Goal: Answer question/provide support: Share knowledge or assist other users

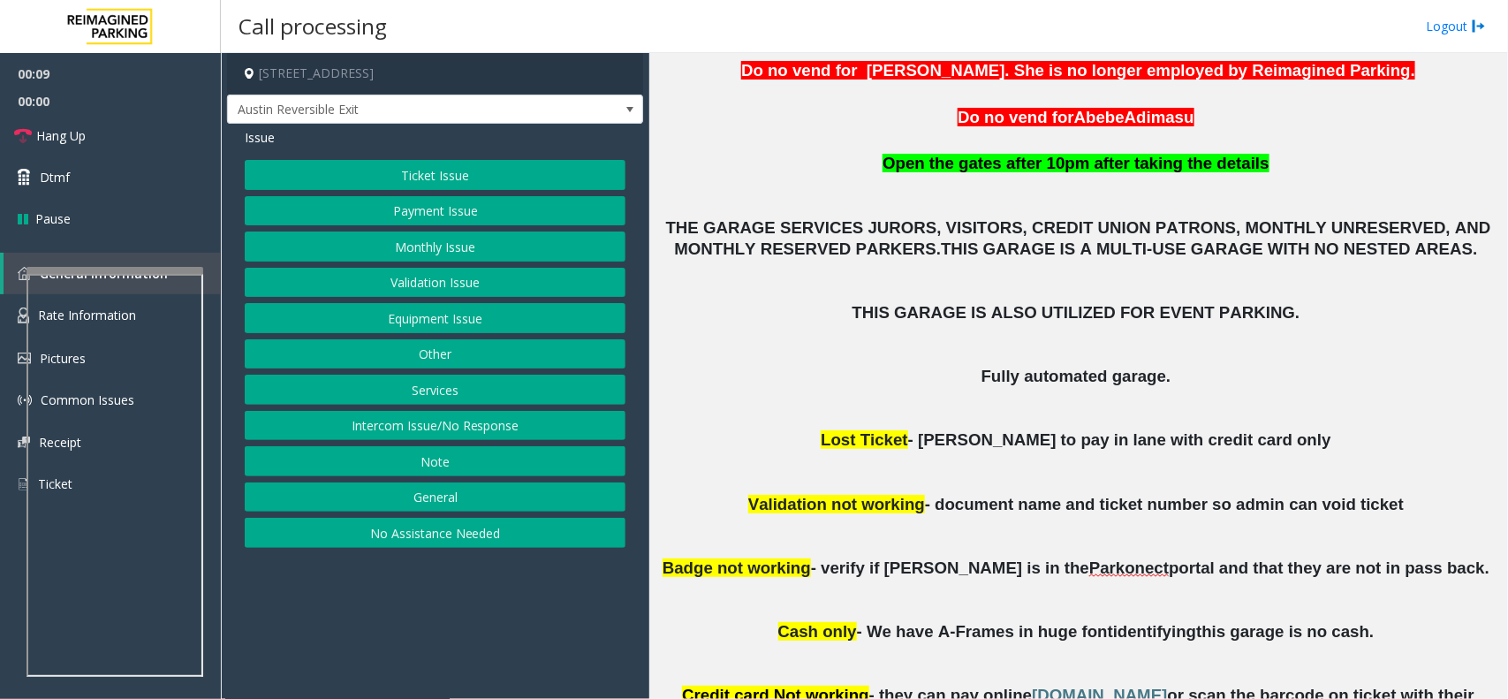
scroll to position [662, 0]
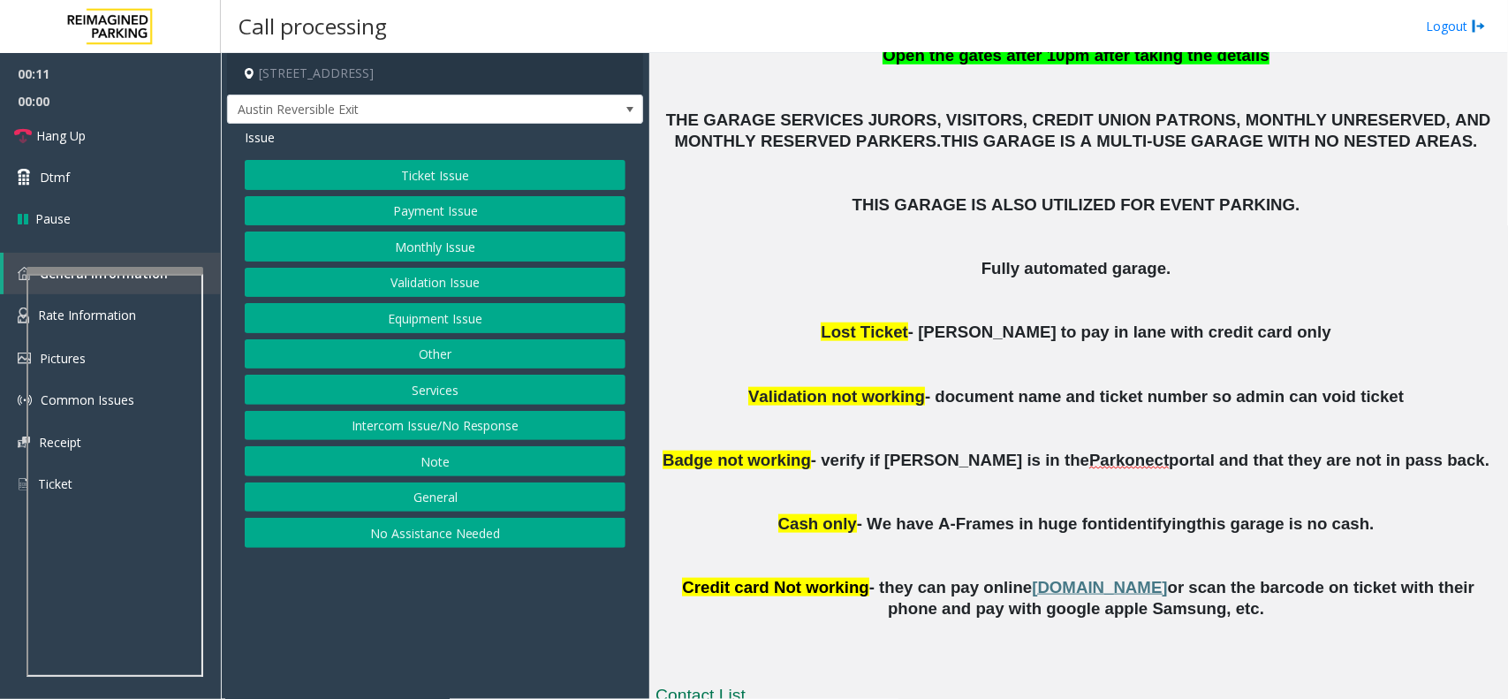
click at [412, 420] on button "Intercom Issue/No Response" at bounding box center [435, 426] width 381 height 30
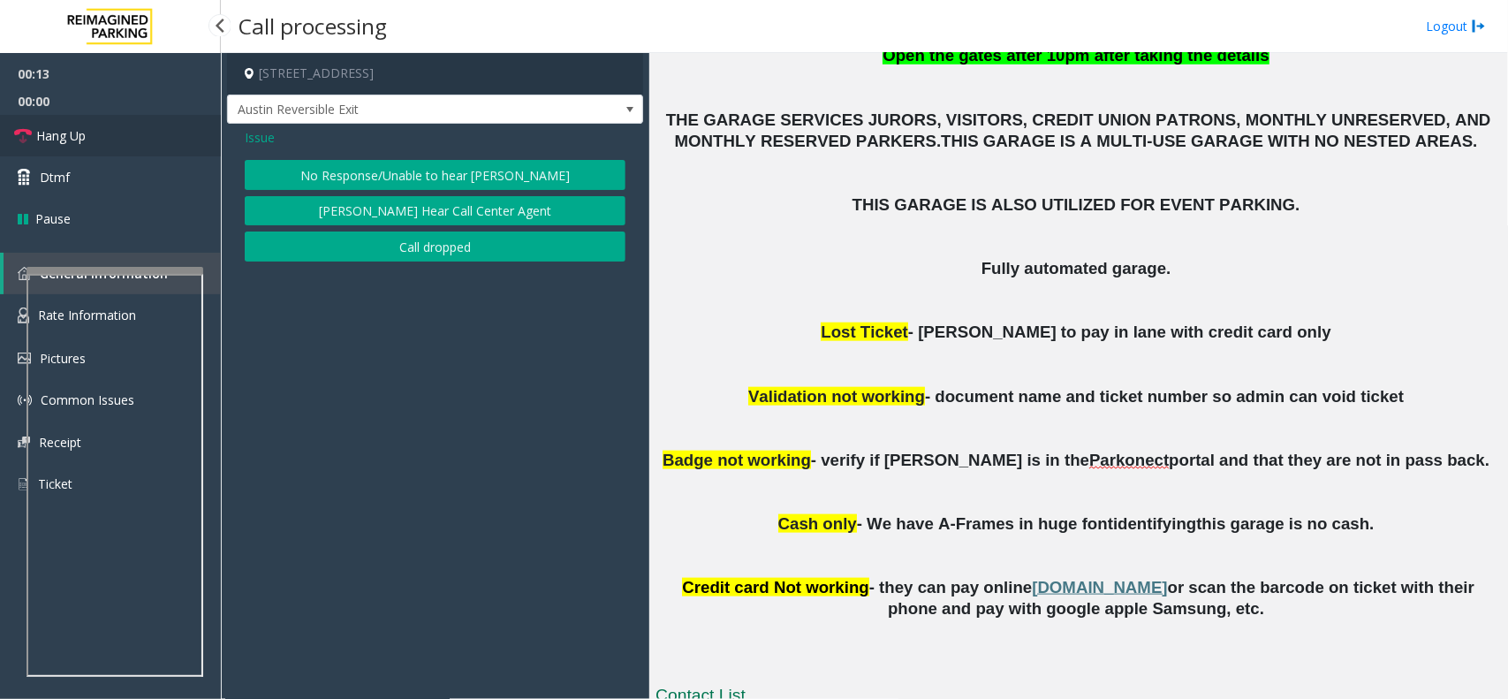
drag, startPoint x: 79, startPoint y: 132, endPoint x: 103, endPoint y: 131, distance: 23.9
click at [79, 132] on span "Hang Up" at bounding box center [60, 135] width 49 height 19
click at [263, 140] on span "Issue" at bounding box center [260, 137] width 30 height 19
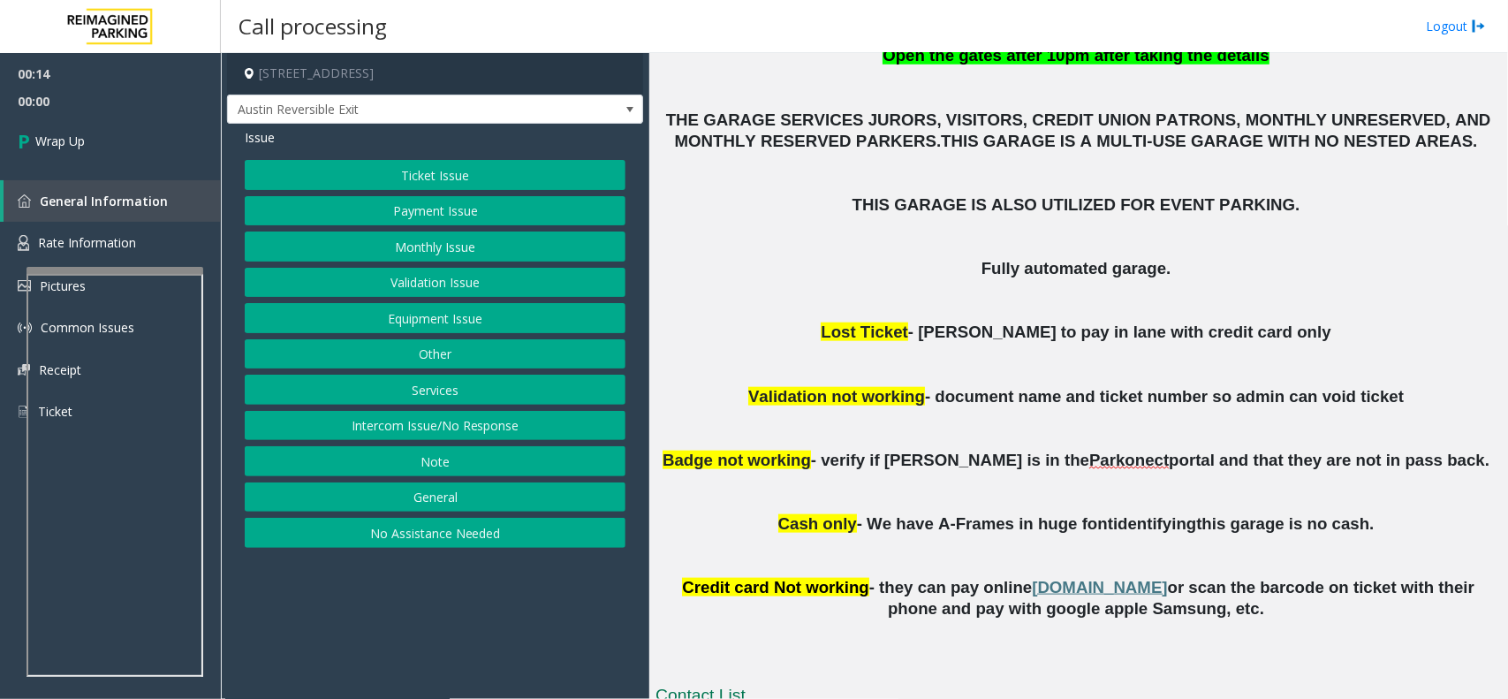
click at [365, 536] on button "No Assistance Needed" at bounding box center [435, 533] width 381 height 30
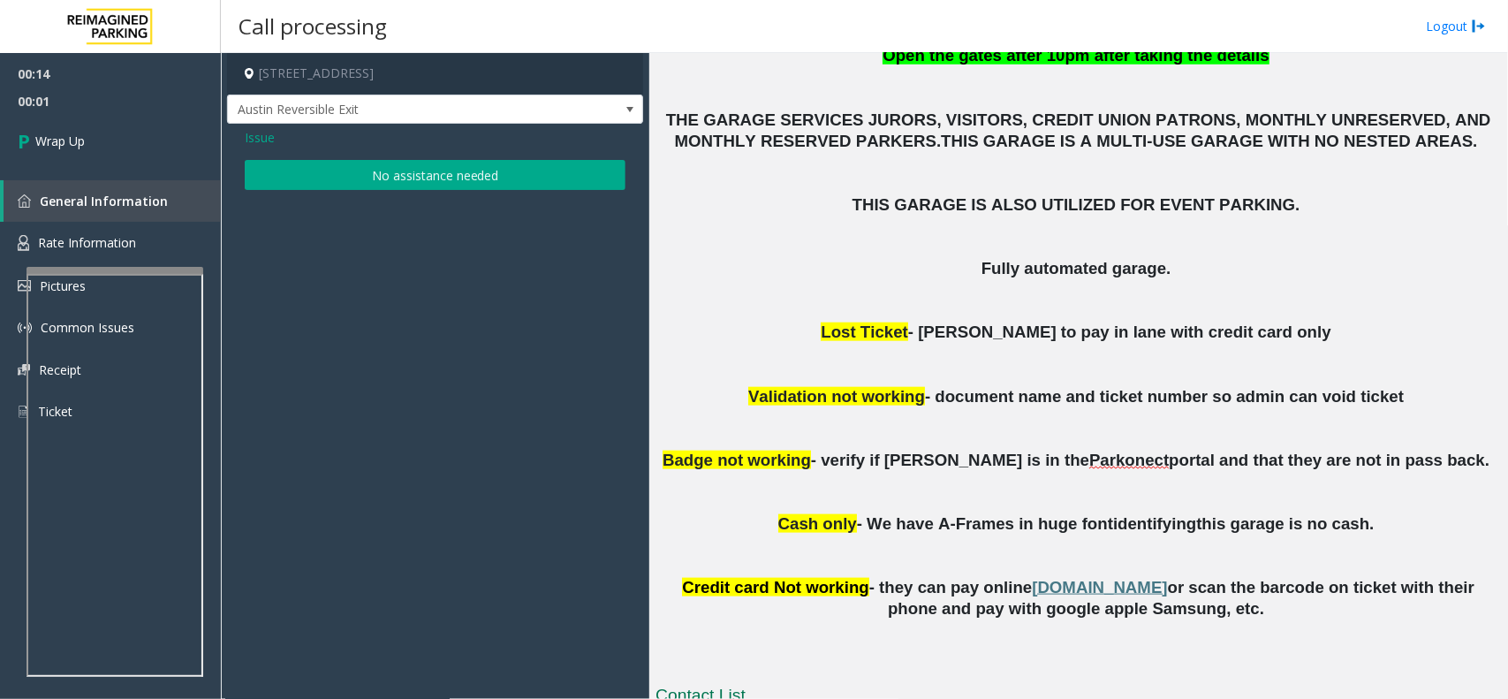
click at [342, 188] on button "No assistance needed" at bounding box center [435, 175] width 381 height 30
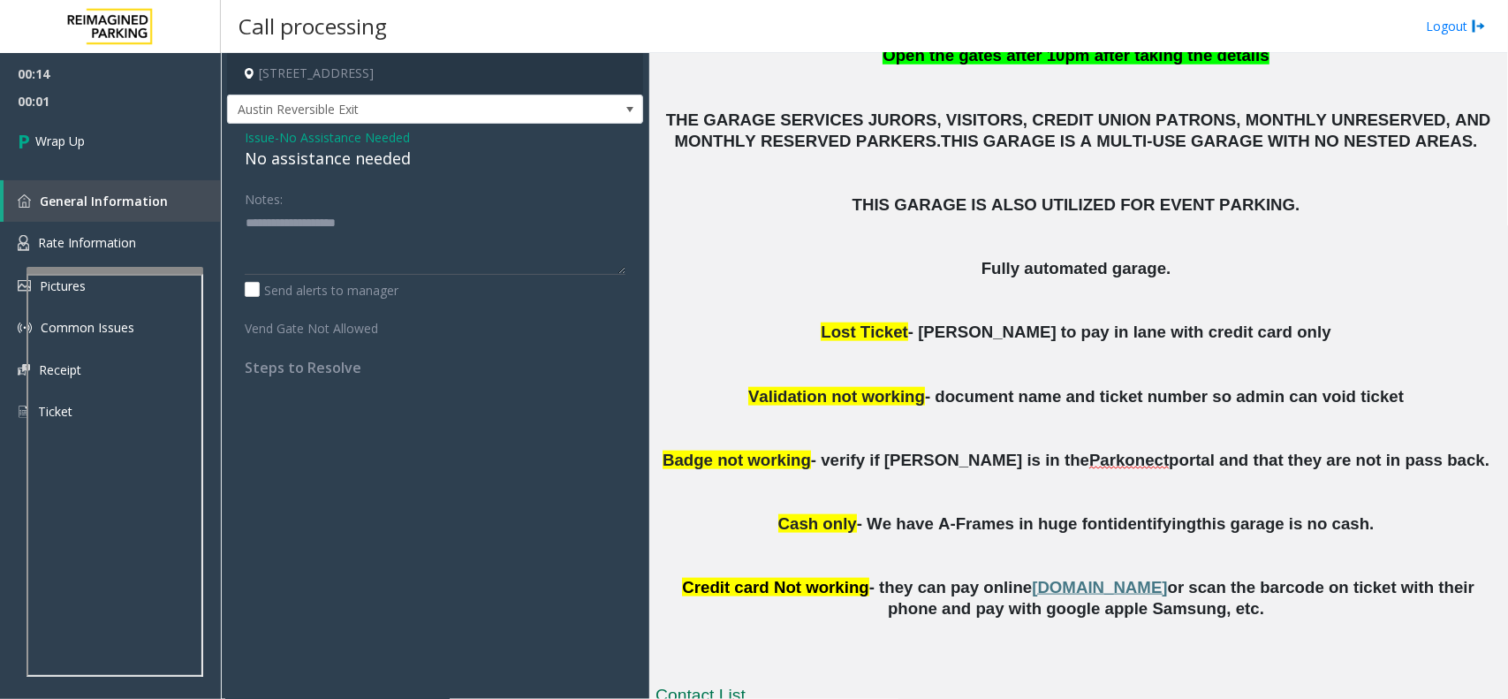
click at [321, 169] on div "No assistance needed" at bounding box center [435, 159] width 381 height 24
click at [319, 169] on div "No assistance needed" at bounding box center [435, 159] width 381 height 24
click at [316, 170] on div "No assistance needed" at bounding box center [435, 159] width 381 height 24
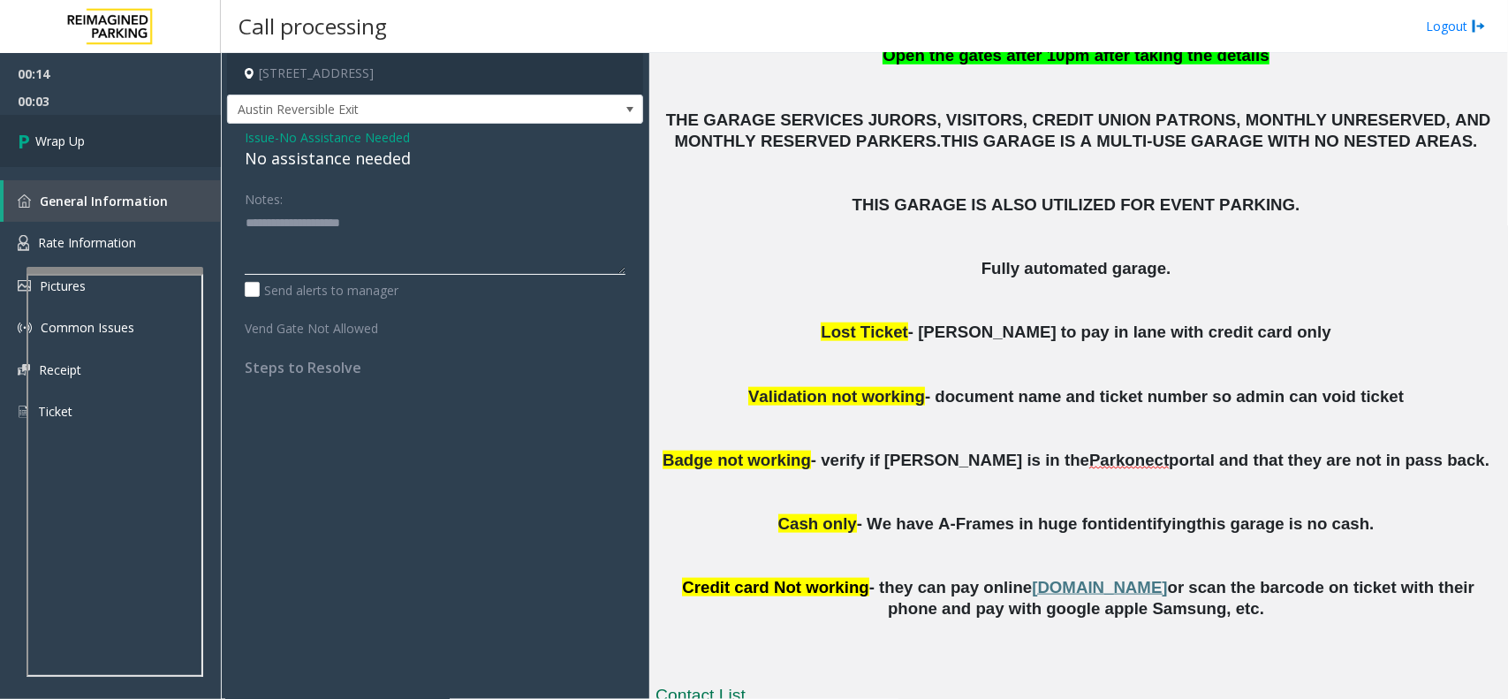
type textarea "**********"
click at [141, 119] on link "Wrap Up" at bounding box center [110, 141] width 221 height 52
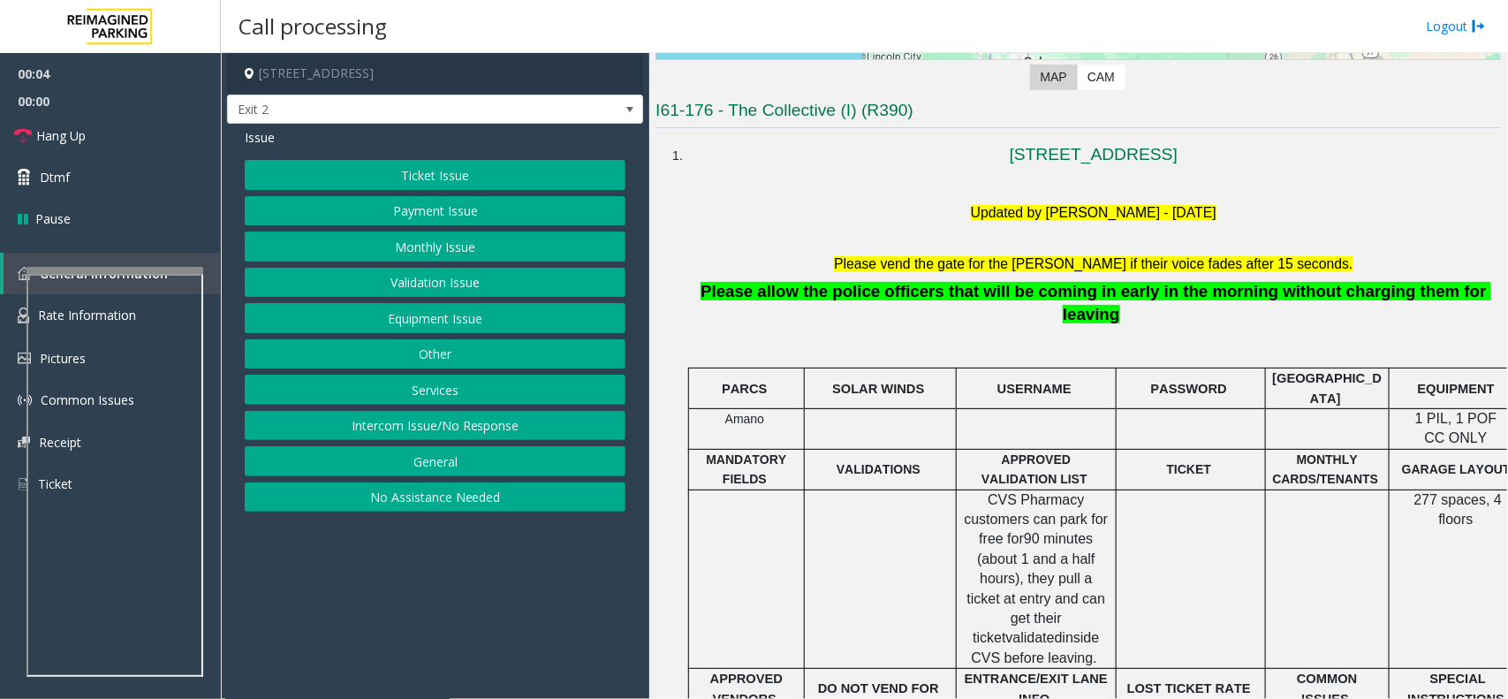
scroll to position [442, 0]
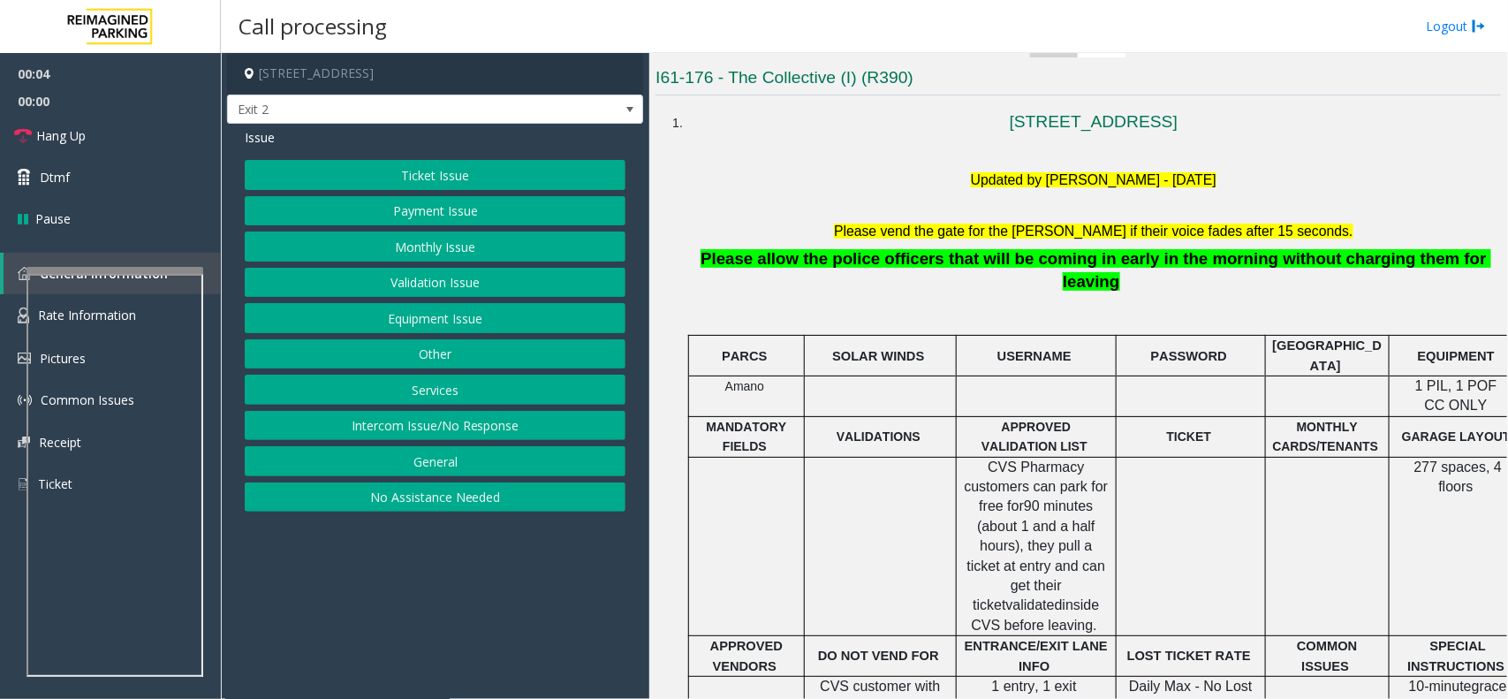
click at [437, 221] on button "Payment Issue" at bounding box center [435, 211] width 381 height 30
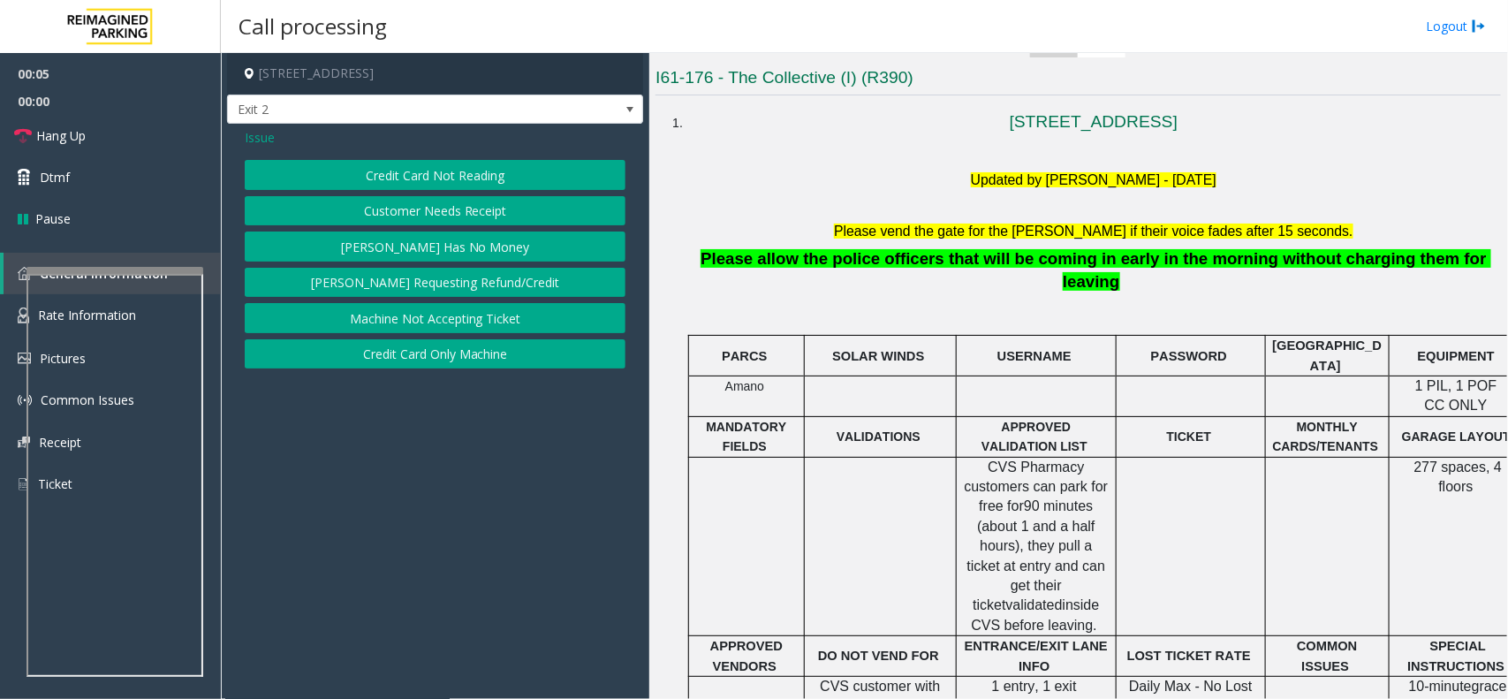
click at [468, 178] on button "Credit Card Not Reading" at bounding box center [435, 175] width 381 height 30
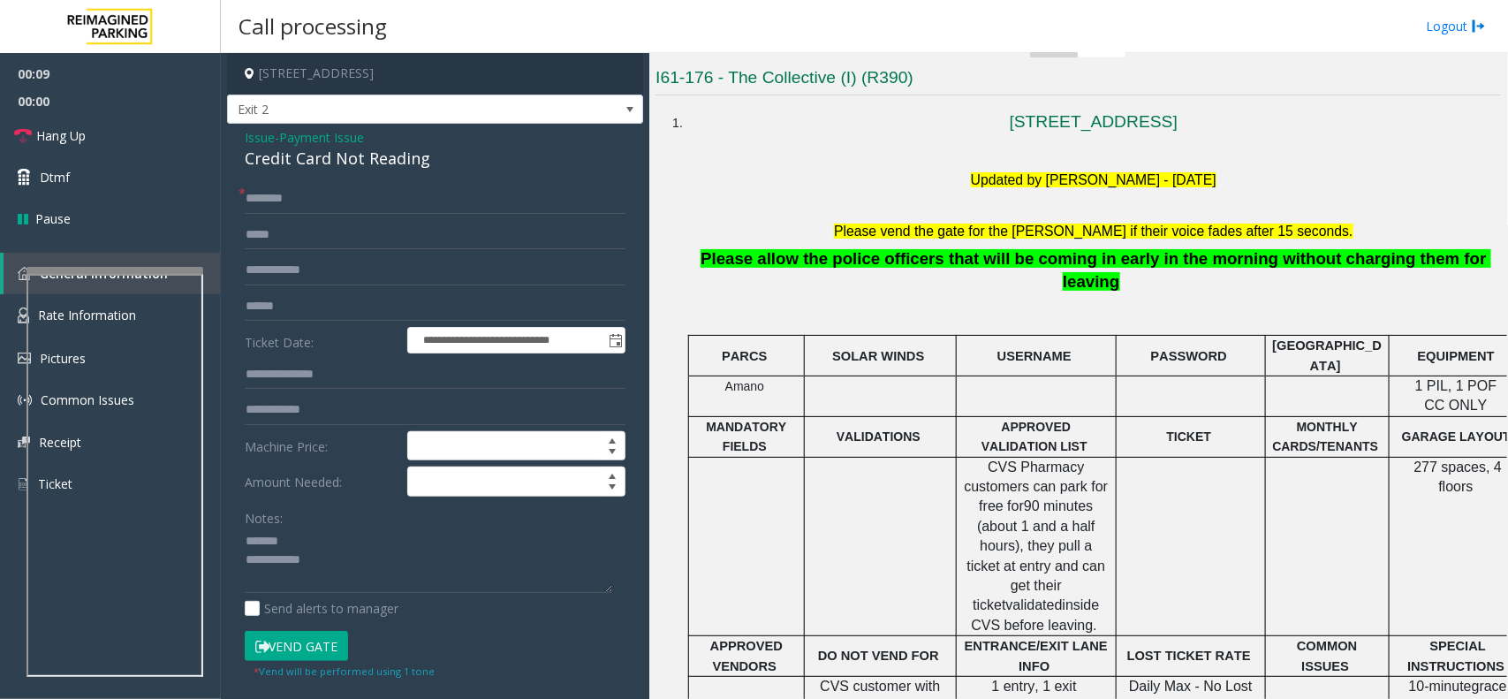
click at [411, 156] on div "Credit Card Not Reading" at bounding box center [435, 159] width 381 height 24
click at [412, 156] on div "Credit Card Not Reading" at bounding box center [435, 159] width 381 height 24
type textarea "**********"
click at [261, 140] on span "Issue" at bounding box center [260, 137] width 30 height 19
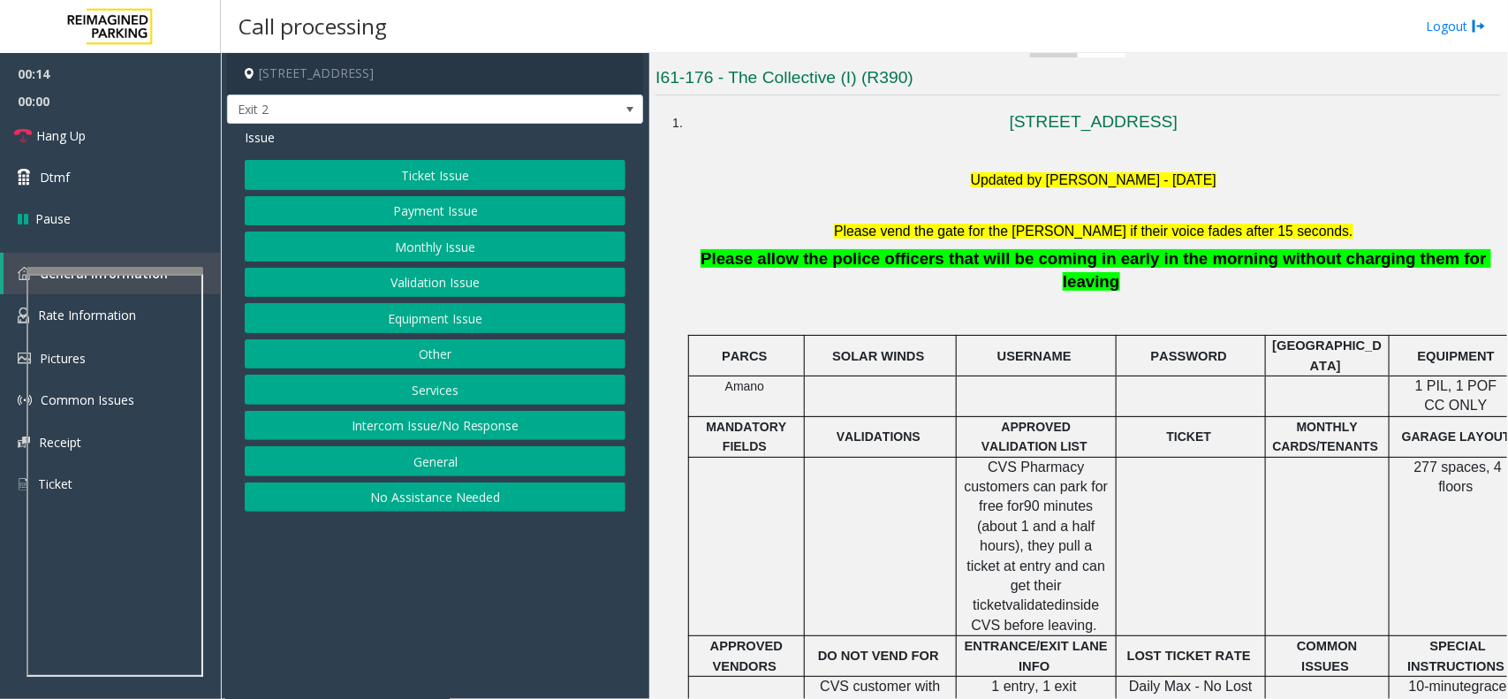
click at [407, 248] on button "Monthly Issue" at bounding box center [435, 246] width 381 height 30
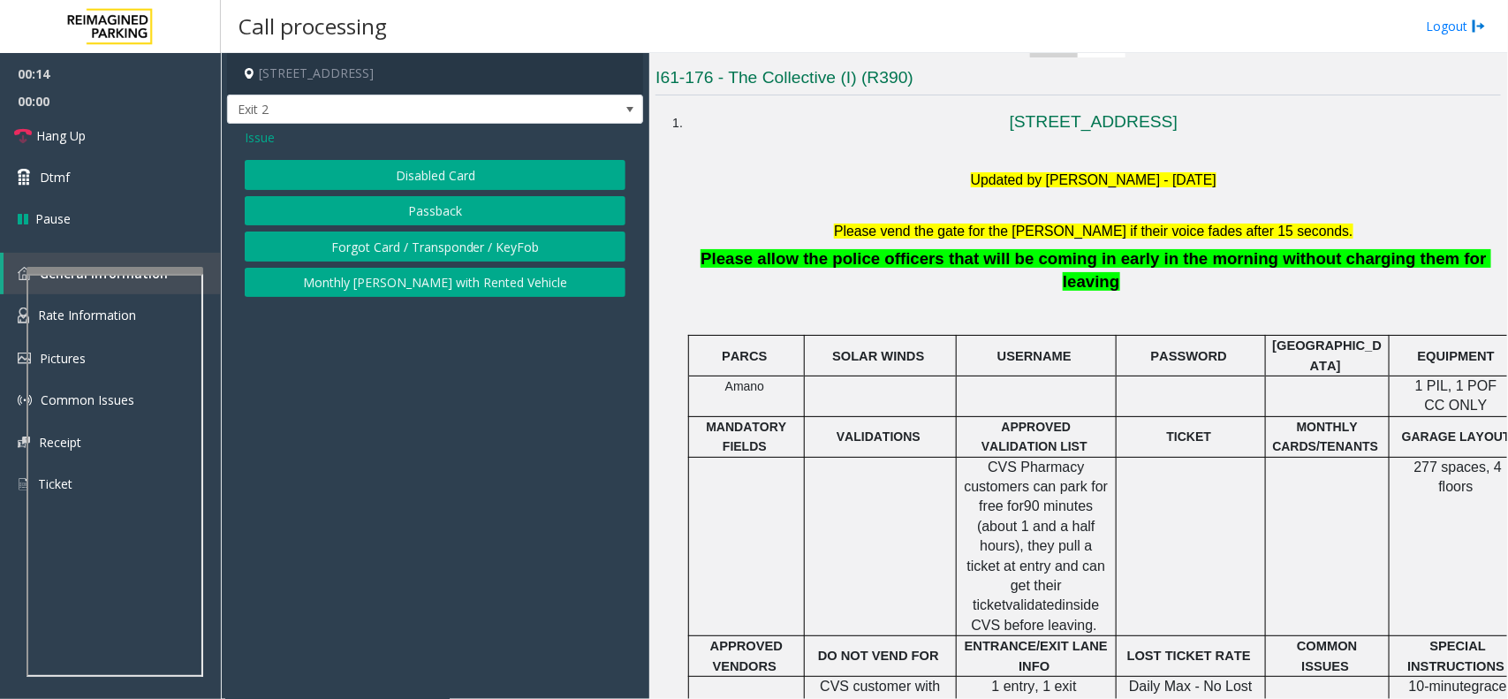
click at [452, 173] on button "Disabled Card" at bounding box center [435, 175] width 381 height 30
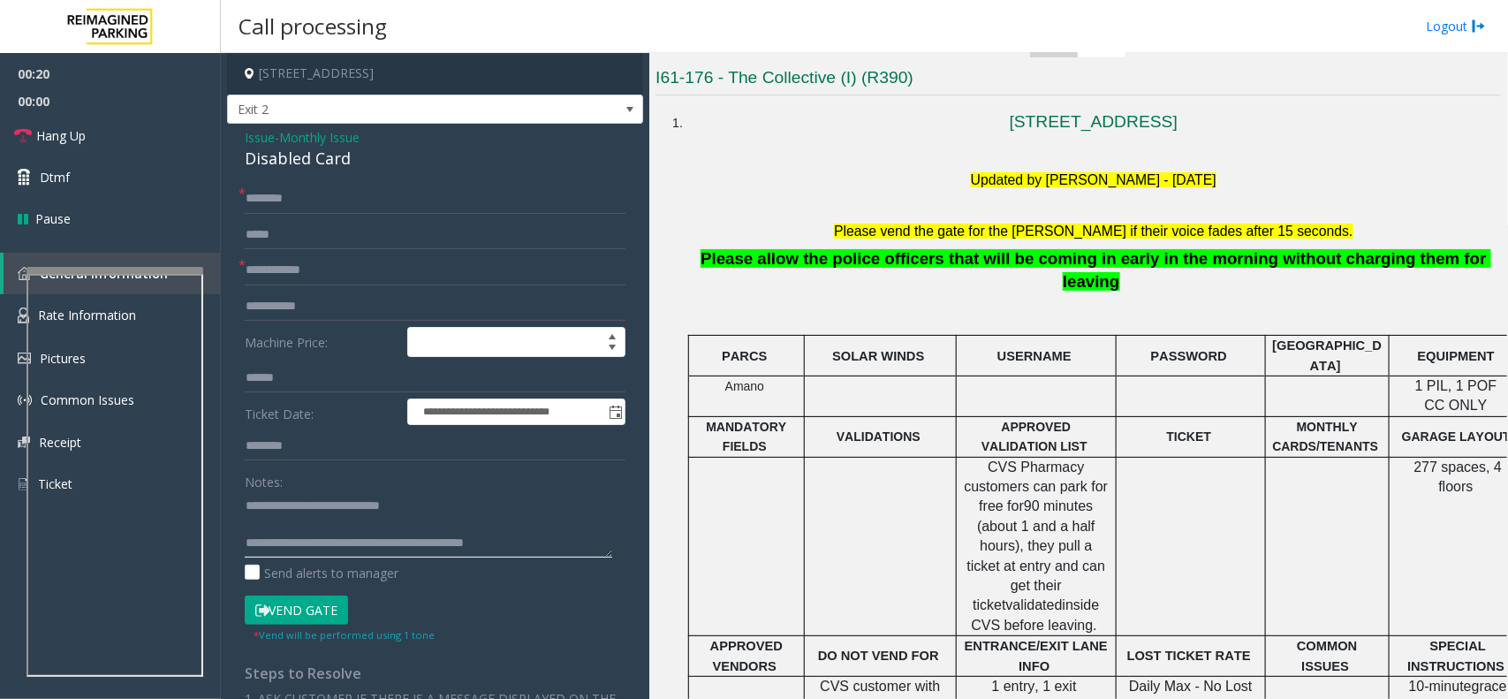
drag, startPoint x: 288, startPoint y: 504, endPoint x: 438, endPoint y: 500, distance: 150.2
click at [438, 500] on textarea at bounding box center [428, 524] width 367 height 66
click at [322, 160] on div "Disabled Card" at bounding box center [435, 159] width 381 height 24
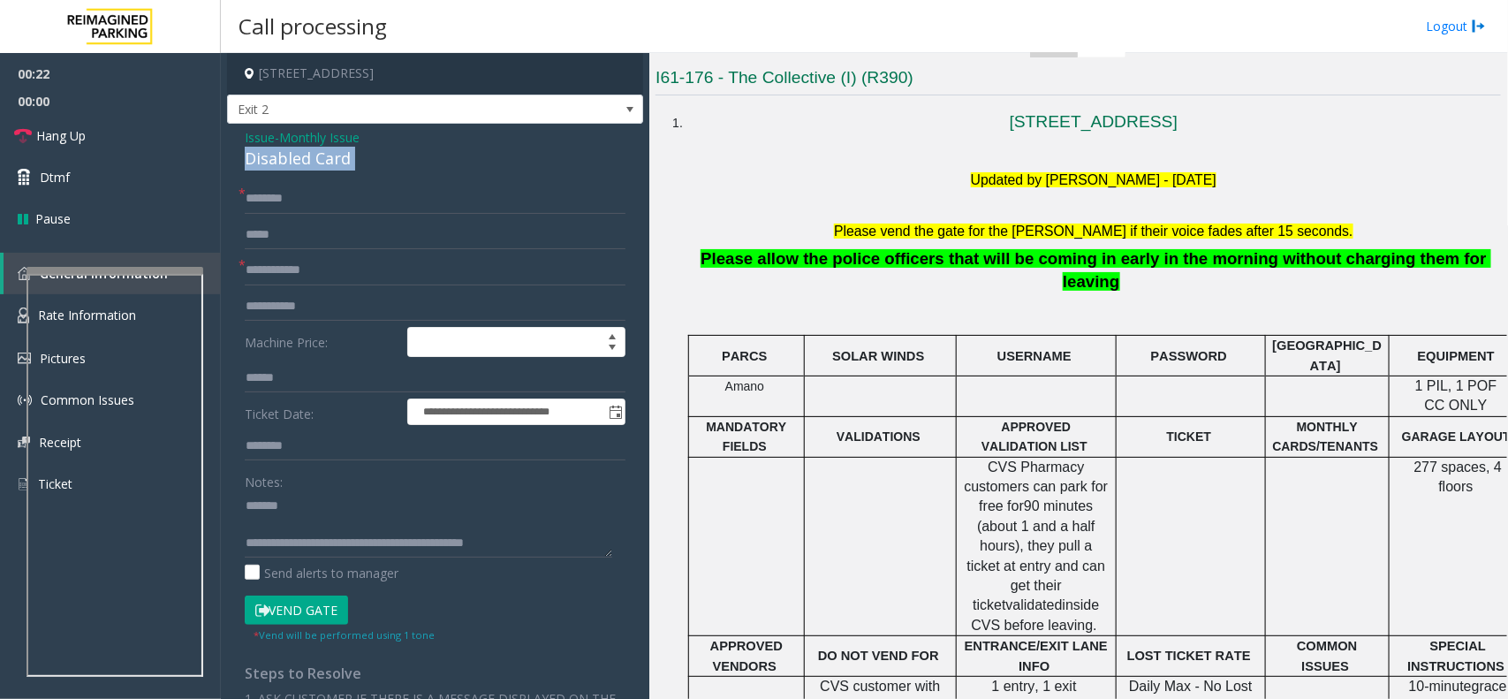
copy div "Disabled Card"
paste textarea "******* ******"
click at [320, 517] on textarea at bounding box center [428, 524] width 367 height 66
click at [338, 492] on textarea at bounding box center [428, 524] width 367 height 66
paste textarea "**********"
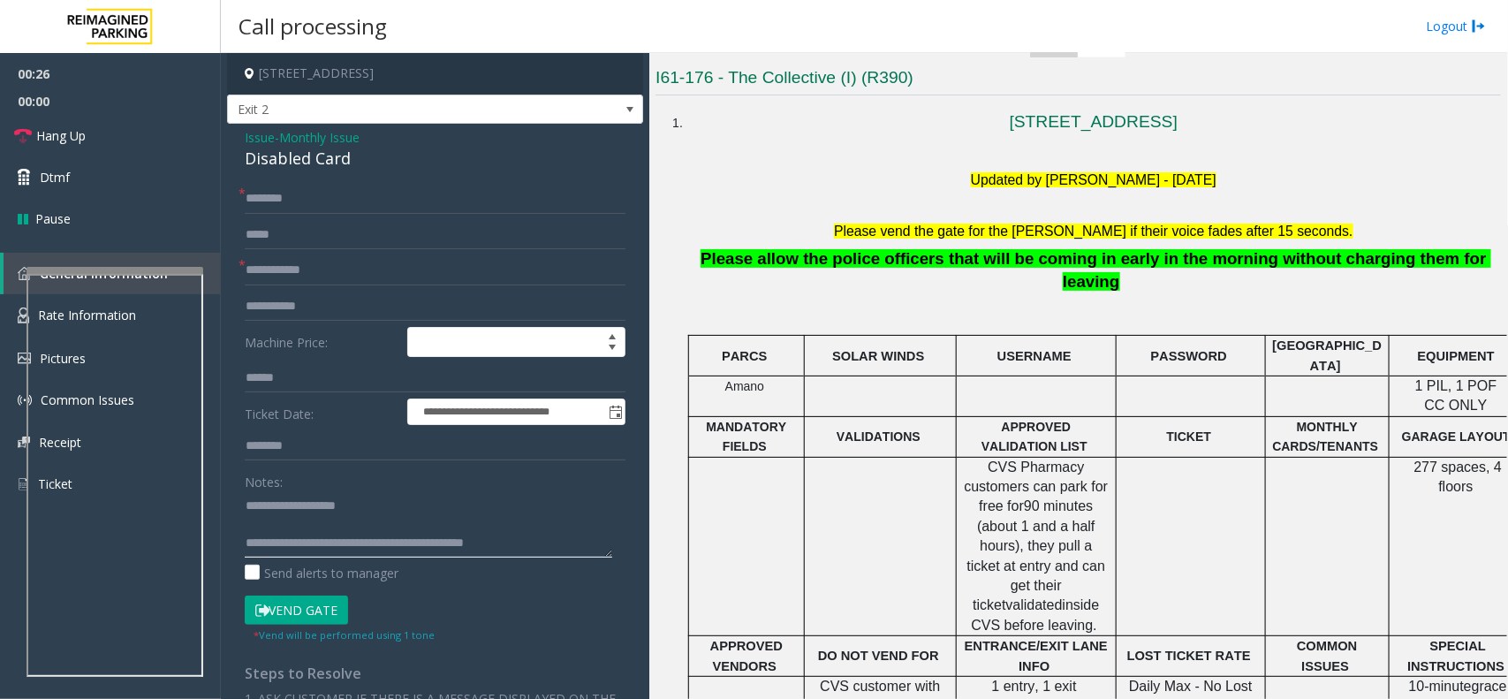
type textarea "**********"
click at [363, 280] on input "text" at bounding box center [435, 270] width 381 height 30
click at [428, 182] on div "**********" at bounding box center [435, 600] width 416 height 953
click at [417, 206] on input "text" at bounding box center [435, 199] width 381 height 30
click at [354, 265] on input "*******" at bounding box center [435, 270] width 381 height 30
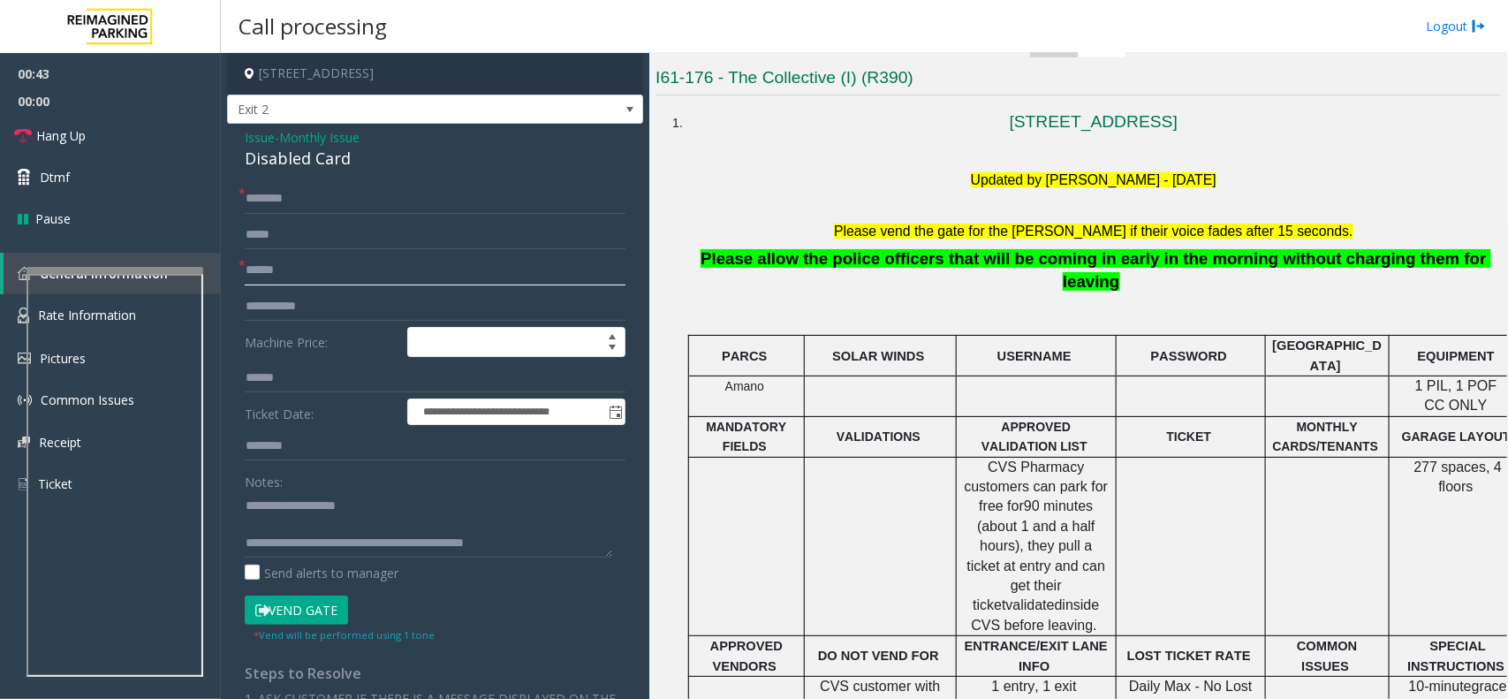
type input "******"
click at [272, 201] on input "text" at bounding box center [435, 199] width 381 height 30
drag, startPoint x: 367, startPoint y: 555, endPoint x: 563, endPoint y: 550, distance: 196.1
click at [562, 550] on textarea at bounding box center [428, 524] width 367 height 66
paste textarea "*********"
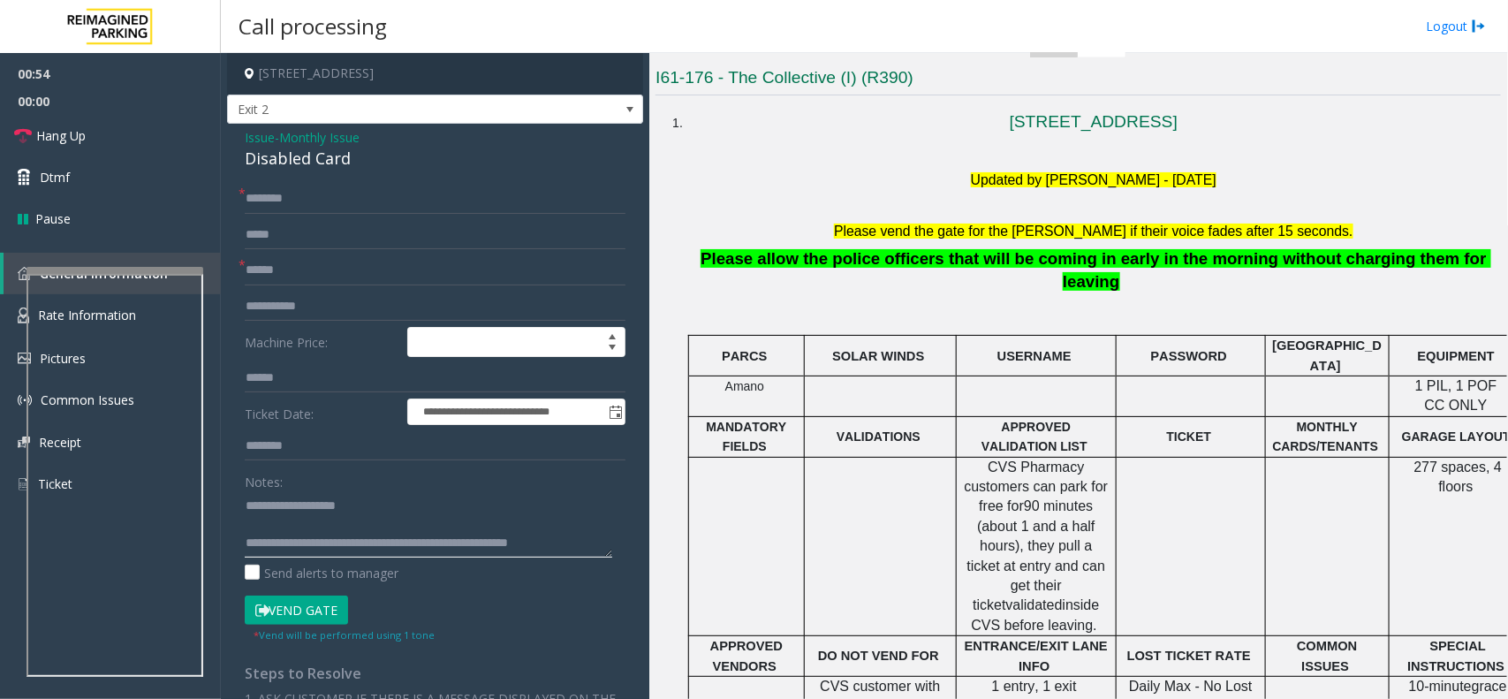
scroll to position [11, 0]
click at [451, 503] on textarea at bounding box center [428, 524] width 367 height 66
click at [439, 524] on textarea at bounding box center [428, 524] width 367 height 66
click at [413, 510] on textarea at bounding box center [428, 524] width 367 height 66
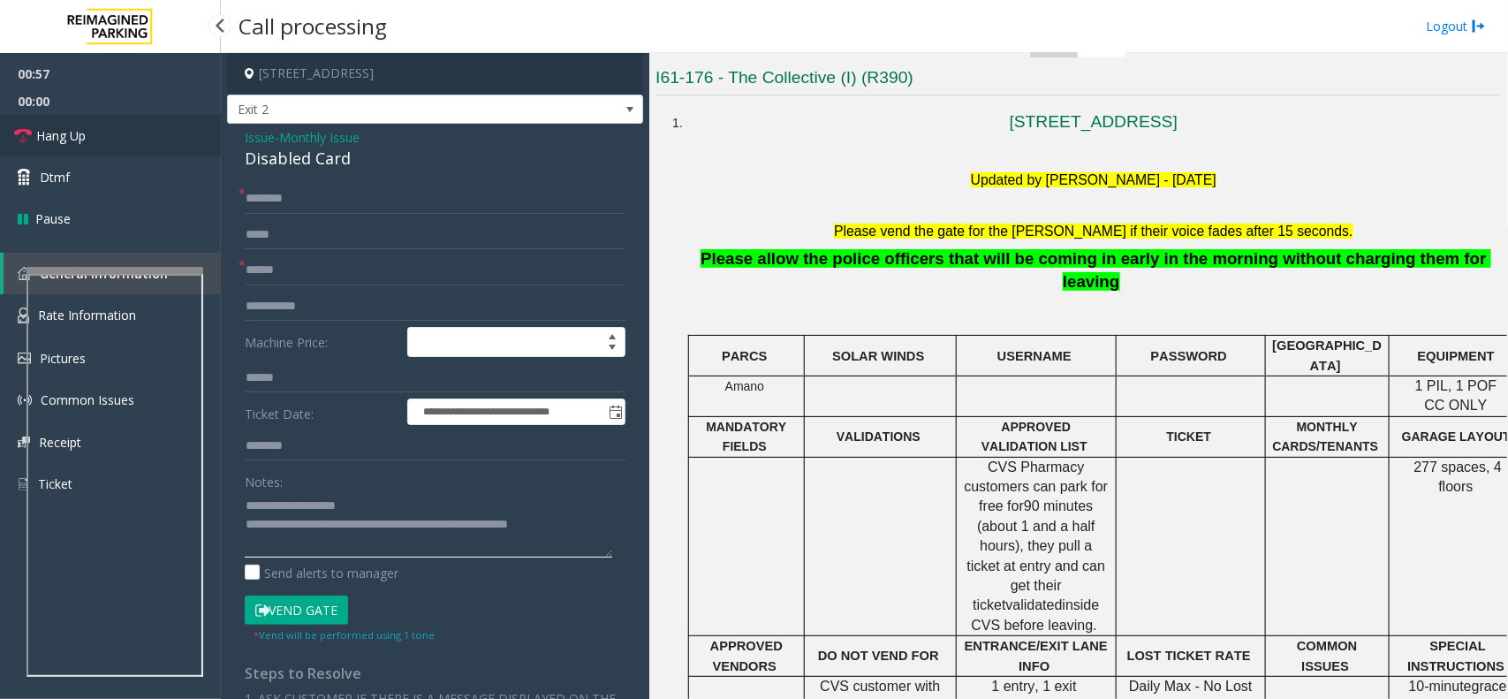
type textarea "**********"
click at [91, 134] on link "Hang Up" at bounding box center [110, 136] width 221 height 42
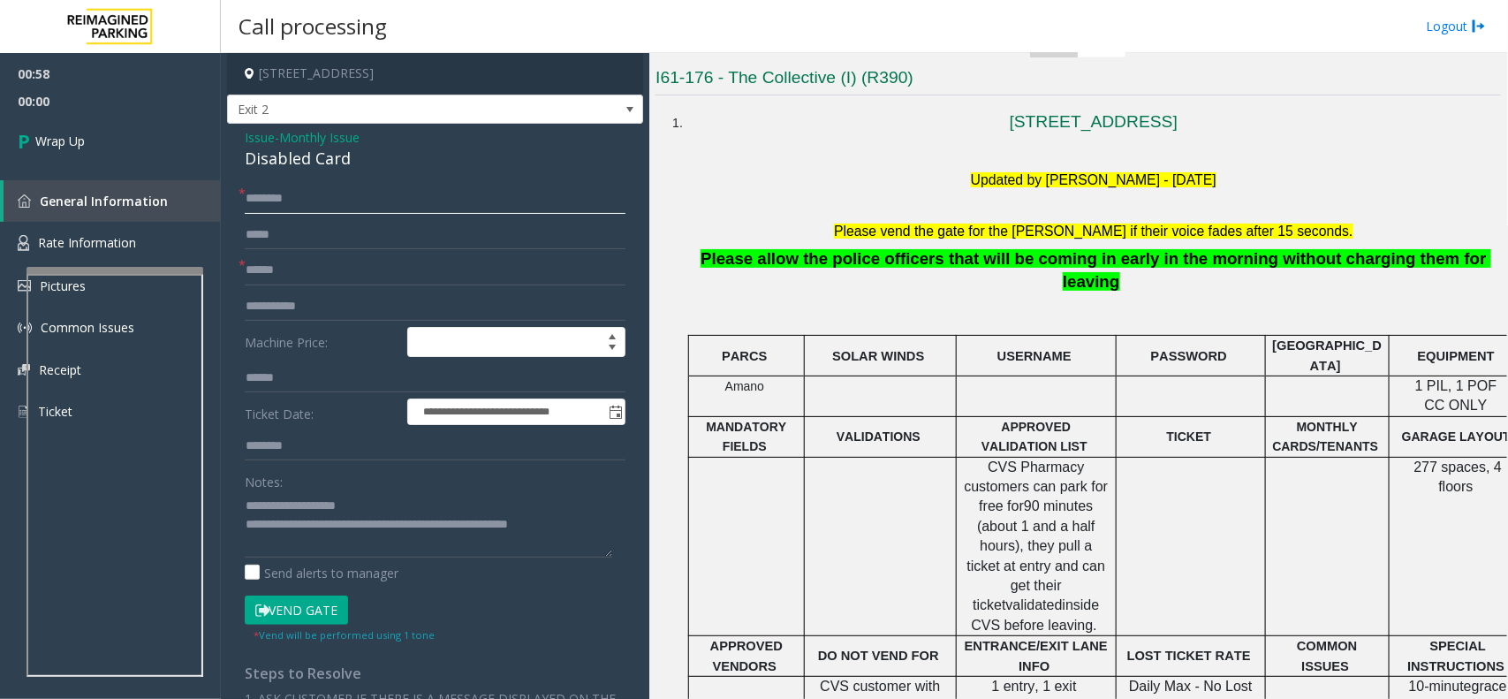
click at [336, 186] on input "text" at bounding box center [435, 199] width 381 height 30
type input "**"
click at [103, 126] on link "Wrap Up" at bounding box center [110, 141] width 221 height 52
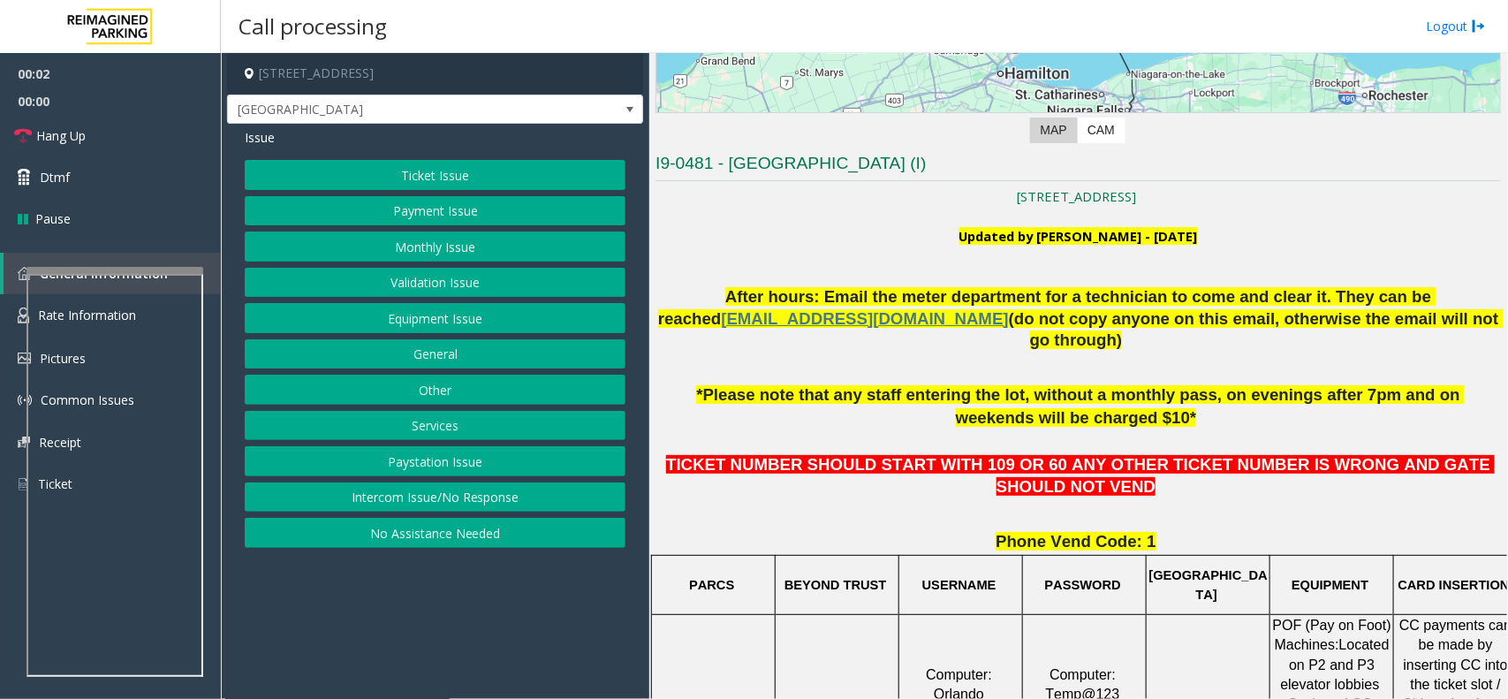
scroll to position [442, 0]
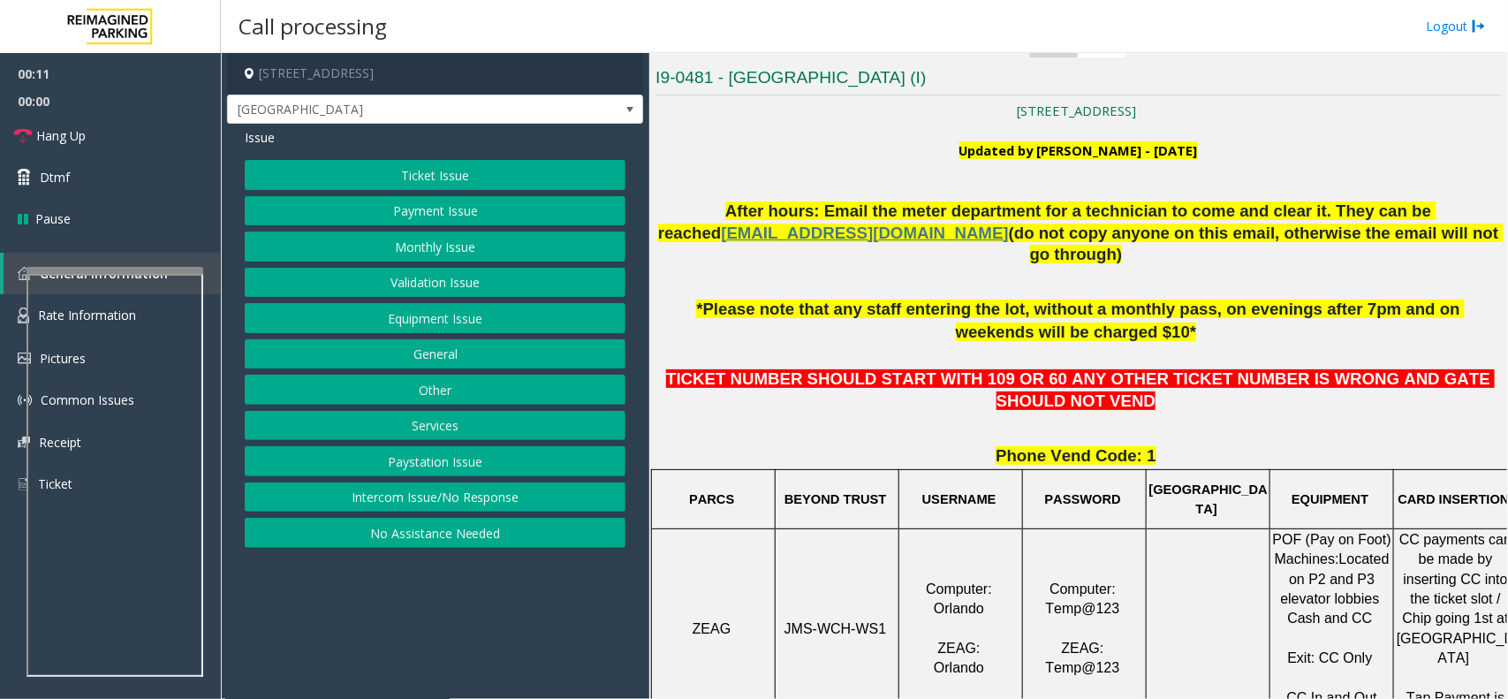
click at [409, 177] on button "Ticket Issue" at bounding box center [435, 175] width 381 height 30
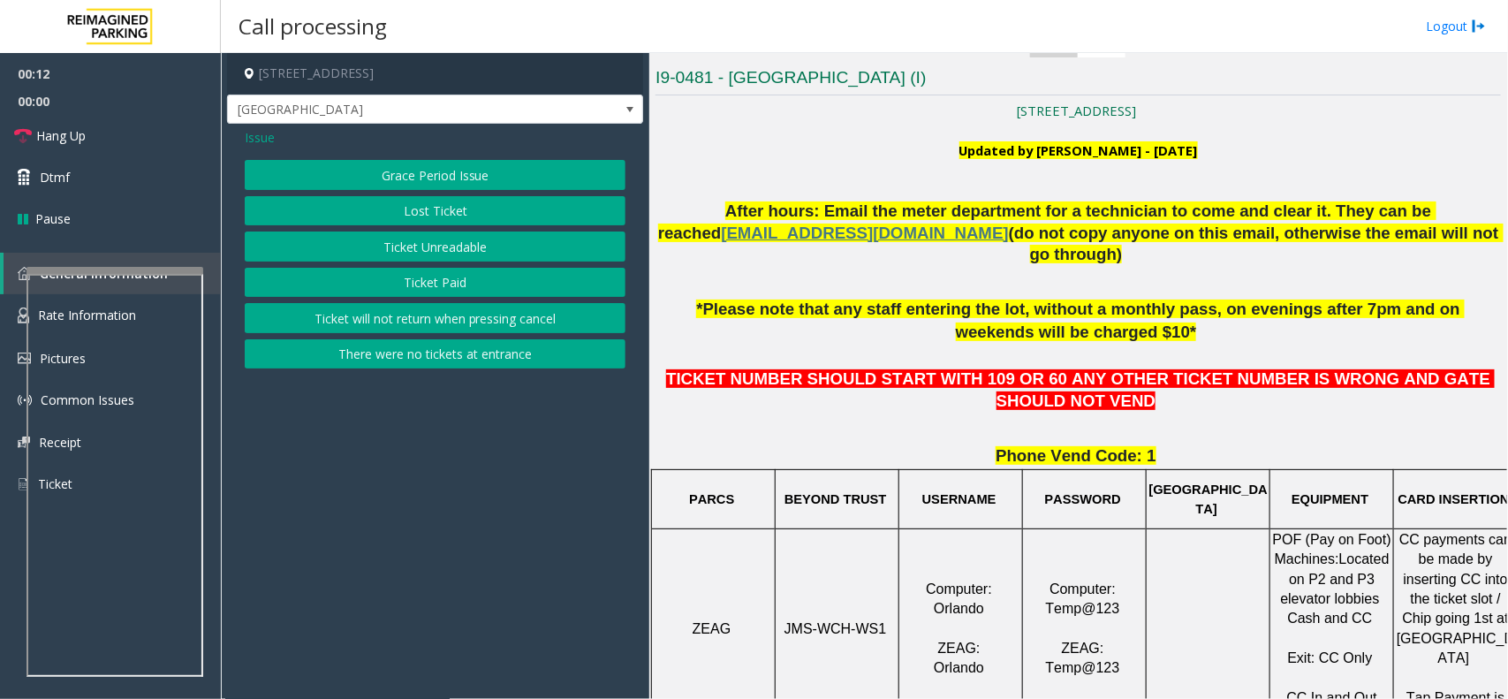
click at [438, 252] on button "Ticket Unreadable" at bounding box center [435, 246] width 381 height 30
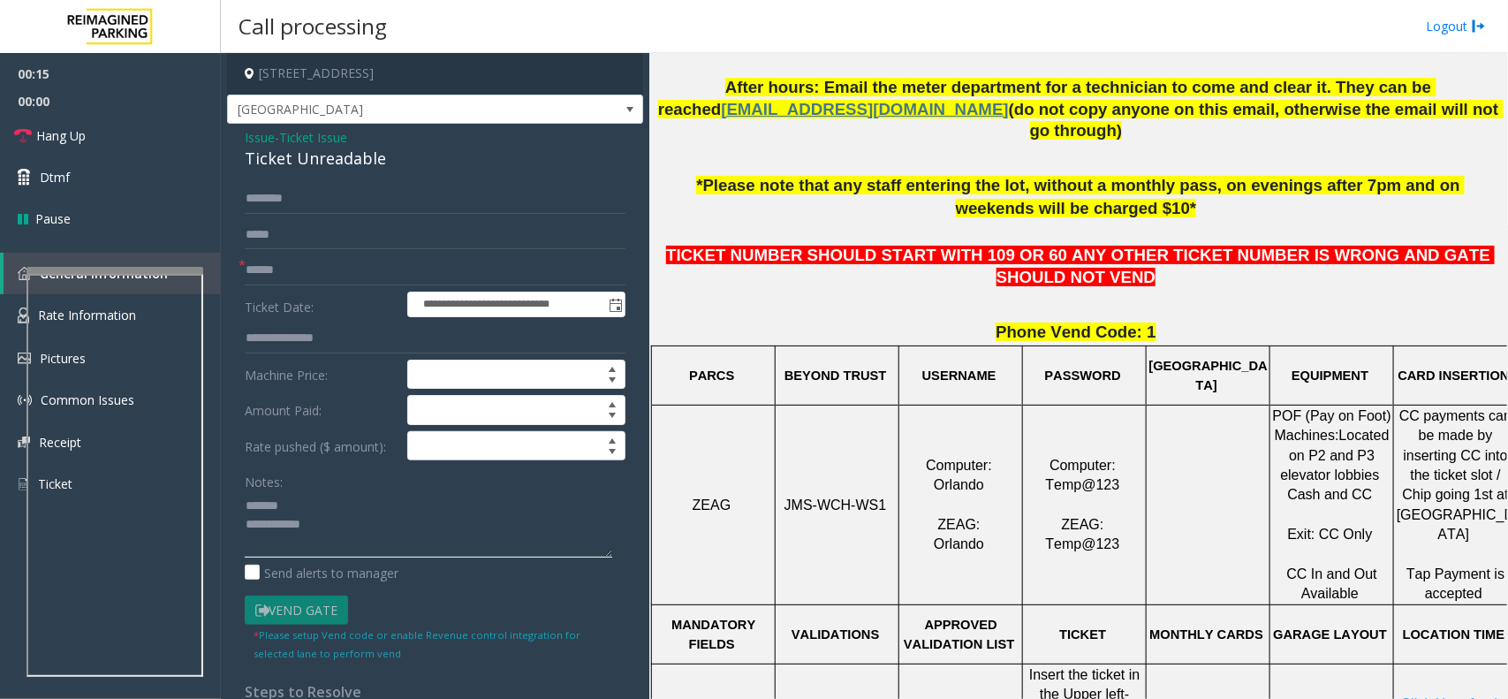
scroll to position [773, 0]
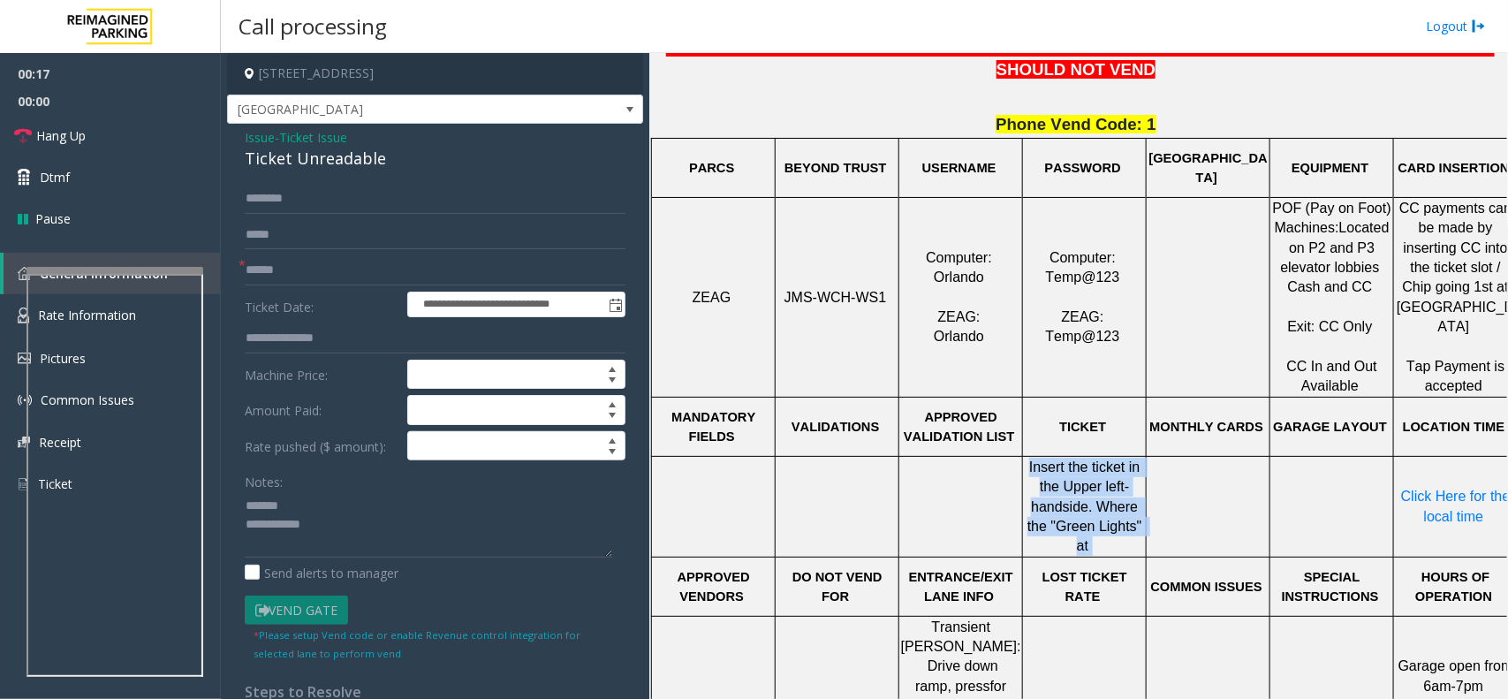
drag, startPoint x: 1029, startPoint y: 449, endPoint x: 1140, endPoint y: 513, distance: 128.6
click at [1140, 513] on p "Insert the ticket in the Upper left-hand side. Where the "Green Lights" at" at bounding box center [1084, 506] width 121 height 99
click at [346, 166] on div "Ticket Unreadable" at bounding box center [435, 159] width 381 height 24
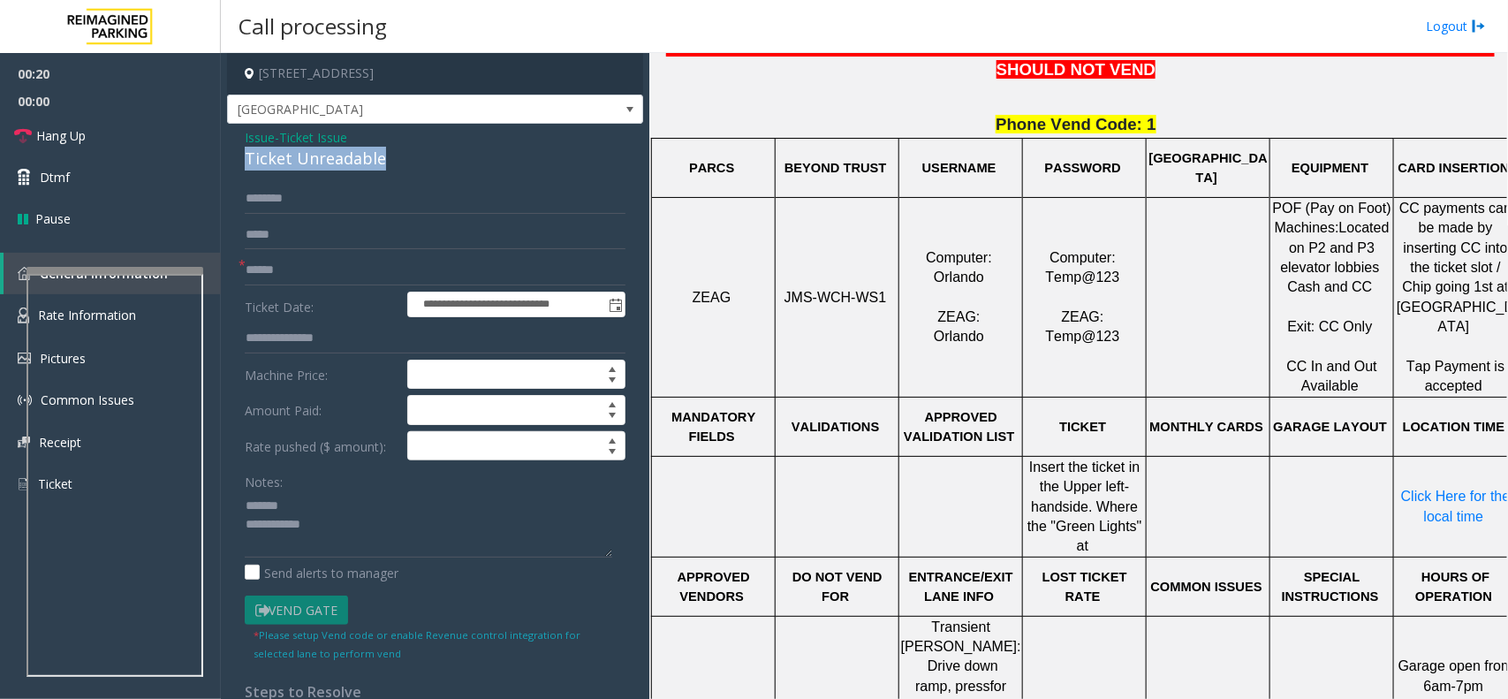
click at [346, 166] on div "Ticket Unreadable" at bounding box center [435, 159] width 381 height 24
drag, startPoint x: 442, startPoint y: 544, endPoint x: 427, endPoint y: 534, distance: 17.9
click at [442, 545] on textarea at bounding box center [428, 524] width 367 height 66
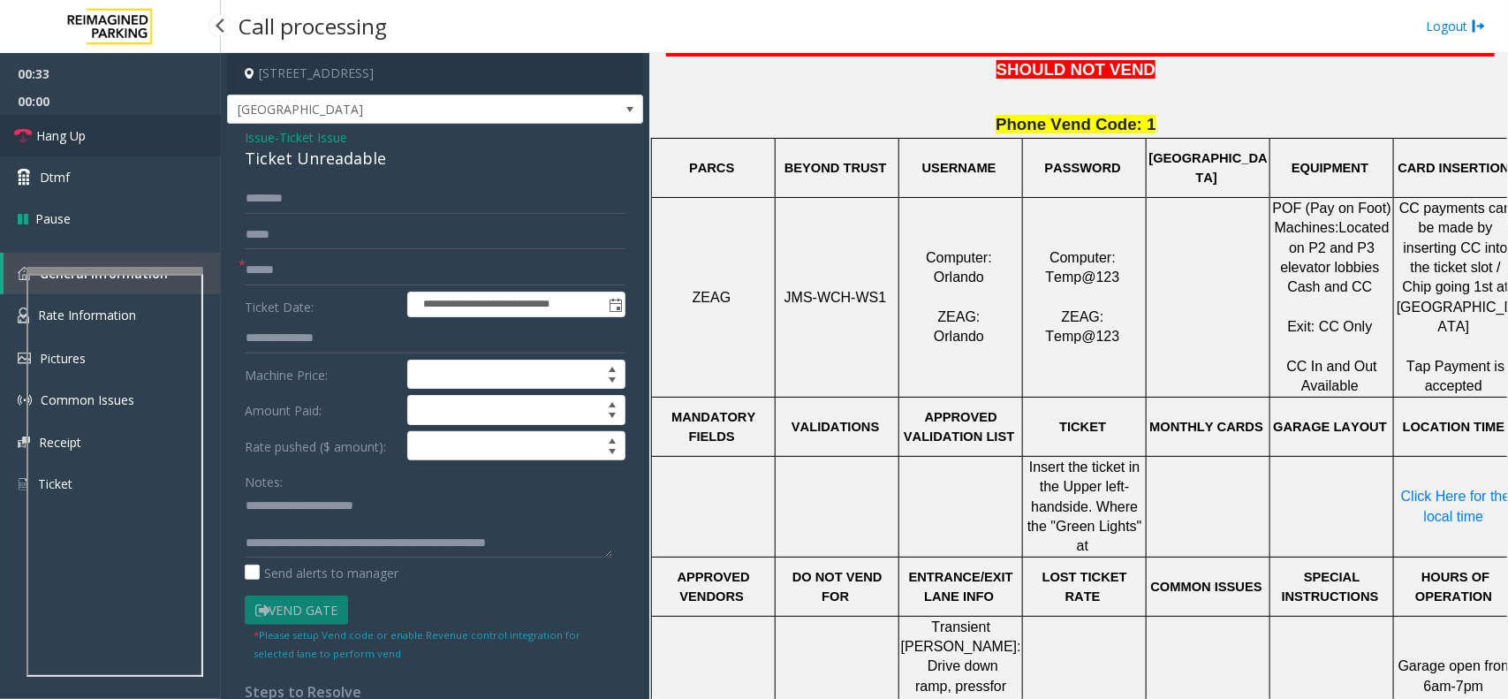
click at [26, 146] on link "Hang Up" at bounding box center [110, 136] width 221 height 42
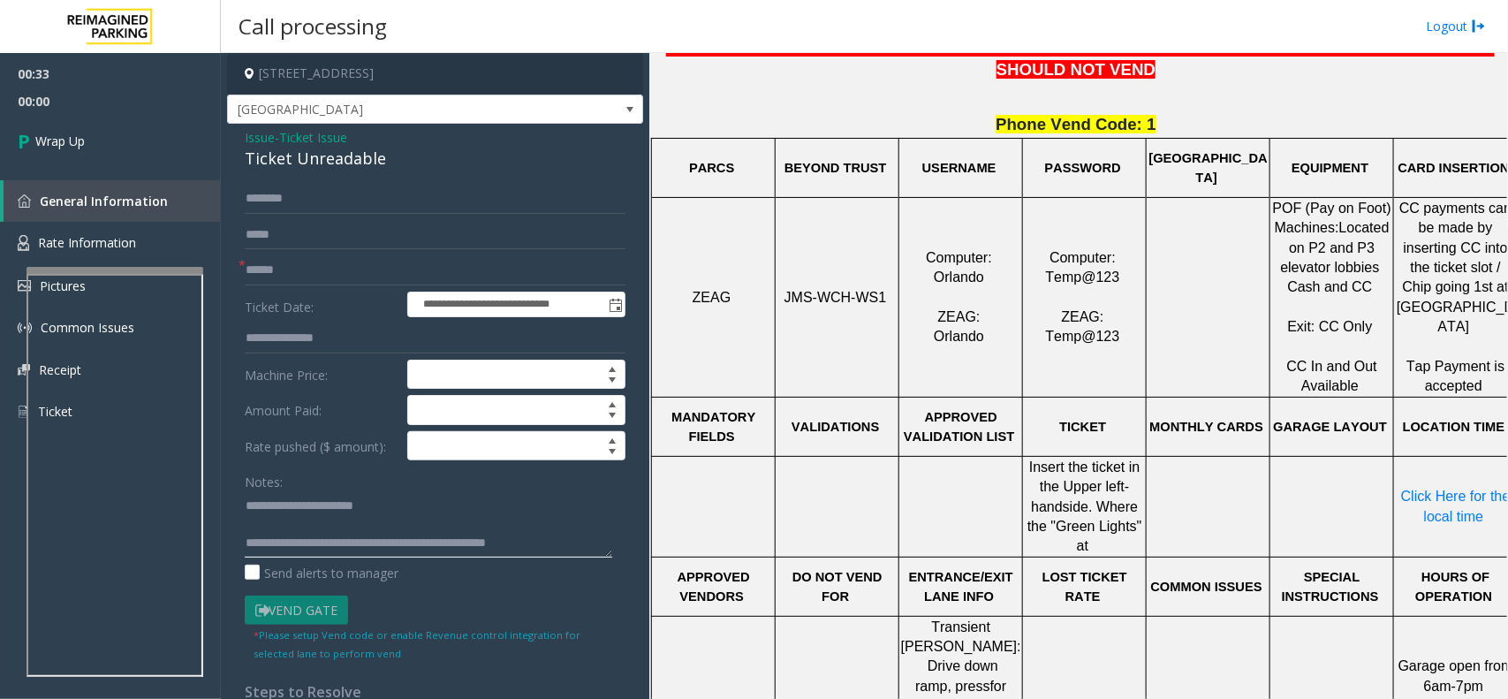
drag, startPoint x: 565, startPoint y: 546, endPoint x: 577, endPoint y: 557, distance: 16.2
click at [565, 548] on textarea at bounding box center [428, 524] width 367 height 66
type textarea "**********"
click at [306, 276] on input "text" at bounding box center [435, 270] width 381 height 30
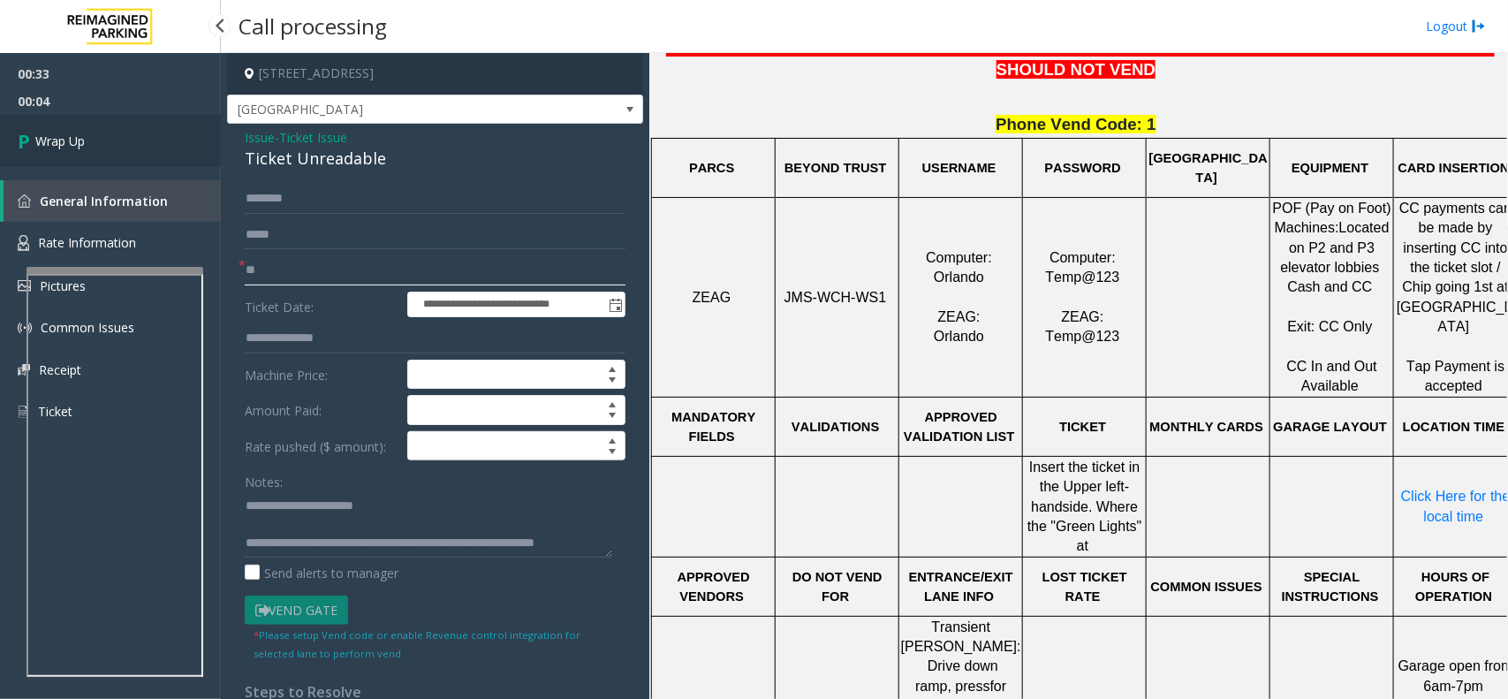
type input "**"
click at [108, 133] on link "Wrap Up" at bounding box center [110, 141] width 221 height 52
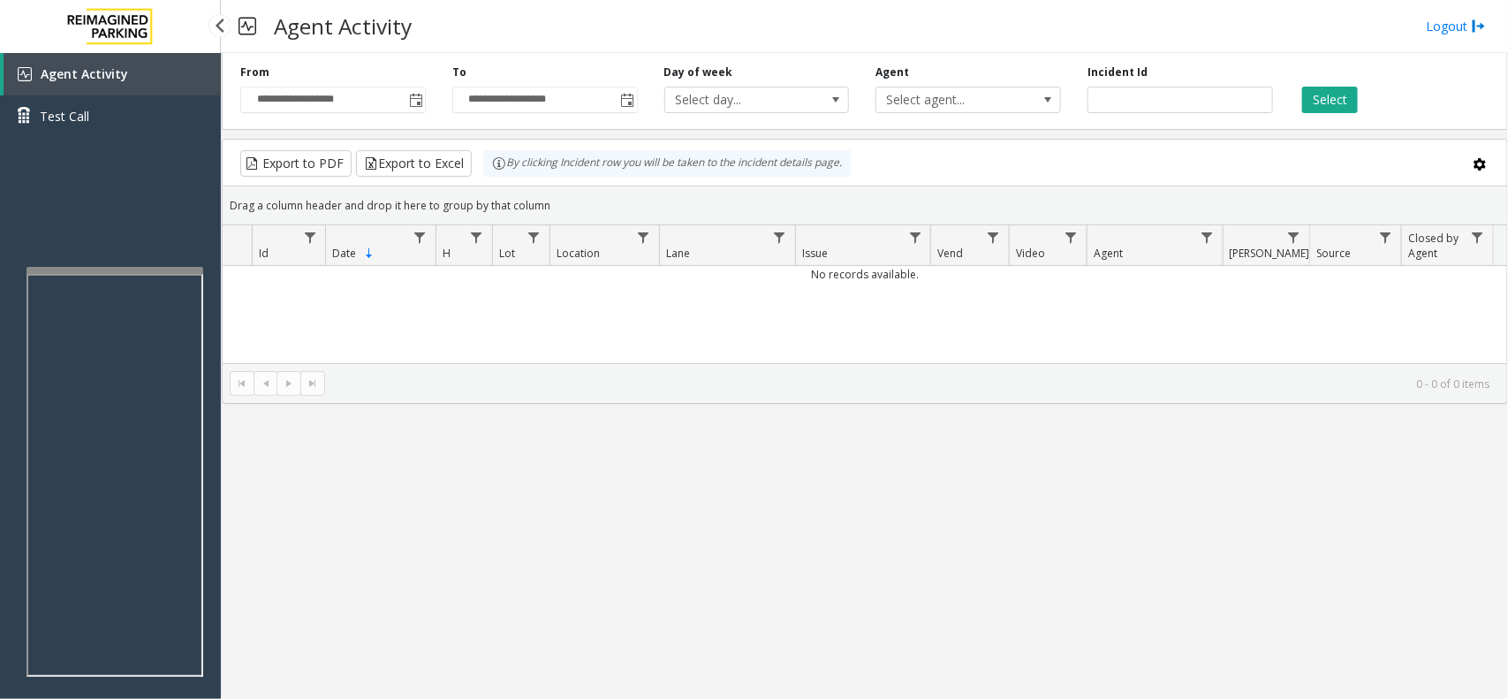
click at [102, 69] on span "Agent Activity" at bounding box center [84, 73] width 87 height 17
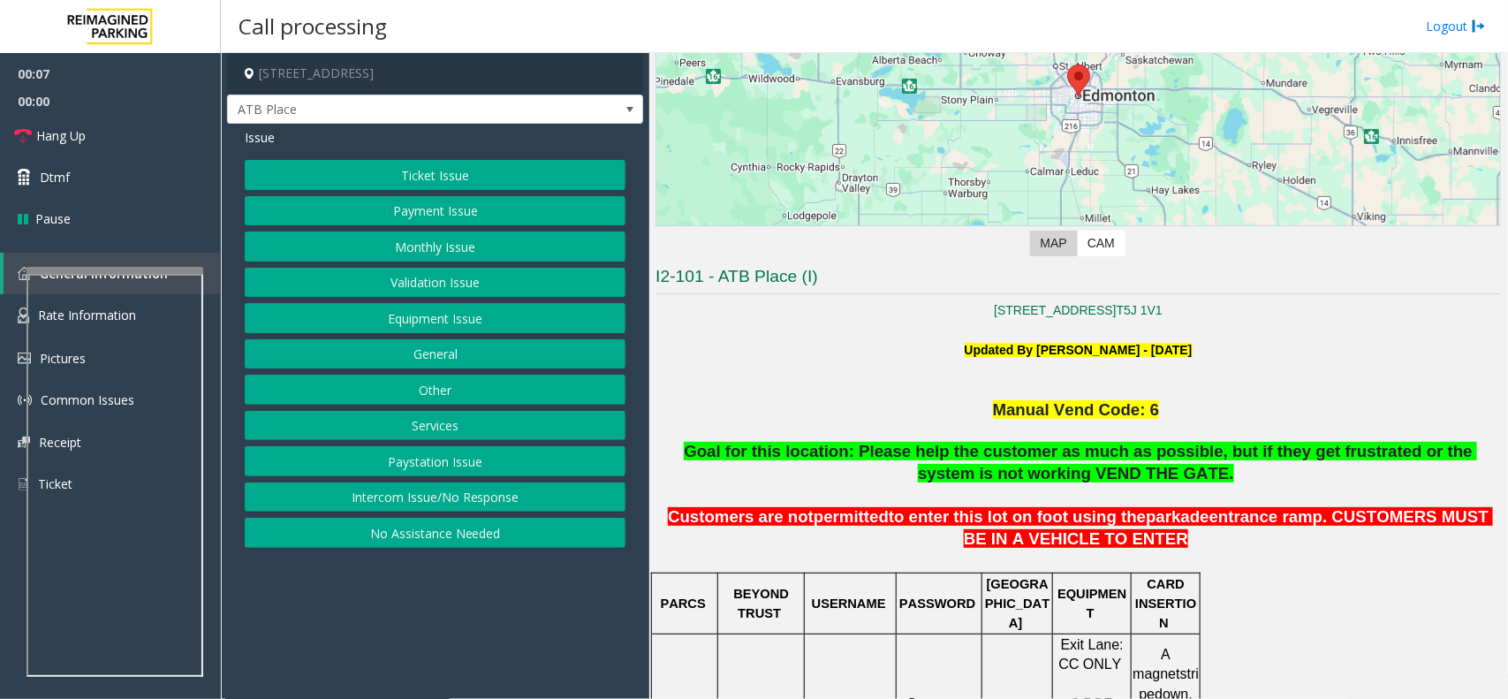
scroll to position [552, 0]
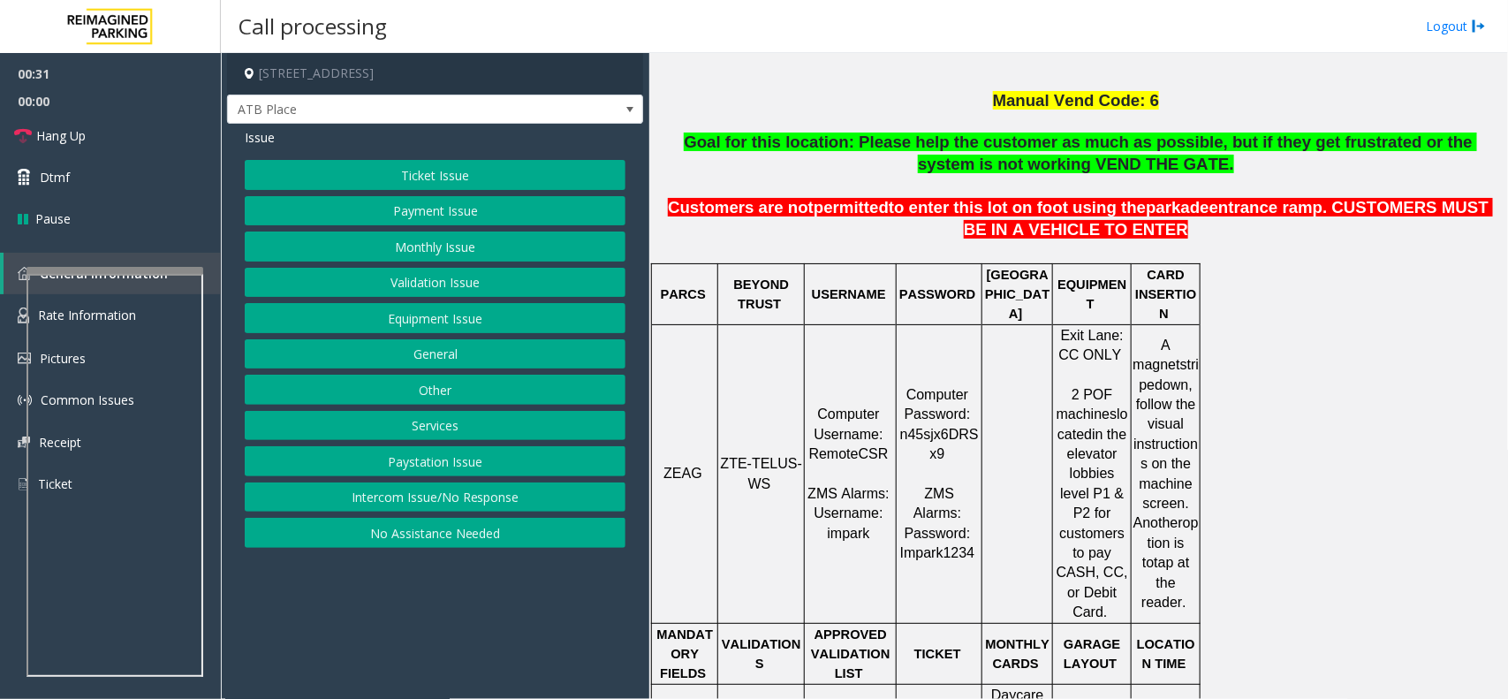
click at [488, 200] on button "Payment Issue" at bounding box center [435, 211] width 381 height 30
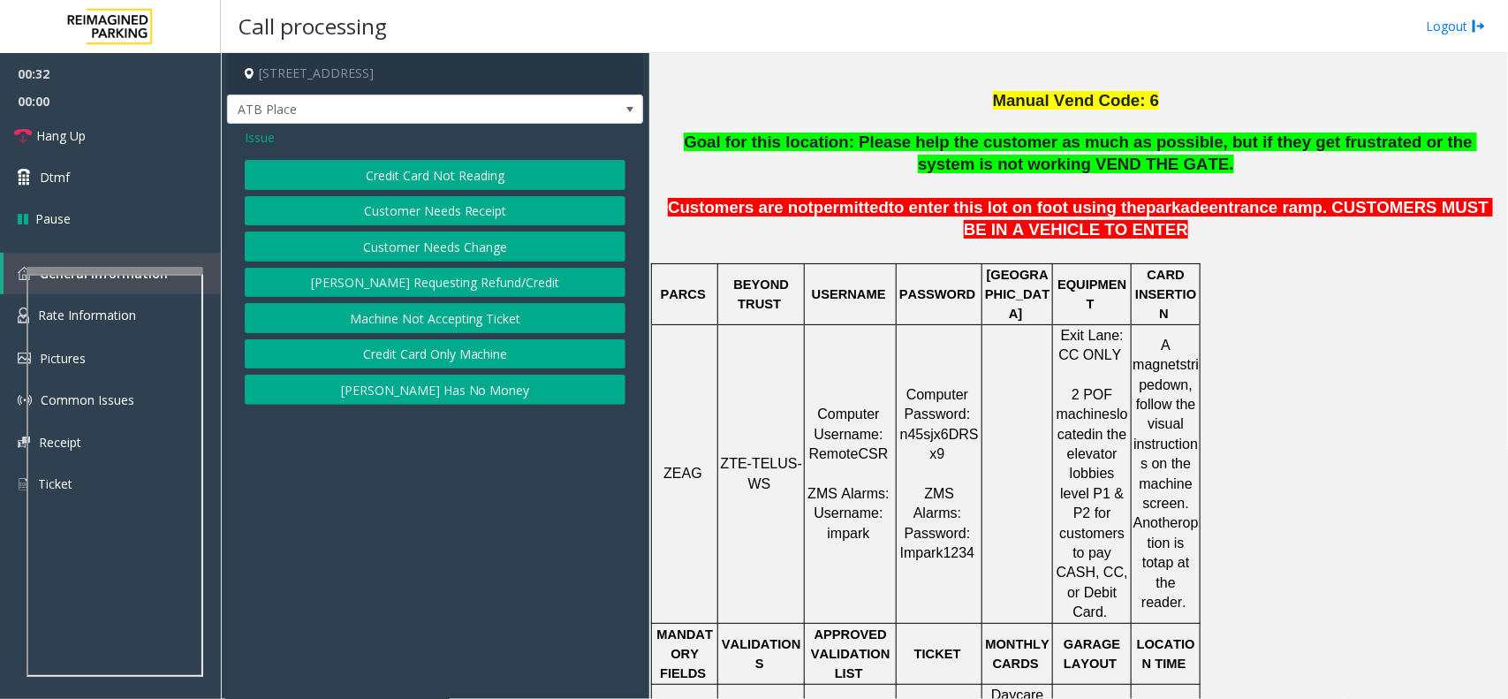
click at [461, 178] on button "Credit Card Not Reading" at bounding box center [435, 175] width 381 height 30
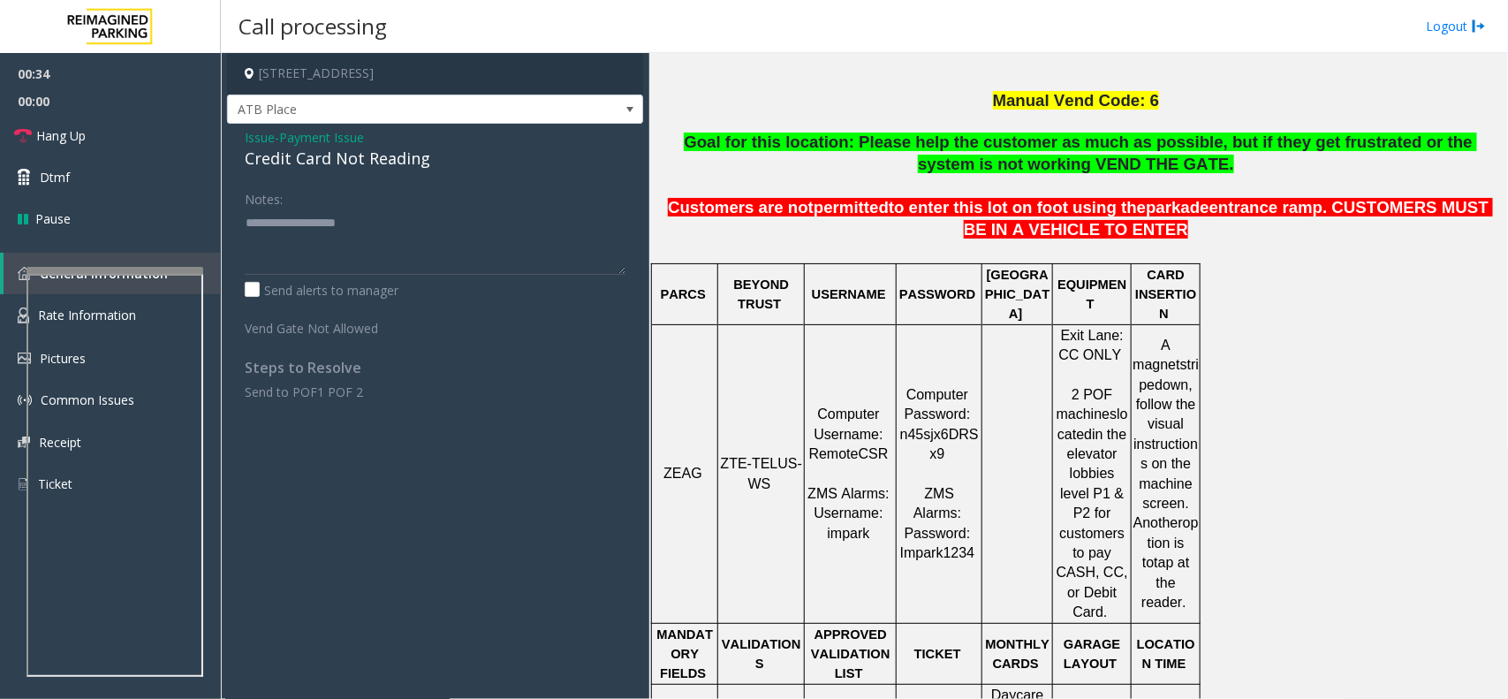
click at [780, 460] on td "ZTE-TELUS-WS" at bounding box center [761, 473] width 87 height 299
click at [333, 174] on div "Issue - Payment Issue Credit Card Not Reading Notes: Send alerts to manager Ven…" at bounding box center [435, 271] width 416 height 295
click at [324, 164] on div "Credit Card Not Reading" at bounding box center [435, 159] width 381 height 24
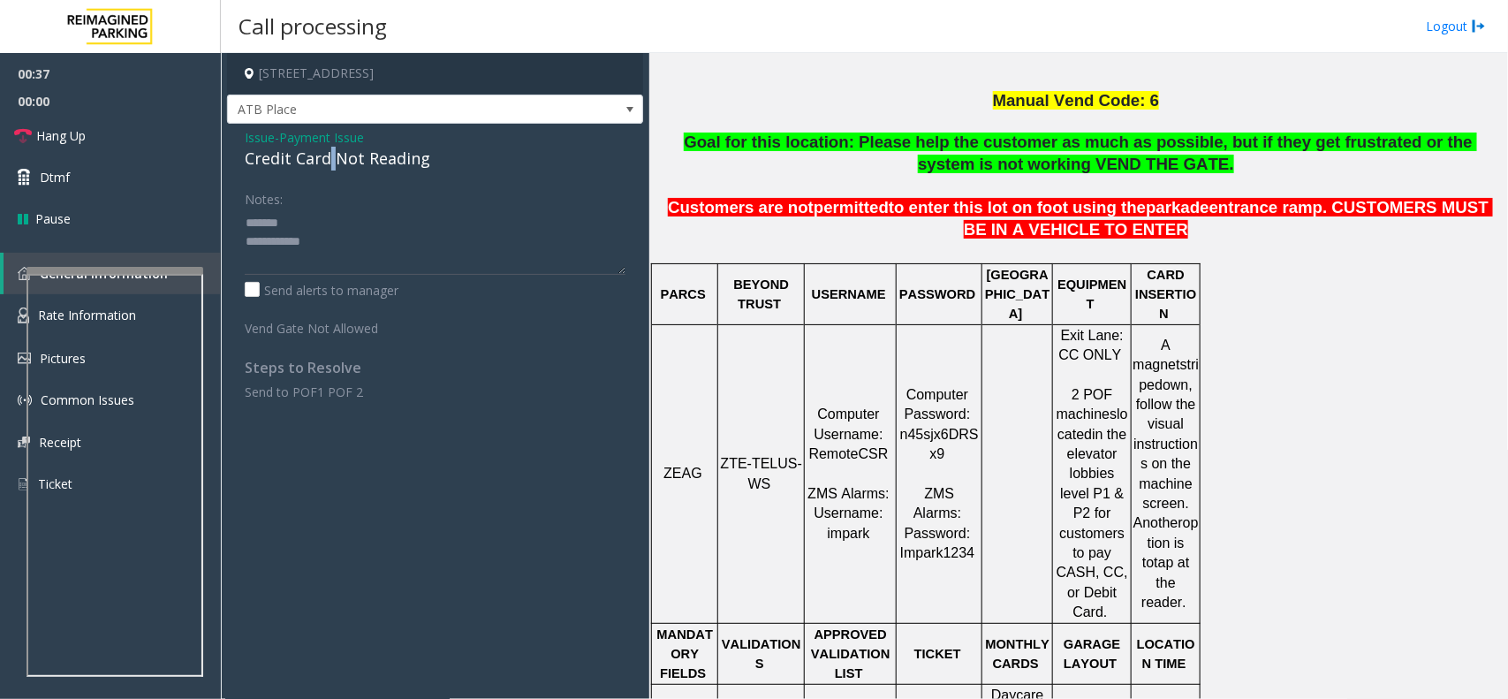
click at [324, 164] on div "Credit Card Not Reading" at bounding box center [435, 159] width 381 height 24
click at [396, 252] on textarea at bounding box center [435, 241] width 381 height 66
click at [389, 261] on textarea at bounding box center [435, 241] width 381 height 66
click at [387, 241] on textarea at bounding box center [435, 241] width 381 height 66
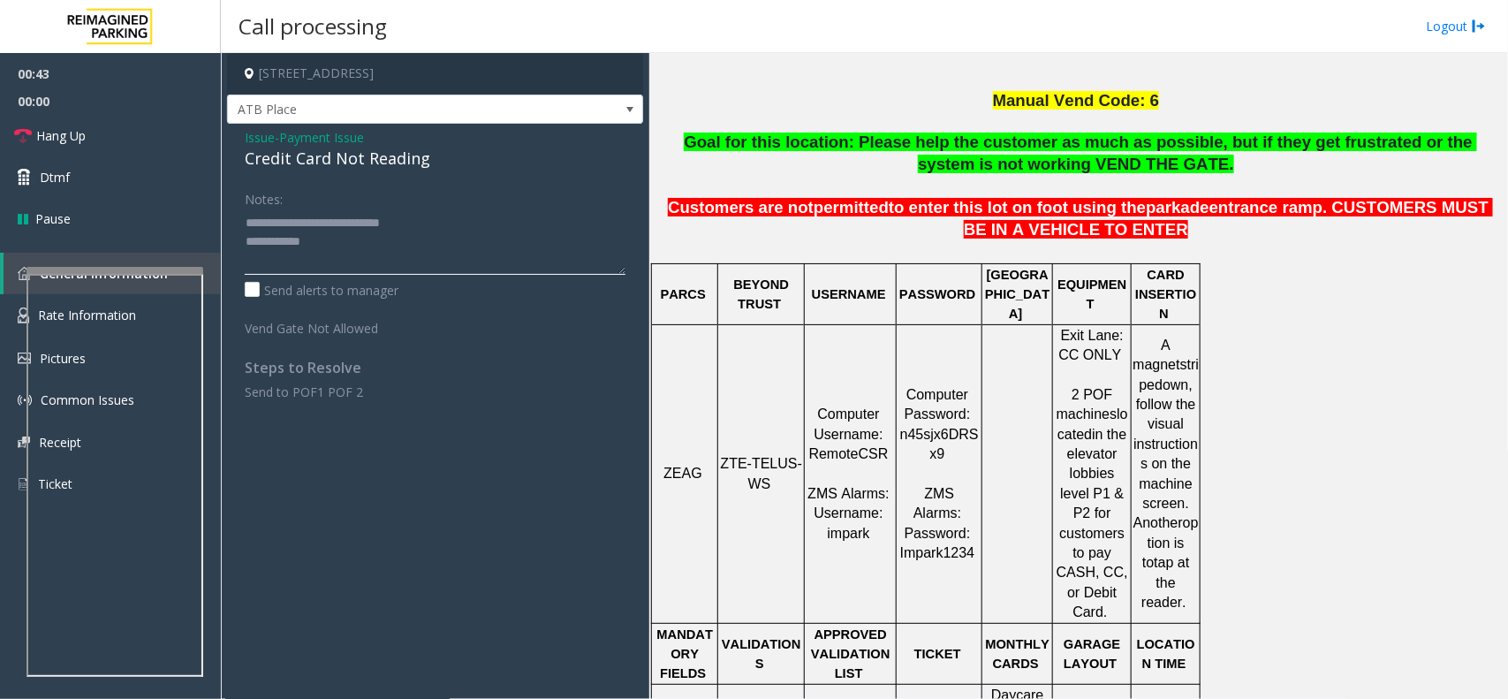
click at [483, 232] on textarea at bounding box center [435, 241] width 381 height 66
type textarea "**********"
click at [259, 129] on span "Issue" at bounding box center [260, 137] width 30 height 19
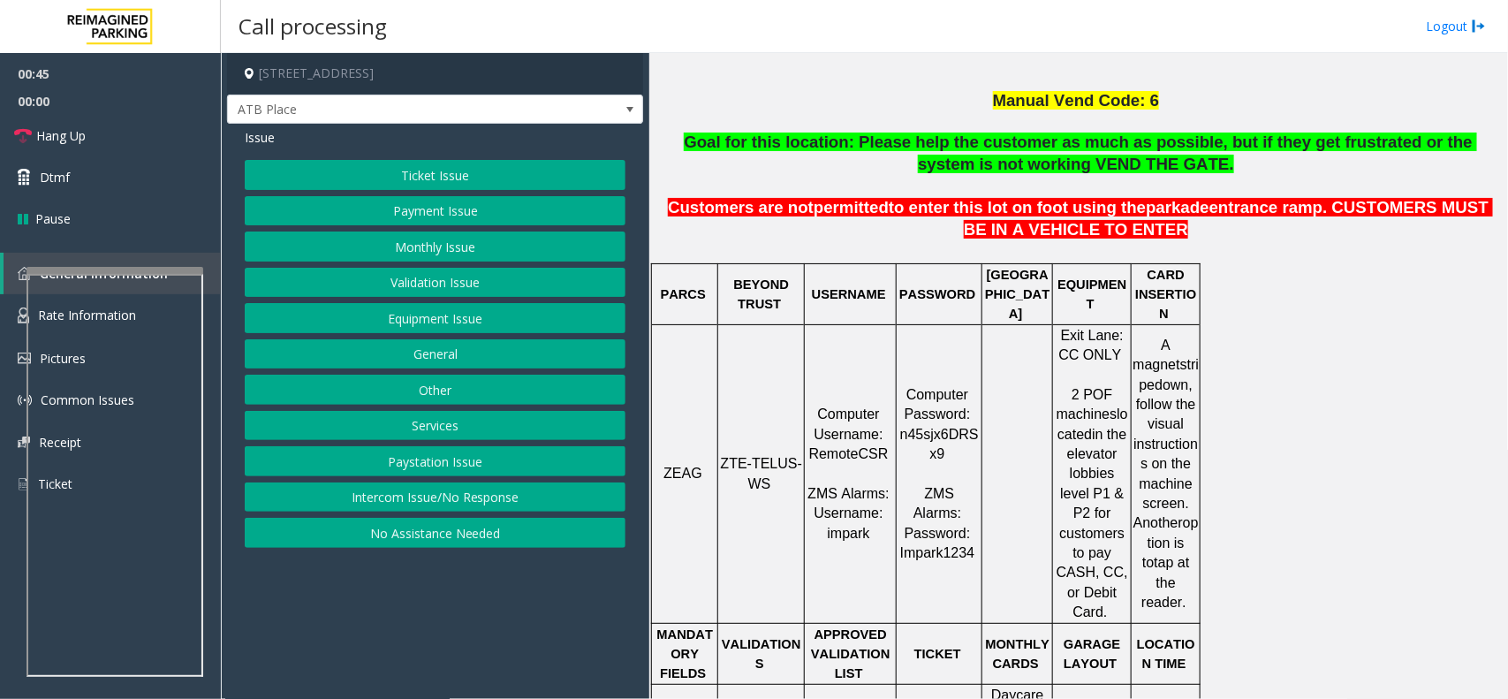
click at [434, 235] on button "Monthly Issue" at bounding box center [435, 246] width 381 height 30
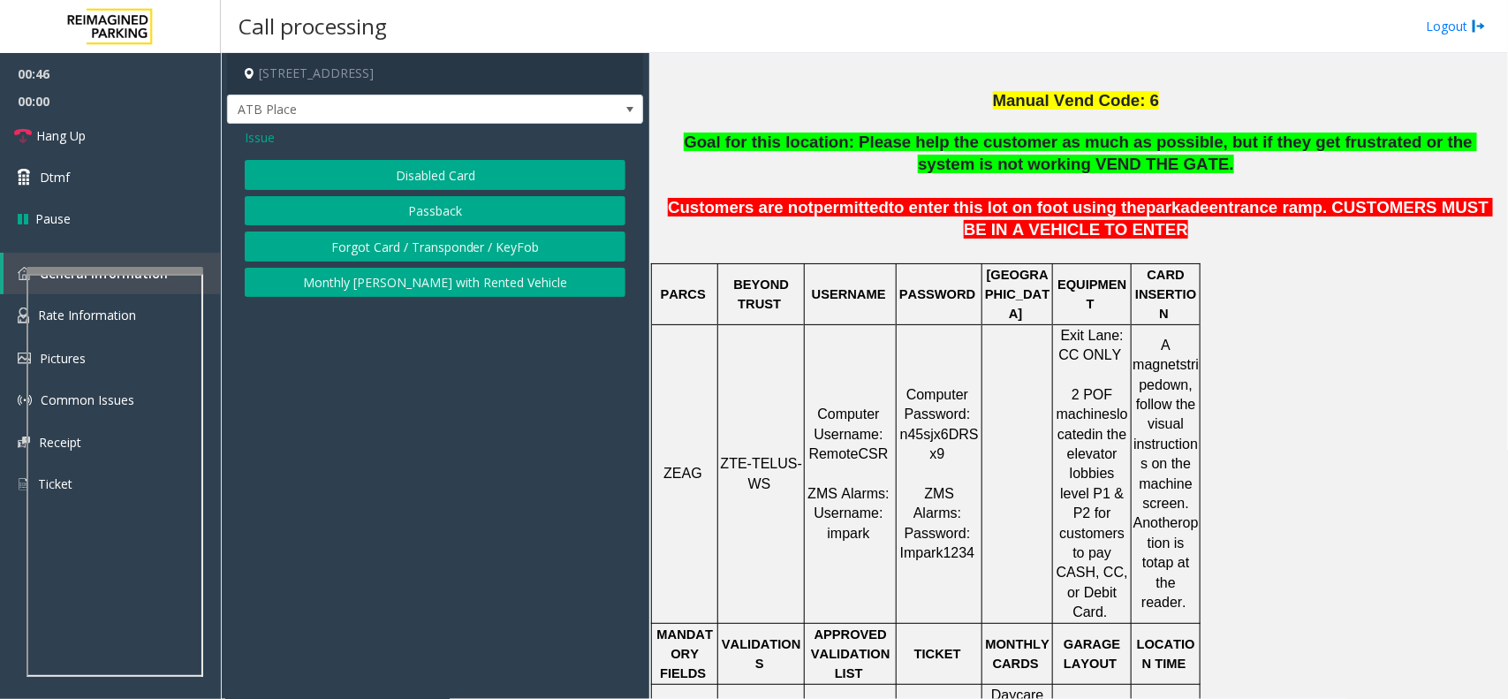
click at [422, 172] on button "Disabled Card" at bounding box center [435, 175] width 381 height 30
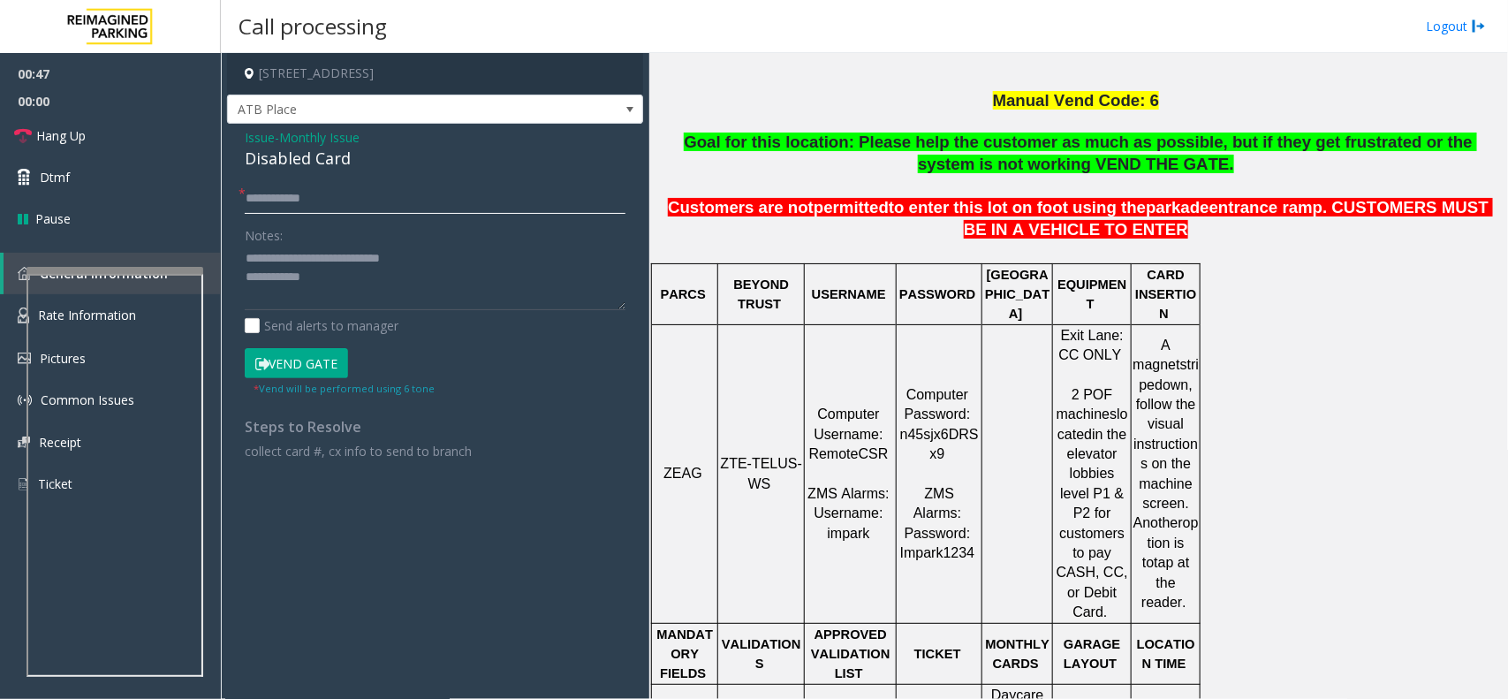
click at [350, 208] on input "text" at bounding box center [435, 199] width 381 height 30
click at [360, 261] on textarea at bounding box center [435, 278] width 381 height 66
click at [374, 298] on textarea at bounding box center [435, 278] width 381 height 66
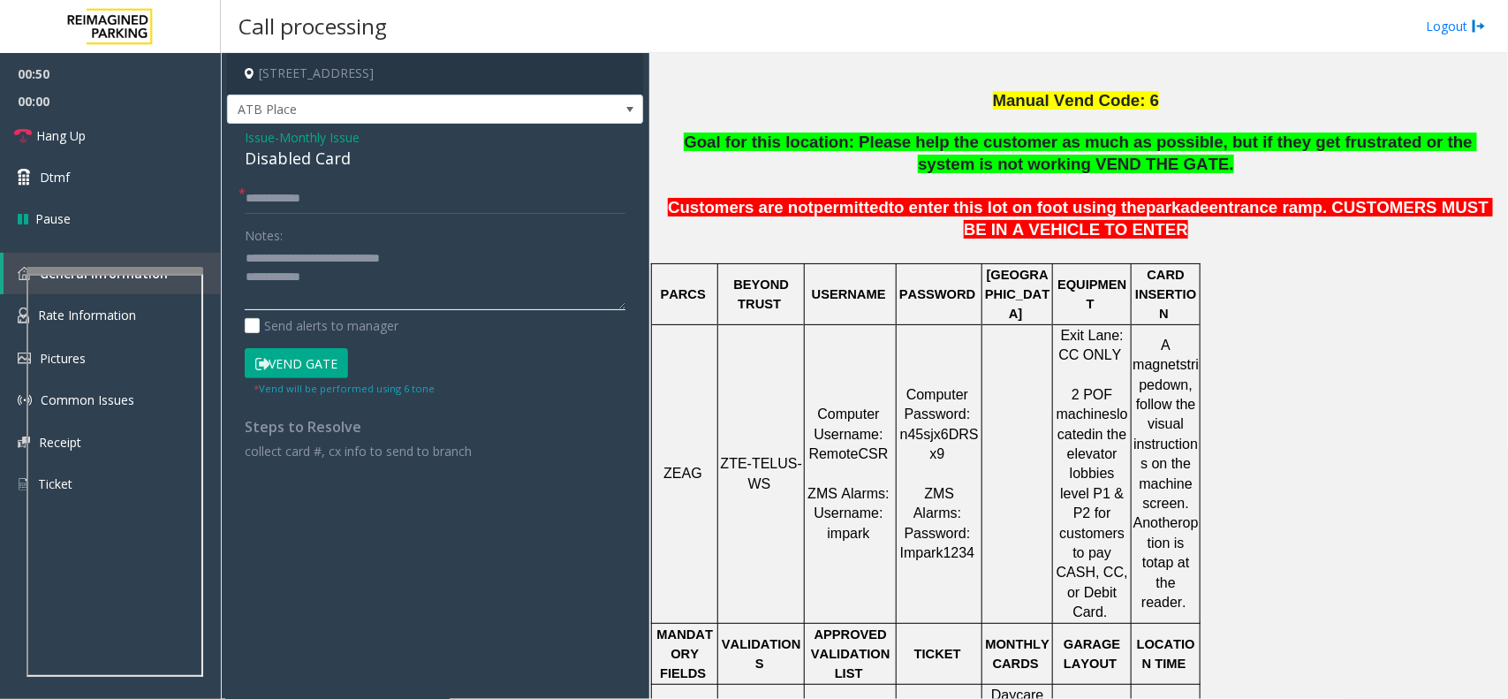
drag, startPoint x: 283, startPoint y: 257, endPoint x: 442, endPoint y: 257, distance: 158.1
click at [442, 257] on textarea at bounding box center [435, 278] width 381 height 66
type textarea "**********"
click at [411, 200] on input "text" at bounding box center [435, 199] width 381 height 30
type input "********"
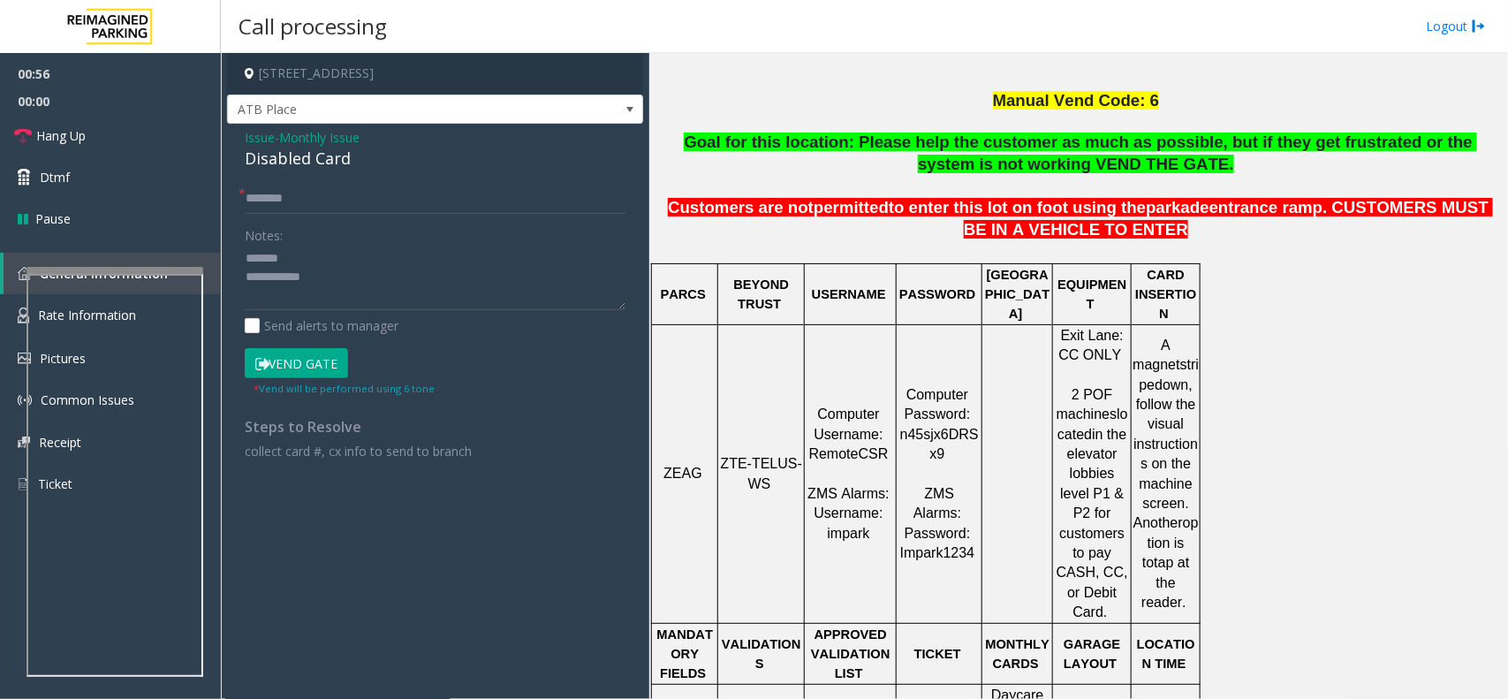
click at [329, 162] on div "Disabled Card" at bounding box center [435, 159] width 381 height 24
copy div "Disabled Card"
click at [381, 247] on textarea at bounding box center [435, 278] width 381 height 66
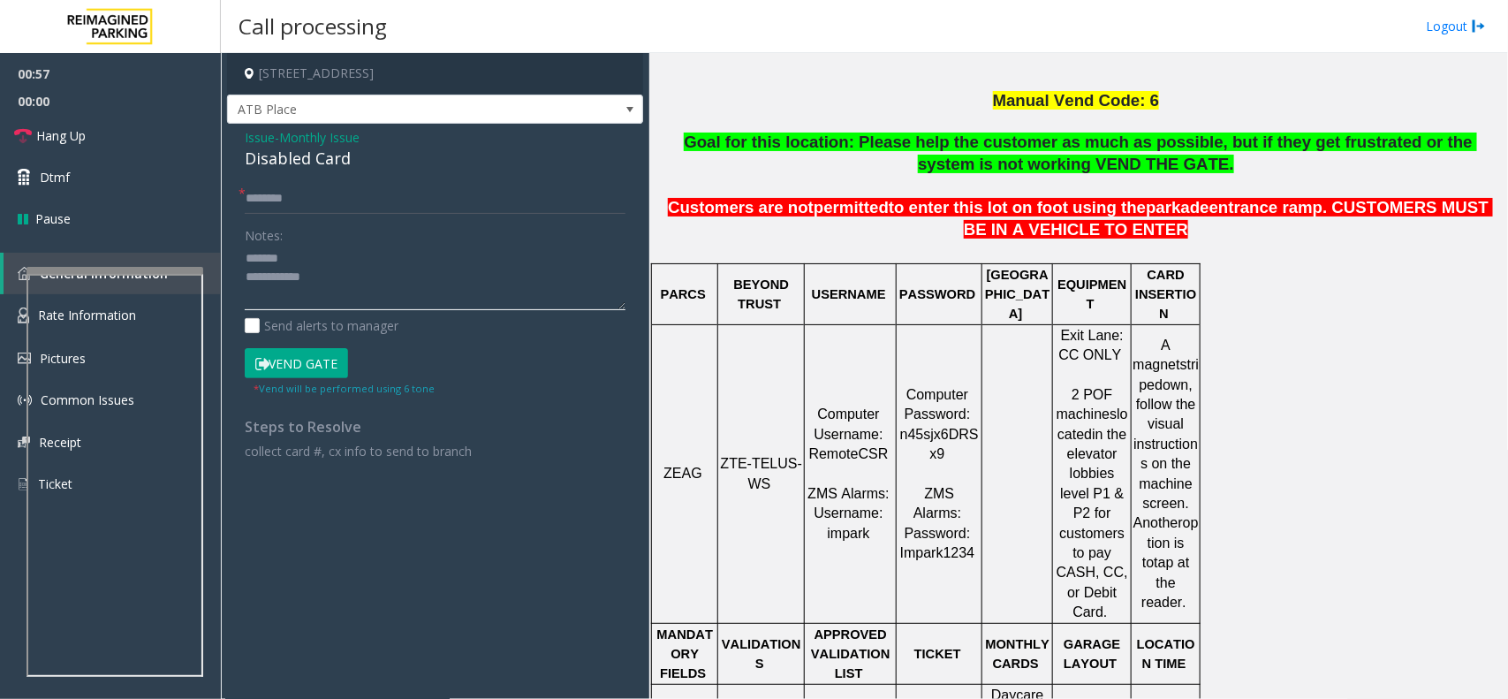
paste textarea "**********"
click at [327, 356] on button "Vend Gate" at bounding box center [296, 363] width 103 height 30
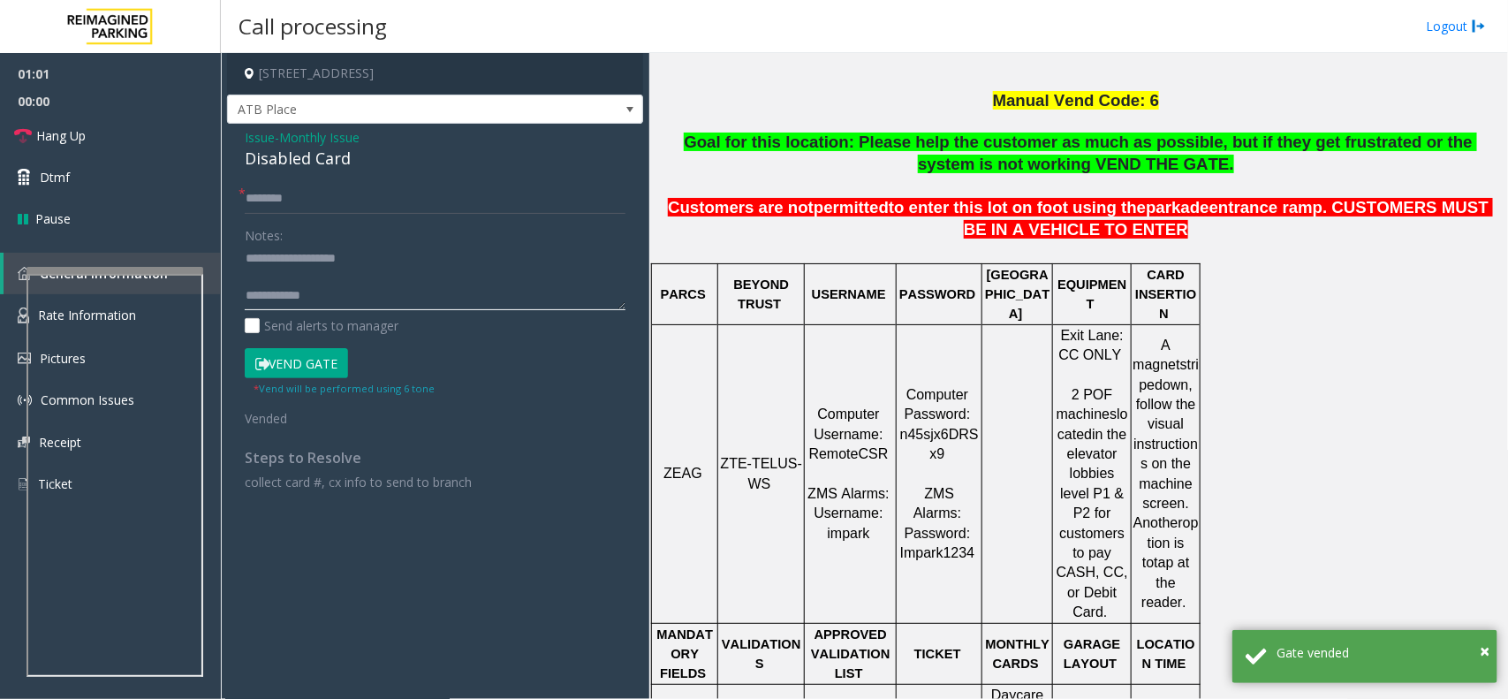
paste textarea "**********"
click at [350, 296] on textarea at bounding box center [435, 278] width 381 height 66
click at [334, 276] on textarea at bounding box center [435, 278] width 381 height 66
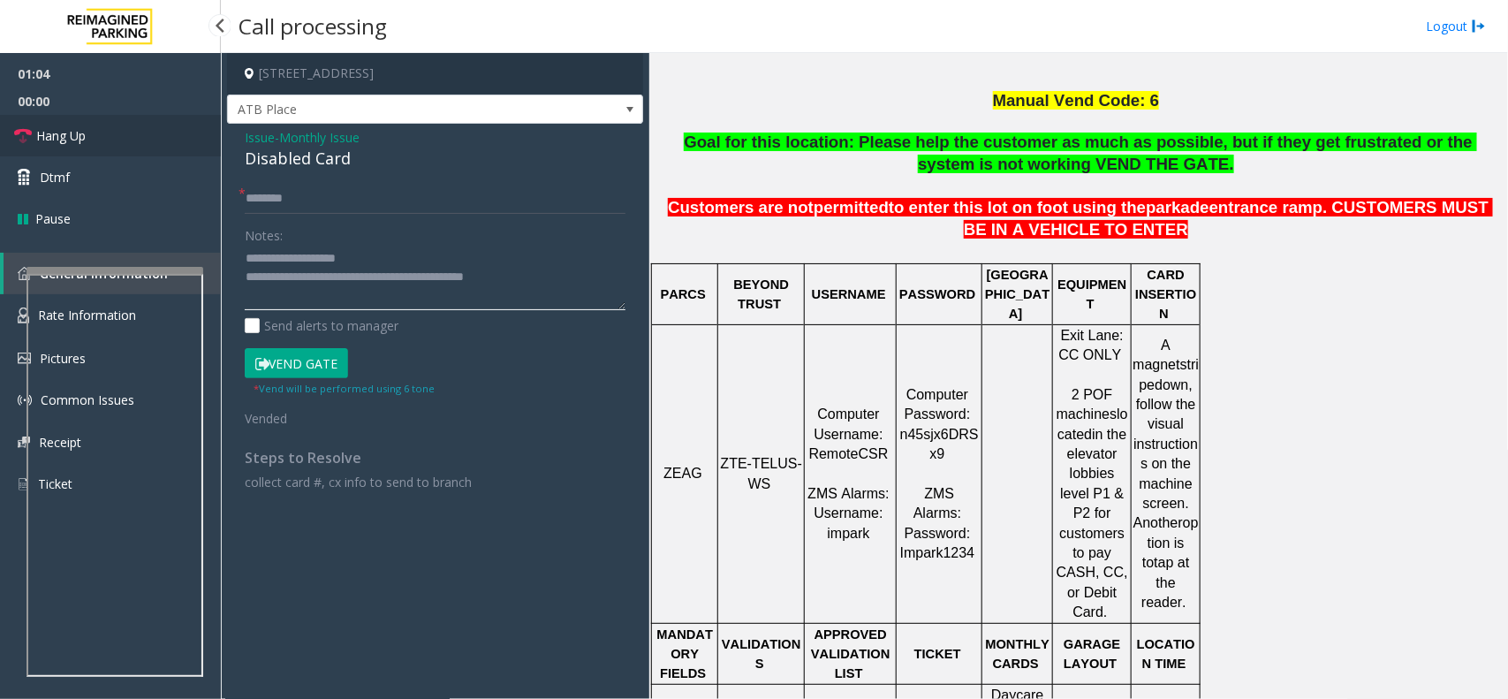
type textarea "**********"
click at [103, 115] on link "Hang Up" at bounding box center [110, 136] width 221 height 42
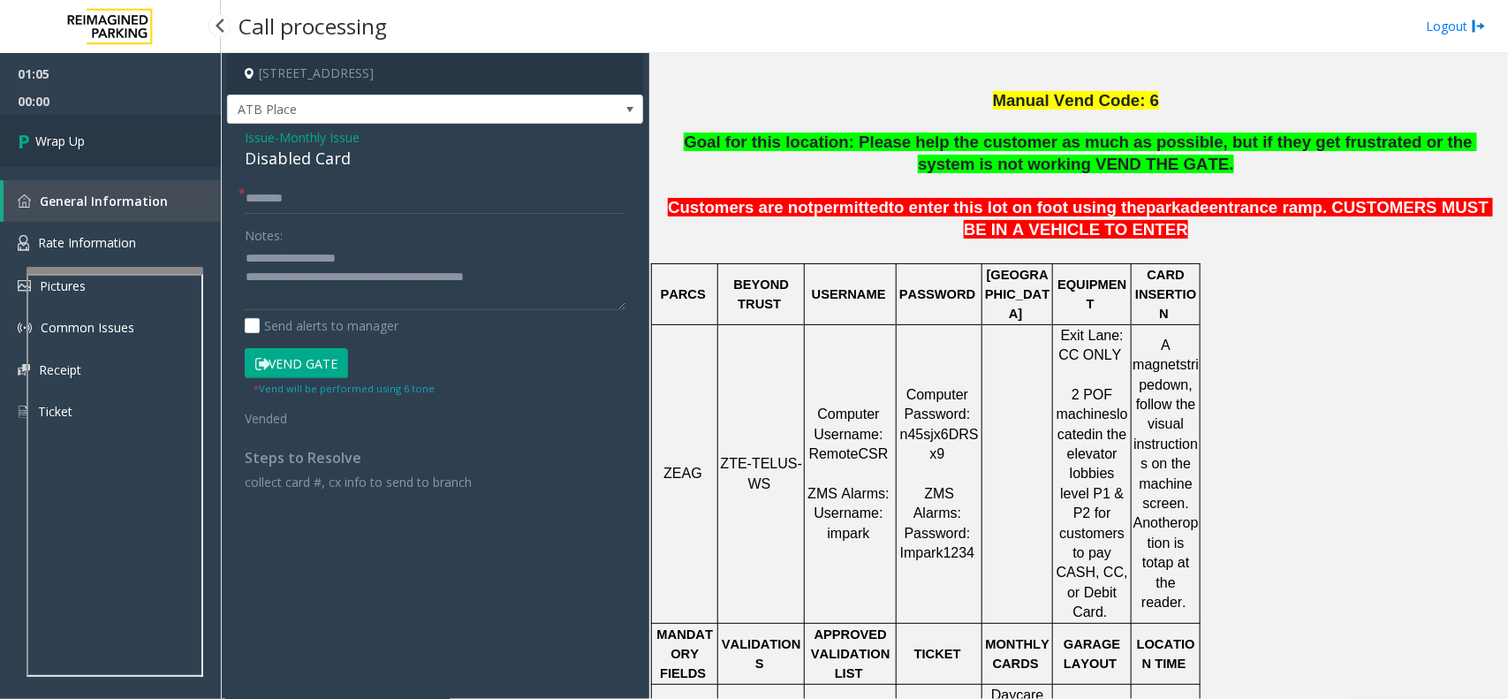
click at [103, 115] on link "Wrap Up" at bounding box center [110, 141] width 221 height 52
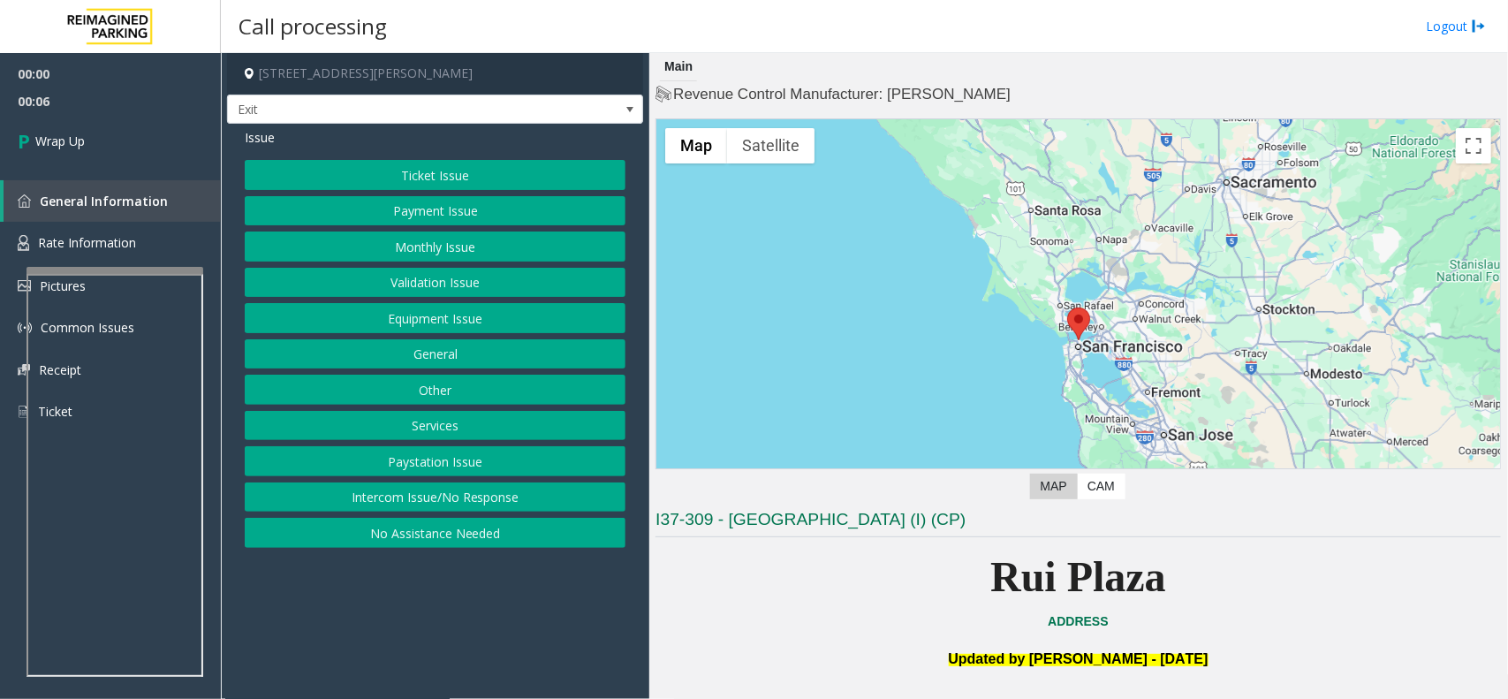
click at [534, 502] on button "Intercom Issue/No Response" at bounding box center [435, 497] width 381 height 30
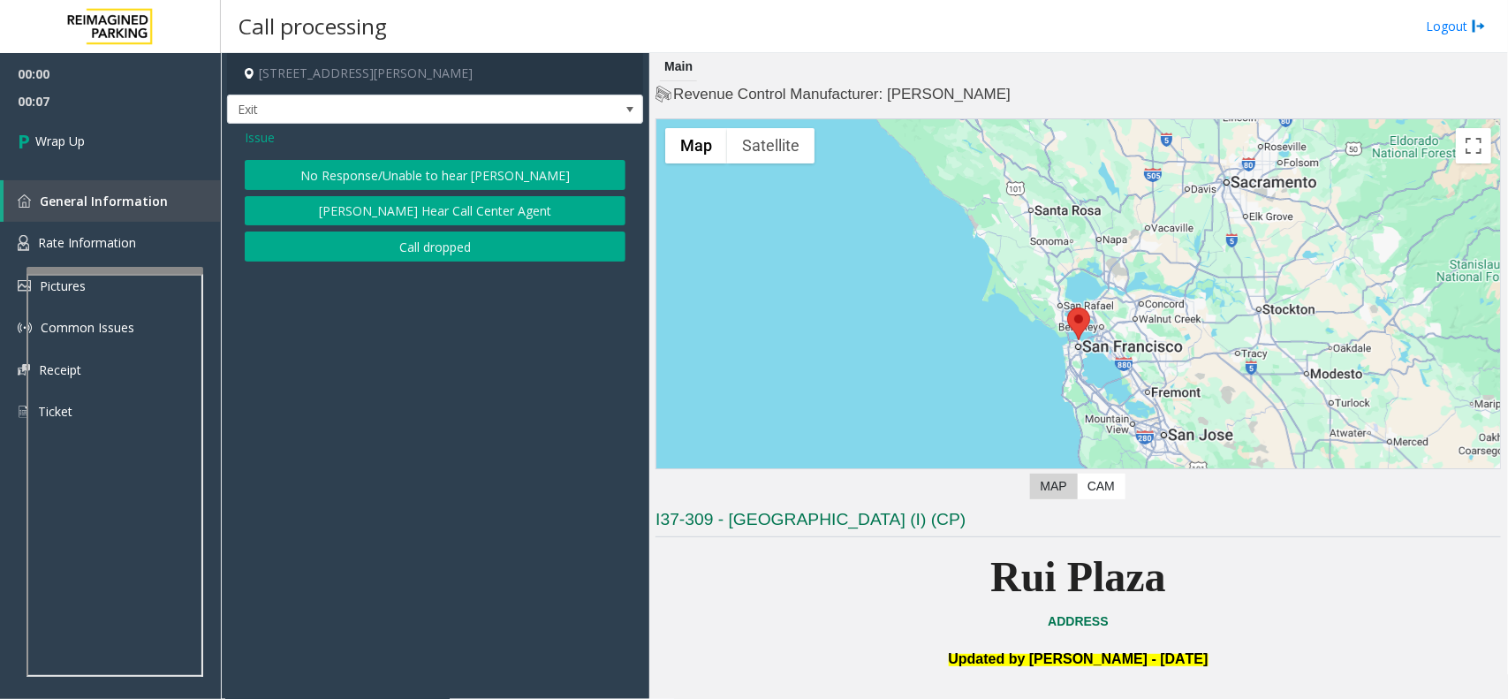
click at [435, 238] on button "Call dropped" at bounding box center [435, 246] width 381 height 30
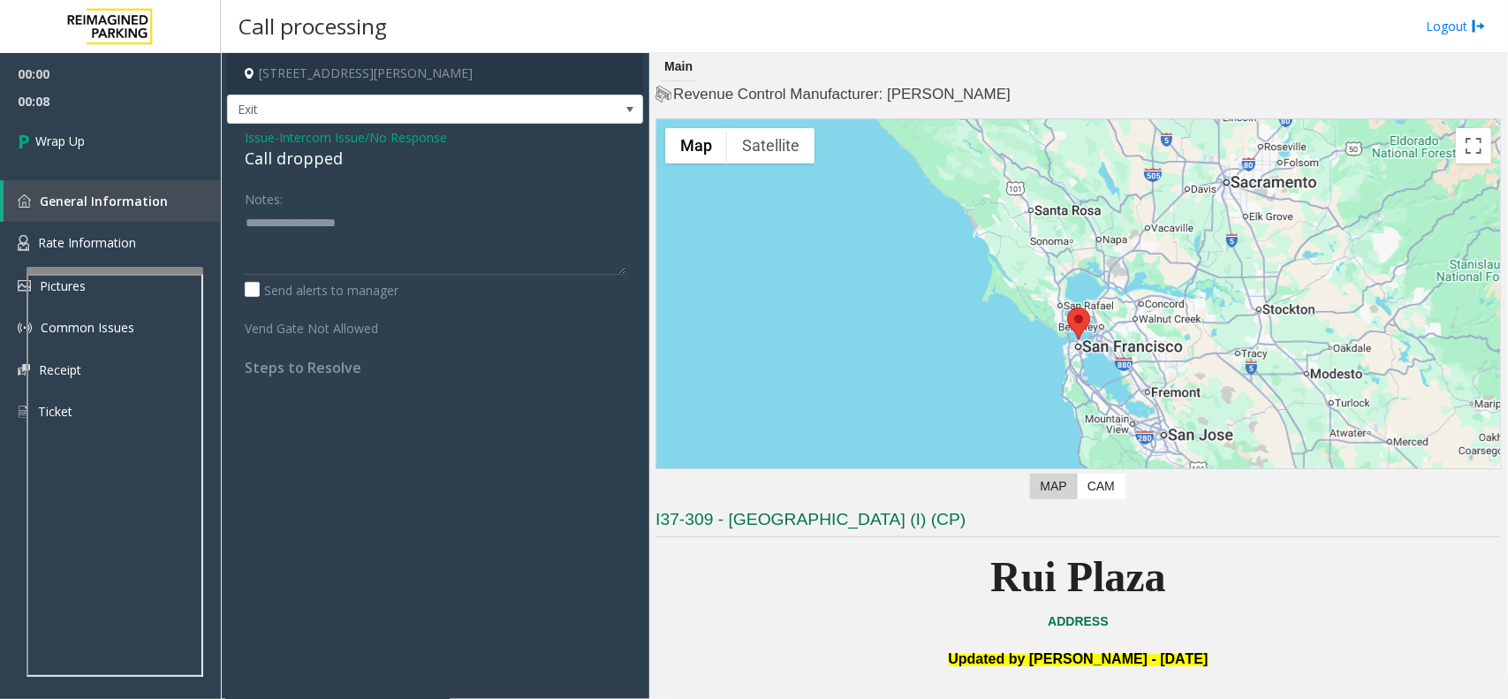
click at [291, 153] on div "Call dropped" at bounding box center [435, 159] width 381 height 24
type textarea "**********"
click at [117, 129] on link "Wrap Up" at bounding box center [110, 141] width 221 height 52
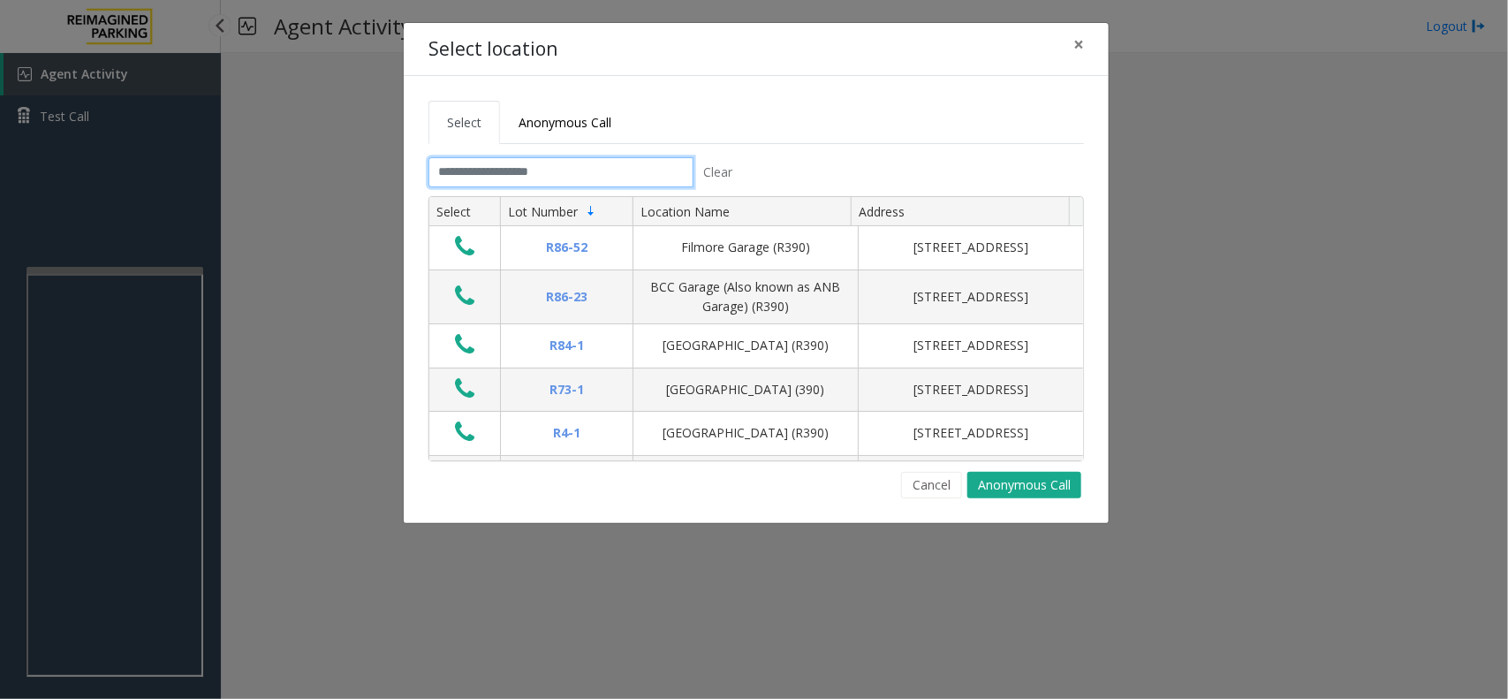
click at [492, 172] on input "text" at bounding box center [560, 172] width 265 height 30
drag, startPoint x: 1074, startPoint y: 42, endPoint x: 757, endPoint y: 160, distance: 338.1
click at [1074, 42] on span "×" at bounding box center [1078, 44] width 11 height 25
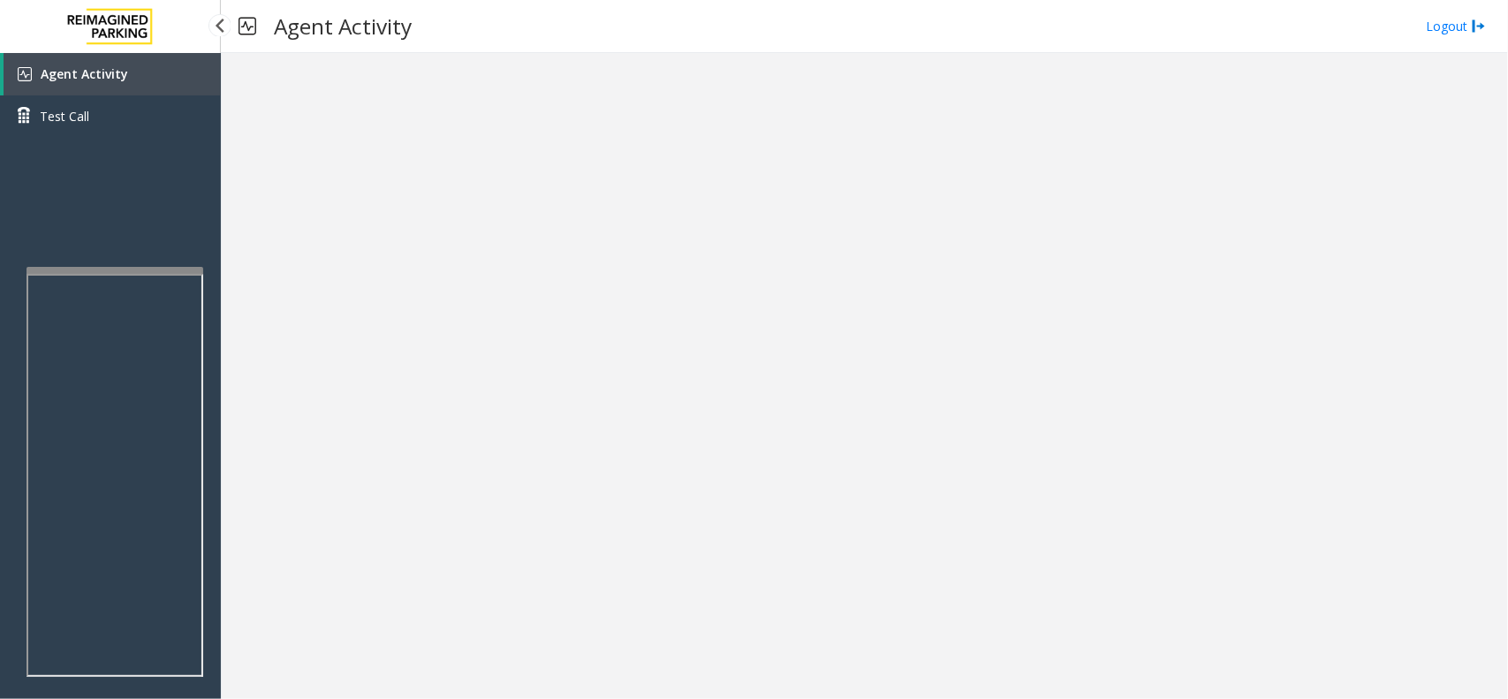
click at [125, 64] on link "Agent Activity" at bounding box center [112, 74] width 217 height 42
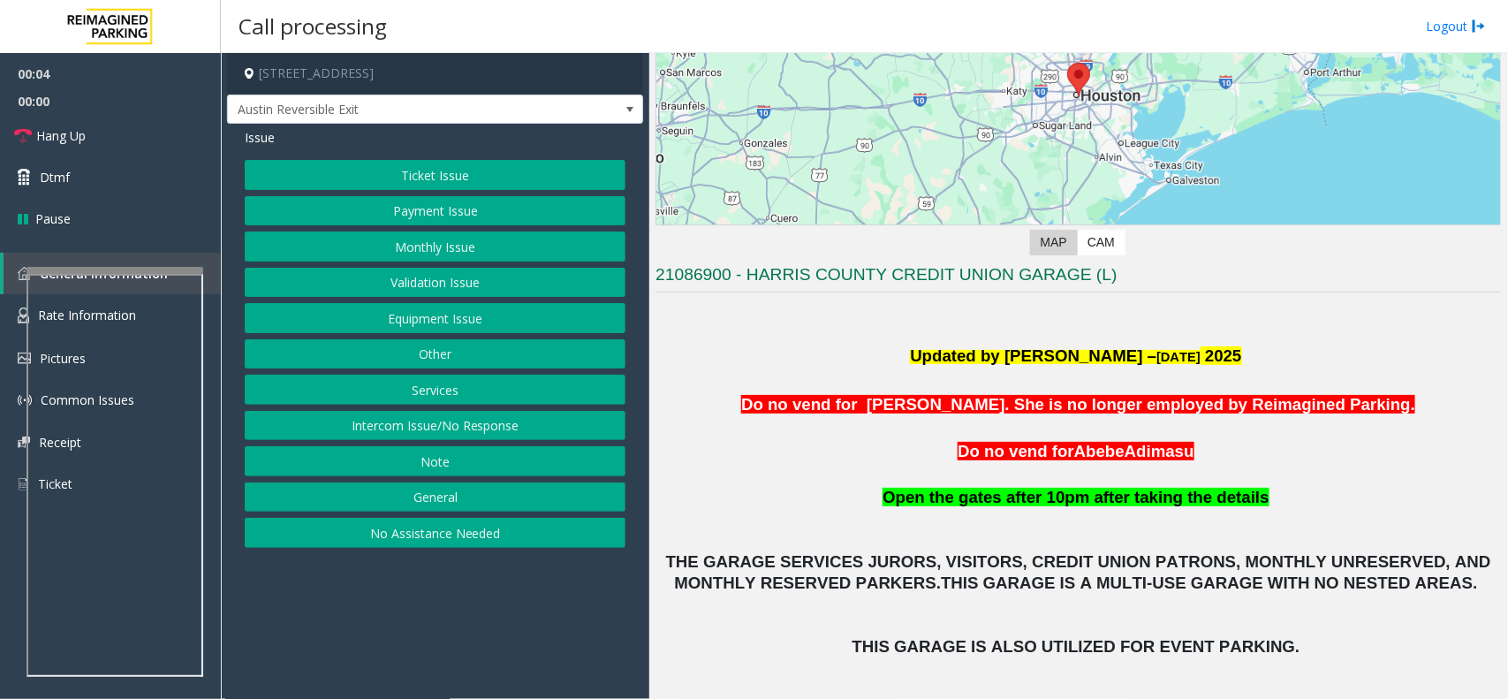
scroll to position [442, 0]
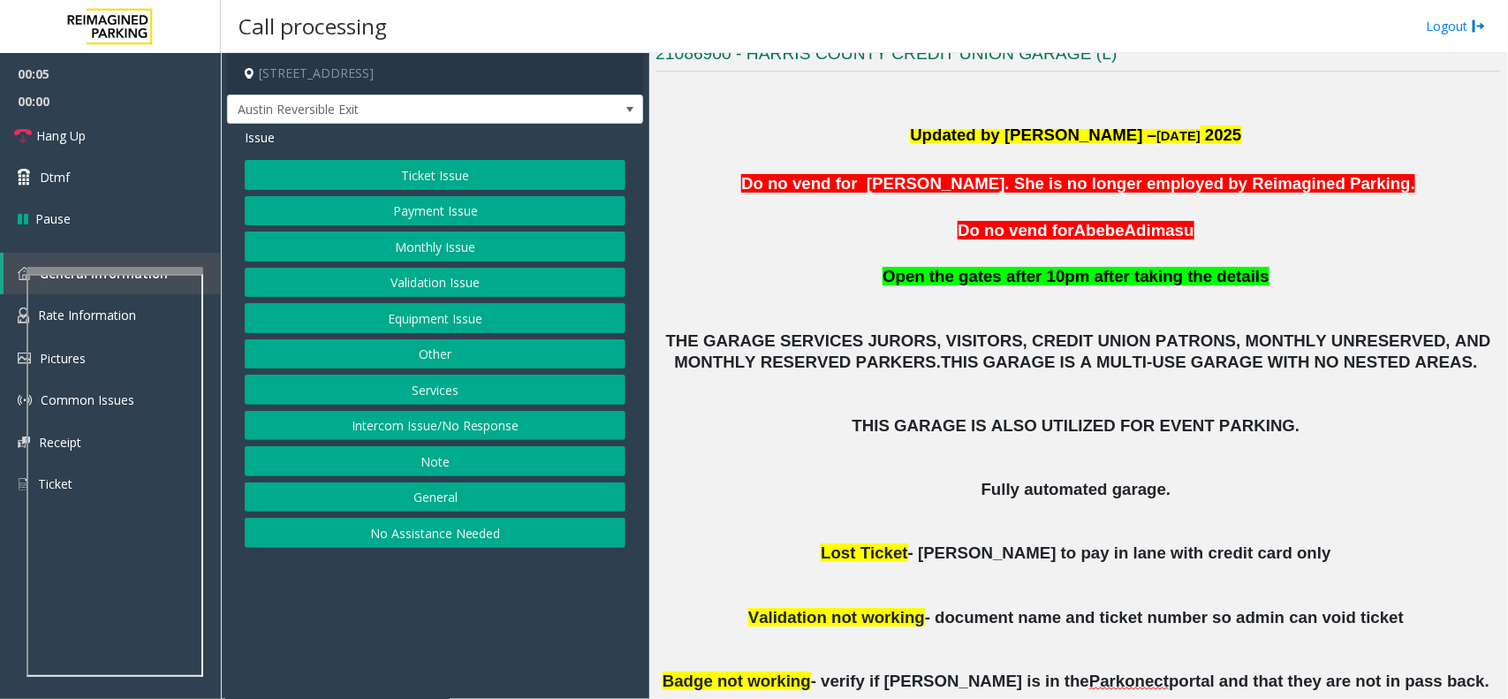
click at [422, 526] on button "No Assistance Needed" at bounding box center [435, 533] width 381 height 30
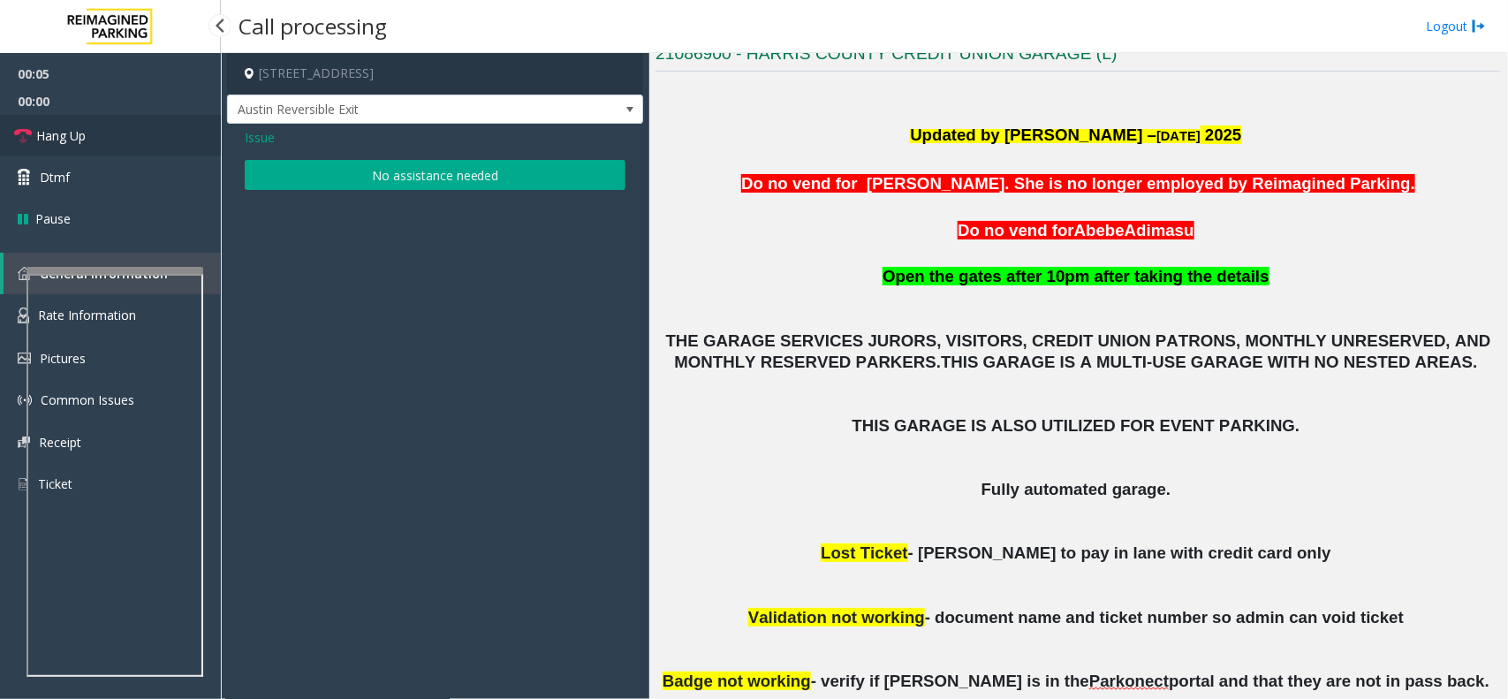
click at [98, 134] on link "Hang Up" at bounding box center [110, 136] width 221 height 42
drag, startPoint x: 444, startPoint y: 157, endPoint x: 435, endPoint y: 175, distance: 20.2
click at [435, 173] on div "Issue No assistance needed" at bounding box center [435, 161] width 416 height 75
click at [433, 178] on button "No assistance needed" at bounding box center [435, 175] width 381 height 30
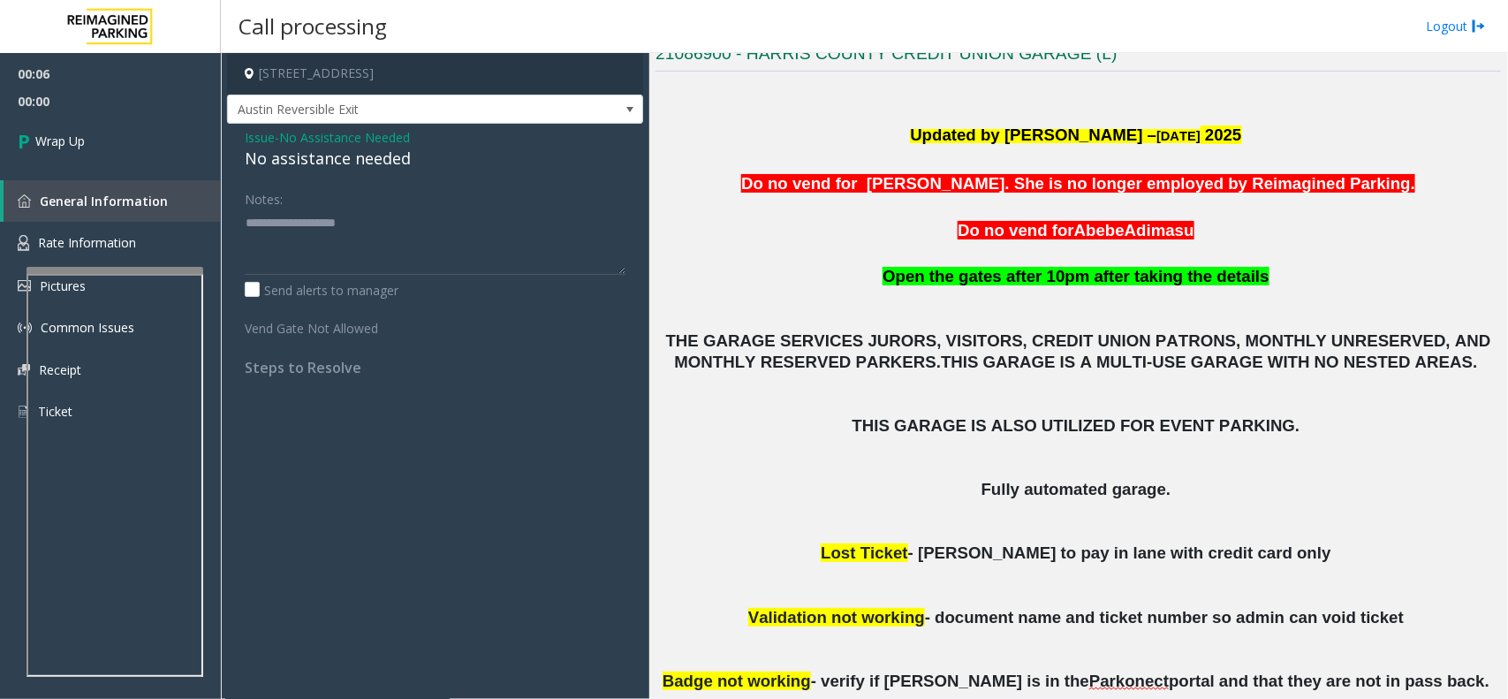
click at [353, 161] on div "No assistance needed" at bounding box center [435, 159] width 381 height 24
type textarea "**********"
click at [165, 156] on link "Wrap Up" at bounding box center [110, 141] width 221 height 52
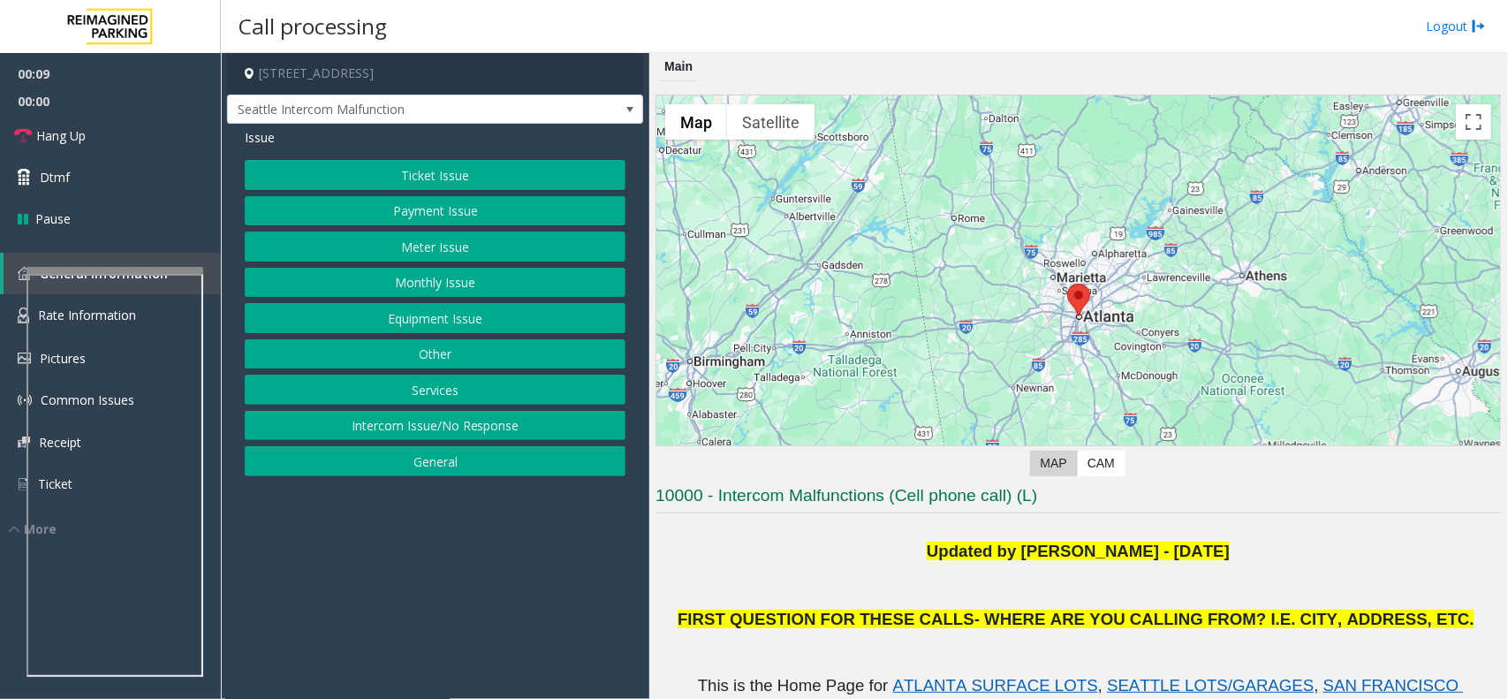
click at [407, 431] on button "Intercom Issue/No Response" at bounding box center [435, 426] width 381 height 30
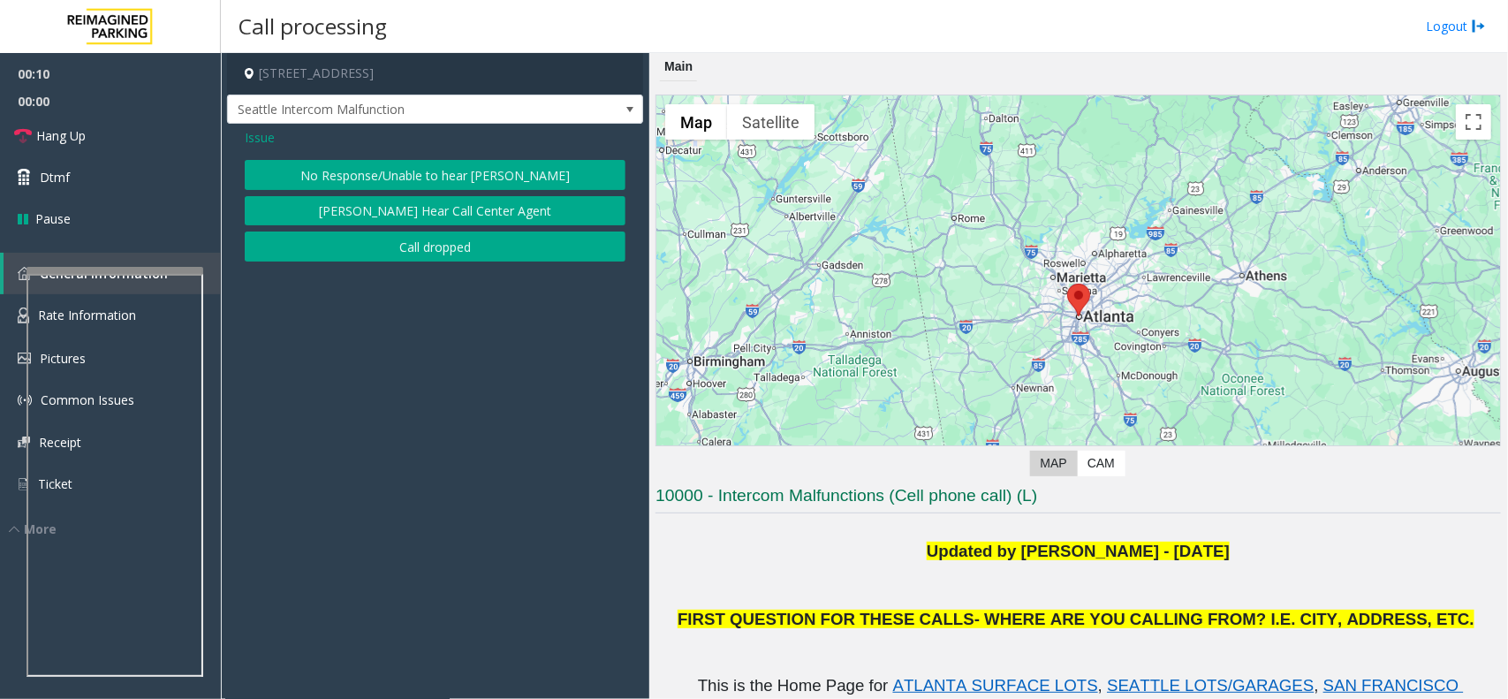
click at [263, 138] on span "Issue" at bounding box center [260, 137] width 30 height 19
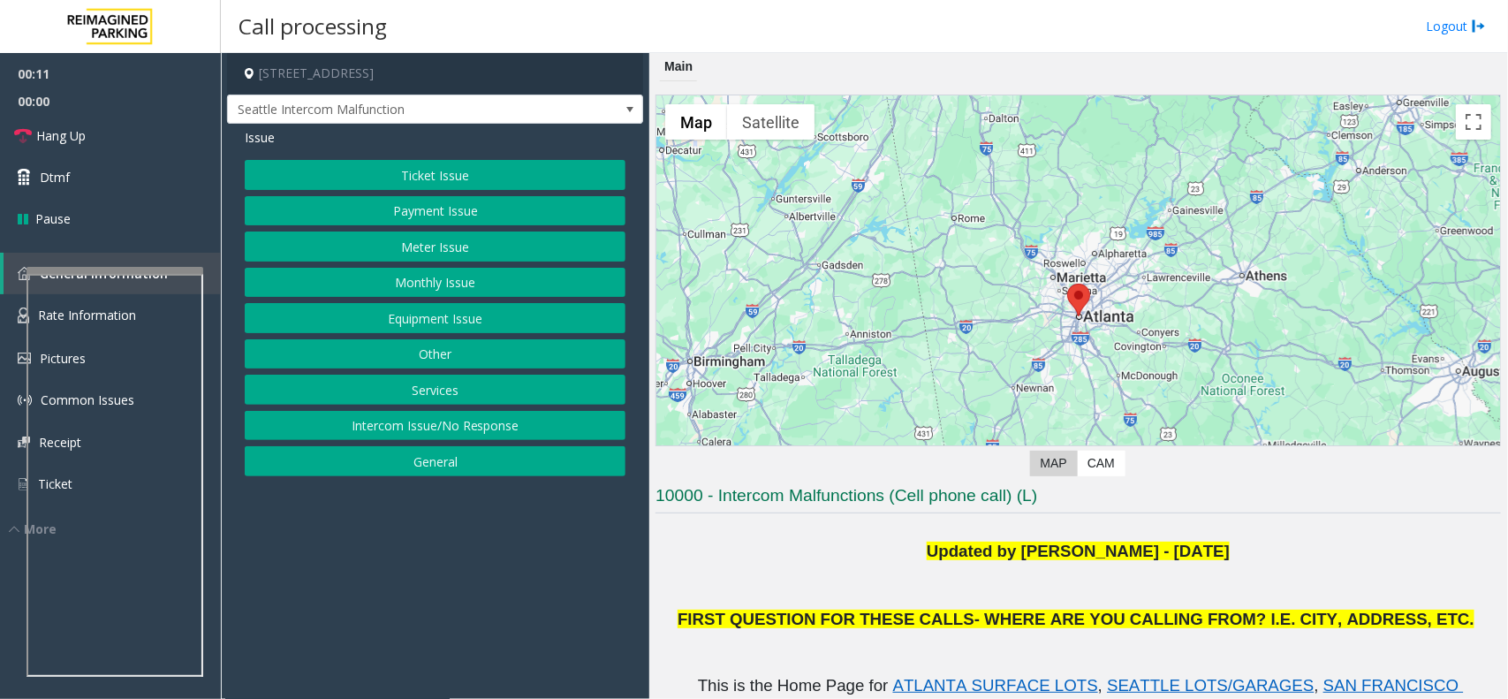
click at [429, 459] on button "General" at bounding box center [435, 461] width 381 height 30
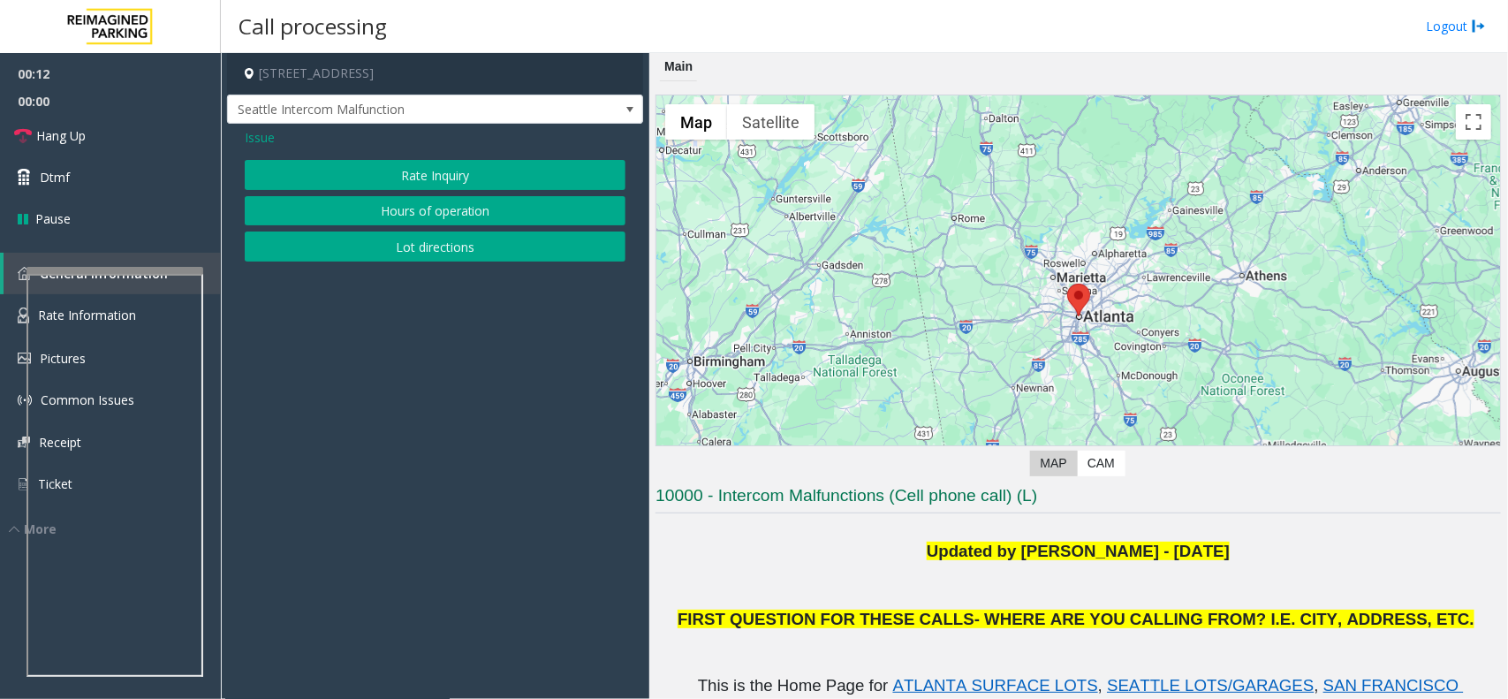
click at [267, 135] on span "Issue" at bounding box center [260, 137] width 30 height 19
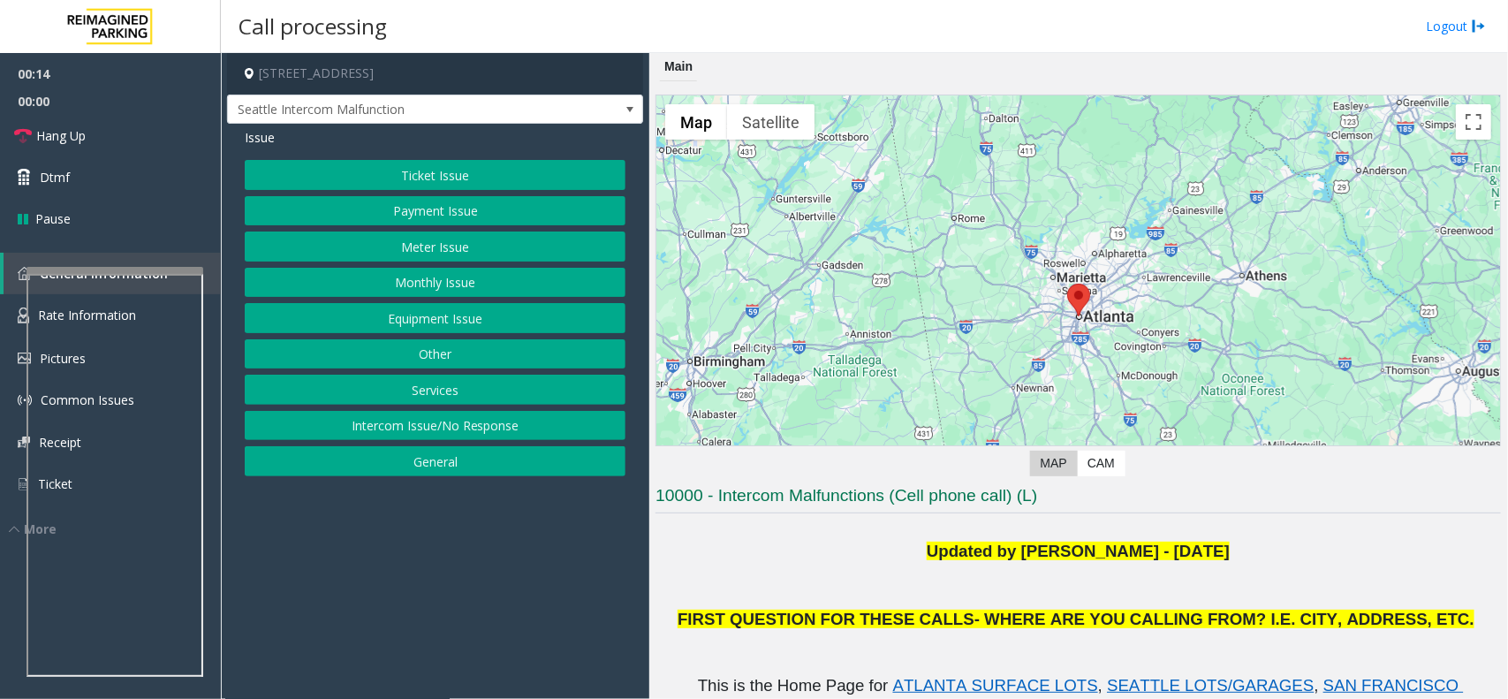
click at [446, 385] on button "Services" at bounding box center [435, 389] width 381 height 30
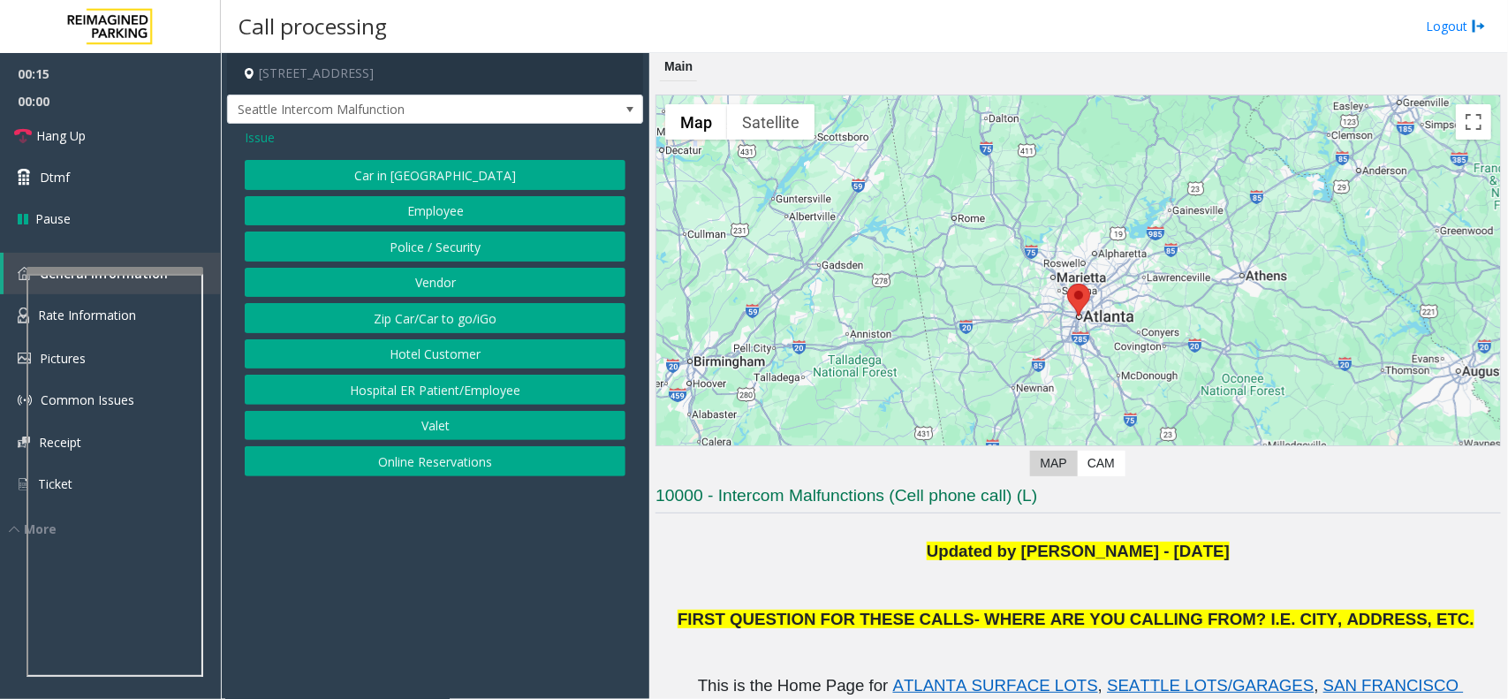
click at [272, 138] on span "Issue" at bounding box center [260, 137] width 30 height 19
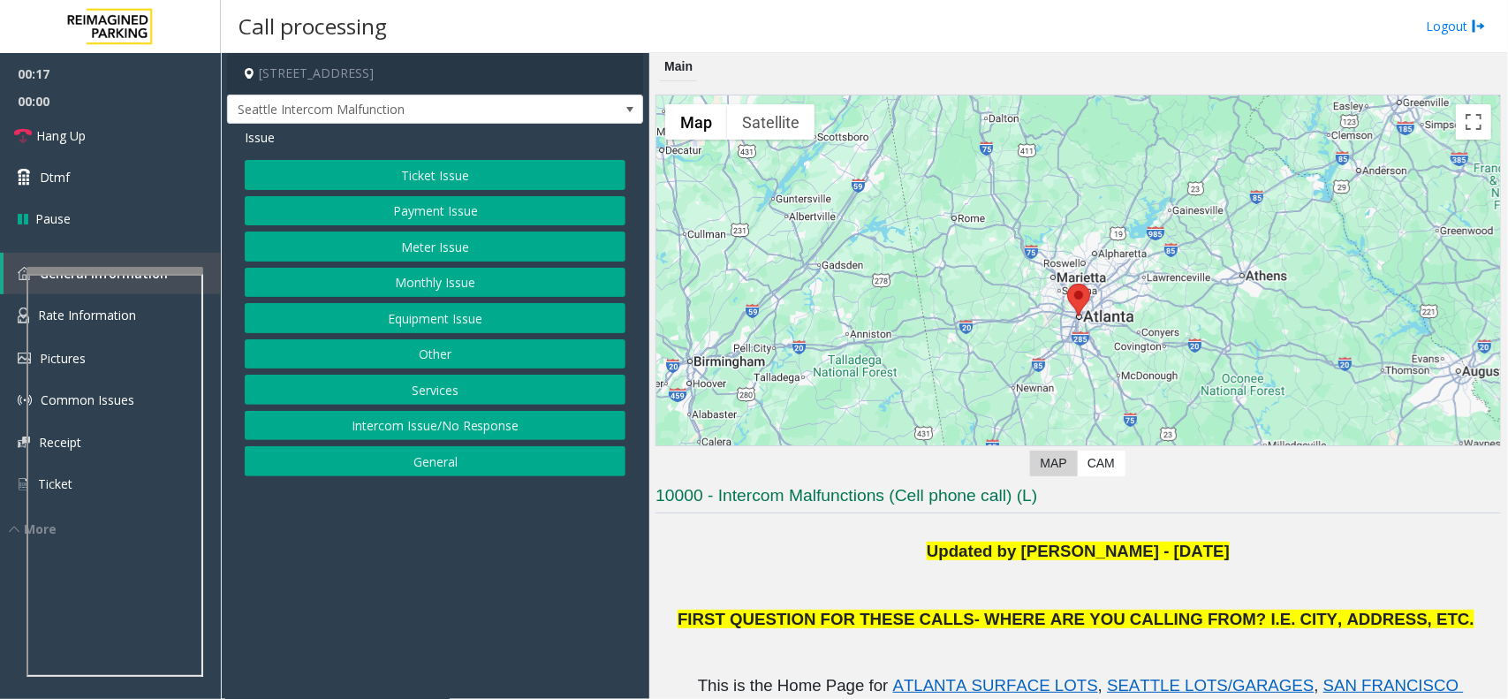
click at [437, 320] on button "Equipment Issue" at bounding box center [435, 318] width 381 height 30
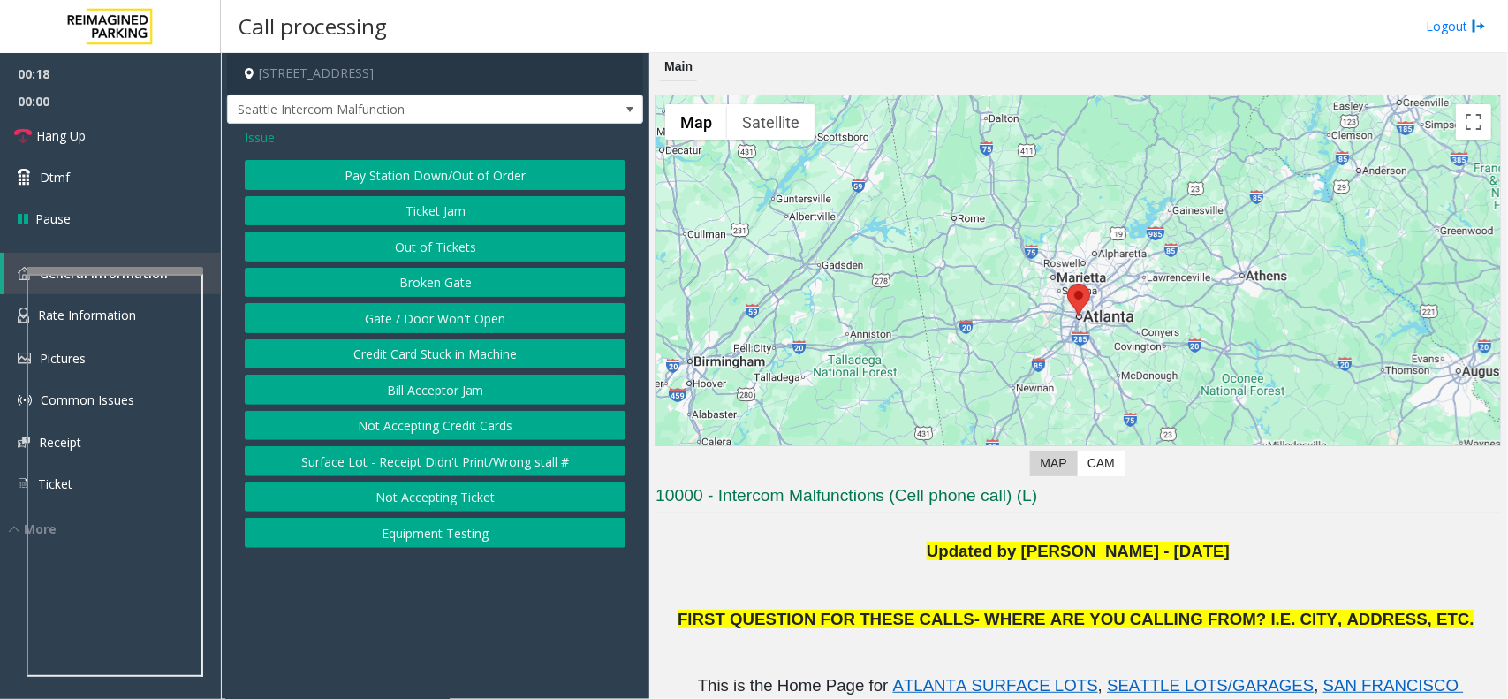
click at [449, 312] on button "Gate / Door Won't Open" at bounding box center [435, 318] width 381 height 30
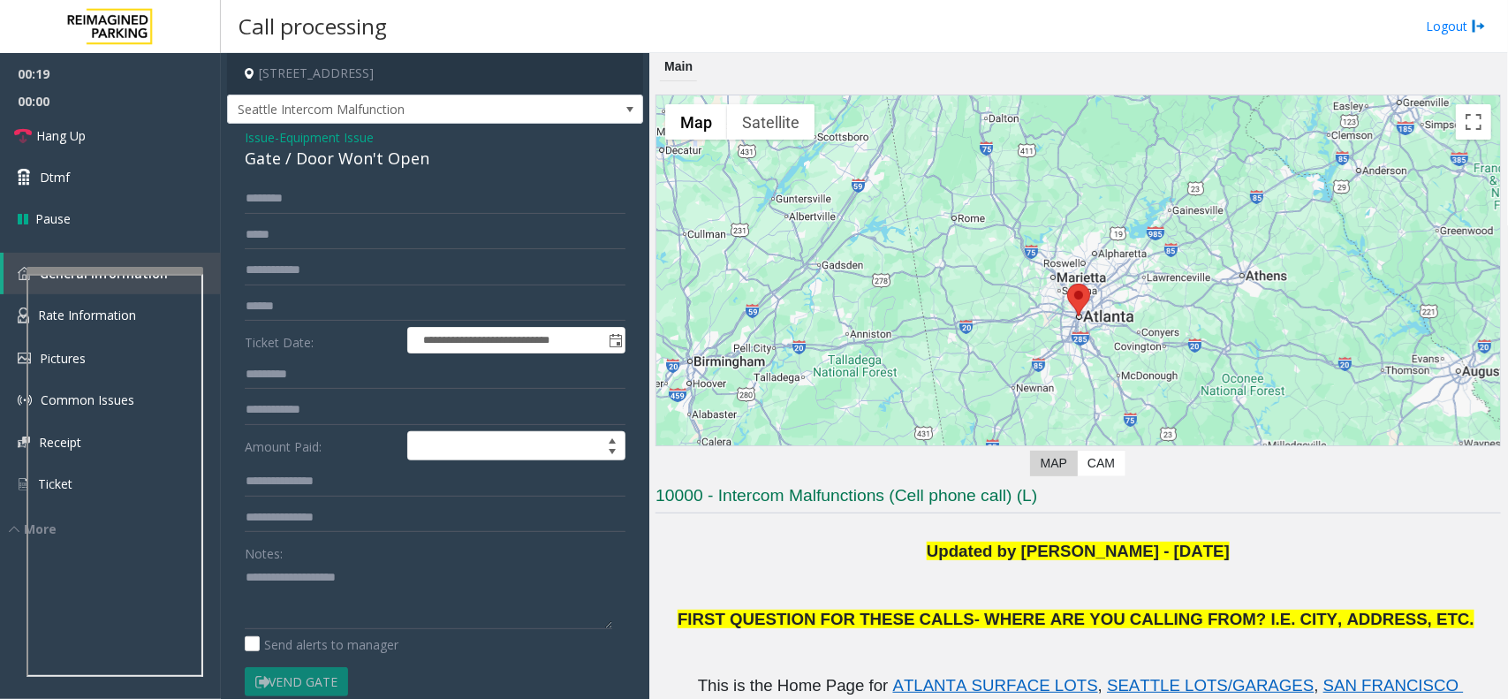
click at [258, 147] on div "Gate / Door Won't Open" at bounding box center [435, 159] width 381 height 24
drag, startPoint x: 102, startPoint y: 137, endPoint x: 111, endPoint y: 137, distance: 9.7
click at [102, 137] on link "Hang Up" at bounding box center [110, 136] width 221 height 42
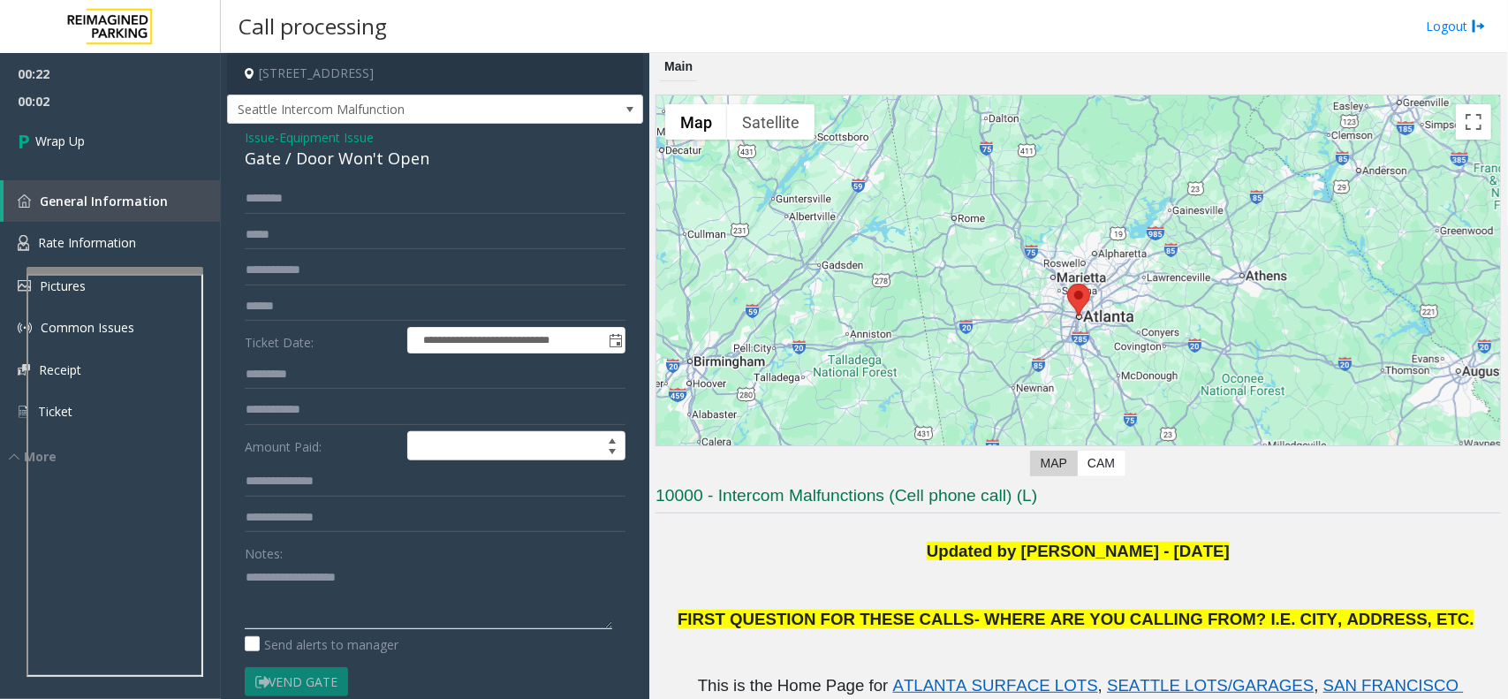
paste textarea "**********"
click at [261, 607] on textarea at bounding box center [428, 596] width 367 height 66
click at [382, 151] on div "Gate / Door Won't Open" at bounding box center [435, 159] width 381 height 24
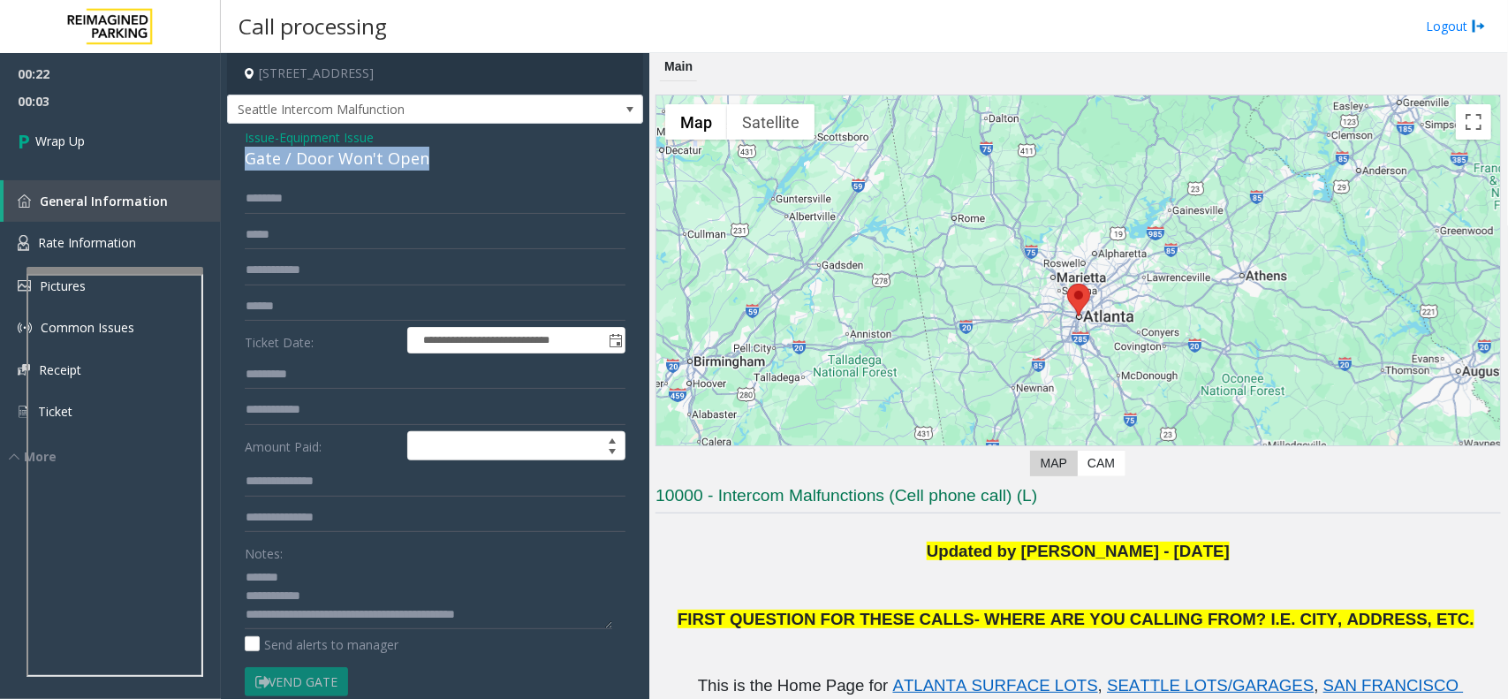
copy div "Gate / Door Won't Open"
paste textarea "**********"
click at [324, 575] on textarea at bounding box center [428, 596] width 367 height 66
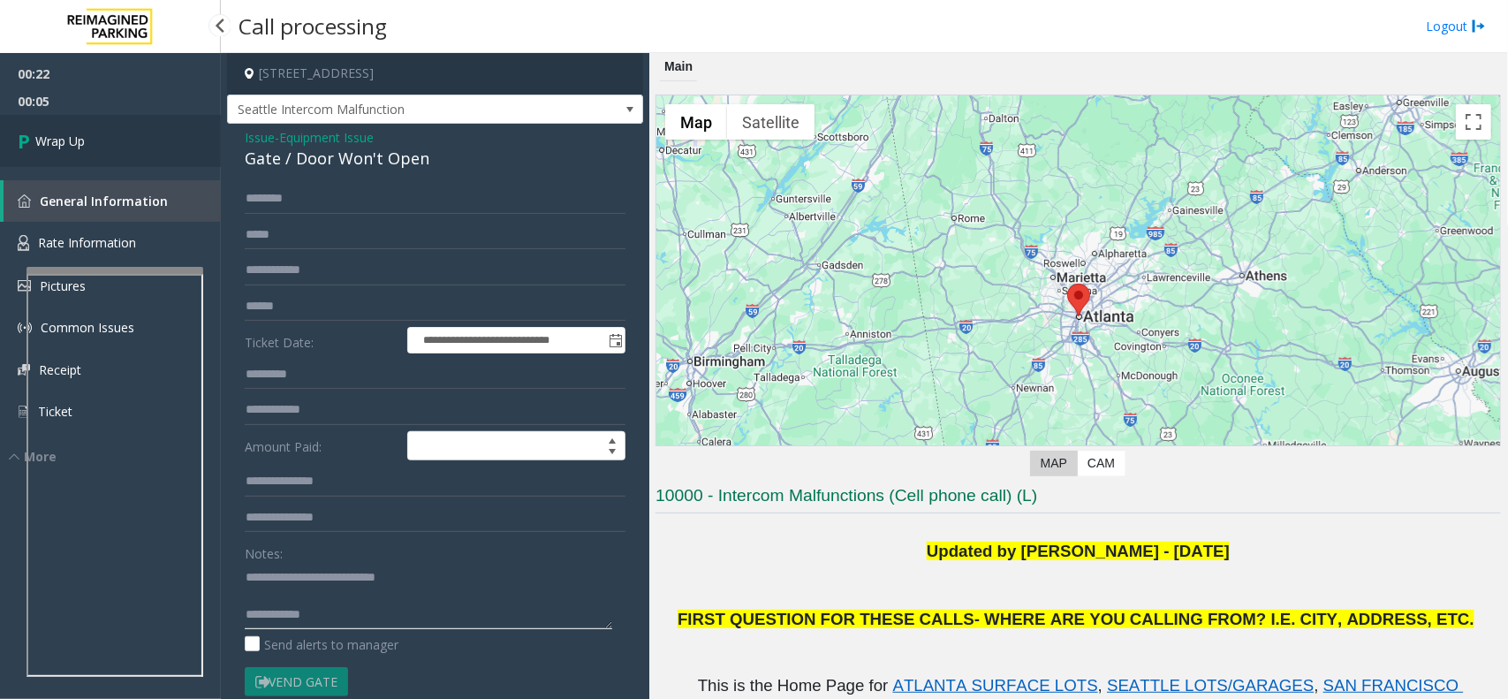
type textarea "**********"
click at [150, 125] on link "Wrap Up" at bounding box center [110, 141] width 221 height 52
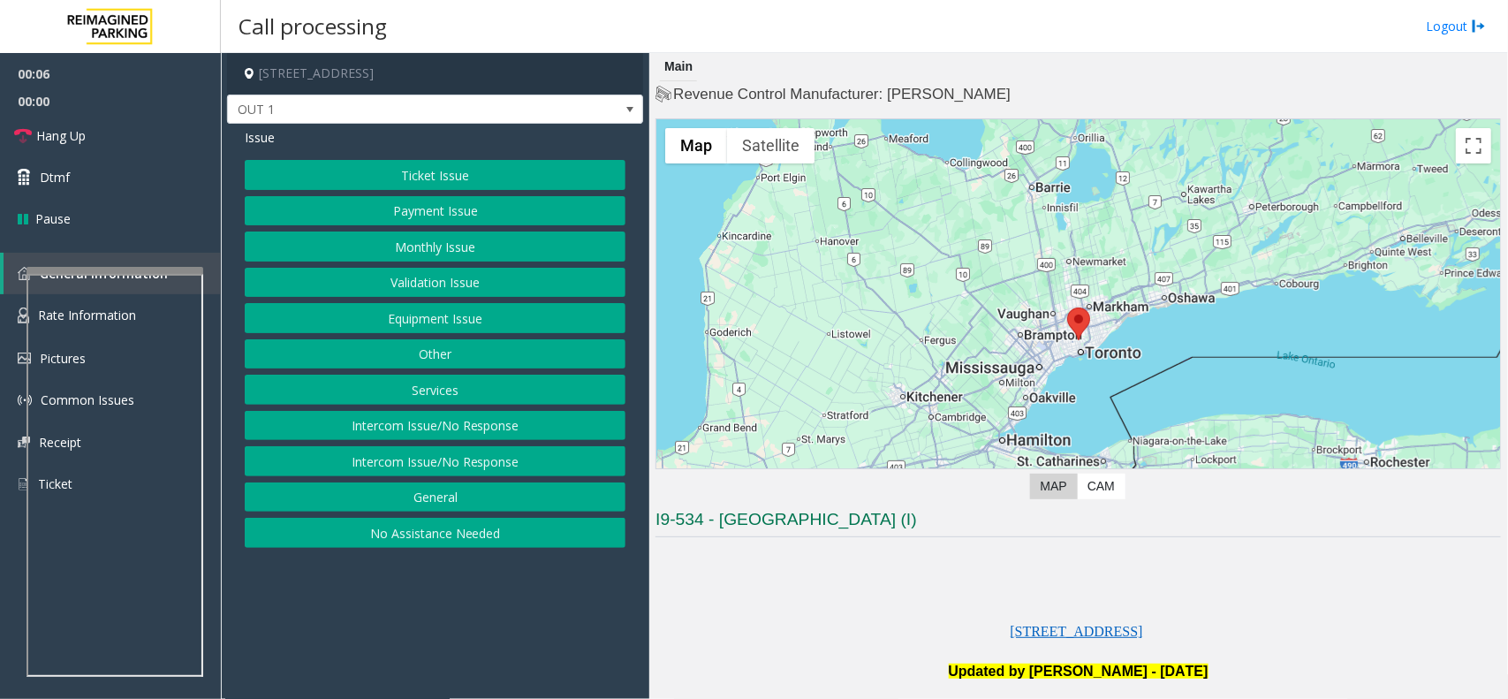
click at [402, 325] on button "Equipment Issue" at bounding box center [435, 318] width 381 height 30
click at [403, 321] on button "Gate / Door Won't Open" at bounding box center [435, 318] width 381 height 30
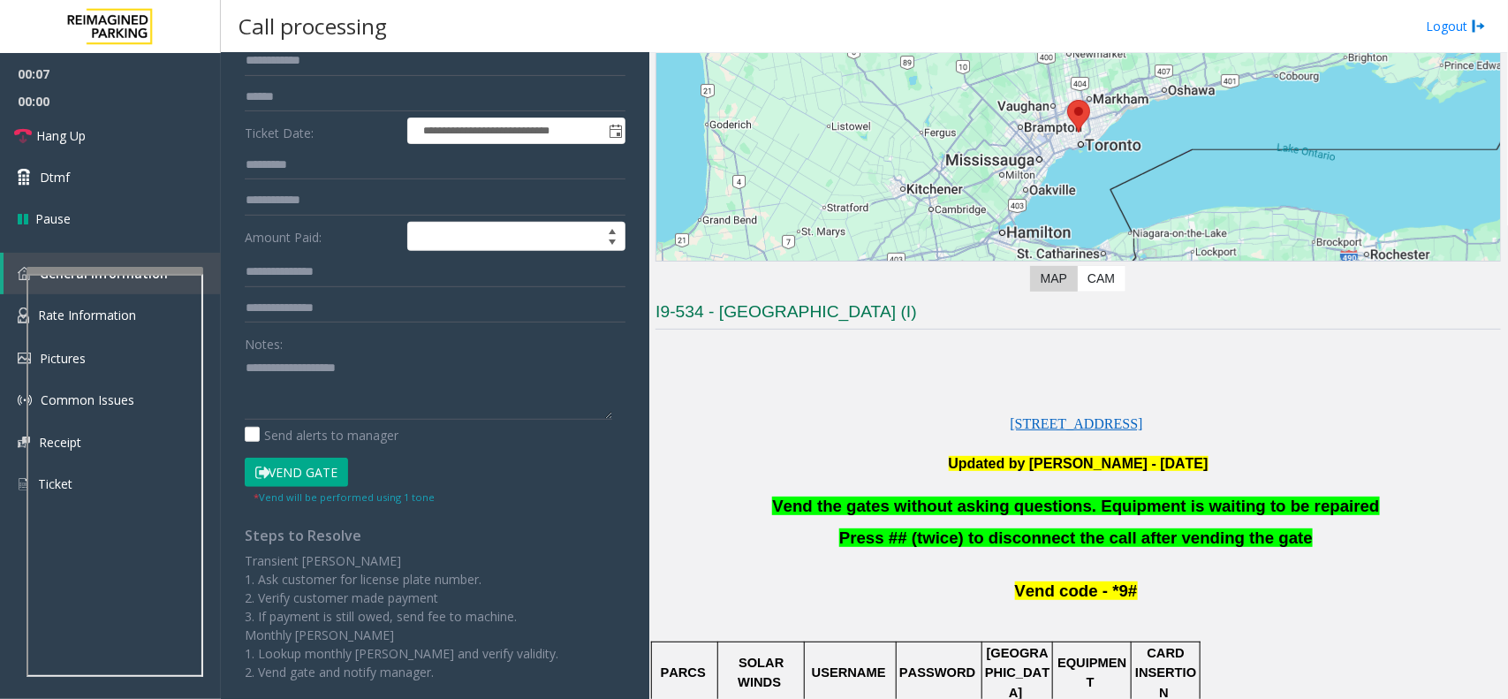
scroll to position [442, 0]
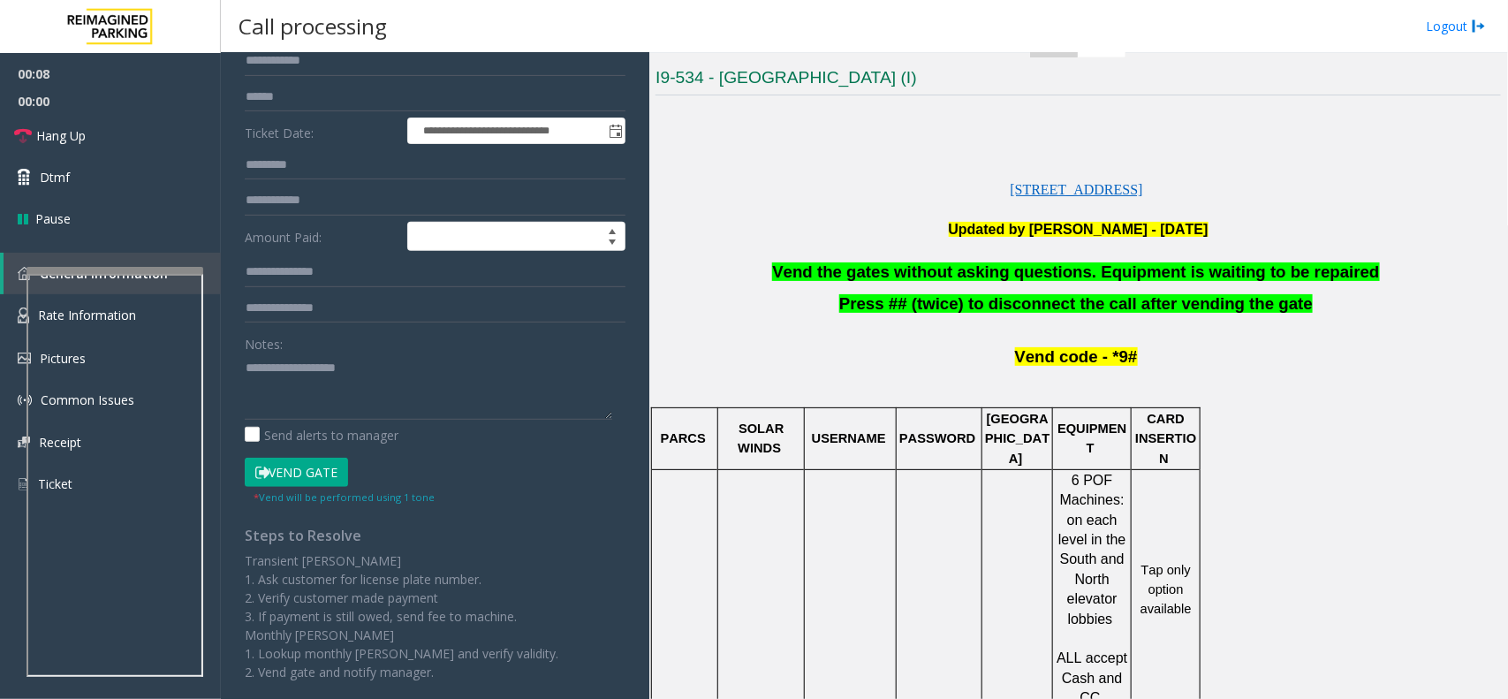
click at [967, 276] on span "Vend the gates without asking questions. Equipment is waiting to be repaired" at bounding box center [1075, 271] width 607 height 19
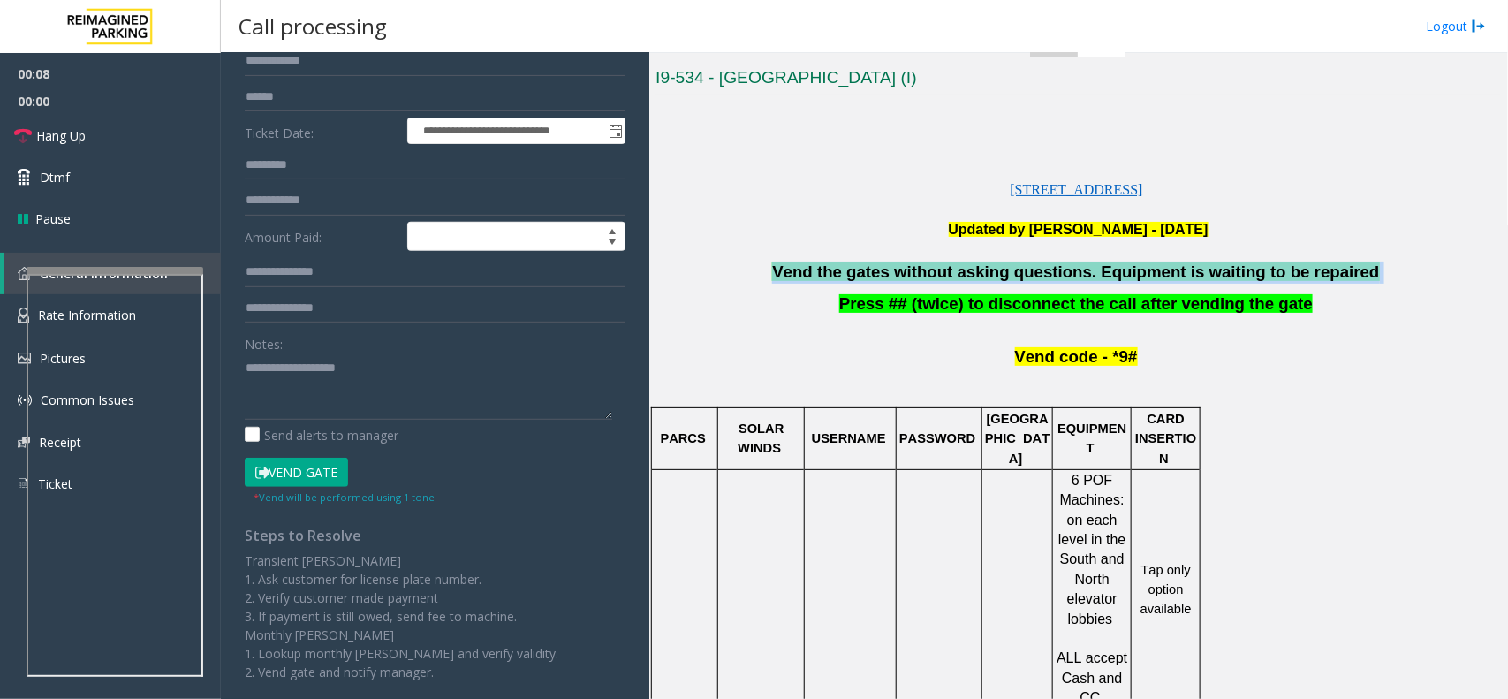
click at [967, 276] on span "Vend the gates without asking questions. Equipment is waiting to be repaired" at bounding box center [1075, 271] width 607 height 19
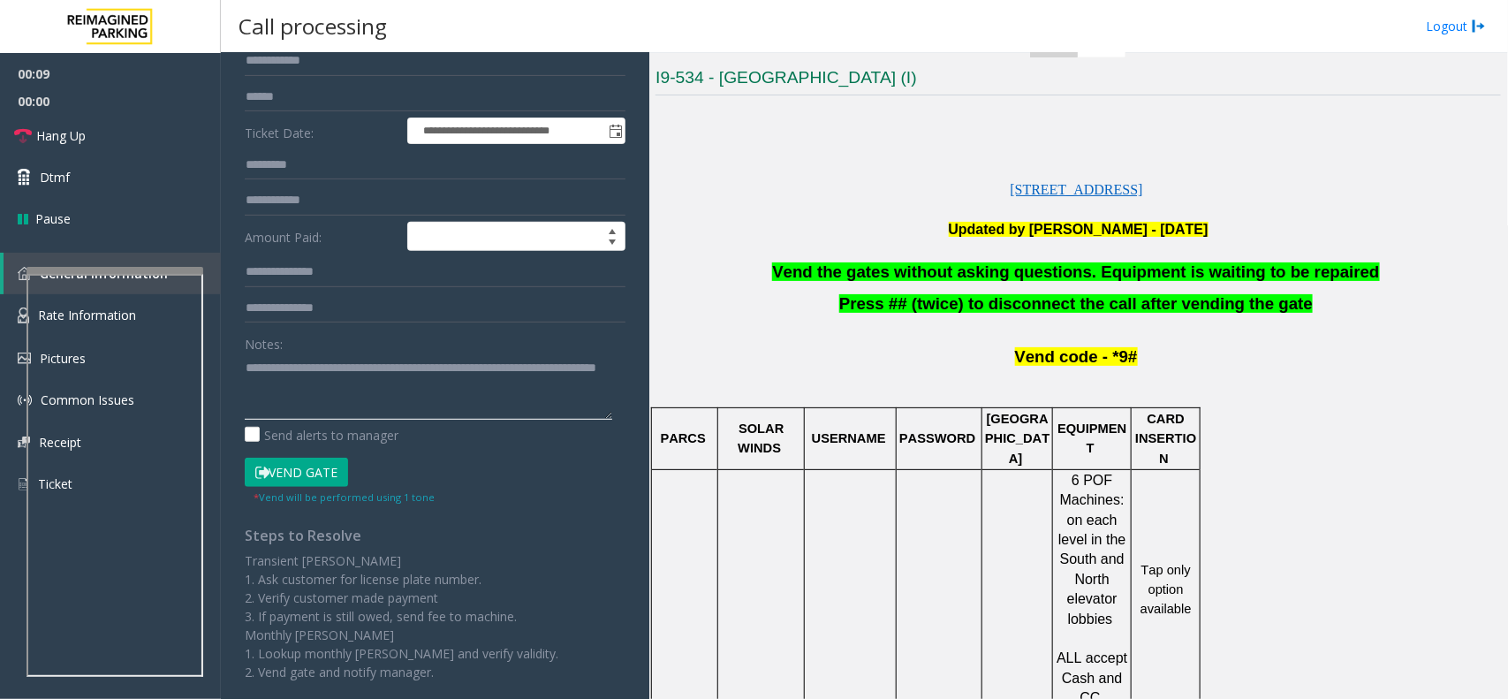
type textarea "**********"
click at [279, 487] on button "Vend Gate" at bounding box center [296, 472] width 103 height 30
click at [280, 474] on button "Vend Gate" at bounding box center [296, 472] width 103 height 30
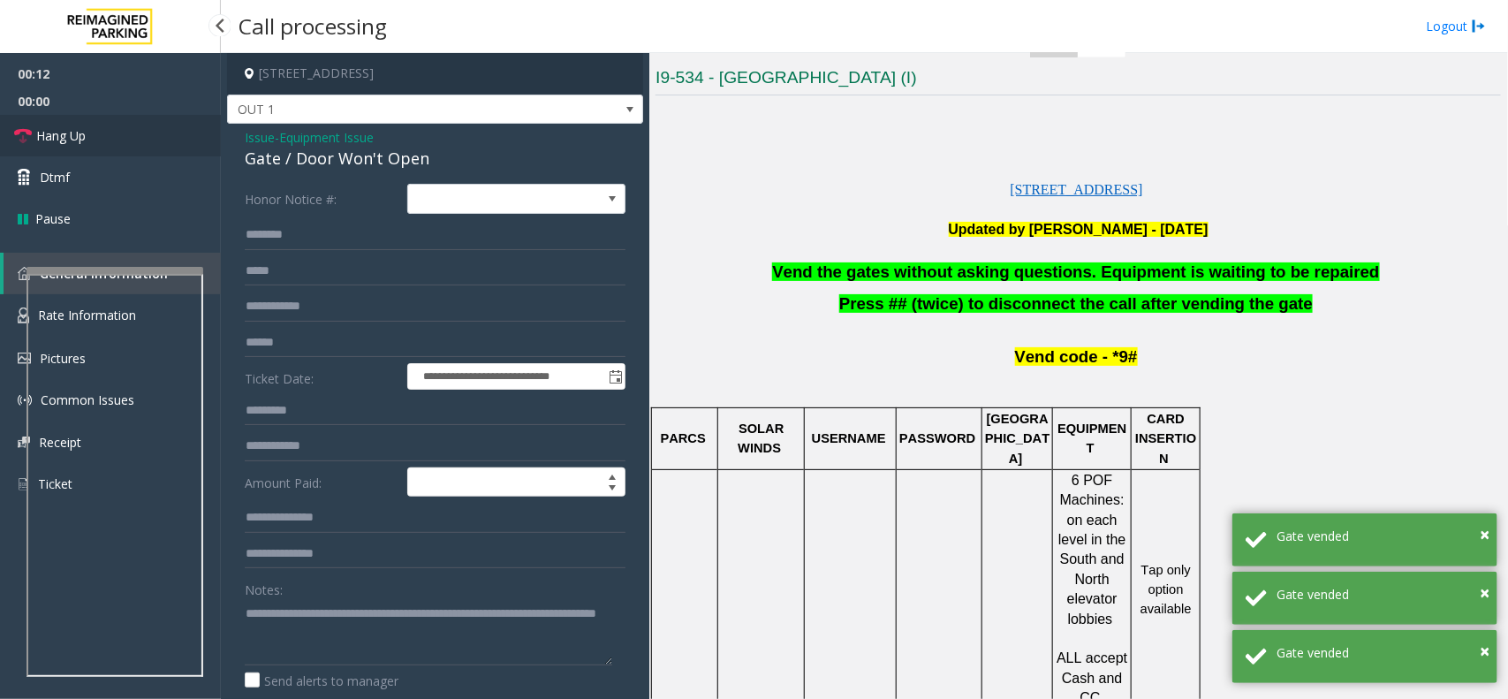
click at [46, 135] on span "Hang Up" at bounding box center [60, 135] width 49 height 19
click at [86, 128] on span "Hang Up" at bounding box center [60, 135] width 49 height 19
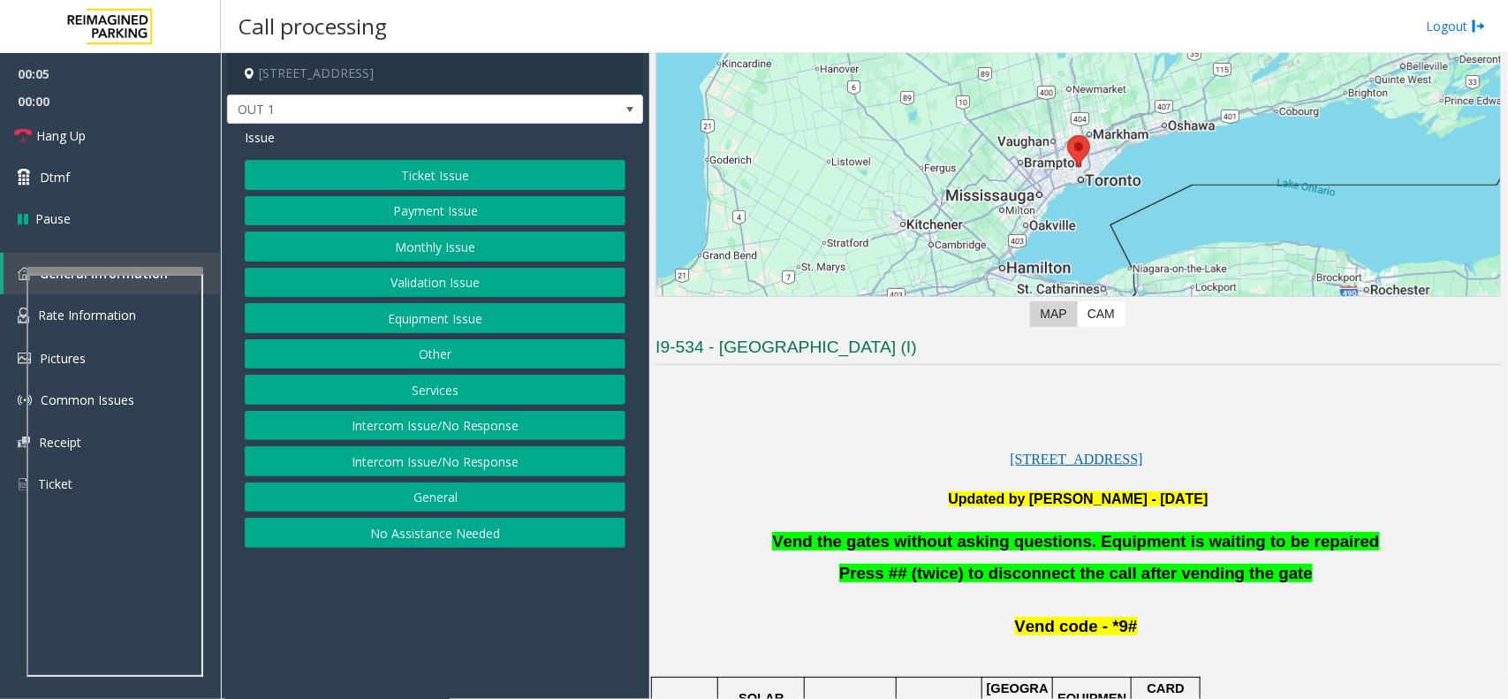
scroll to position [331, 0]
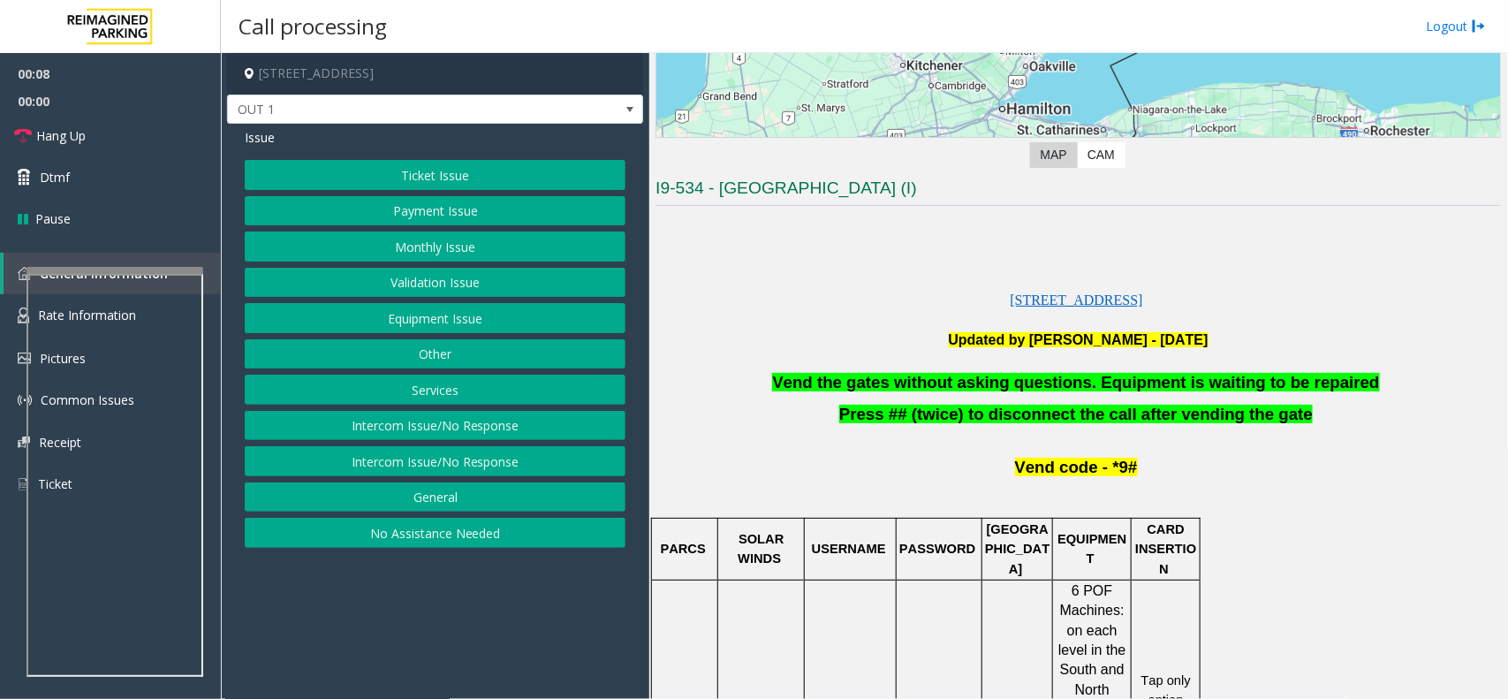
click at [466, 319] on button "Equipment Issue" at bounding box center [435, 318] width 381 height 30
click at [465, 319] on button "Gate / Door Won't Open" at bounding box center [435, 318] width 381 height 30
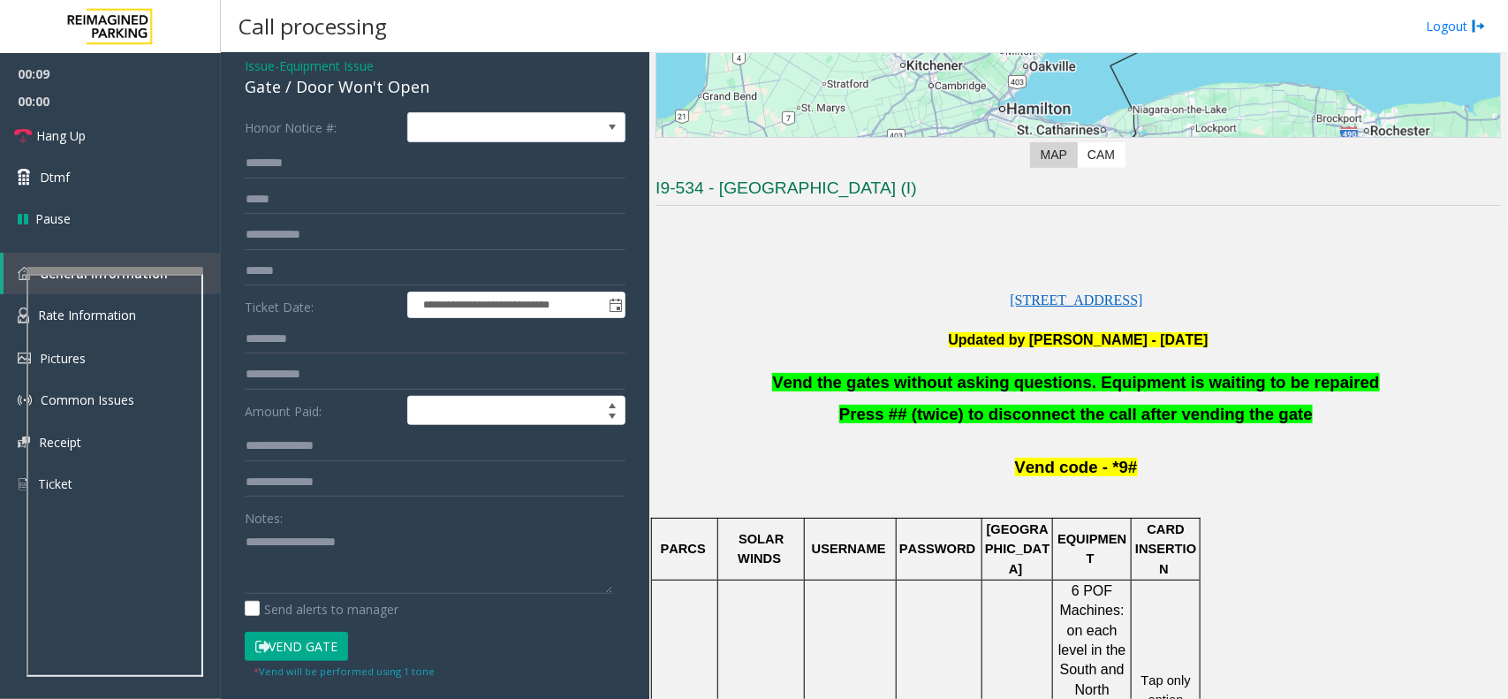
scroll to position [110, 0]
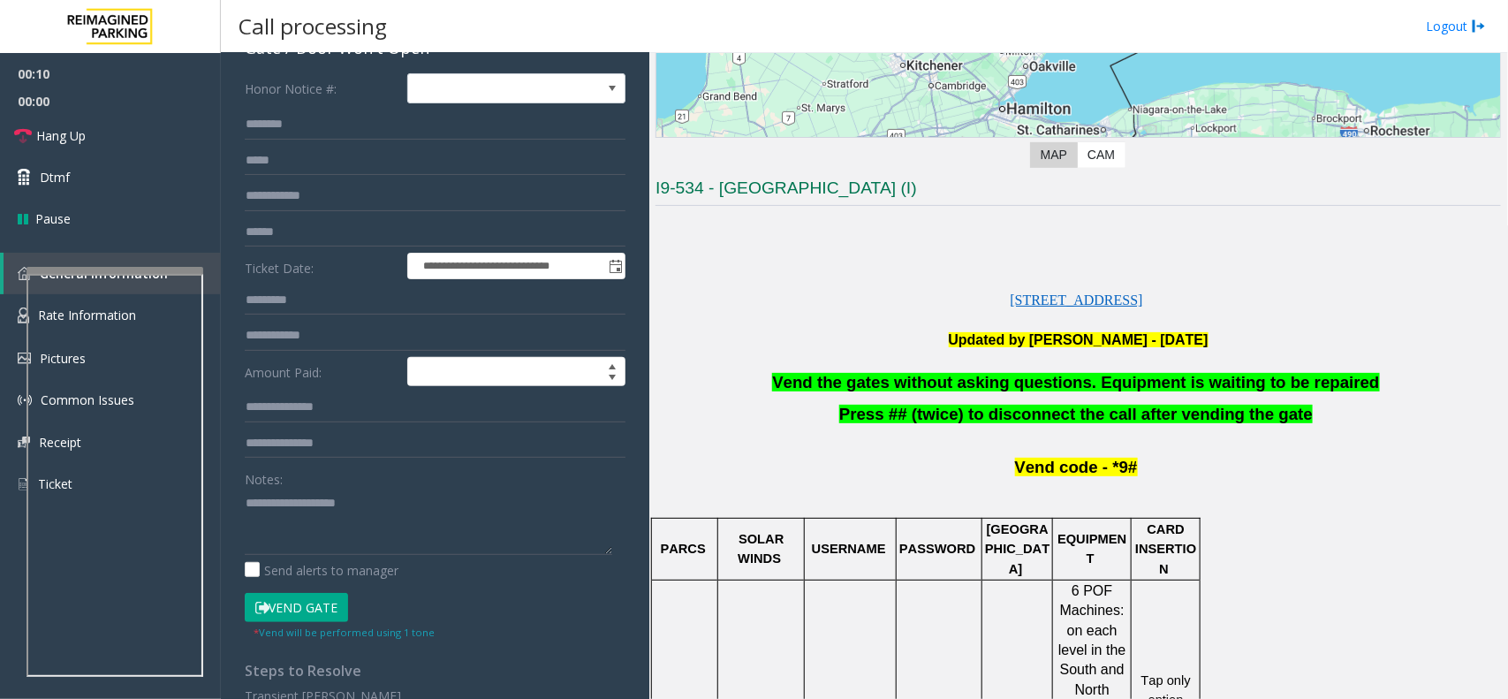
click at [299, 596] on button "Vend Gate" at bounding box center [296, 608] width 103 height 30
click at [899, 372] on p at bounding box center [1077, 362] width 845 height 22
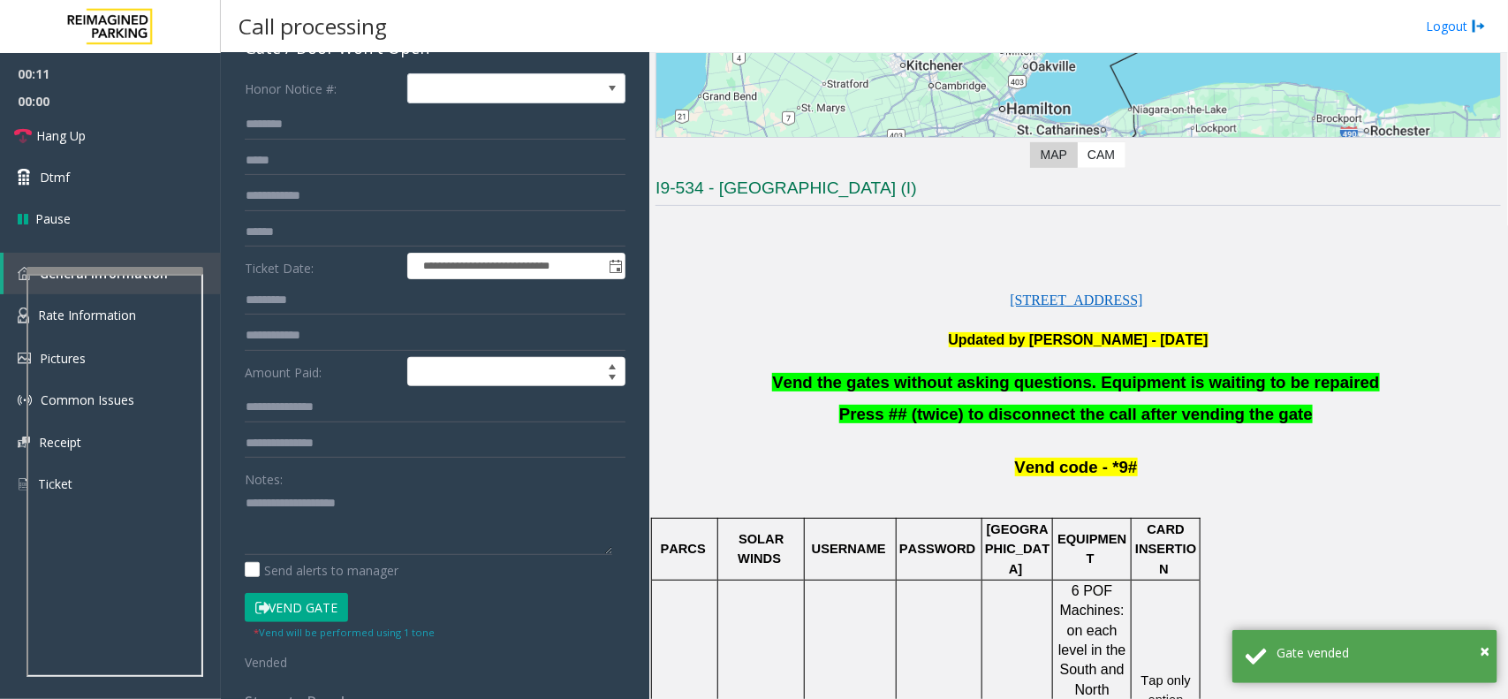
click at [897, 381] on span "Vend the gates without asking questions. Equipment is waiting to be repaired" at bounding box center [1075, 382] width 607 height 19
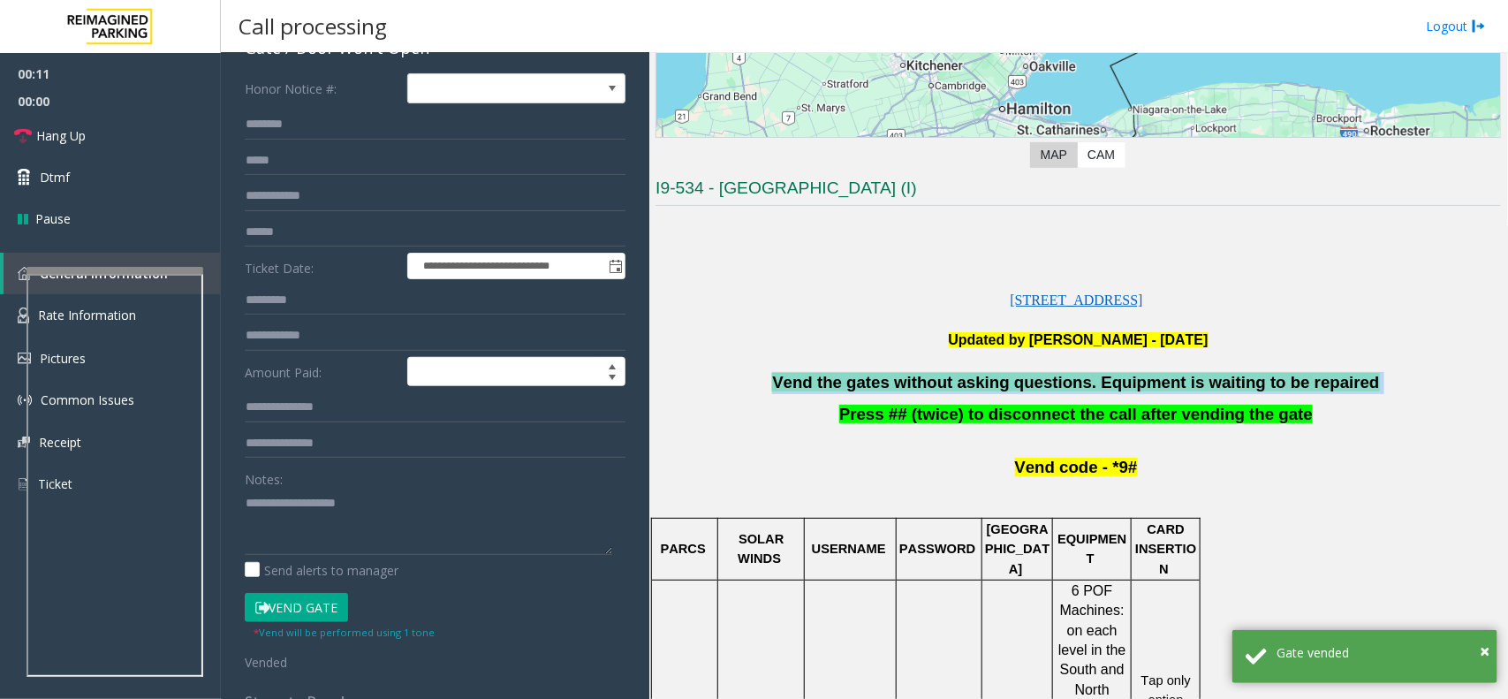
click at [897, 381] on span "Vend the gates without asking questions. Equipment is waiting to be repaired" at bounding box center [1075, 382] width 607 height 19
copy p "Vend the gates without asking questions. Equipment is waiting to be repaired"
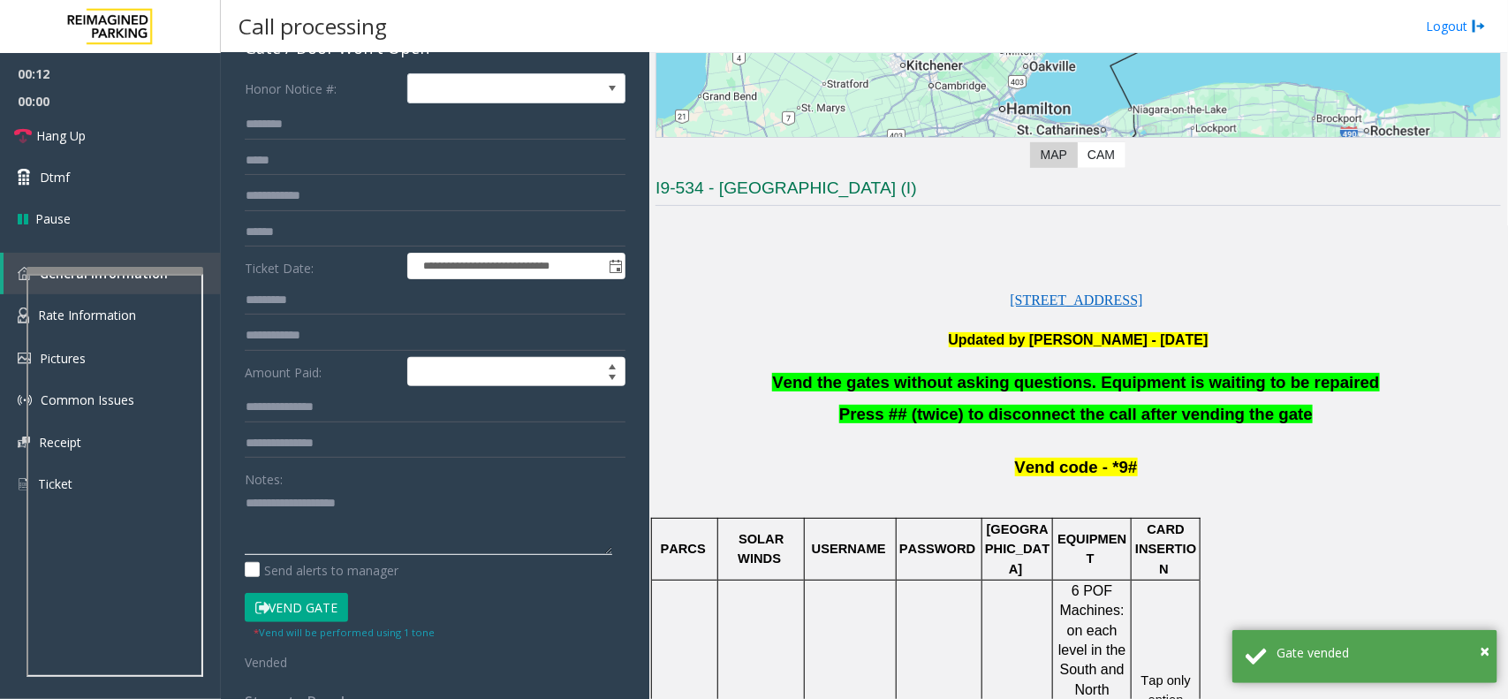
click at [491, 513] on textarea at bounding box center [428, 521] width 367 height 66
paste textarea "**********"
type textarea "**********"
click at [72, 131] on span "Hang Up" at bounding box center [60, 135] width 49 height 19
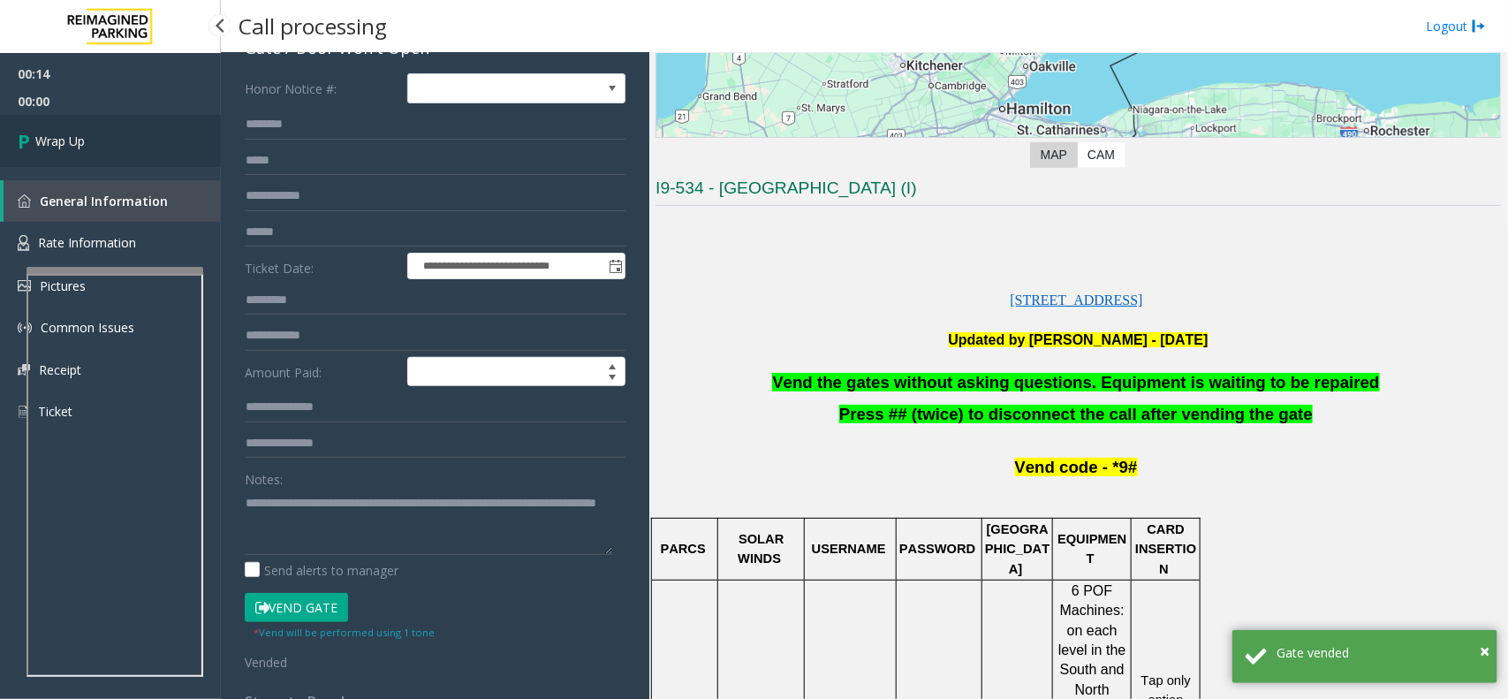
click at [60, 137] on span "Wrap Up" at bounding box center [59, 141] width 49 height 19
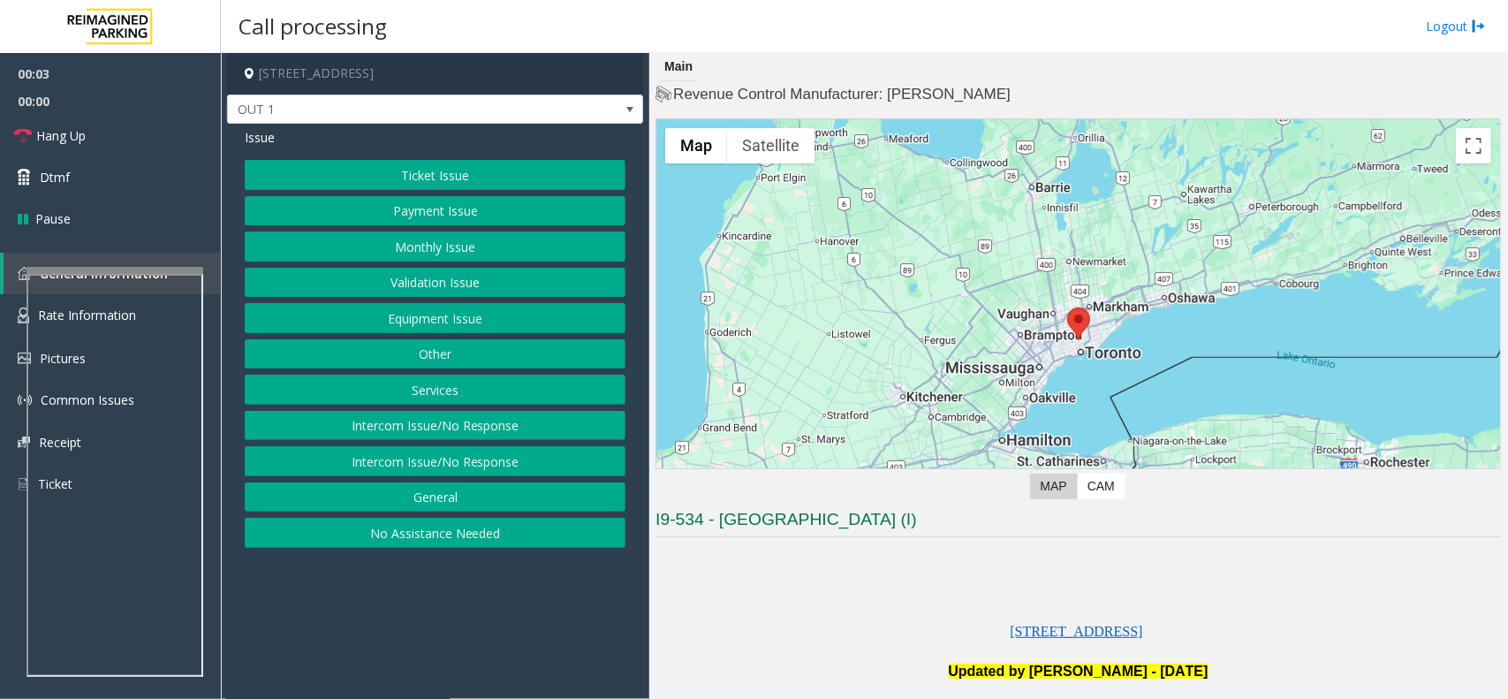
click at [400, 319] on button "Equipment Issue" at bounding box center [435, 318] width 381 height 30
click at [427, 311] on button "Gate / Door Won't Open" at bounding box center [435, 318] width 381 height 30
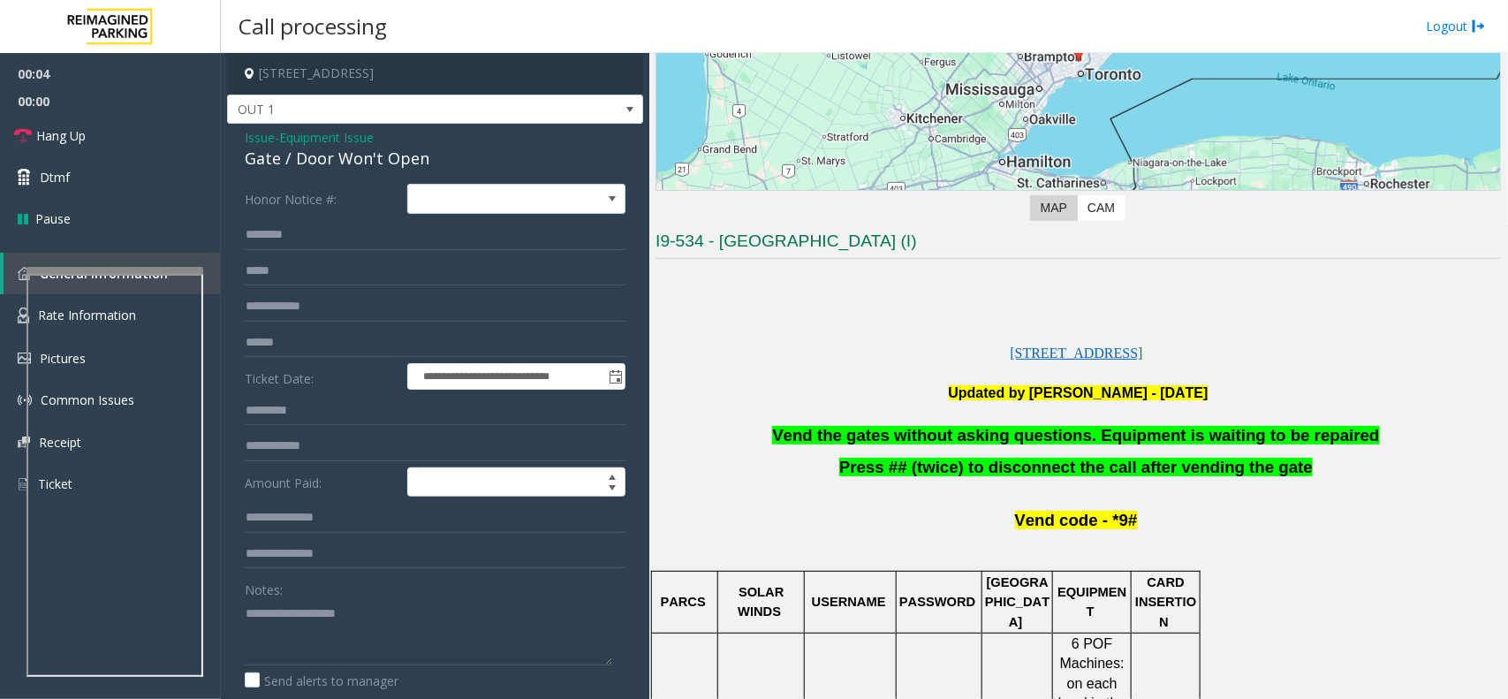
scroll to position [442, 0]
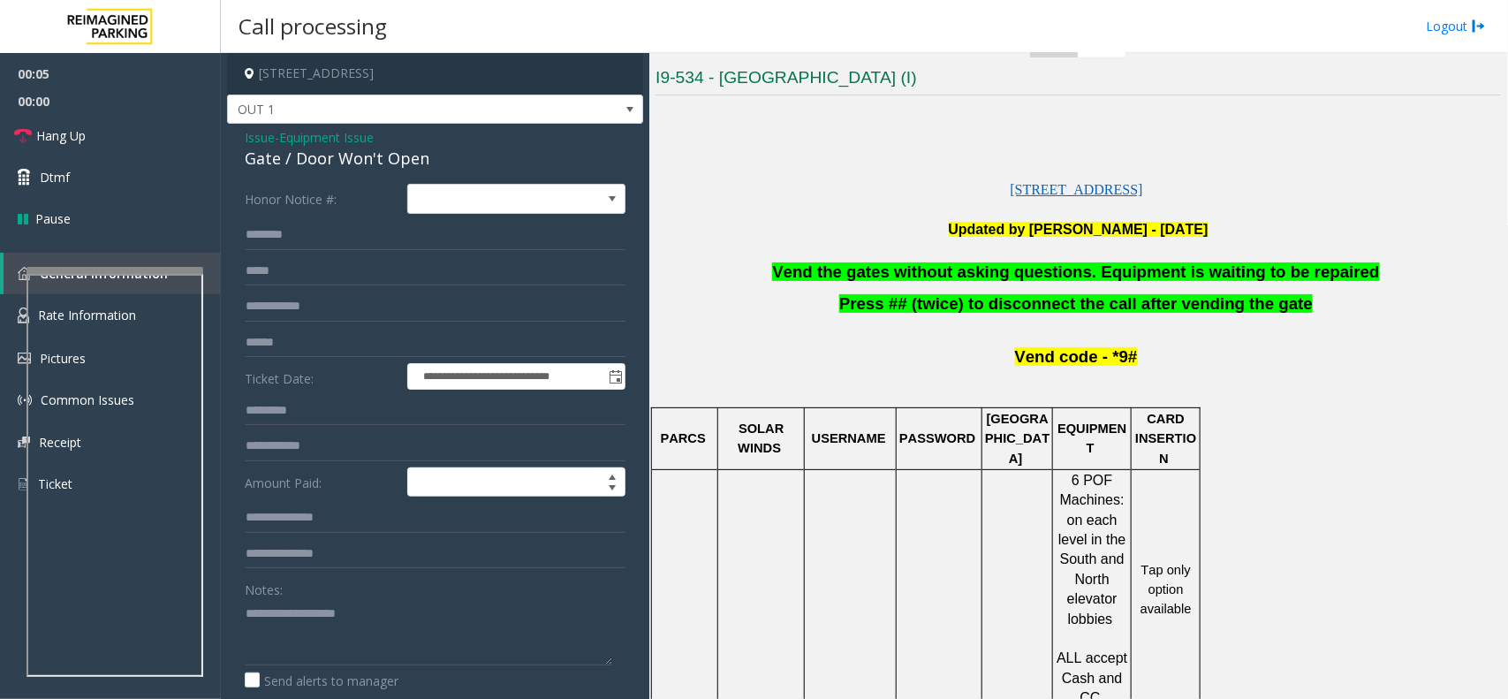
click at [973, 263] on span "Vend the gates without asking questions. Equipment is waiting to be repaired" at bounding box center [1075, 271] width 607 height 19
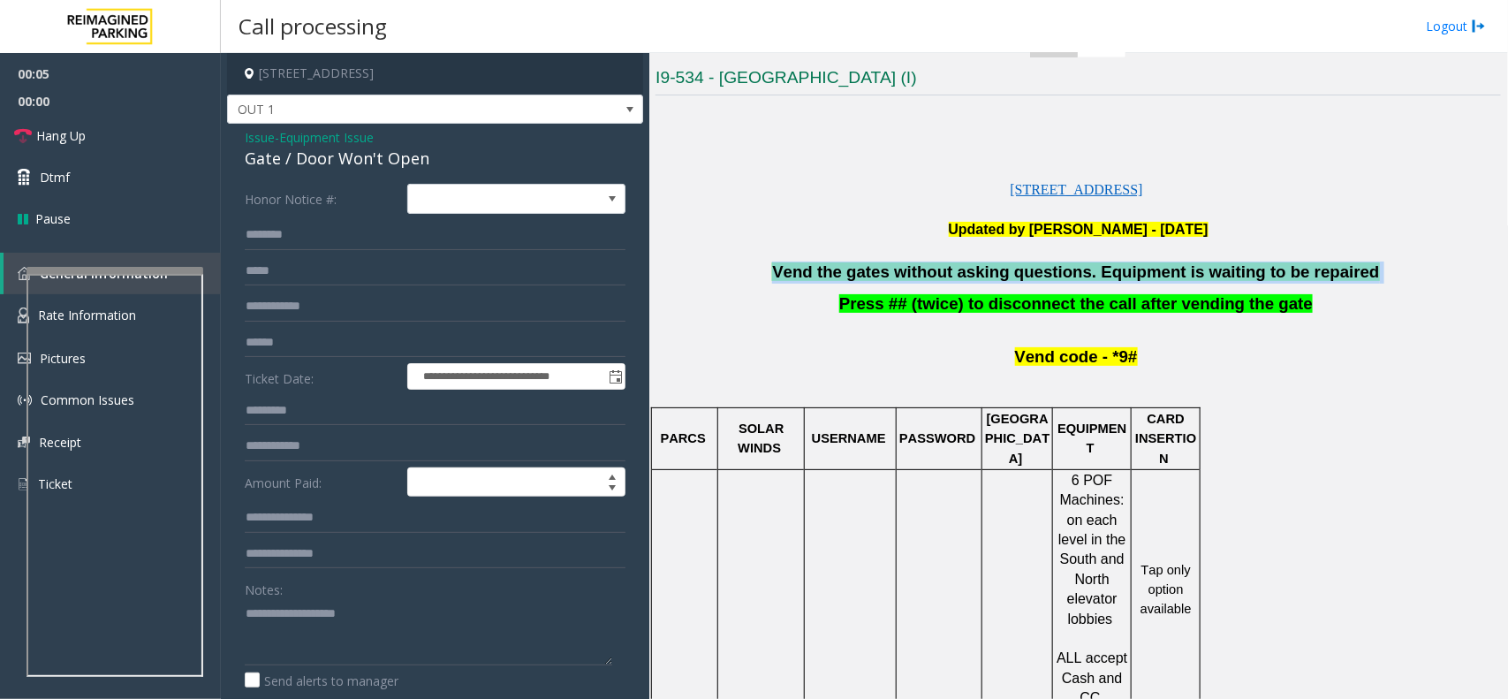
click at [973, 263] on span "Vend the gates without asking questions. Equipment is waiting to be repaired" at bounding box center [1075, 271] width 607 height 19
copy p "Vend the gates without asking questions. Equipment is waiting to be repaired"
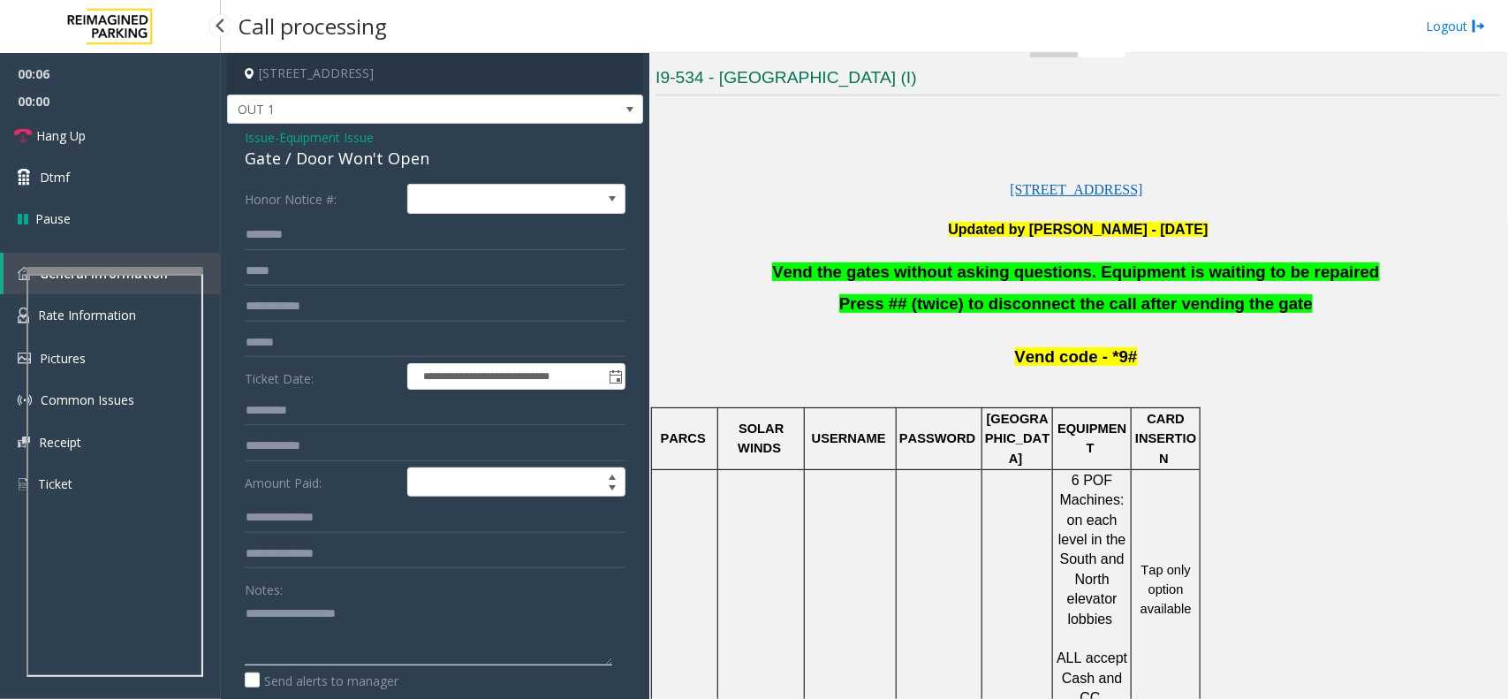
paste textarea "**********"
click at [293, 621] on textarea at bounding box center [428, 632] width 367 height 66
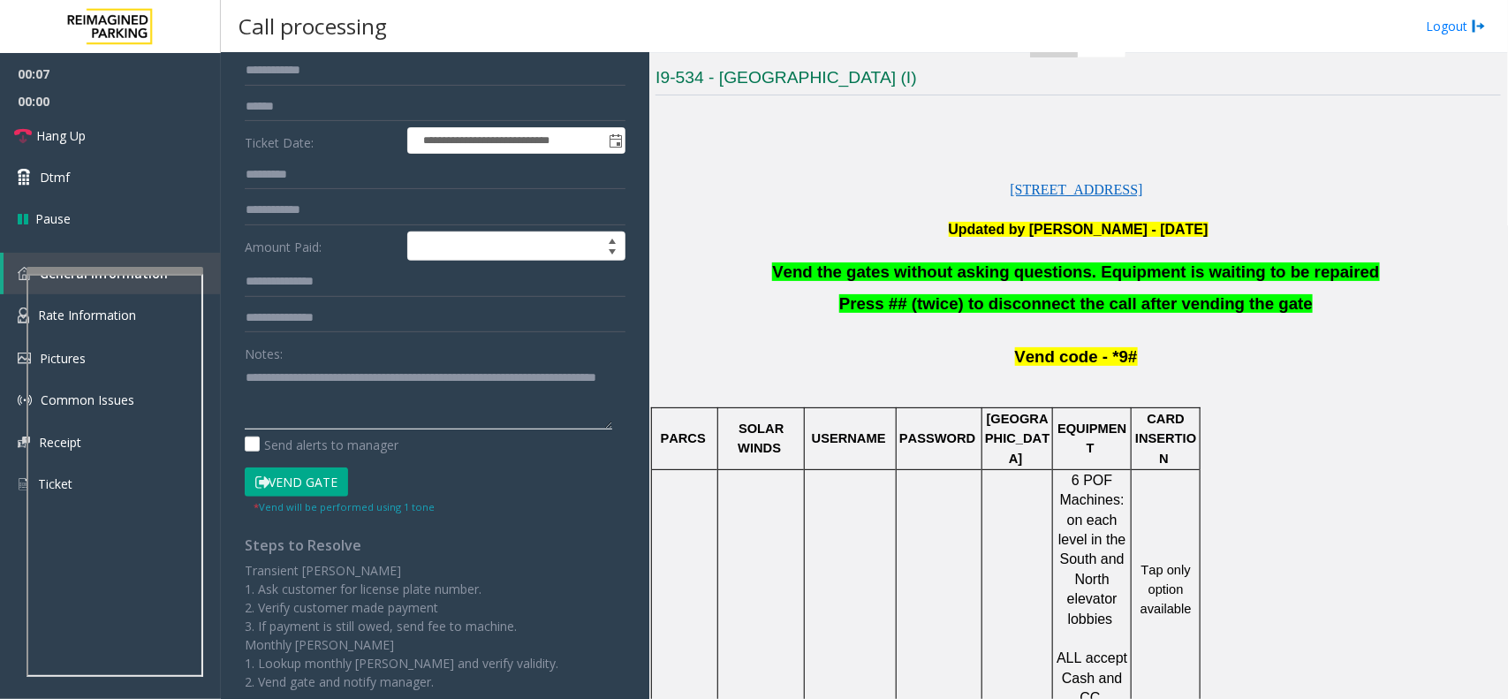
scroll to position [246, 0]
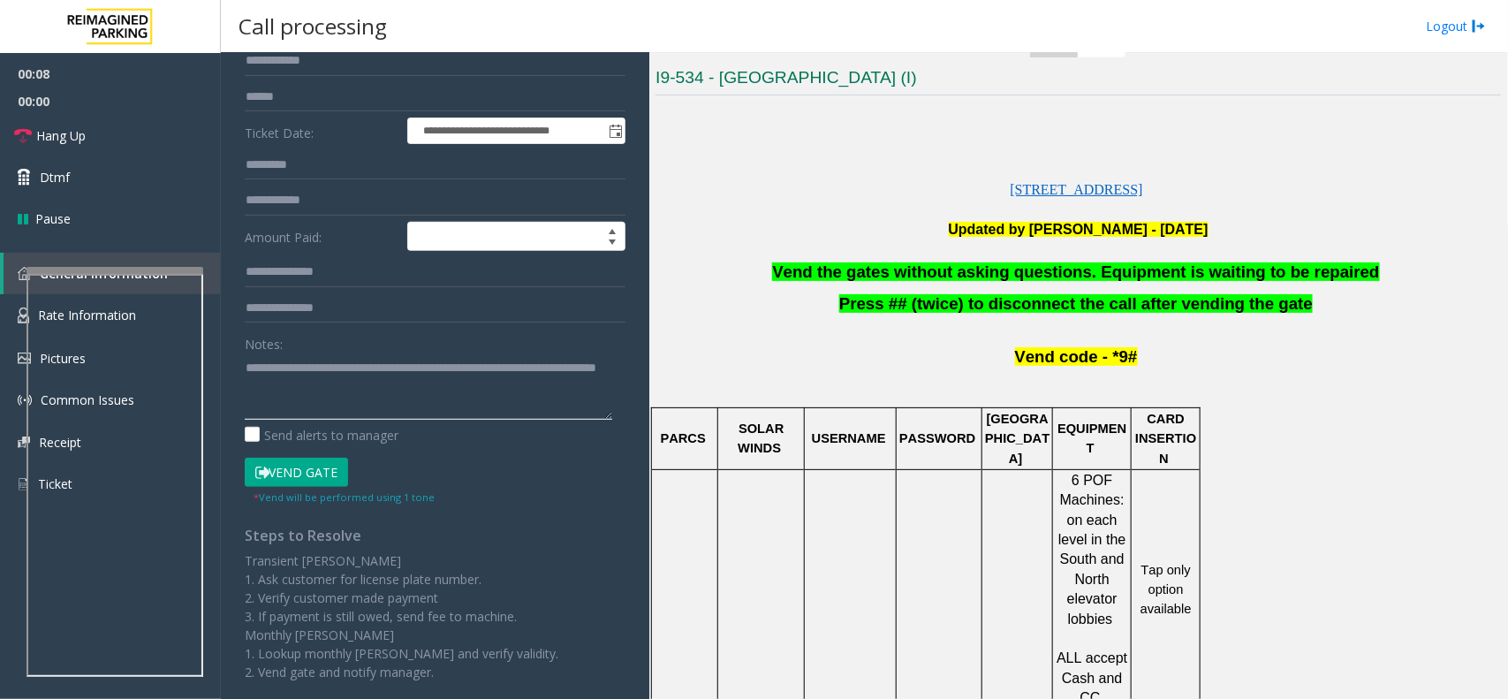
type textarea "**********"
click at [314, 481] on button "Vend Gate" at bounding box center [296, 472] width 103 height 30
click at [81, 140] on span "Hang Up" at bounding box center [60, 135] width 49 height 19
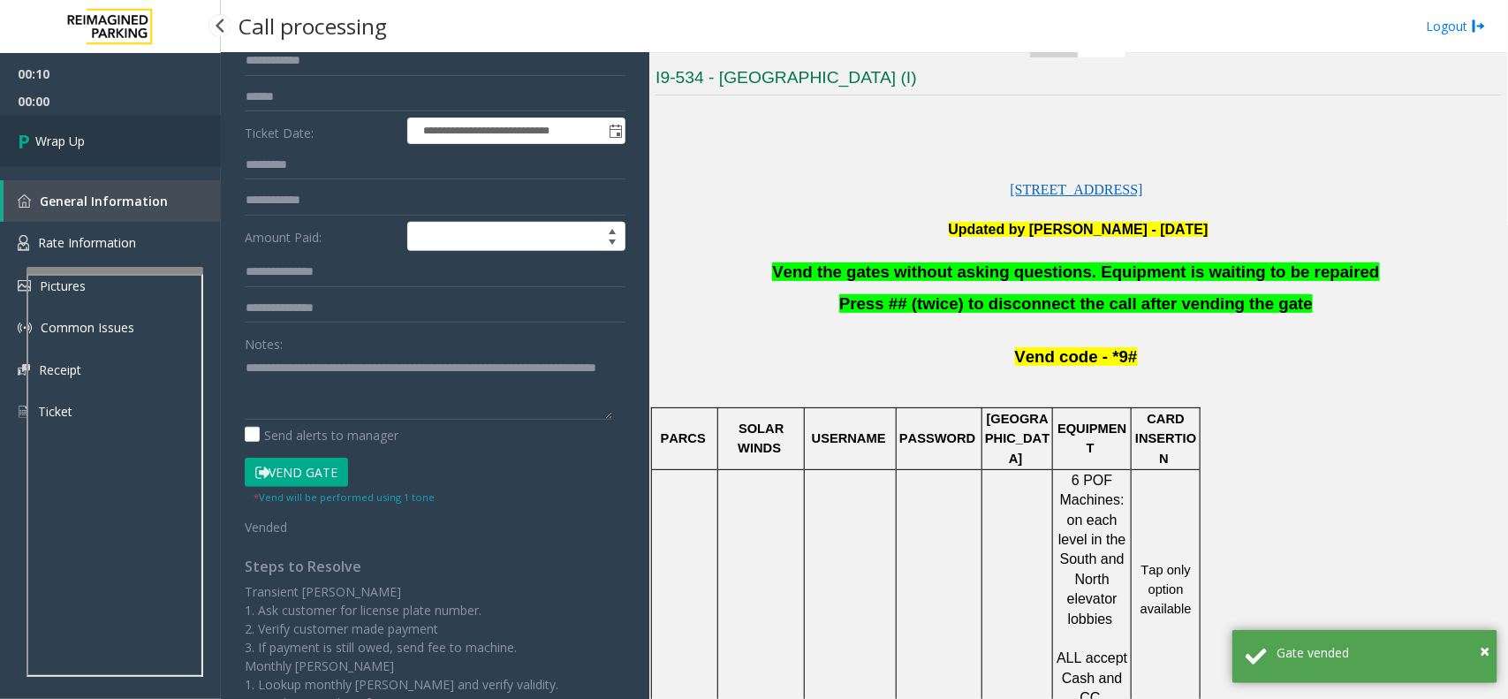
click at [82, 140] on span "Wrap Up" at bounding box center [59, 141] width 49 height 19
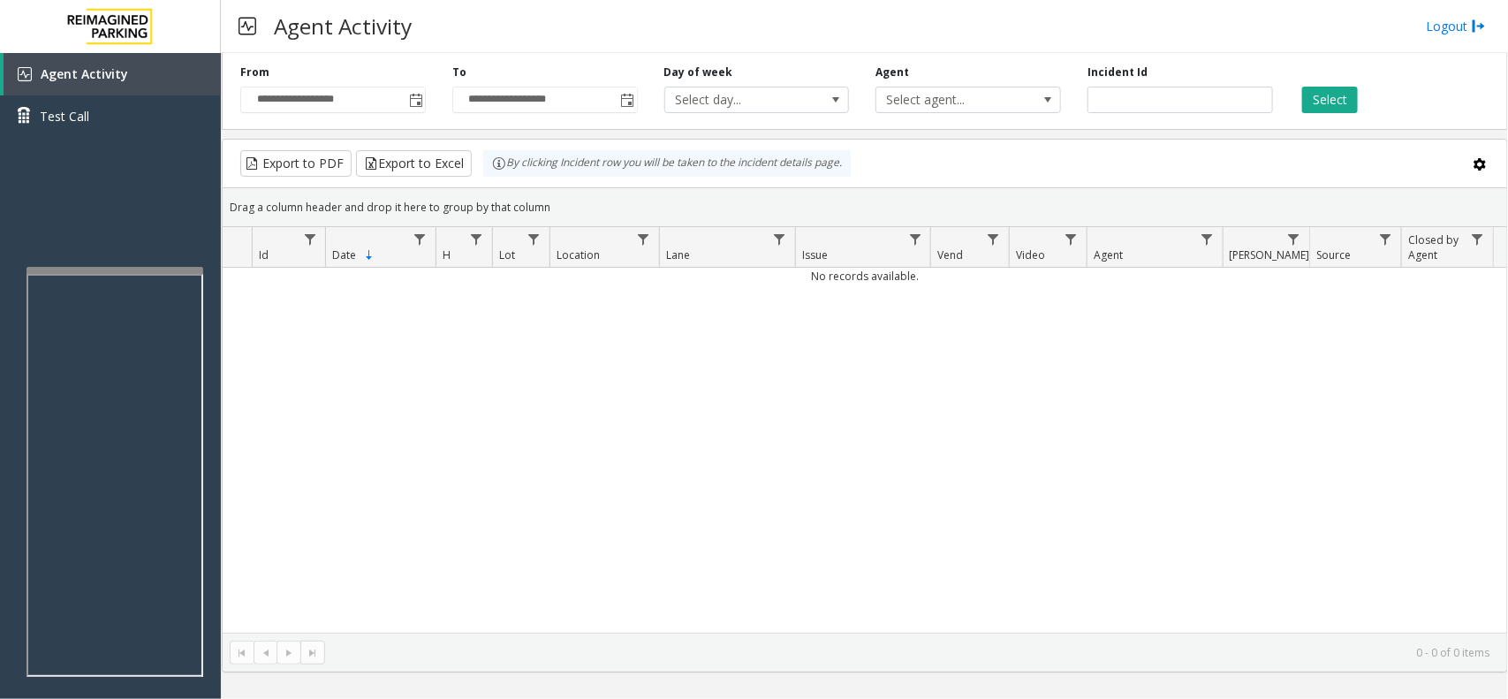
click at [692, 453] on div "No records available." at bounding box center [865, 450] width 1284 height 365
click at [103, 79] on span "Agent Activity" at bounding box center [84, 73] width 87 height 17
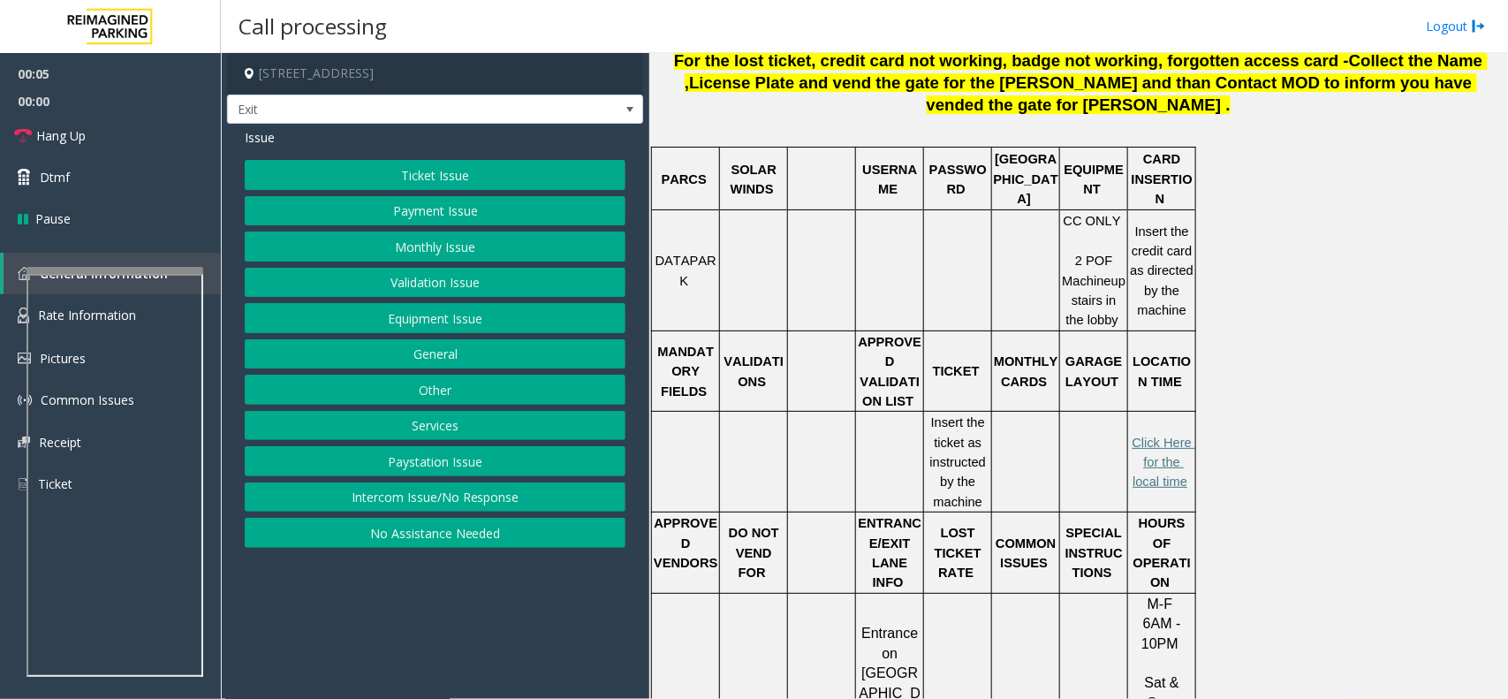
scroll to position [893, 0]
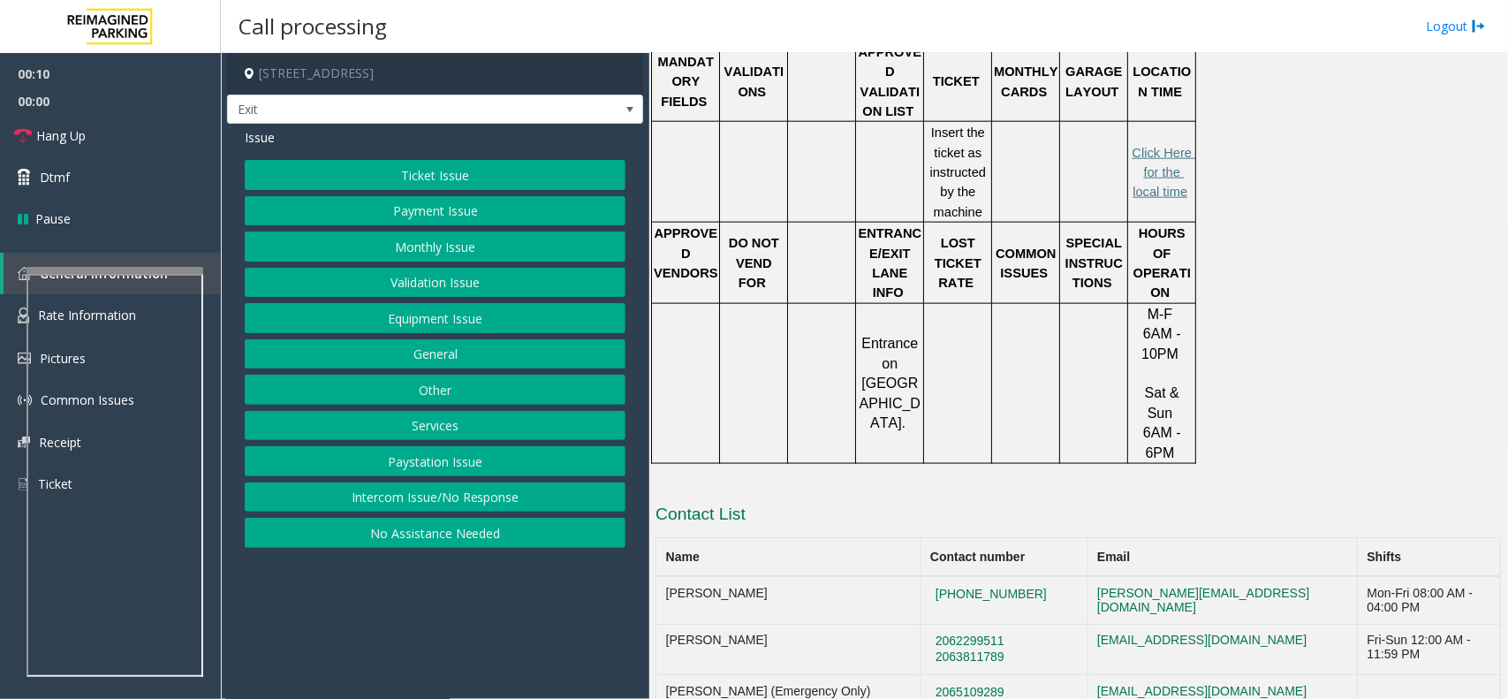
click at [391, 276] on button "Validation Issue" at bounding box center [435, 283] width 381 height 30
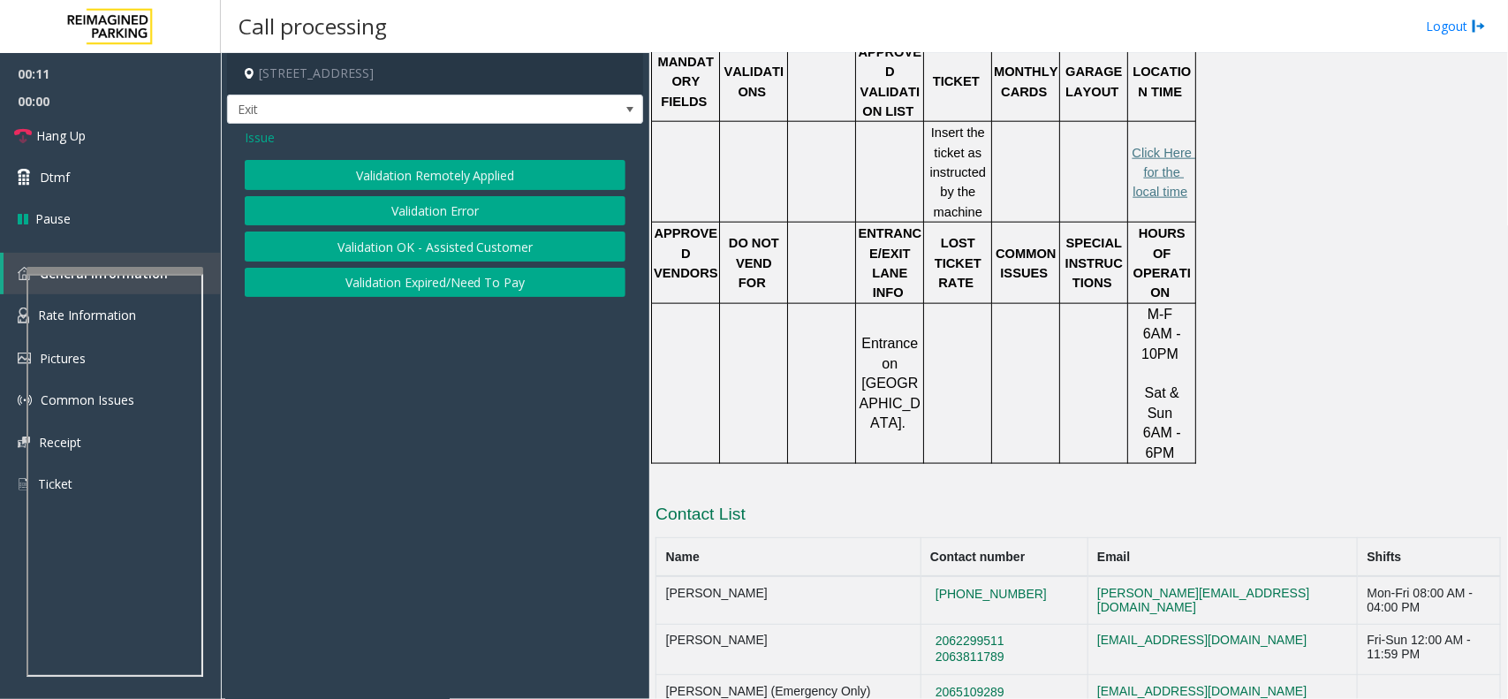
click at [459, 204] on button "Validation Error" at bounding box center [435, 211] width 381 height 30
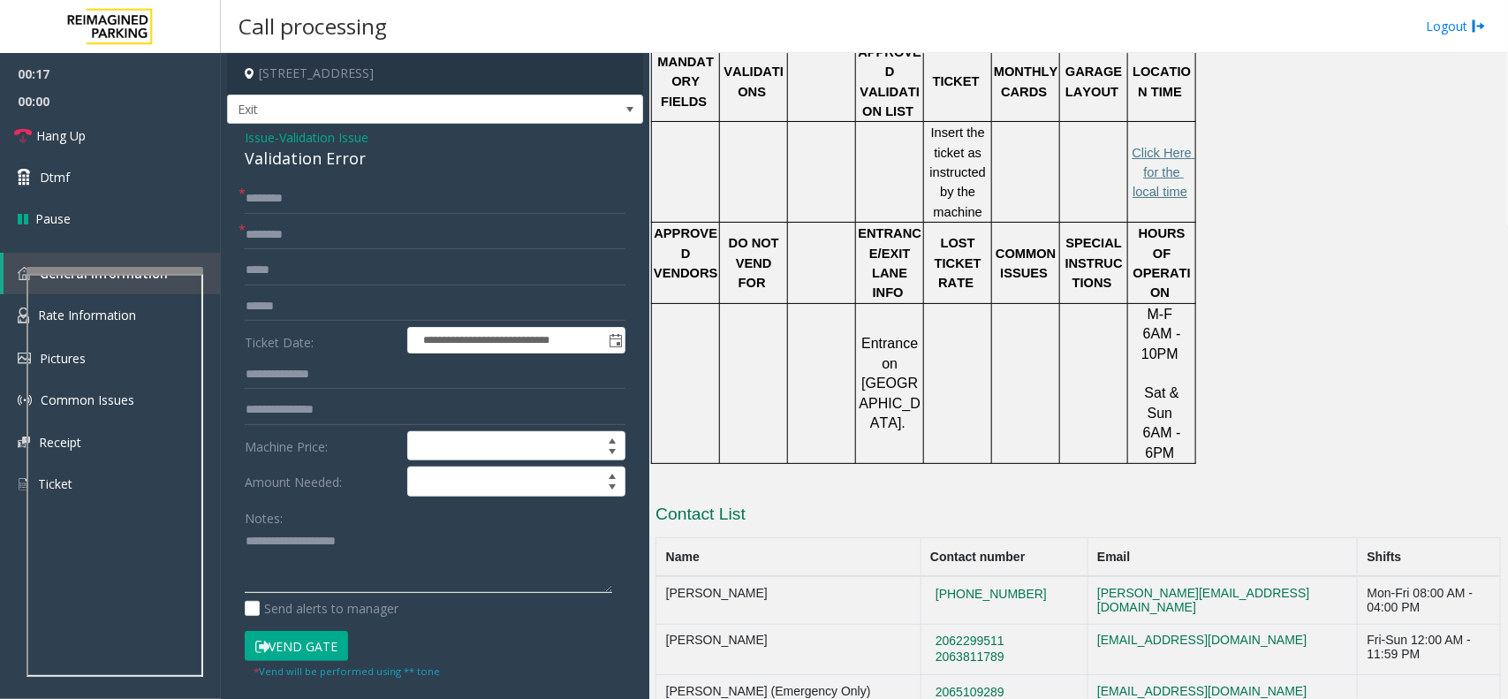
paste textarea "**********"
click at [522, 531] on textarea at bounding box center [428, 560] width 367 height 66
click at [299, 170] on div "Validation Error" at bounding box center [435, 159] width 381 height 24
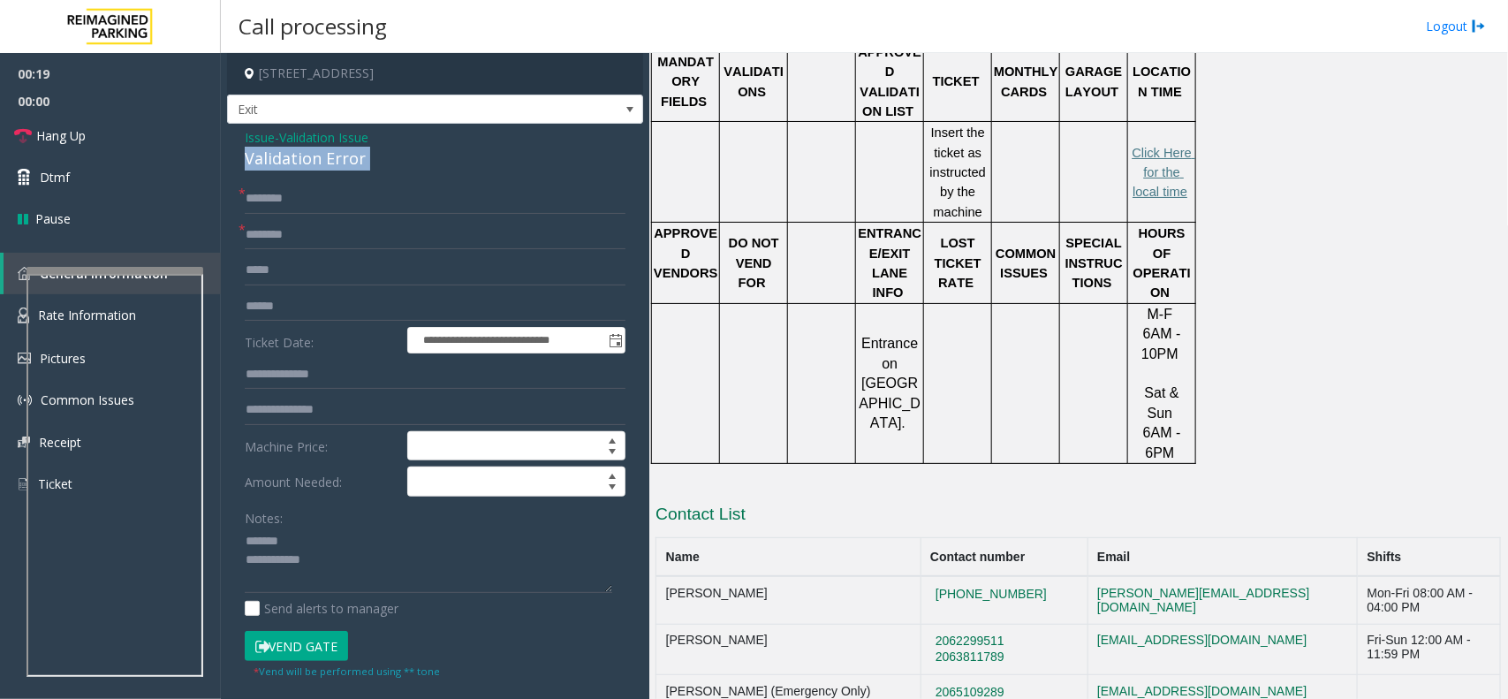
click at [299, 170] on div "Validation Error" at bounding box center [435, 159] width 381 height 24
copy div "Validation Error"
paste textarea "**********"
drag, startPoint x: 342, startPoint y: 540, endPoint x: 389, endPoint y: 515, distance: 52.9
click at [340, 539] on textarea at bounding box center [428, 560] width 367 height 66
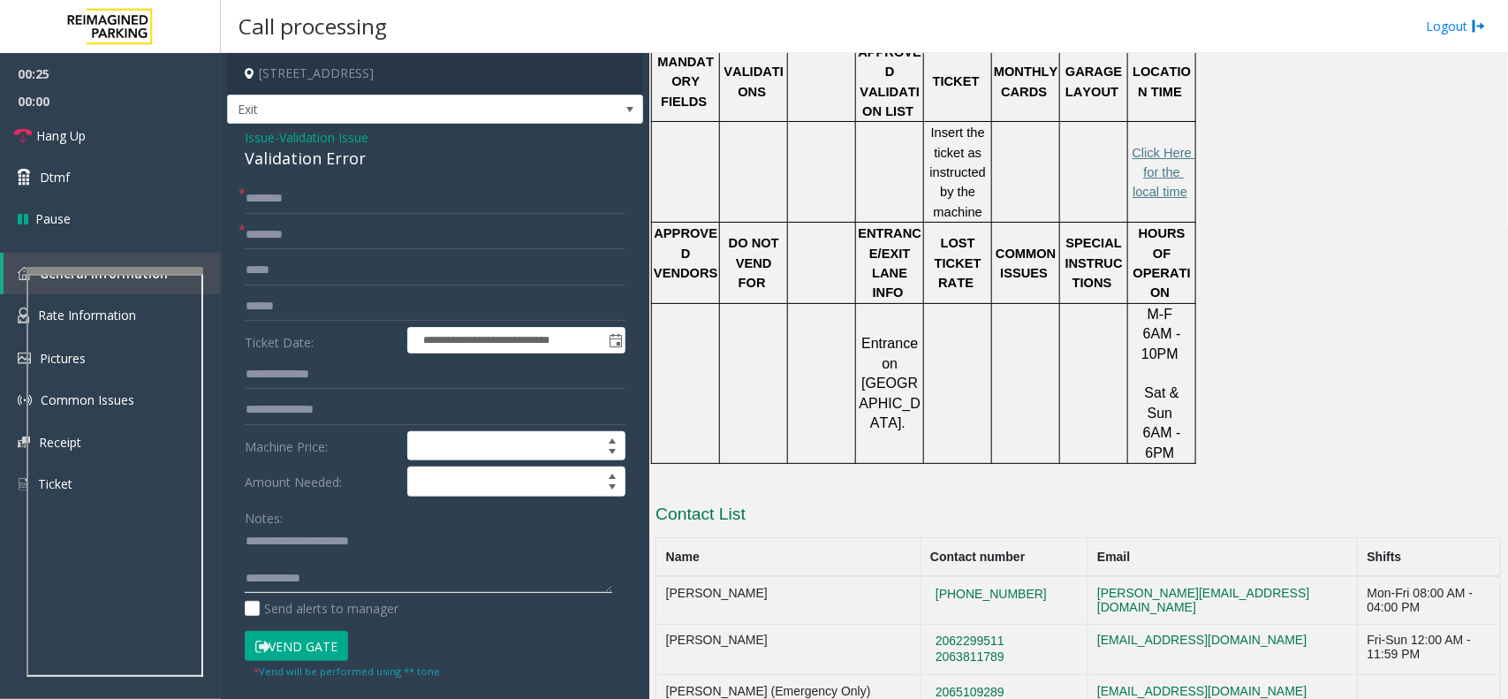
click at [381, 588] on textarea at bounding box center [428, 560] width 367 height 66
paste textarea "**********"
type textarea "**********"
click at [261, 138] on span "Issue" at bounding box center [260, 137] width 30 height 19
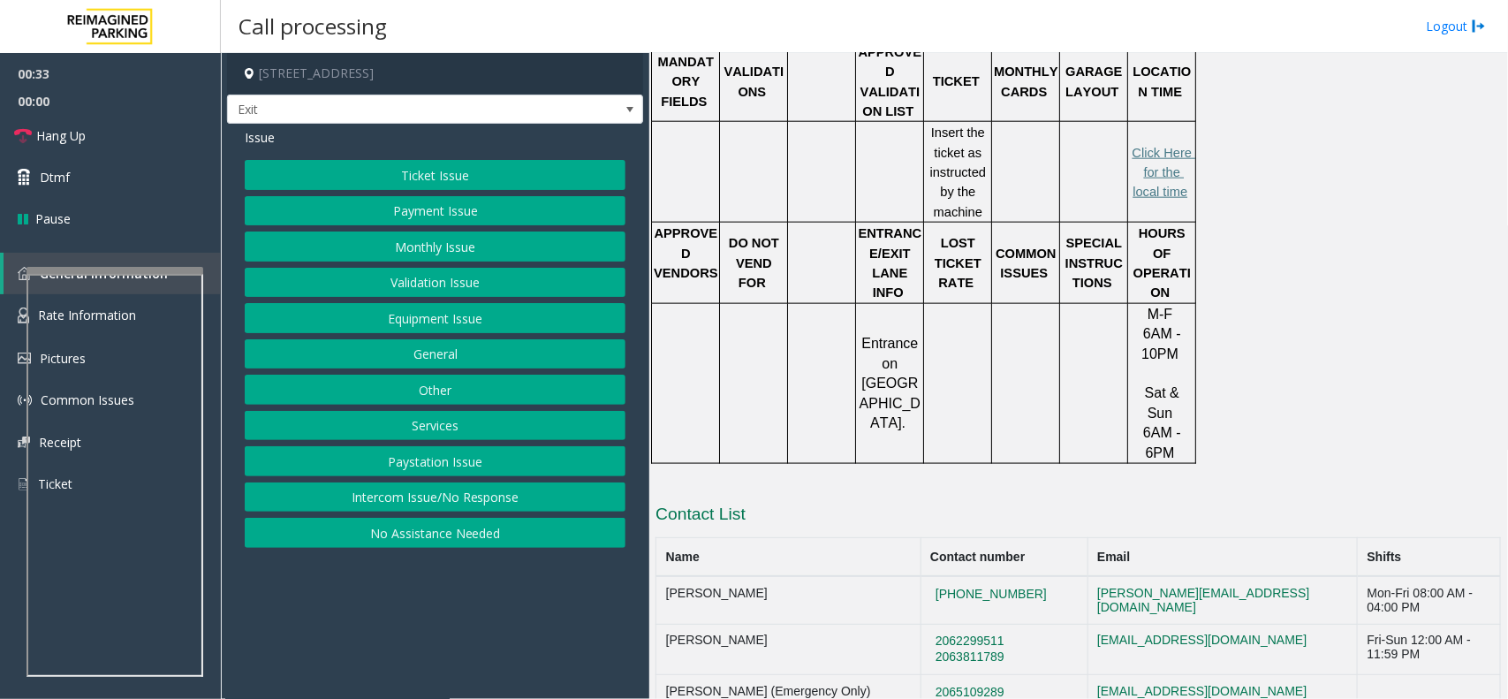
click at [391, 172] on button "Ticket Issue" at bounding box center [435, 175] width 381 height 30
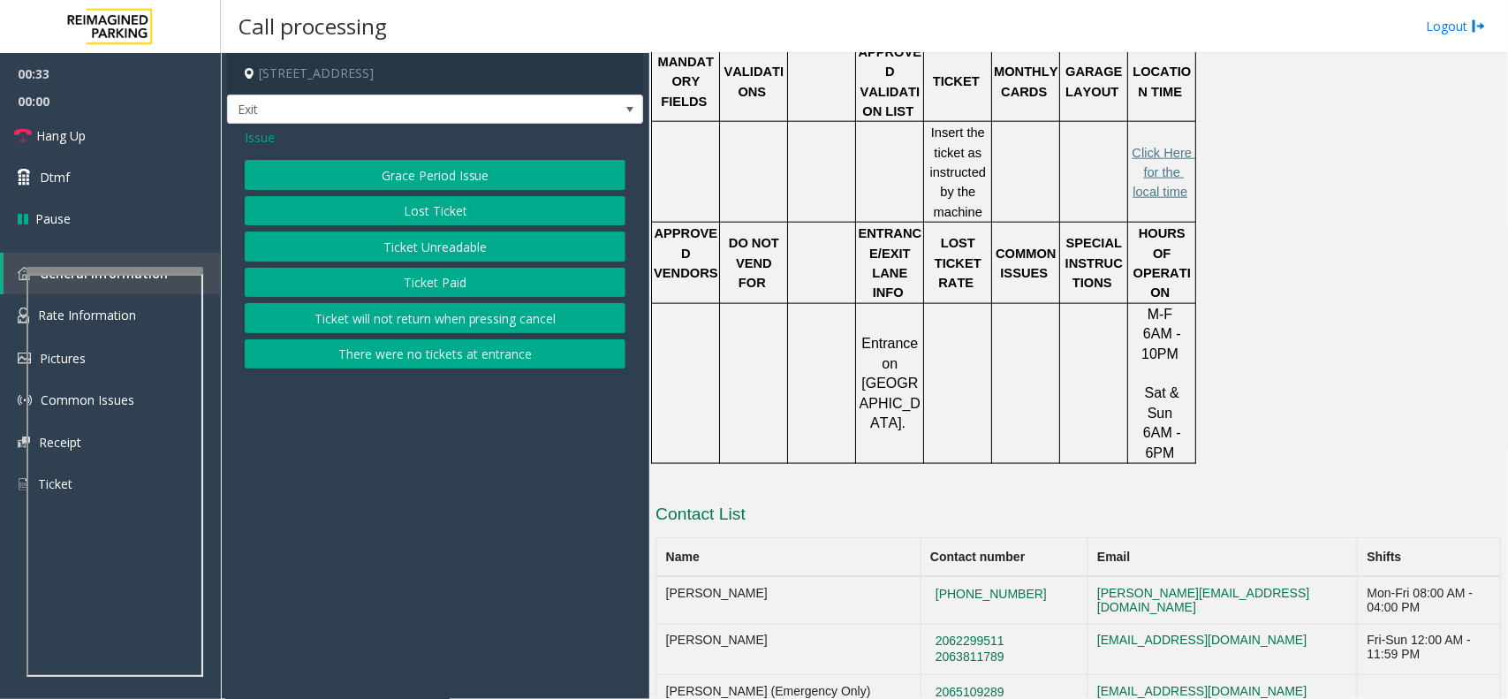
click at [525, 240] on div "Grace Period Issue Lost Ticket Ticket Unreadable Ticket Paid Ticket will not re…" at bounding box center [435, 264] width 381 height 208
click at [457, 245] on button "Ticket Unreadable" at bounding box center [435, 246] width 381 height 30
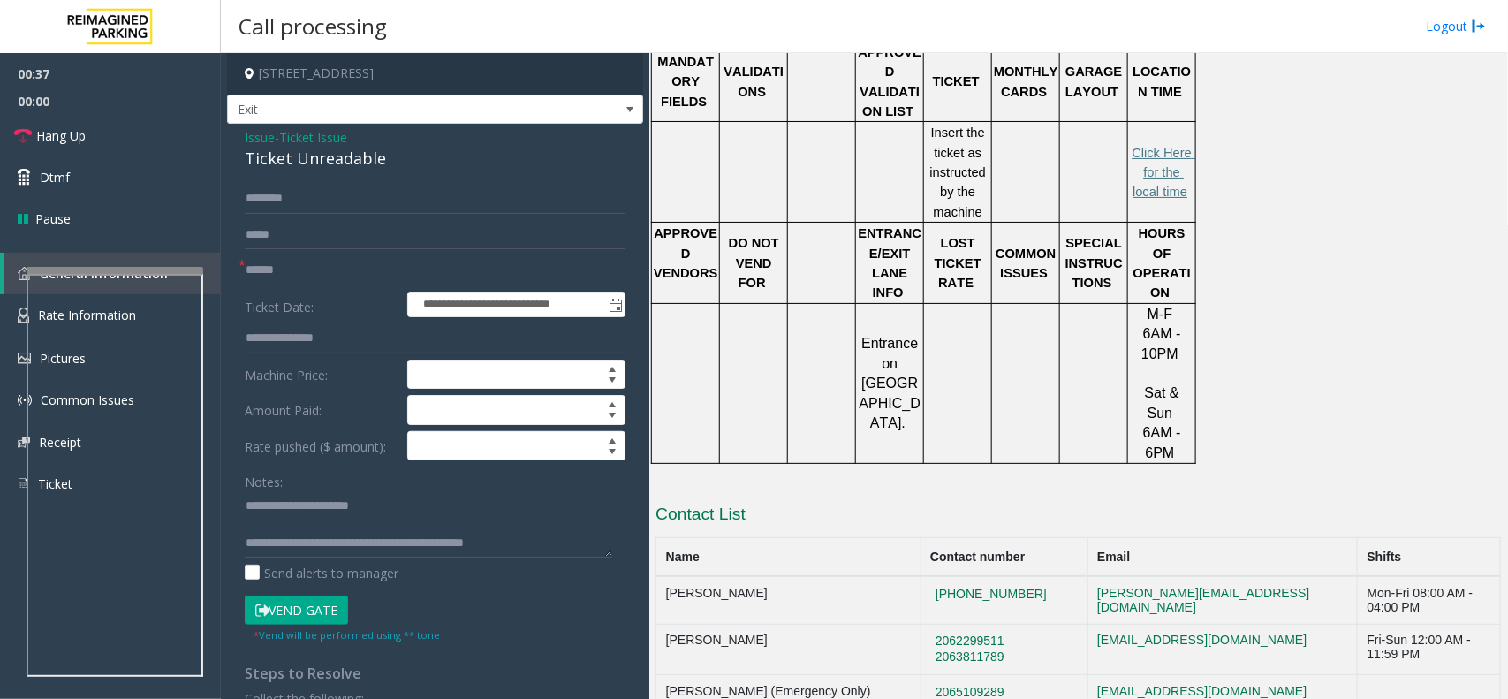
click at [358, 164] on div "Ticket Unreadable" at bounding box center [435, 159] width 381 height 24
copy div "Ticket Unreadable"
drag, startPoint x: 283, startPoint y: 508, endPoint x: 438, endPoint y: 513, distance: 155.5
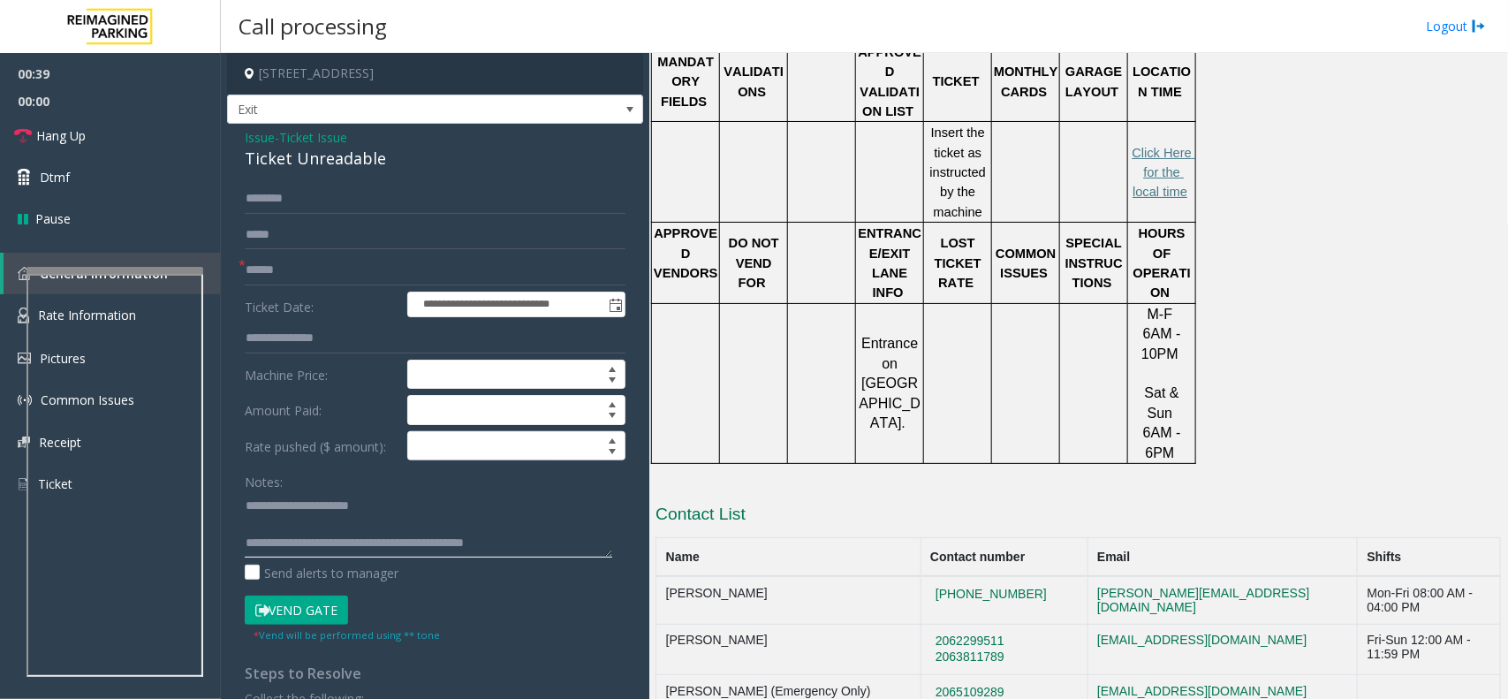
click at [438, 513] on textarea at bounding box center [428, 524] width 367 height 66
paste textarea "*"
click at [385, 531] on textarea at bounding box center [428, 524] width 367 height 66
click at [380, 533] on textarea at bounding box center [428, 524] width 367 height 66
type textarea "**********"
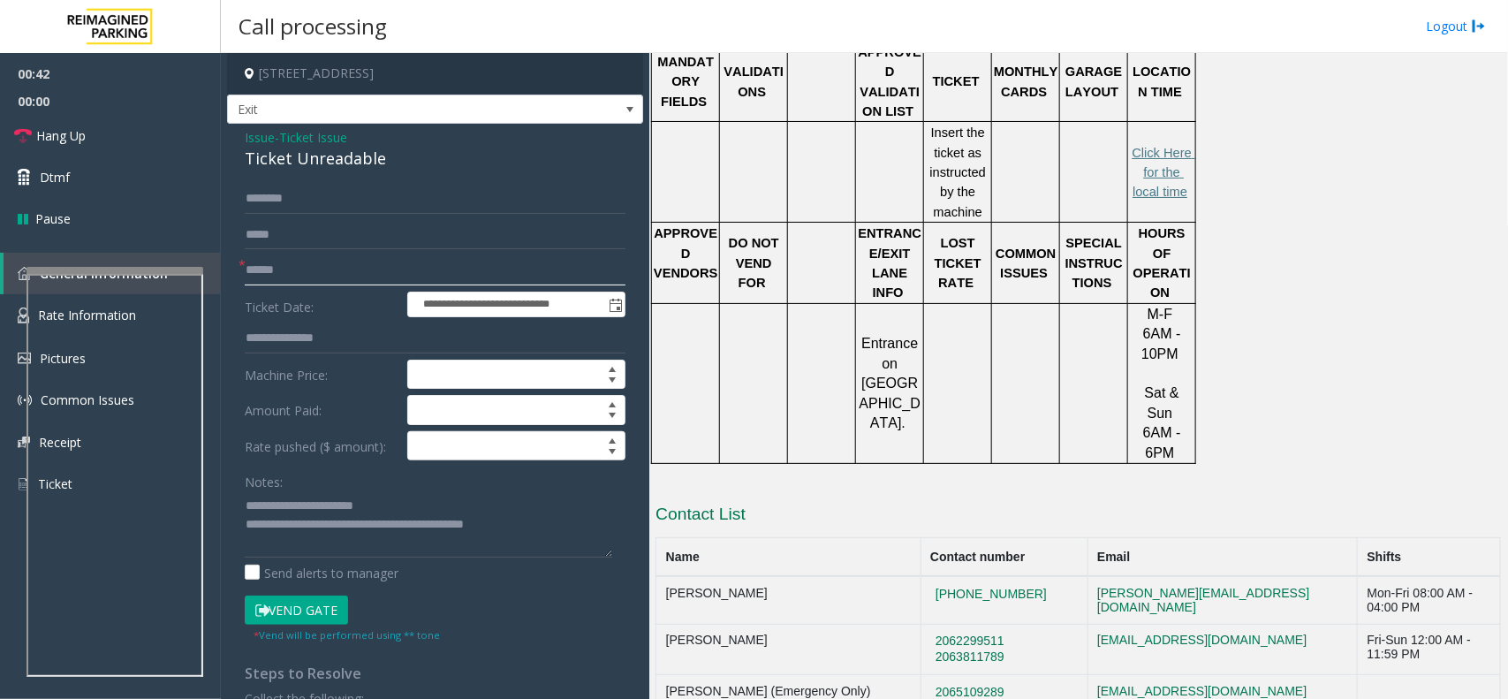
click at [323, 283] on input "text" at bounding box center [435, 270] width 381 height 30
click at [344, 199] on input "text" at bounding box center [435, 199] width 381 height 30
click at [271, 276] on input "******" at bounding box center [435, 270] width 381 height 30
click at [300, 279] on input "******" at bounding box center [435, 270] width 381 height 30
type input "******"
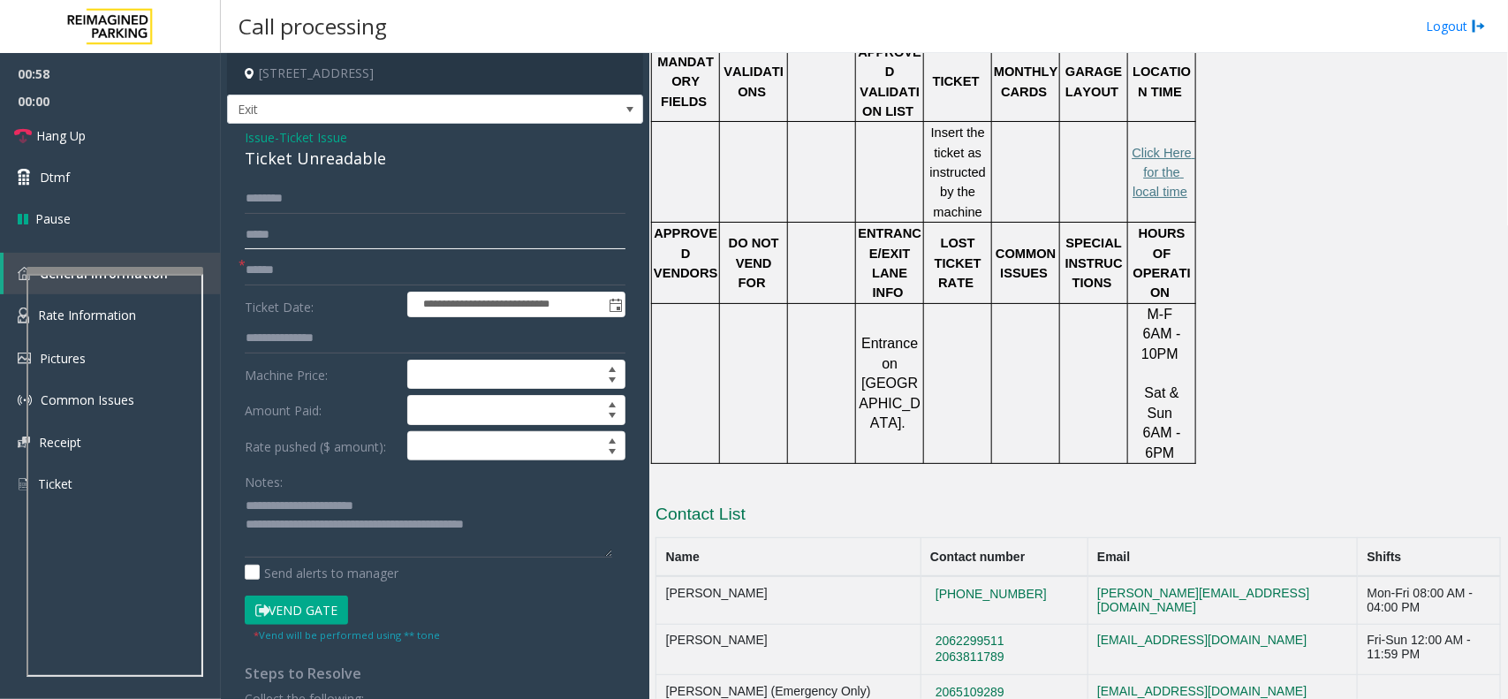
click at [314, 226] on input "text" at bounding box center [435, 235] width 381 height 30
click at [349, 204] on input "text" at bounding box center [435, 199] width 381 height 30
click at [322, 605] on button "Vend Gate" at bounding box center [296, 610] width 103 height 30
click at [306, 185] on input "**********" at bounding box center [435, 199] width 381 height 30
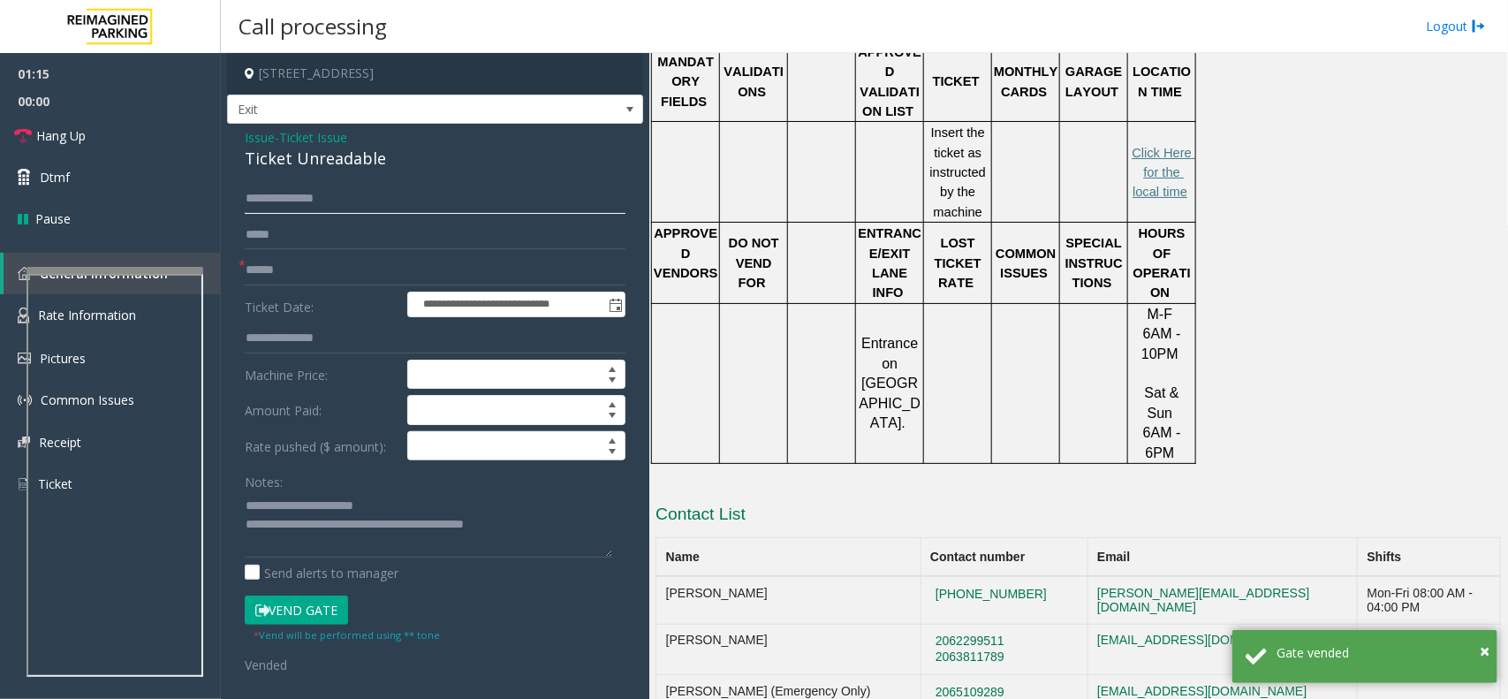
click at [306, 185] on input "**********" at bounding box center [435, 199] width 381 height 30
click at [333, 213] on input "**********" at bounding box center [435, 199] width 381 height 30
click at [320, 199] on input "**********" at bounding box center [435, 199] width 381 height 30
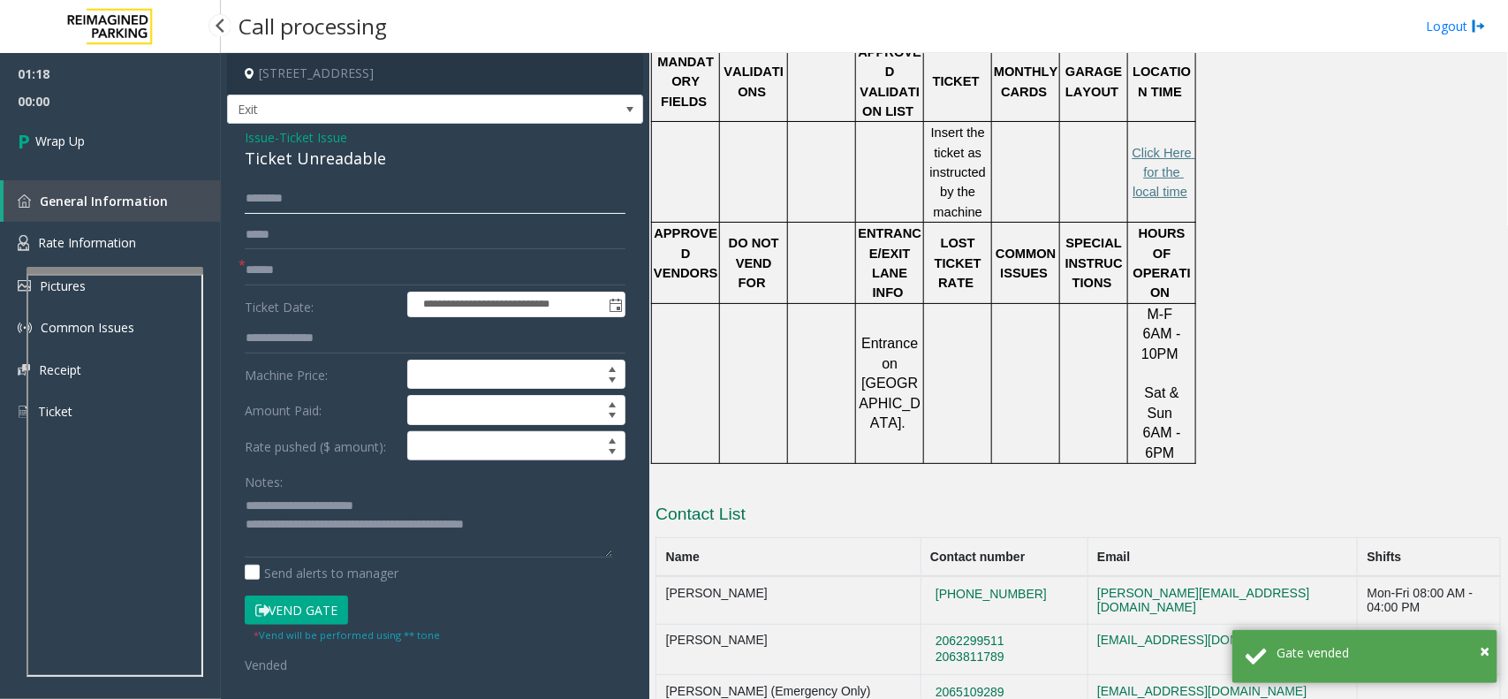
type input "*******"
click at [125, 131] on link "Wrap Up" at bounding box center [110, 141] width 221 height 52
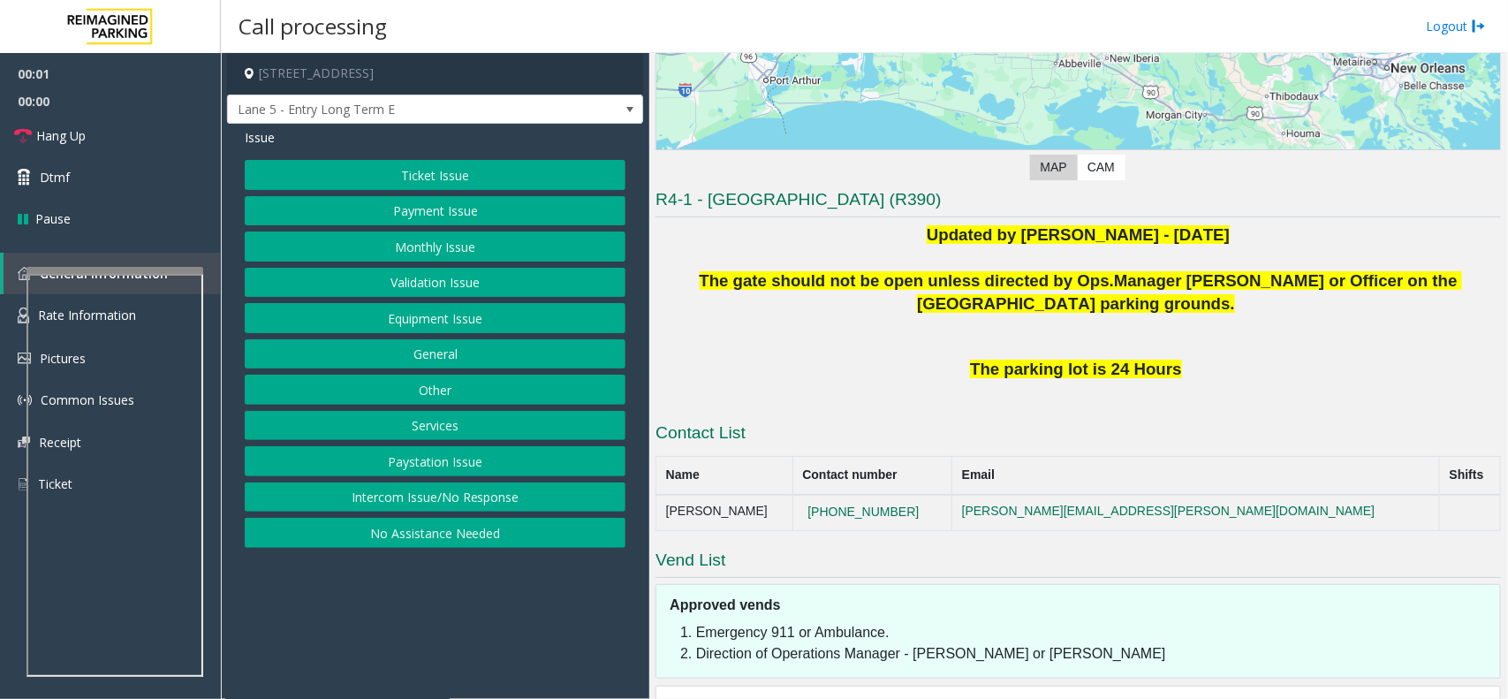
scroll to position [396, 0]
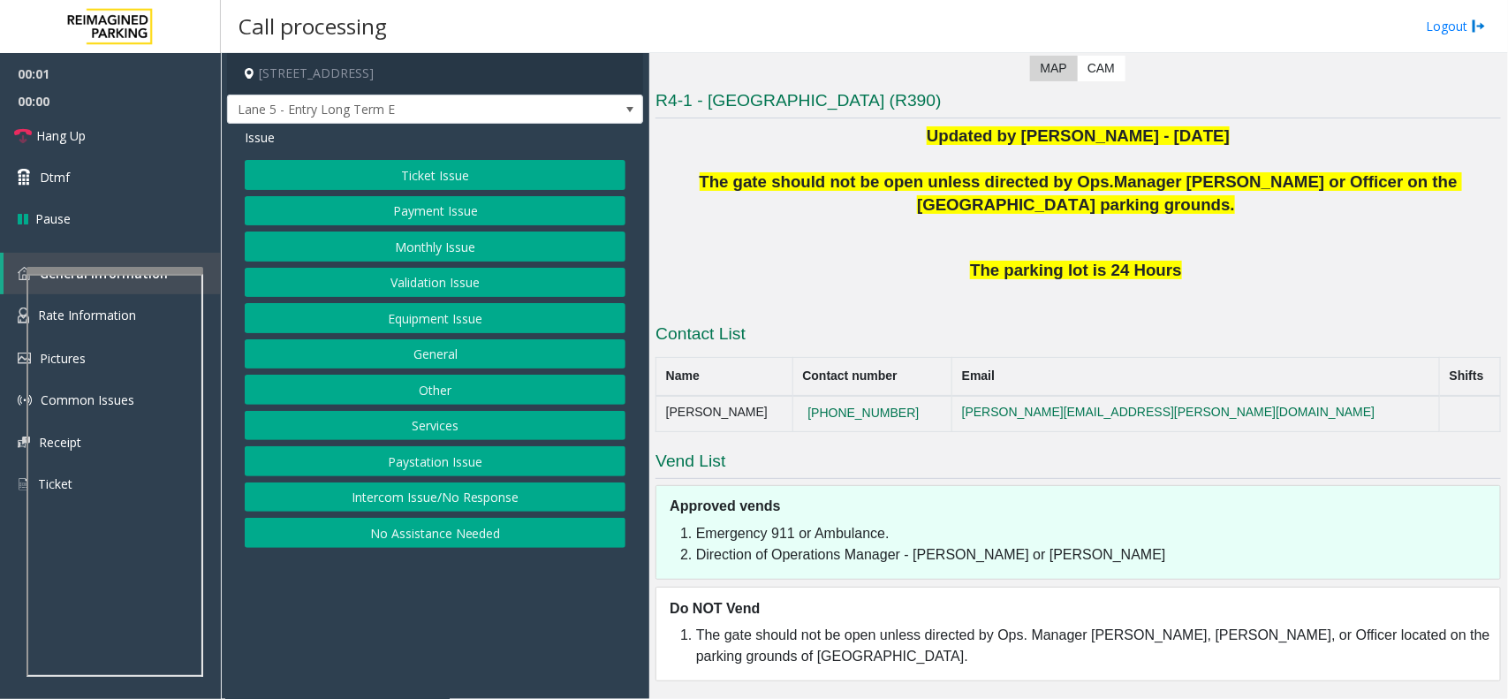
click at [431, 493] on button "Intercom Issue/No Response" at bounding box center [435, 497] width 381 height 30
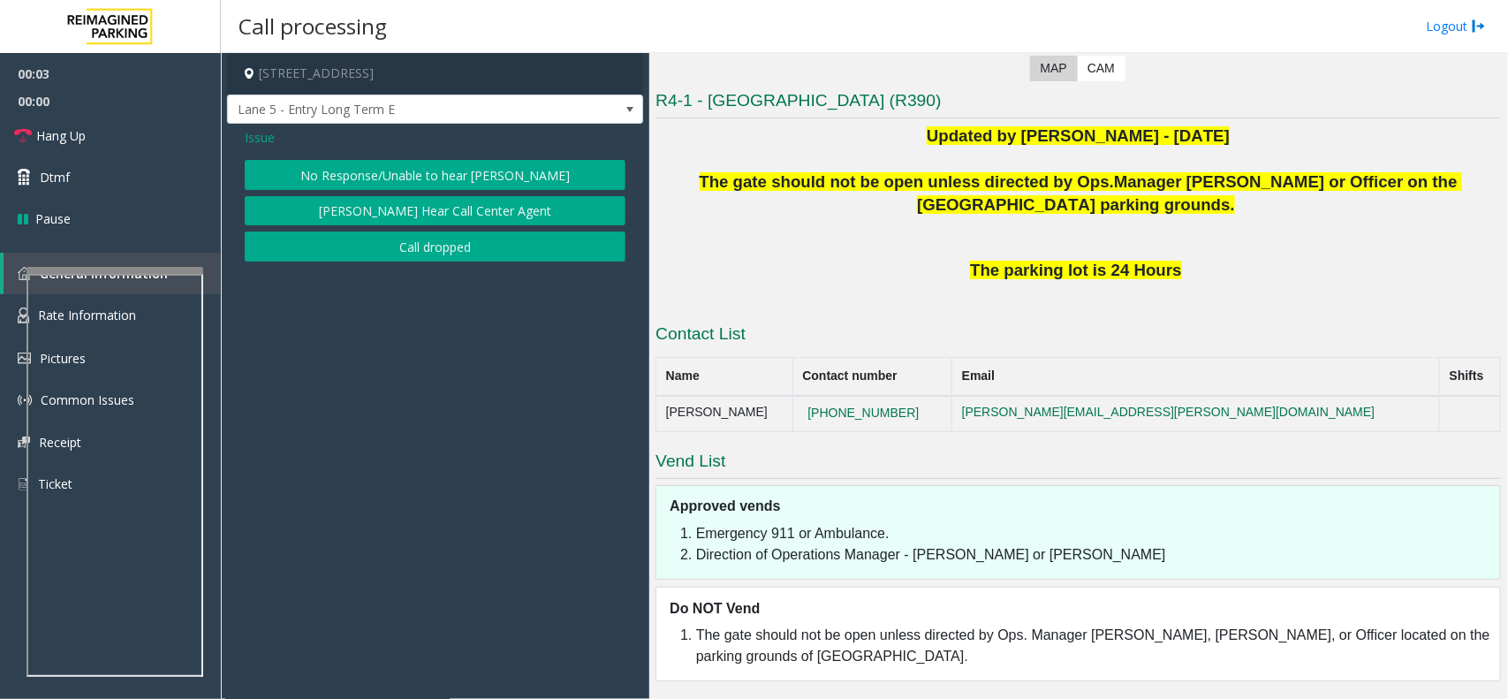
click at [395, 170] on button "No Response/Unable to hear [PERSON_NAME]" at bounding box center [435, 175] width 381 height 30
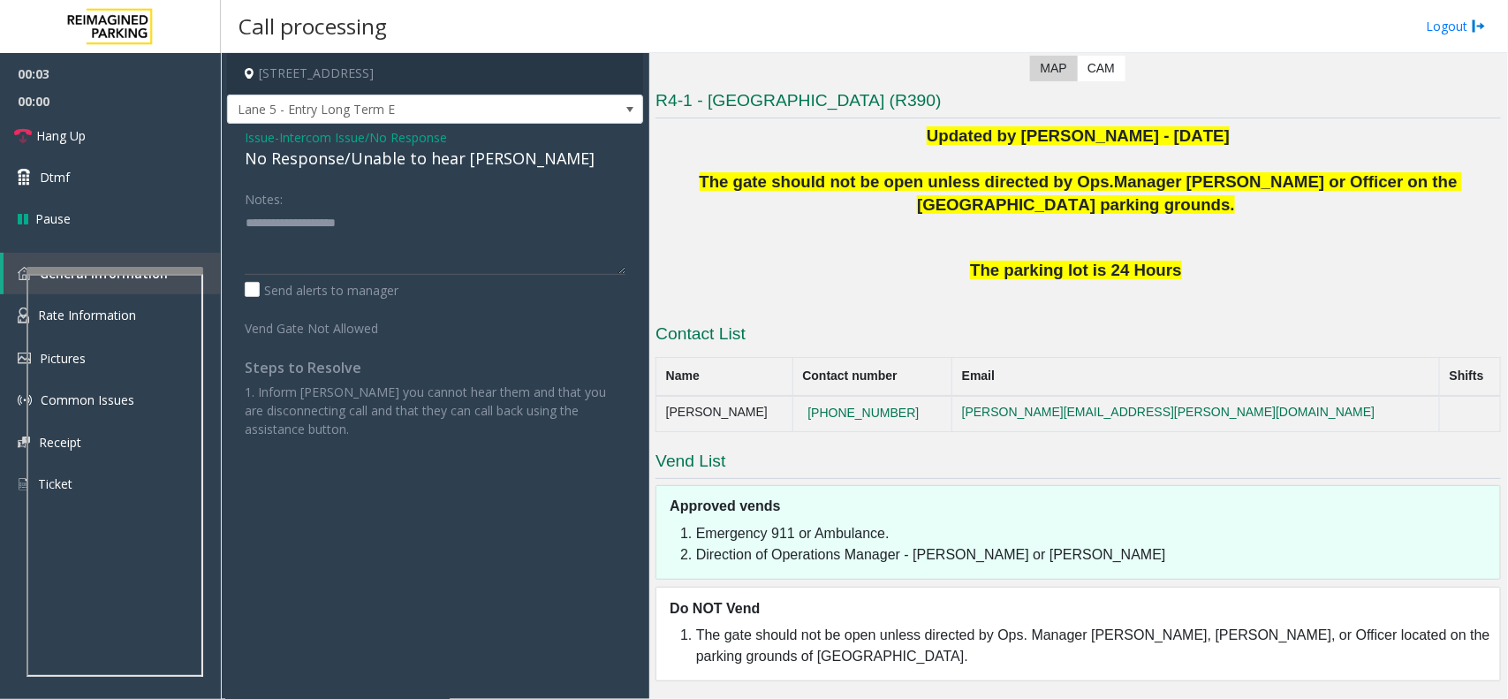
click at [390, 164] on div "No Response/Unable to hear [PERSON_NAME]" at bounding box center [435, 159] width 381 height 24
click at [391, 164] on div "No Response/Unable to hear [PERSON_NAME]" at bounding box center [435, 159] width 381 height 24
type textarea "**********"
click at [69, 132] on span "Hang Up" at bounding box center [60, 135] width 49 height 19
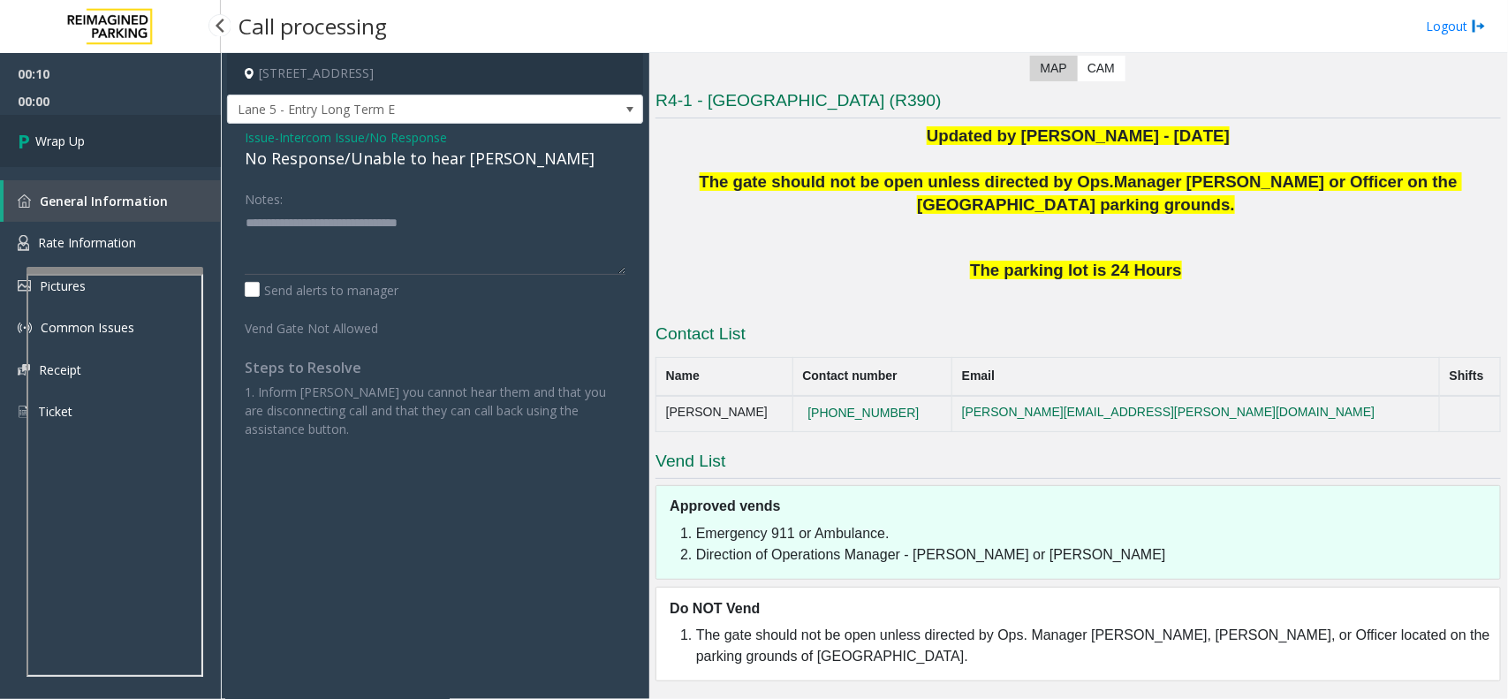
click at [69, 132] on span "Wrap Up" at bounding box center [59, 141] width 49 height 19
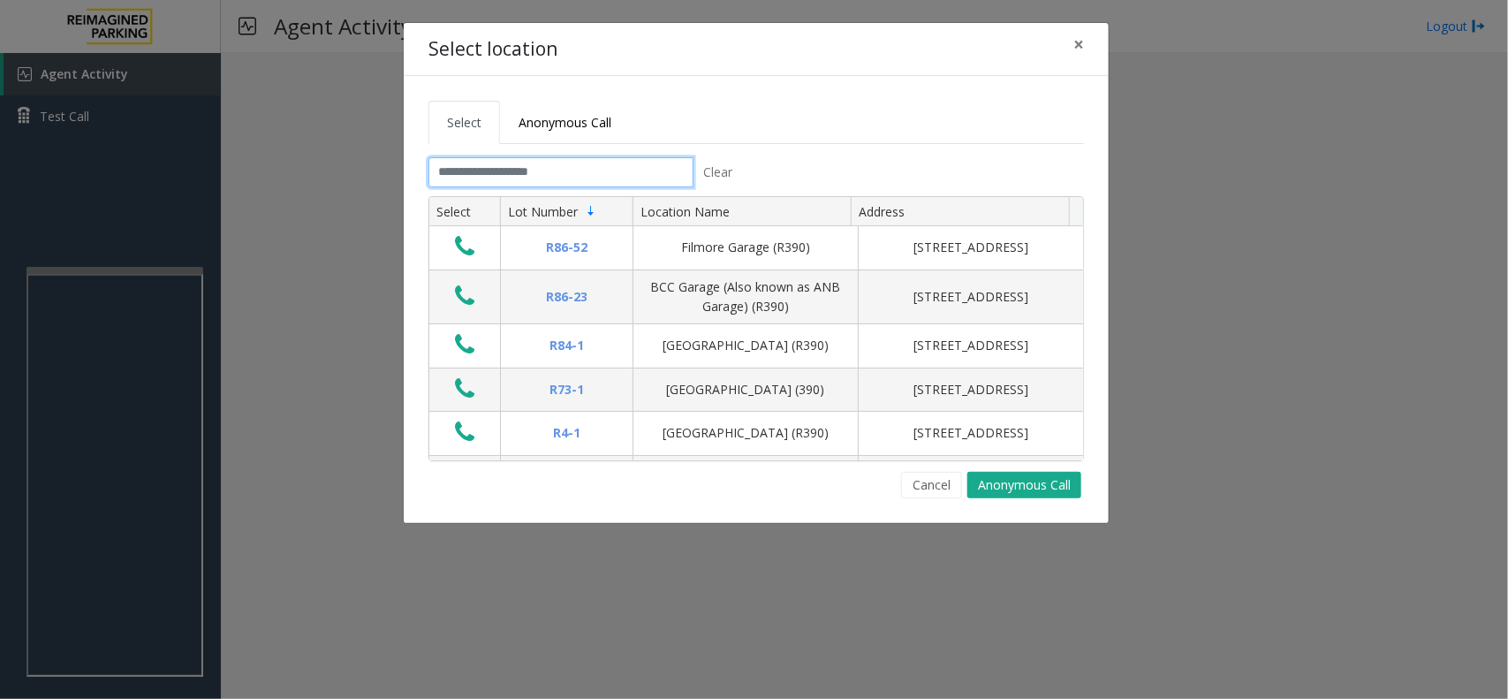
click at [544, 164] on input "text" at bounding box center [560, 172] width 265 height 30
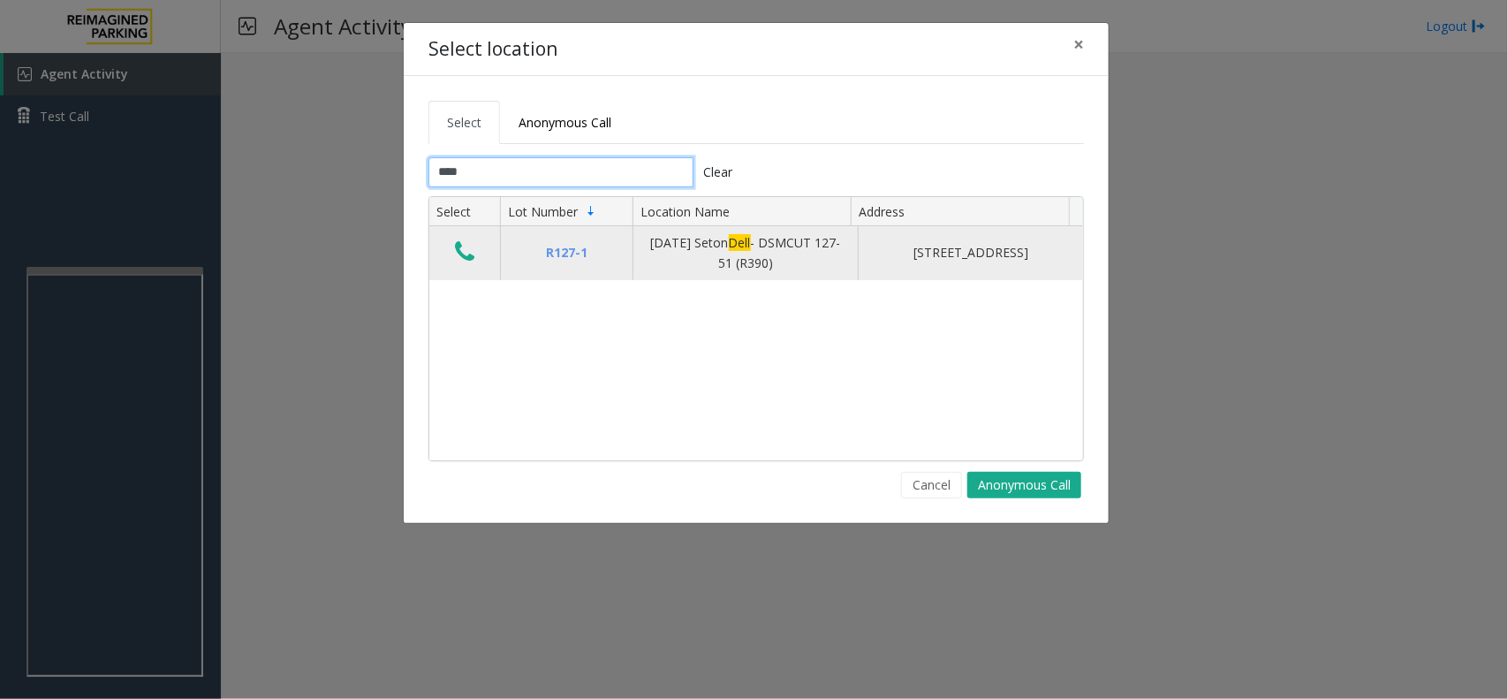
type input "****"
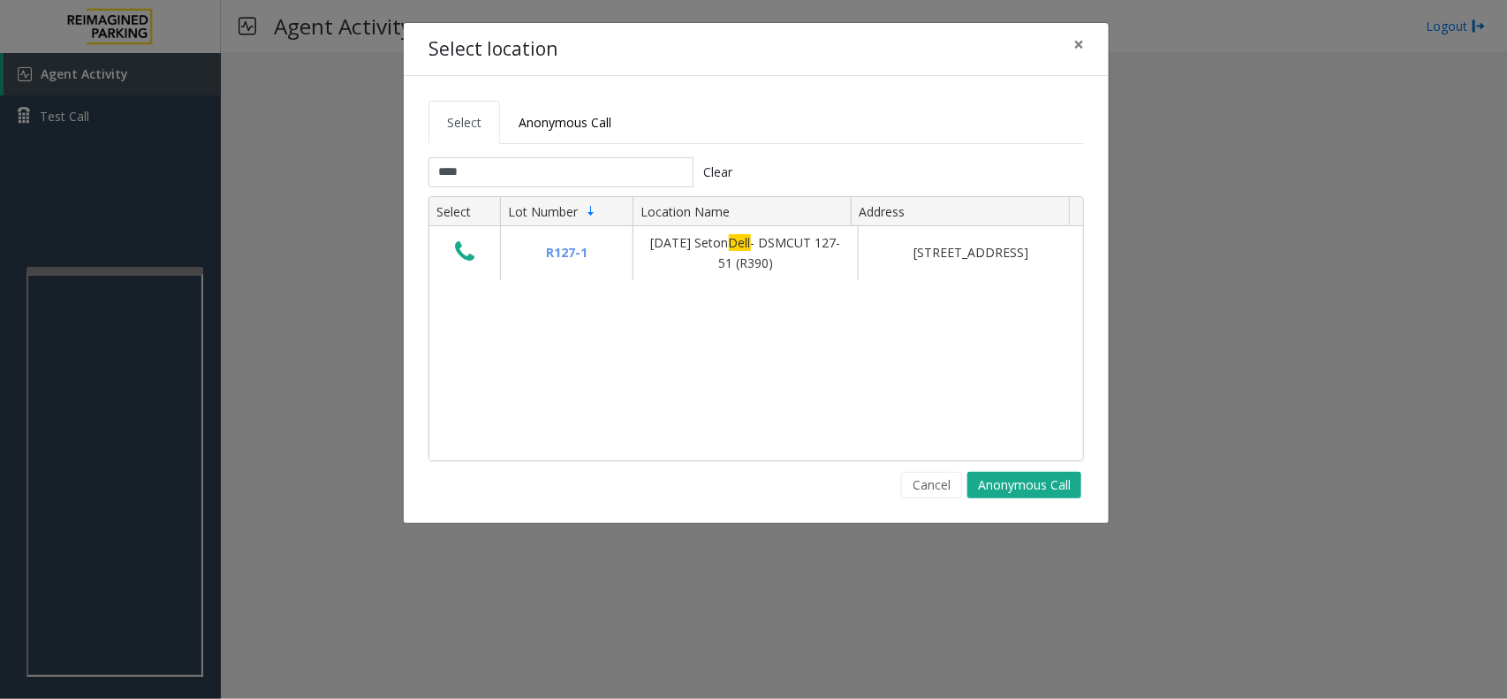
drag, startPoint x: 461, startPoint y: 252, endPoint x: 483, endPoint y: 258, distance: 22.9
click at [461, 252] on icon "Data table" at bounding box center [464, 251] width 19 height 25
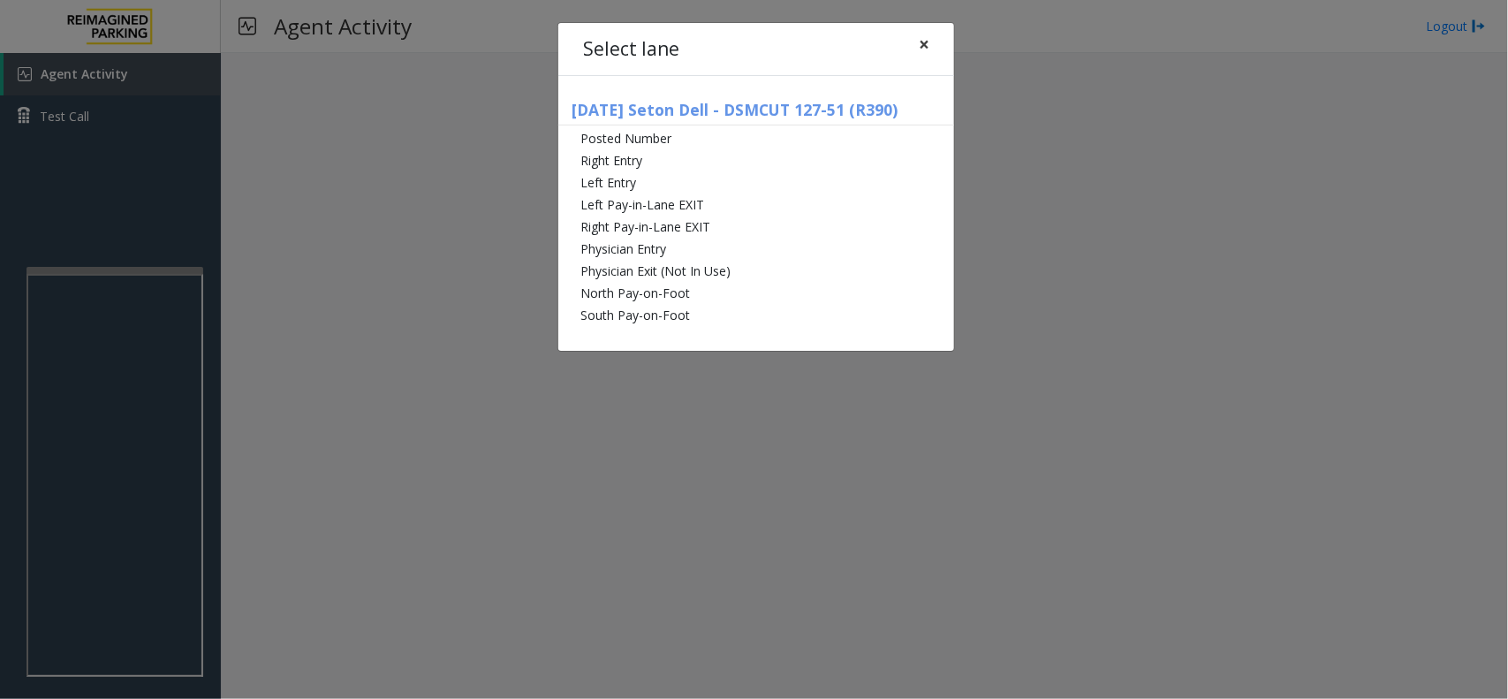
click at [921, 45] on span "×" at bounding box center [924, 44] width 11 height 25
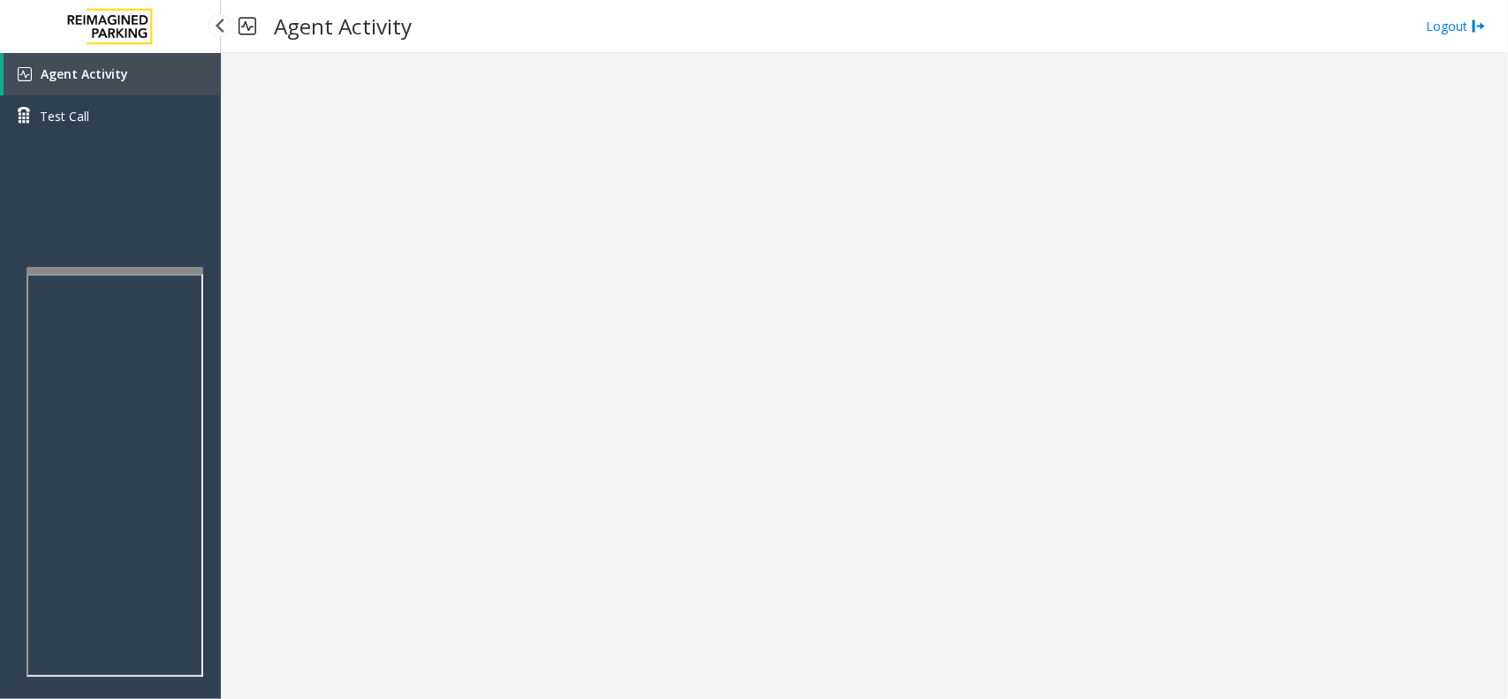
click at [82, 75] on span "Agent Activity" at bounding box center [84, 73] width 87 height 17
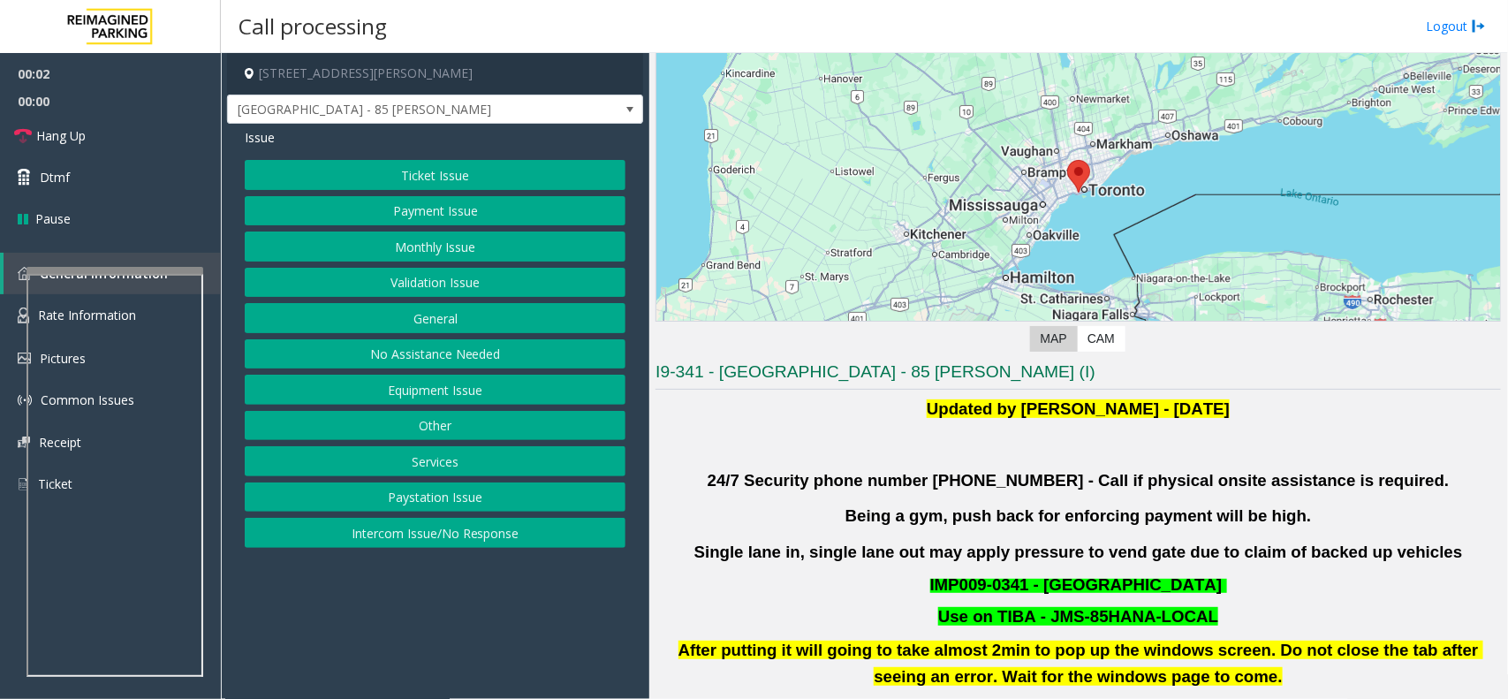
scroll to position [221, 0]
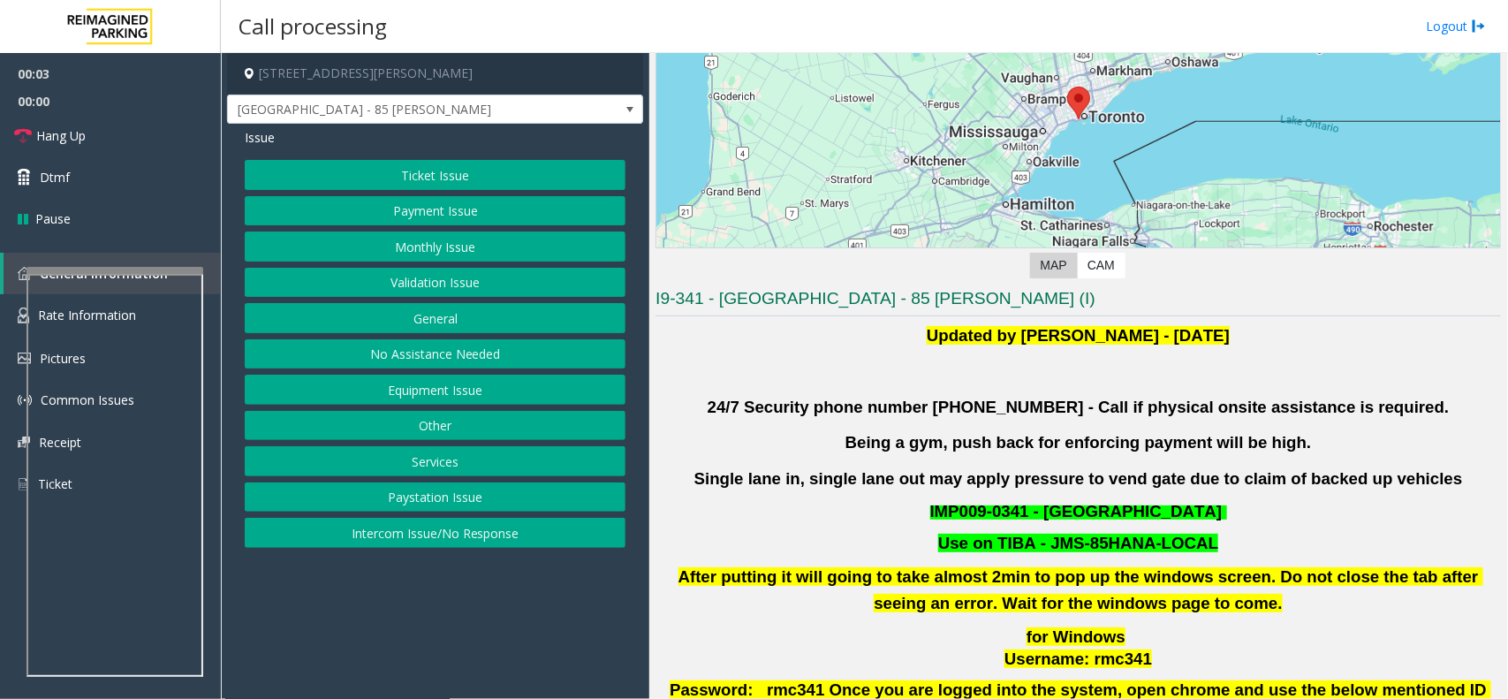
click at [497, 280] on button "Validation Issue" at bounding box center [435, 283] width 381 height 30
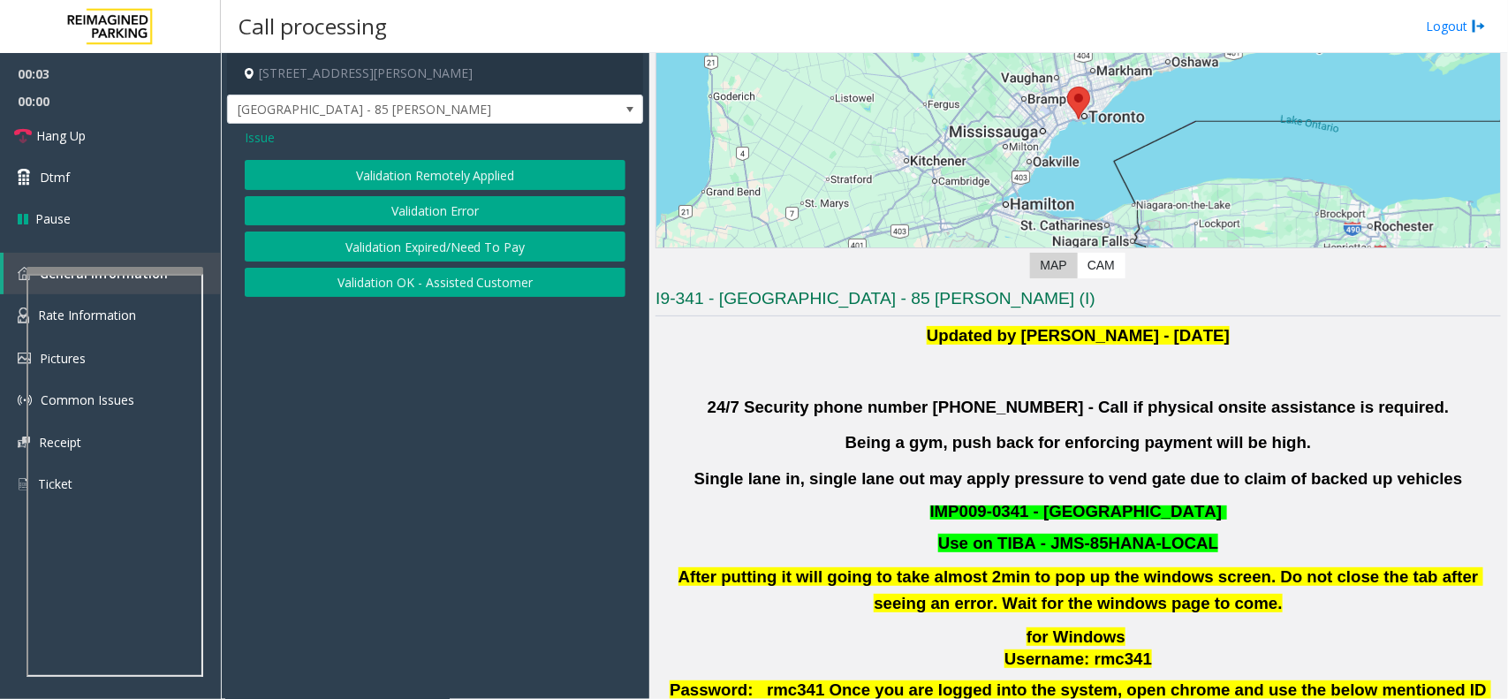
click at [439, 204] on button "Validation Error" at bounding box center [435, 211] width 381 height 30
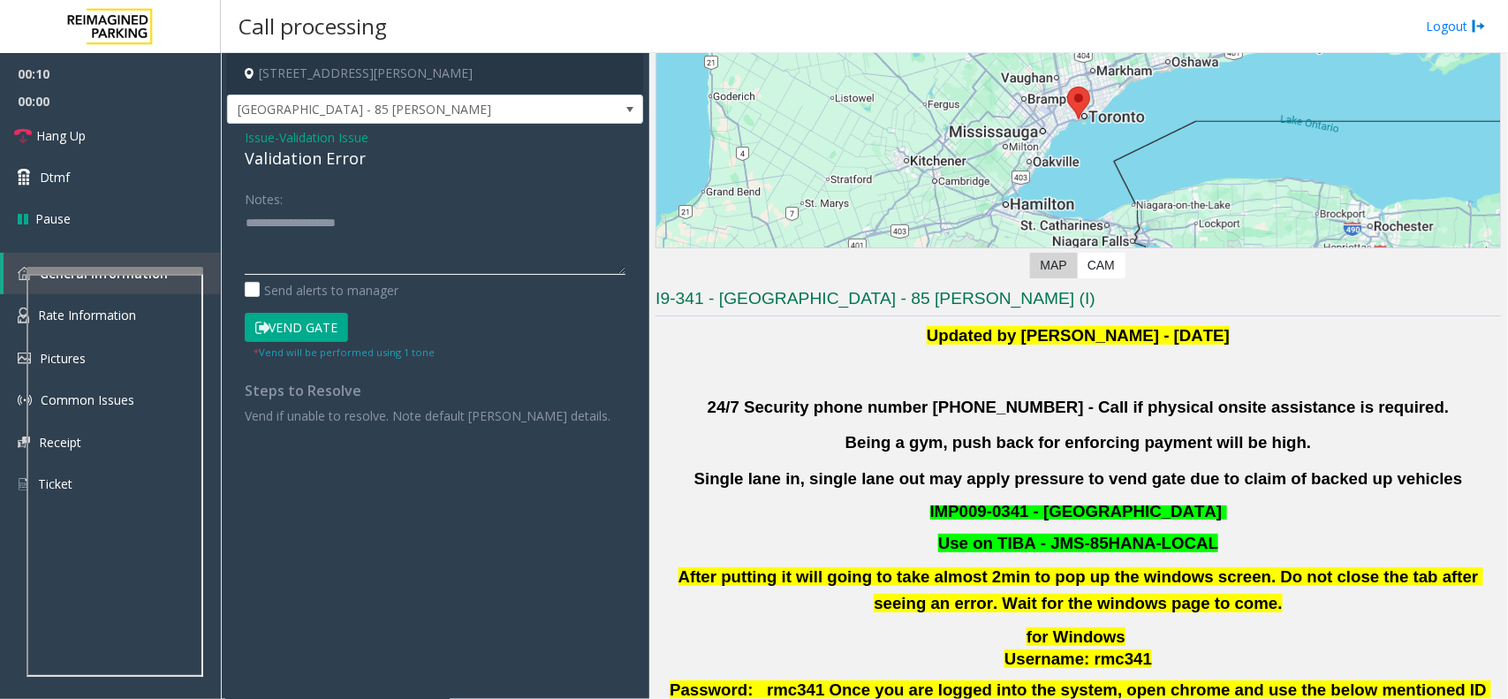
click at [327, 239] on textarea at bounding box center [435, 241] width 381 height 66
paste textarea "**********"
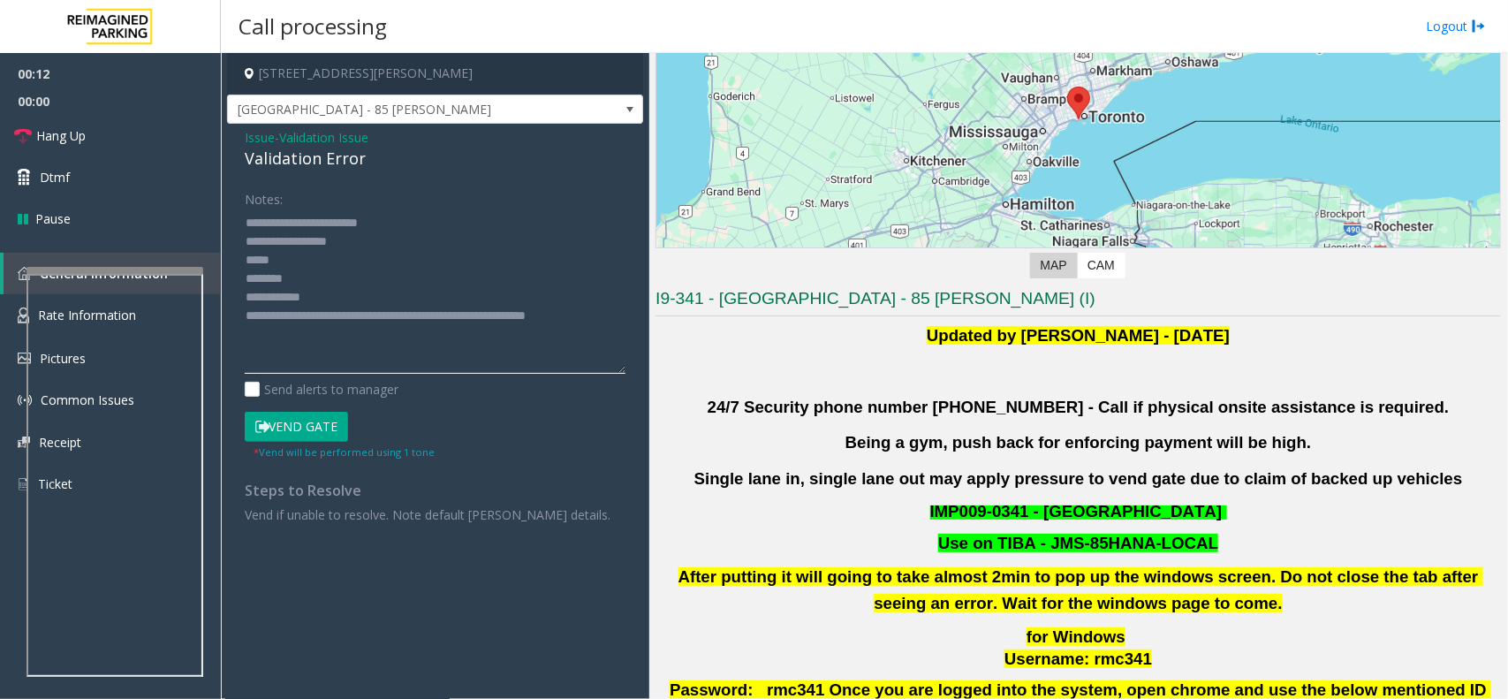
drag, startPoint x: 620, startPoint y: 270, endPoint x: 612, endPoint y: 384, distance: 114.2
click at [612, 374] on textarea at bounding box center [435, 290] width 381 height 165
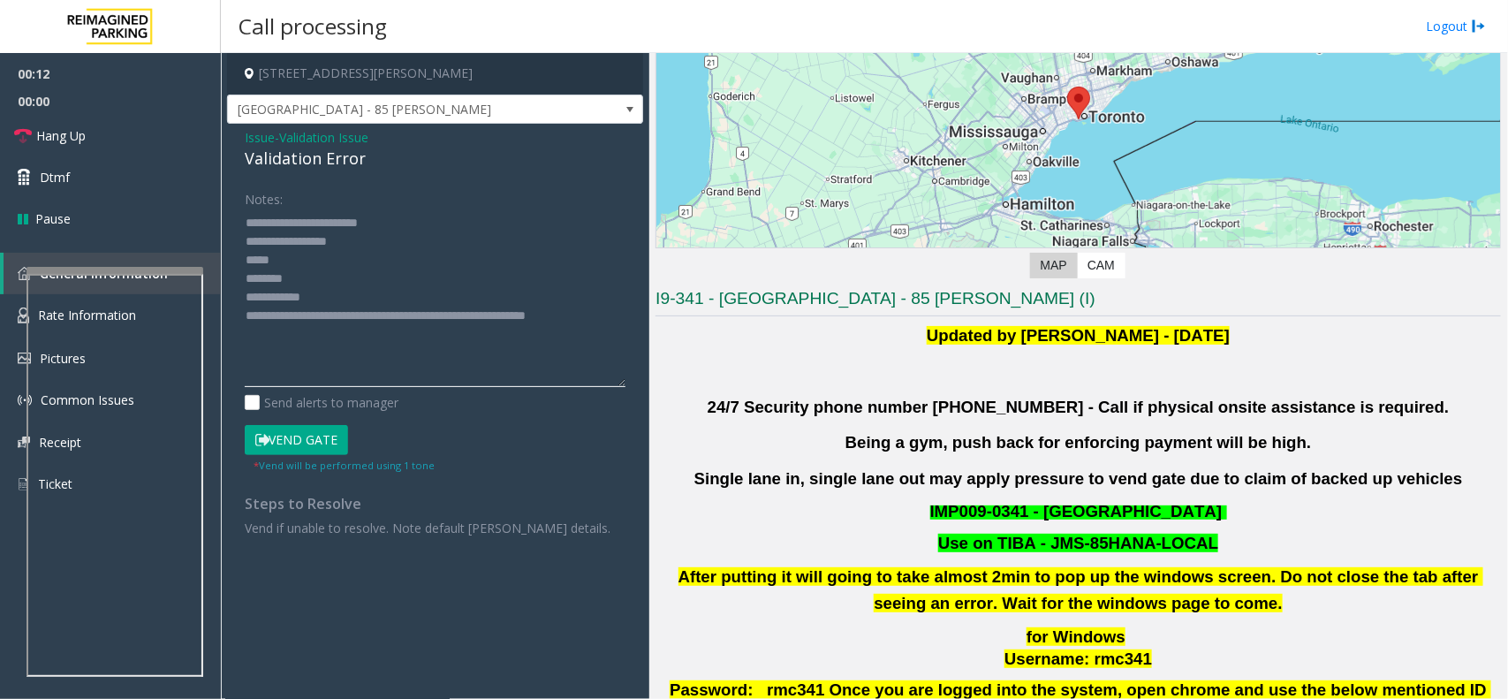
click at [433, 375] on textarea at bounding box center [435, 297] width 381 height 178
click at [250, 231] on textarea at bounding box center [435, 297] width 381 height 178
click at [334, 272] on textarea at bounding box center [435, 297] width 381 height 178
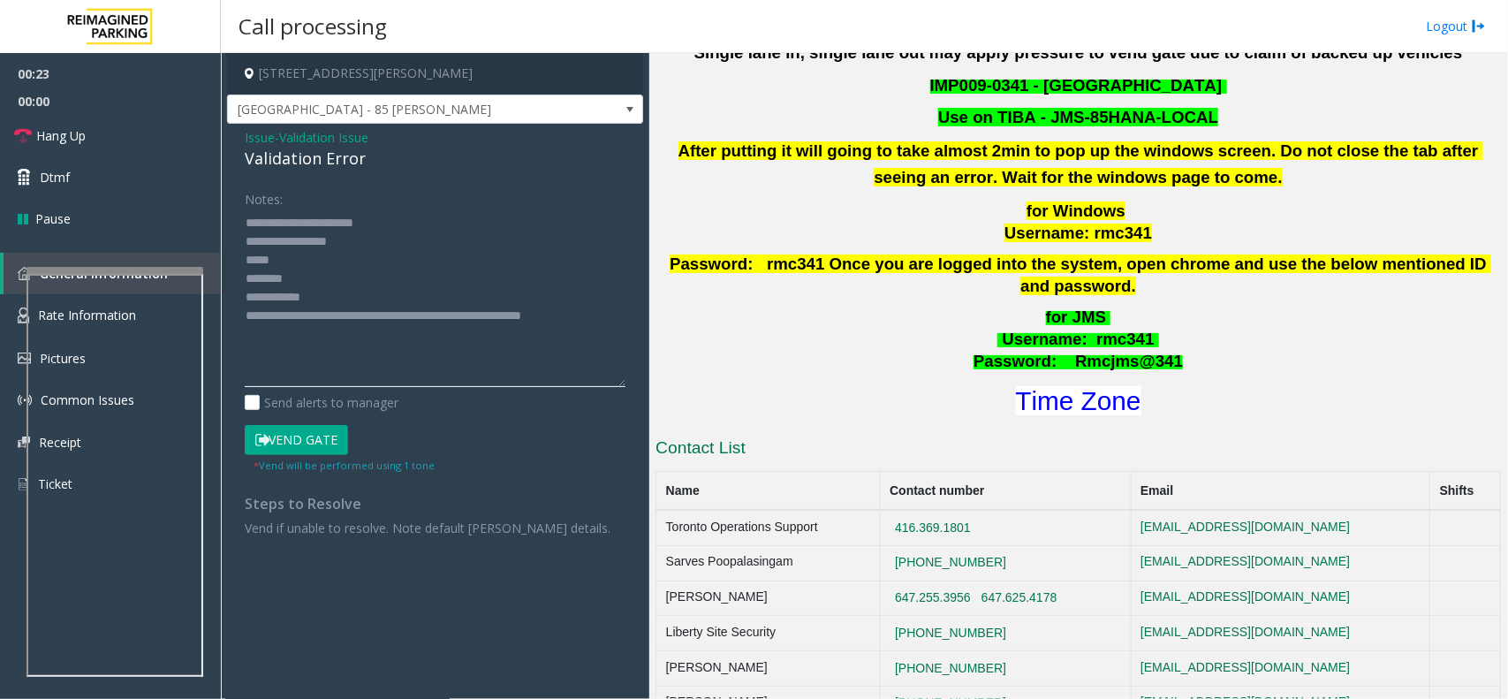
scroll to position [662, 0]
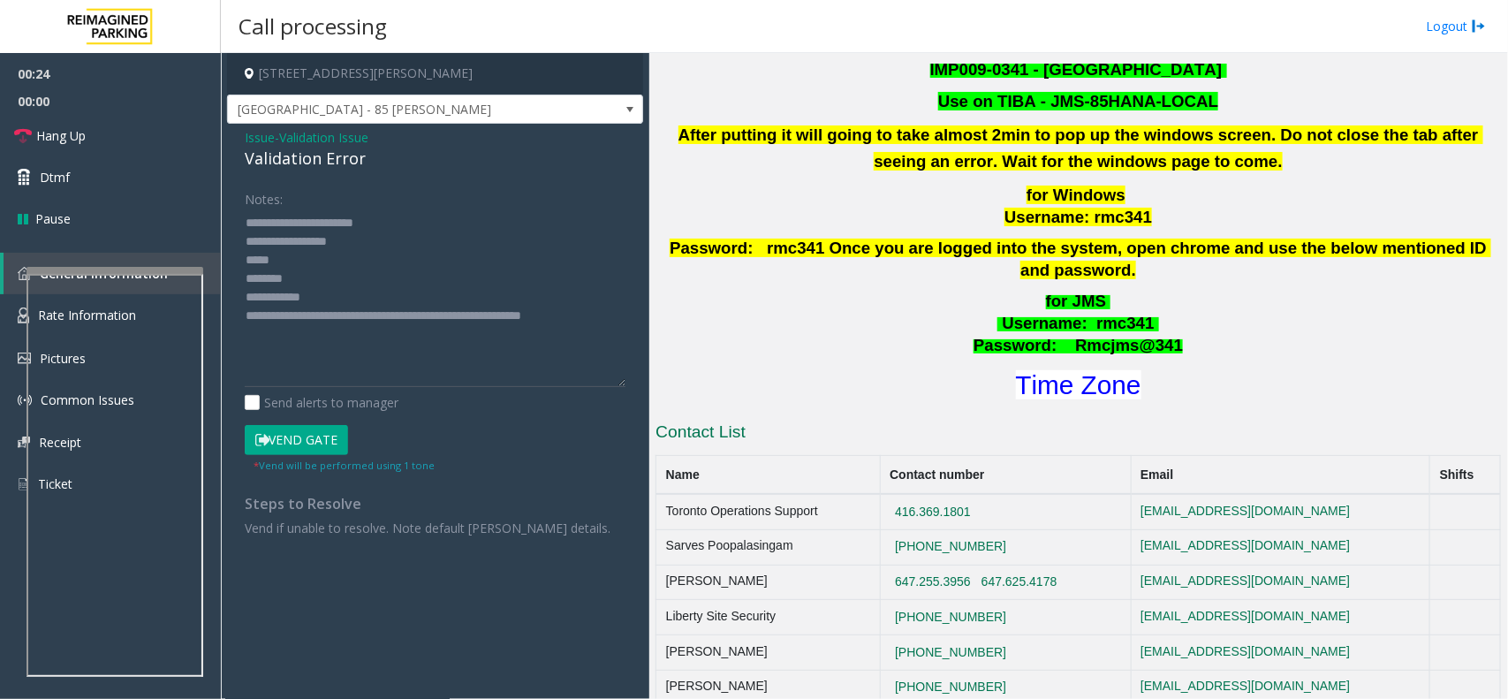
click at [1070, 380] on h1 "Time Zone" at bounding box center [1078, 385] width 849 height 37
click at [1065, 370] on font "Time Zone" at bounding box center [1078, 384] width 125 height 29
click at [300, 276] on textarea at bounding box center [435, 297] width 381 height 178
click at [404, 241] on textarea at bounding box center [435, 297] width 381 height 178
click at [411, 296] on textarea at bounding box center [435, 297] width 381 height 178
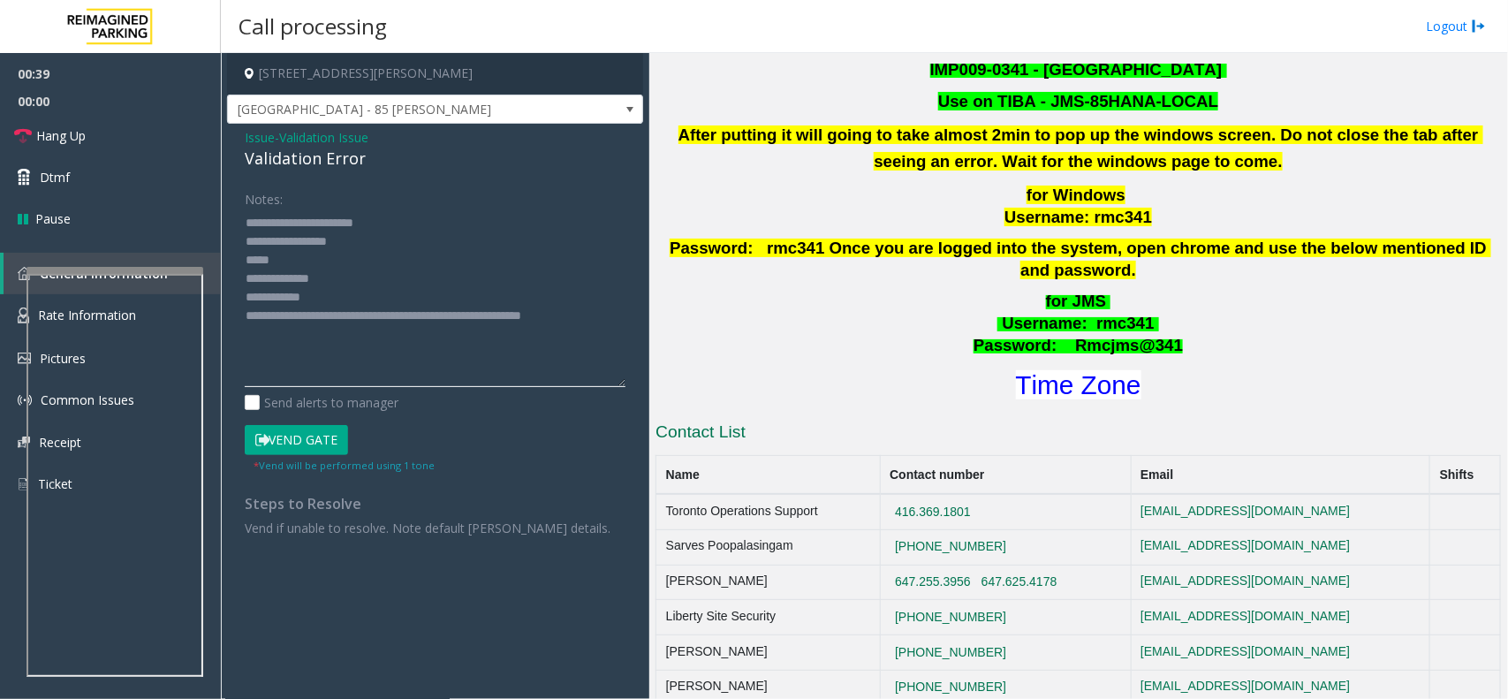
click at [318, 278] on textarea at bounding box center [435, 297] width 381 height 178
click at [325, 292] on textarea at bounding box center [435, 297] width 381 height 178
click at [344, 292] on textarea at bounding box center [435, 297] width 381 height 178
click at [328, 262] on textarea at bounding box center [435, 297] width 381 height 178
click at [306, 261] on textarea at bounding box center [435, 297] width 381 height 178
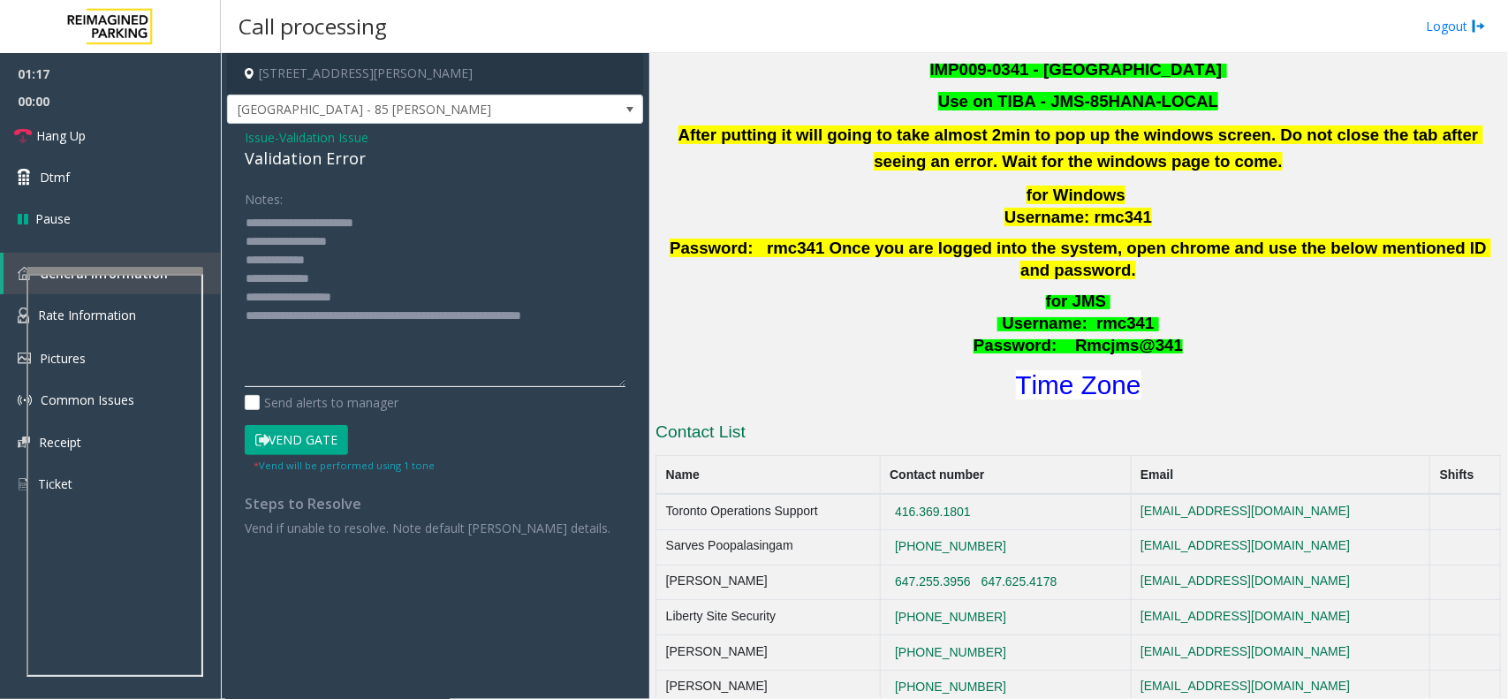
click at [323, 261] on textarea at bounding box center [435, 297] width 381 height 178
type textarea "**********"
click at [303, 431] on button "Vend Gate" at bounding box center [296, 440] width 103 height 30
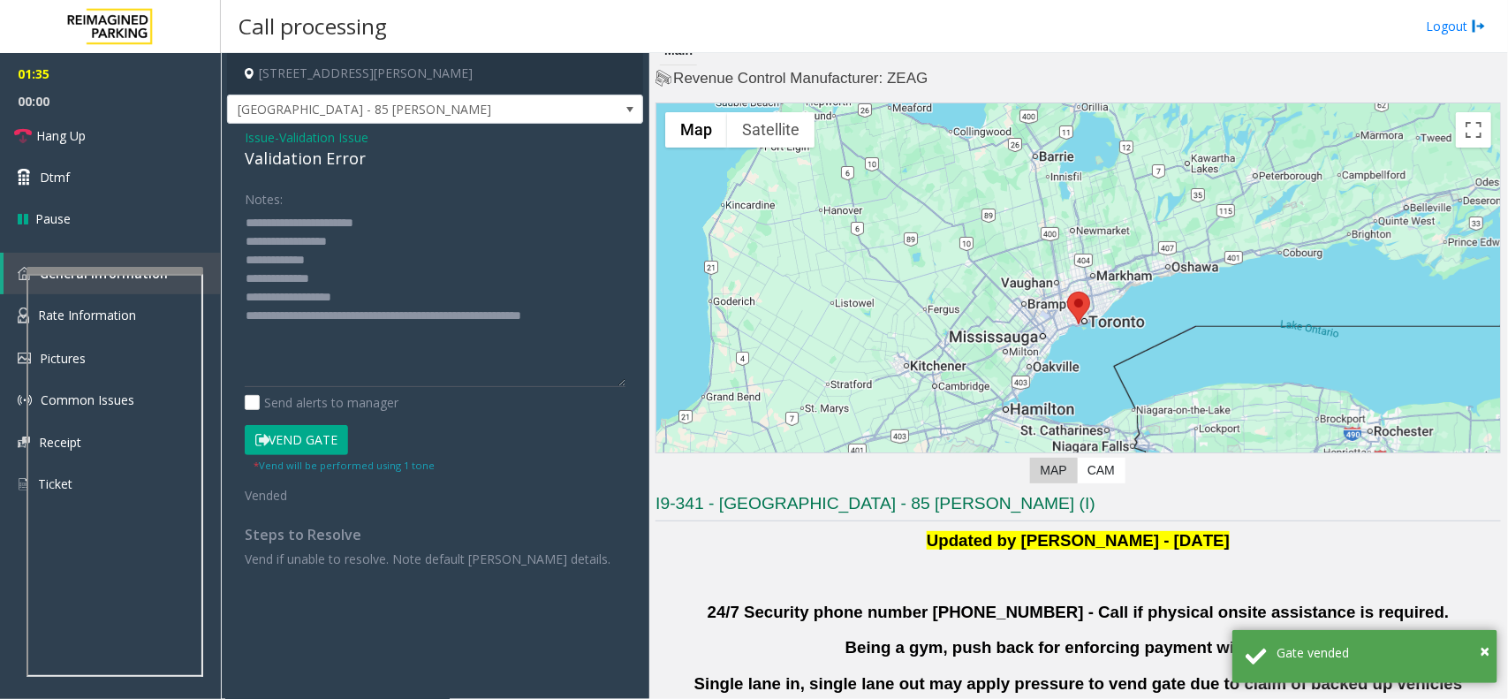
scroll to position [0, 0]
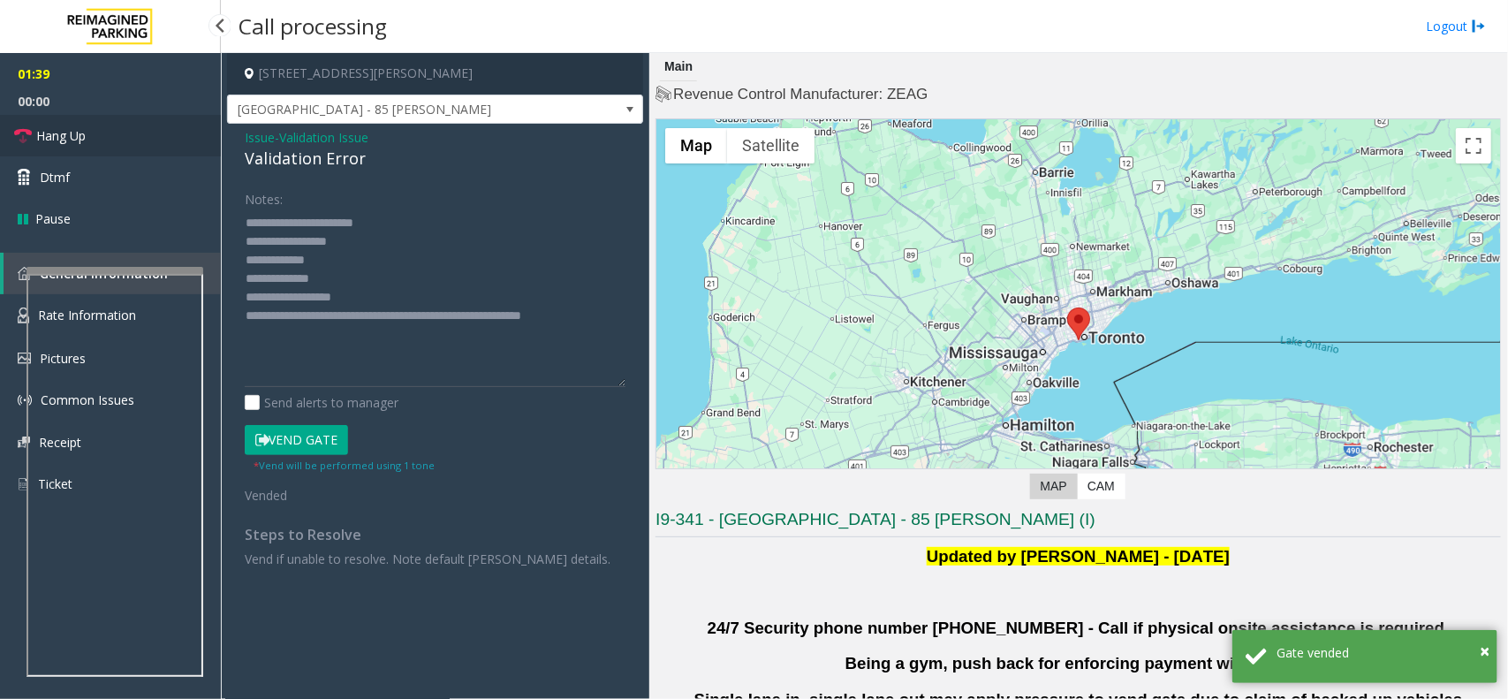
click at [117, 130] on link "Hang Up" at bounding box center [110, 136] width 221 height 42
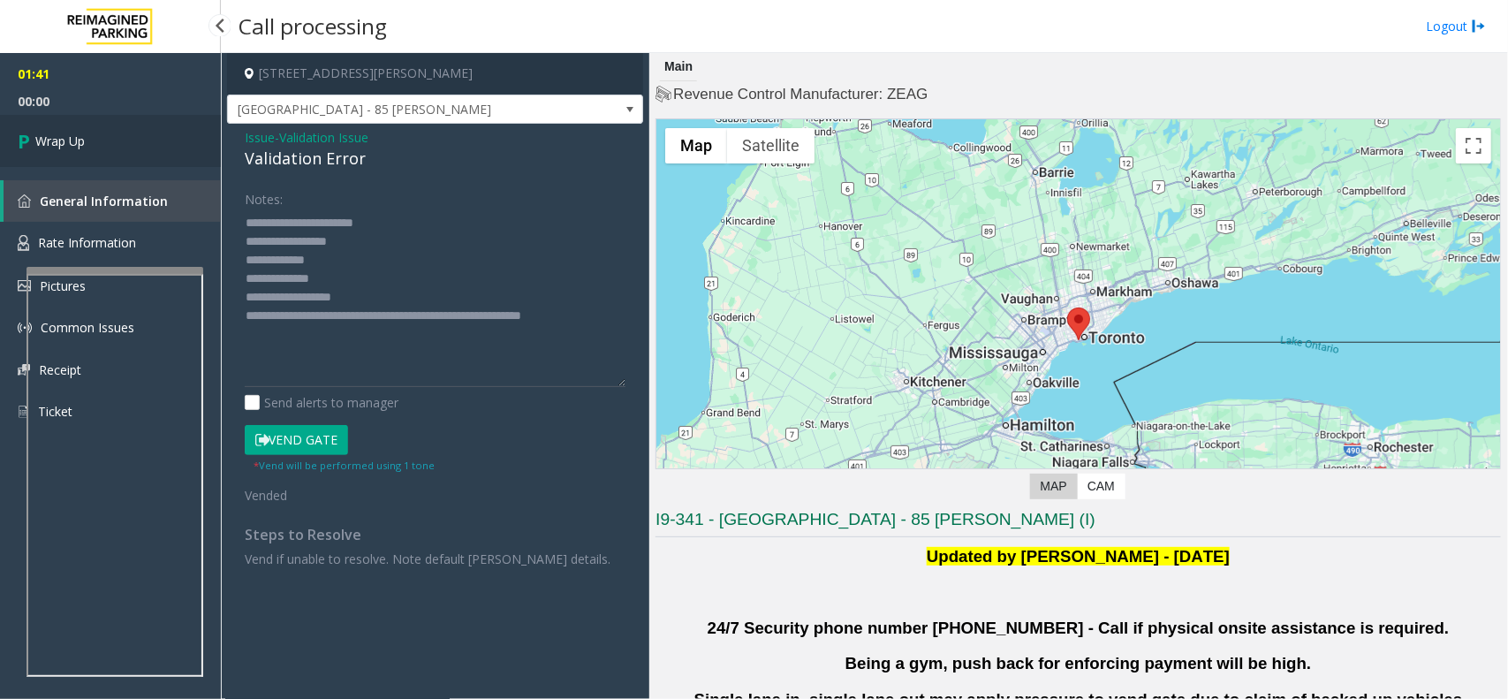
click at [98, 131] on link "Wrap Up" at bounding box center [110, 141] width 221 height 52
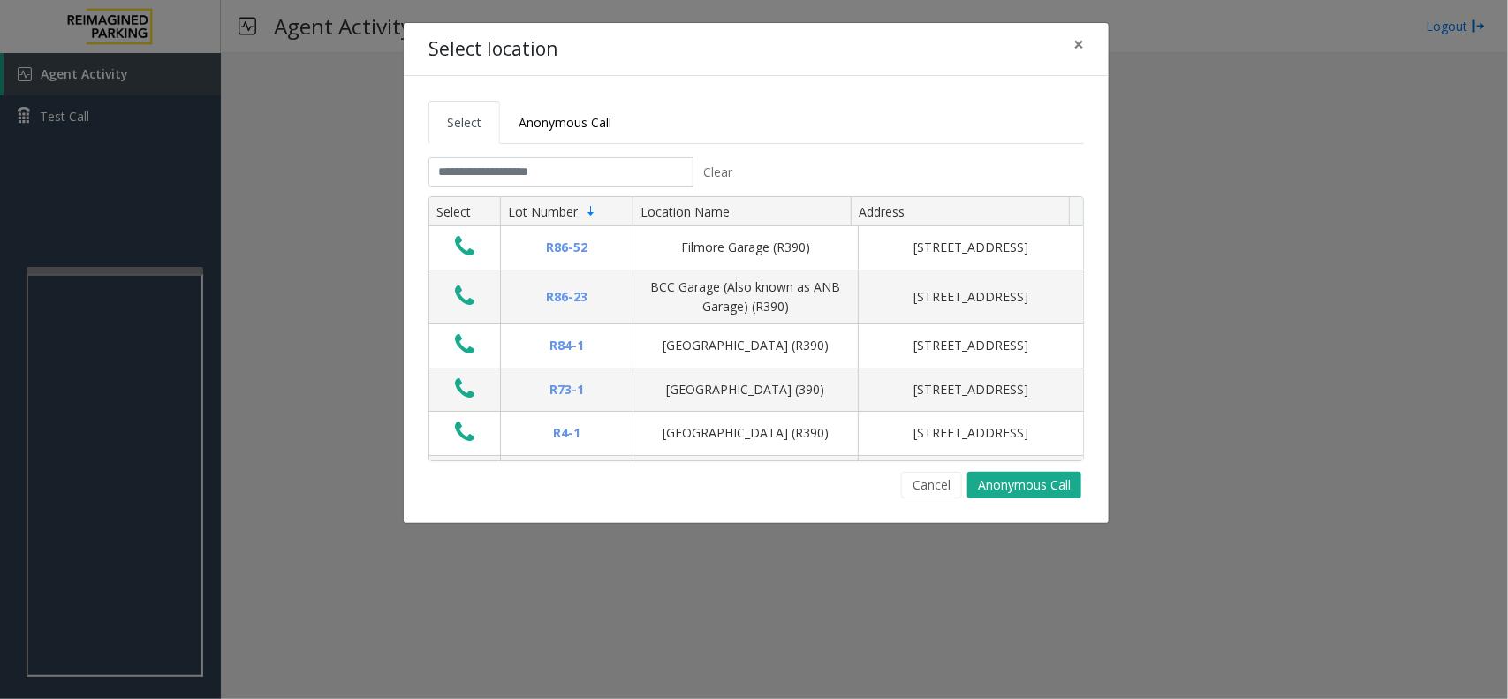
click at [541, 190] on tab "Clear Select Lot Number Location Name Address R86-[GEOGRAPHIC_DATA][STREET_ADDR…" at bounding box center [755, 327] width 655 height 341
click at [536, 181] on input "text" at bounding box center [560, 172] width 265 height 30
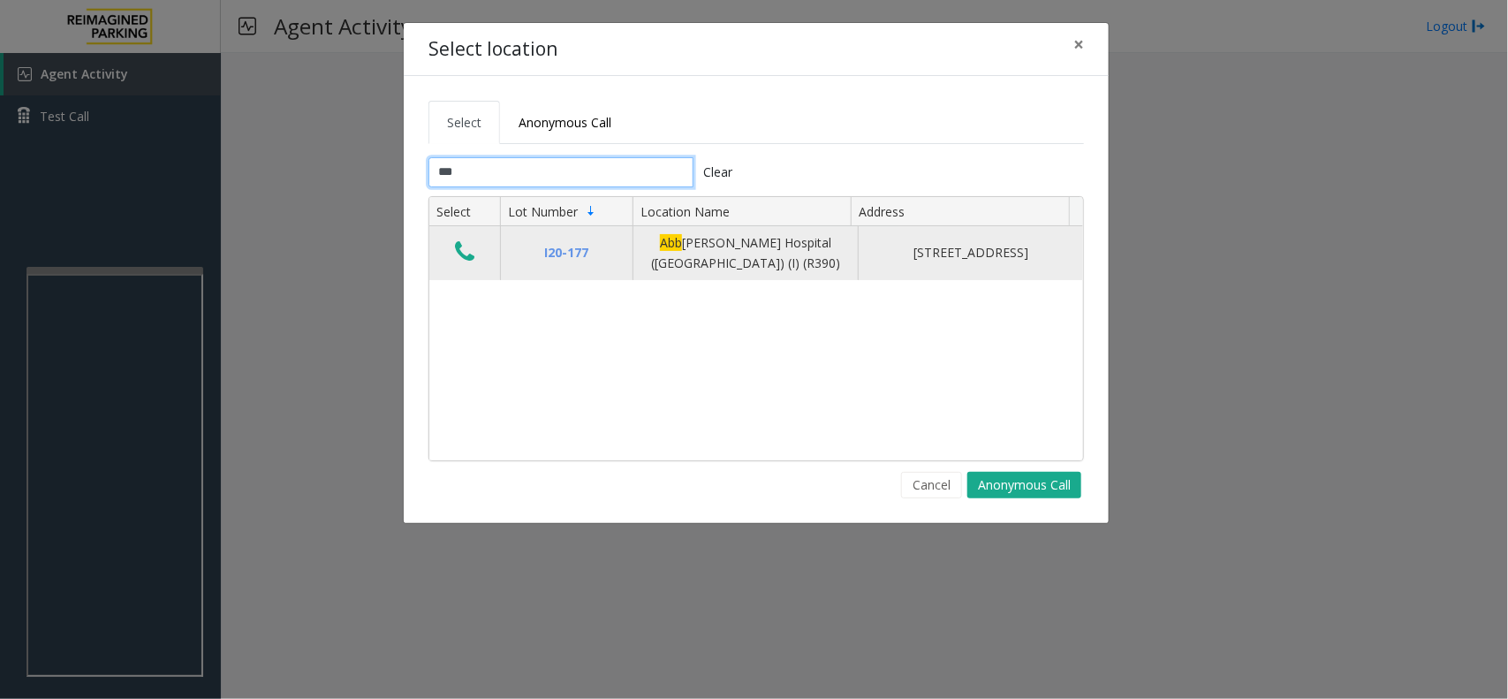
type input "***"
click at [452, 257] on button "Data table" at bounding box center [465, 252] width 30 height 28
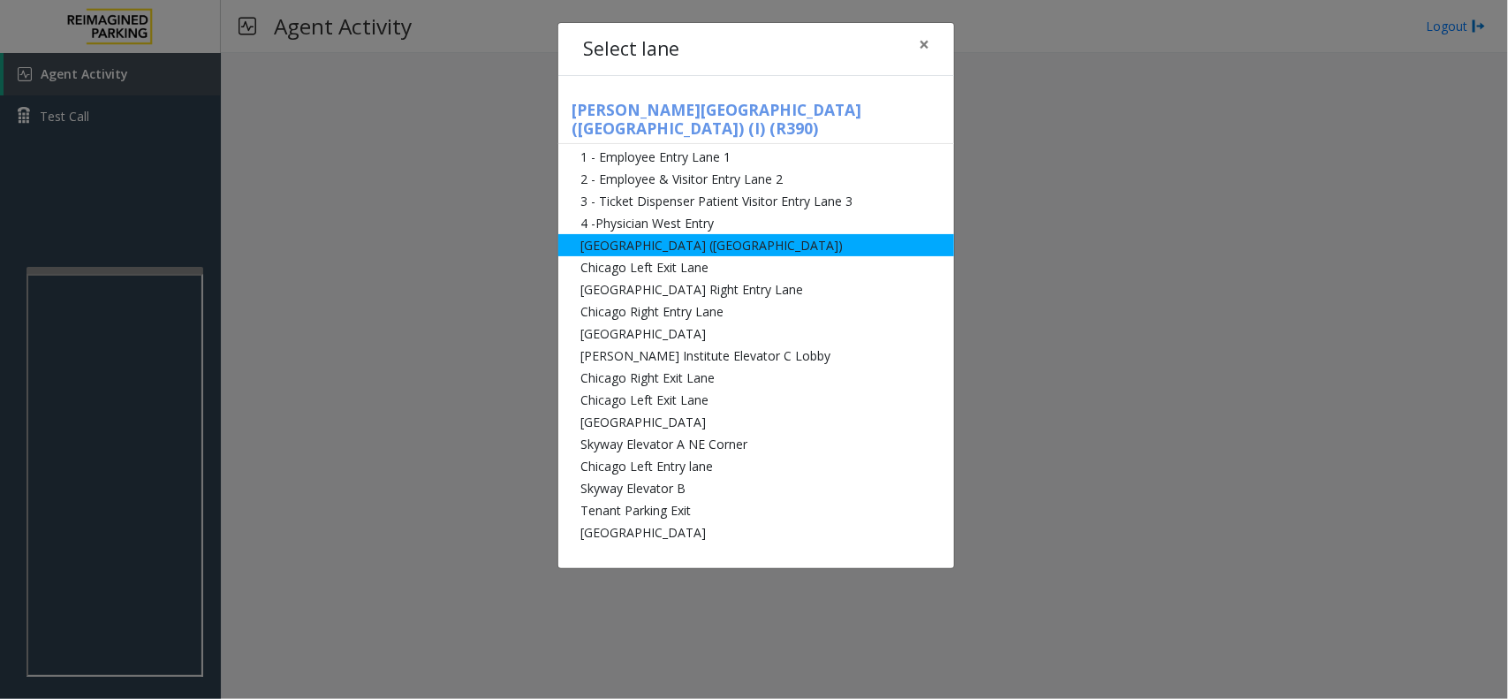
click at [687, 234] on li "[GEOGRAPHIC_DATA] ([GEOGRAPHIC_DATA])" at bounding box center [756, 245] width 396 height 22
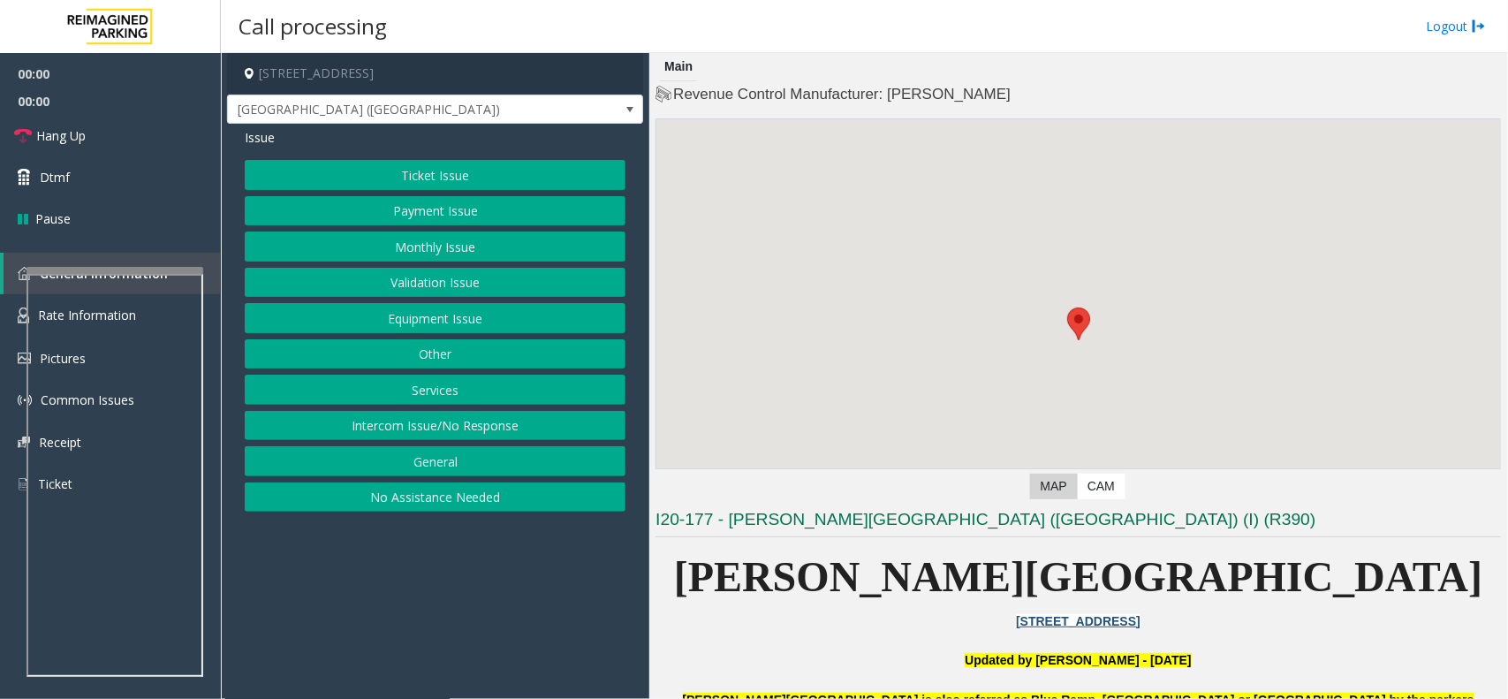
click at [446, 239] on button "Monthly Issue" at bounding box center [435, 246] width 381 height 30
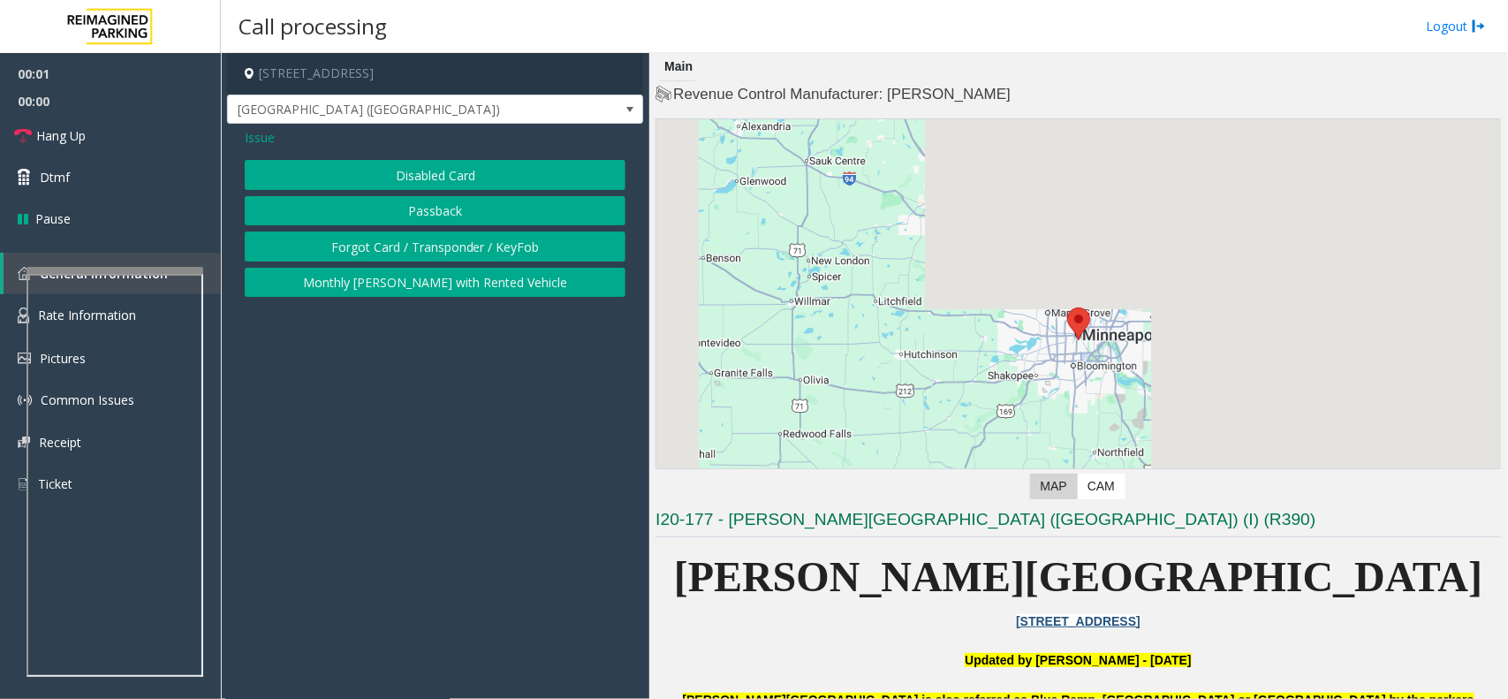
click at [451, 206] on button "Passback" at bounding box center [435, 211] width 381 height 30
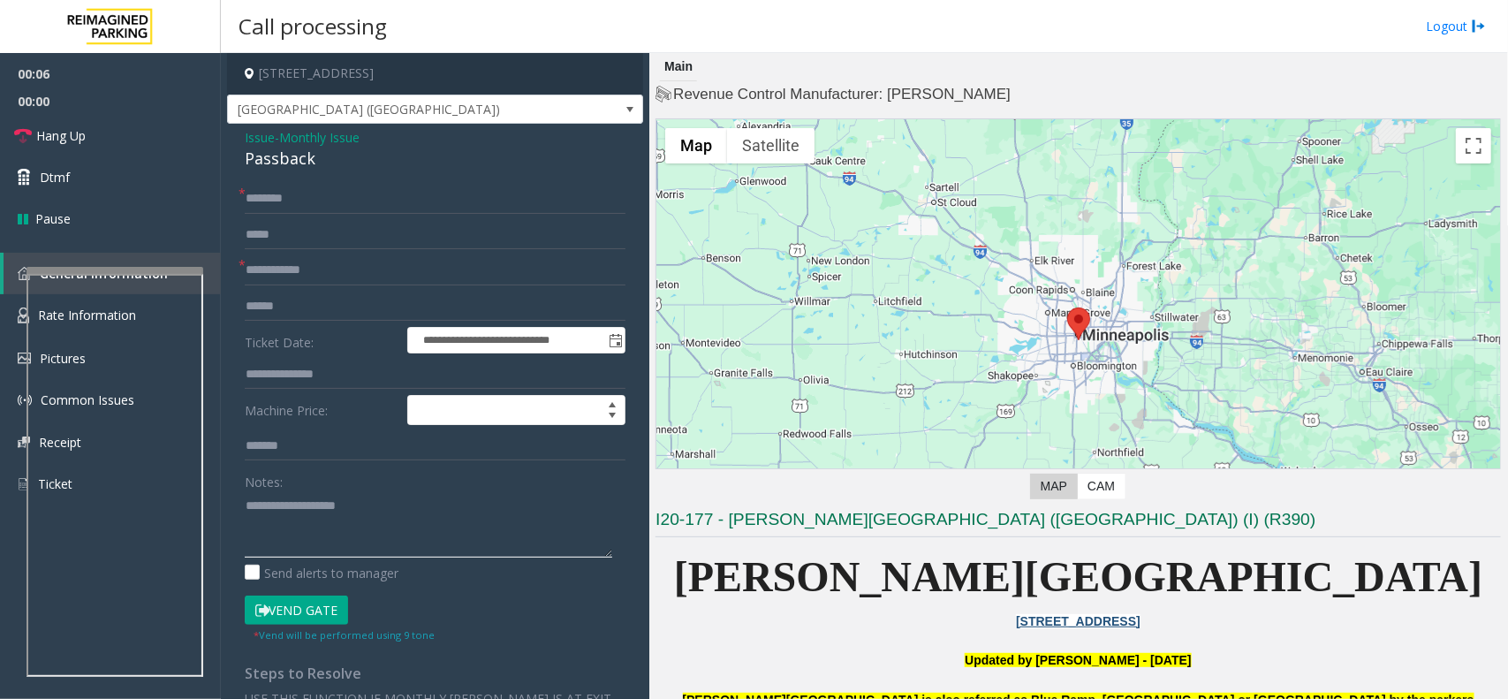
click at [465, 518] on textarea at bounding box center [428, 524] width 367 height 66
paste textarea "**********"
click at [298, 160] on div "Passback" at bounding box center [435, 159] width 381 height 24
copy div "Passback"
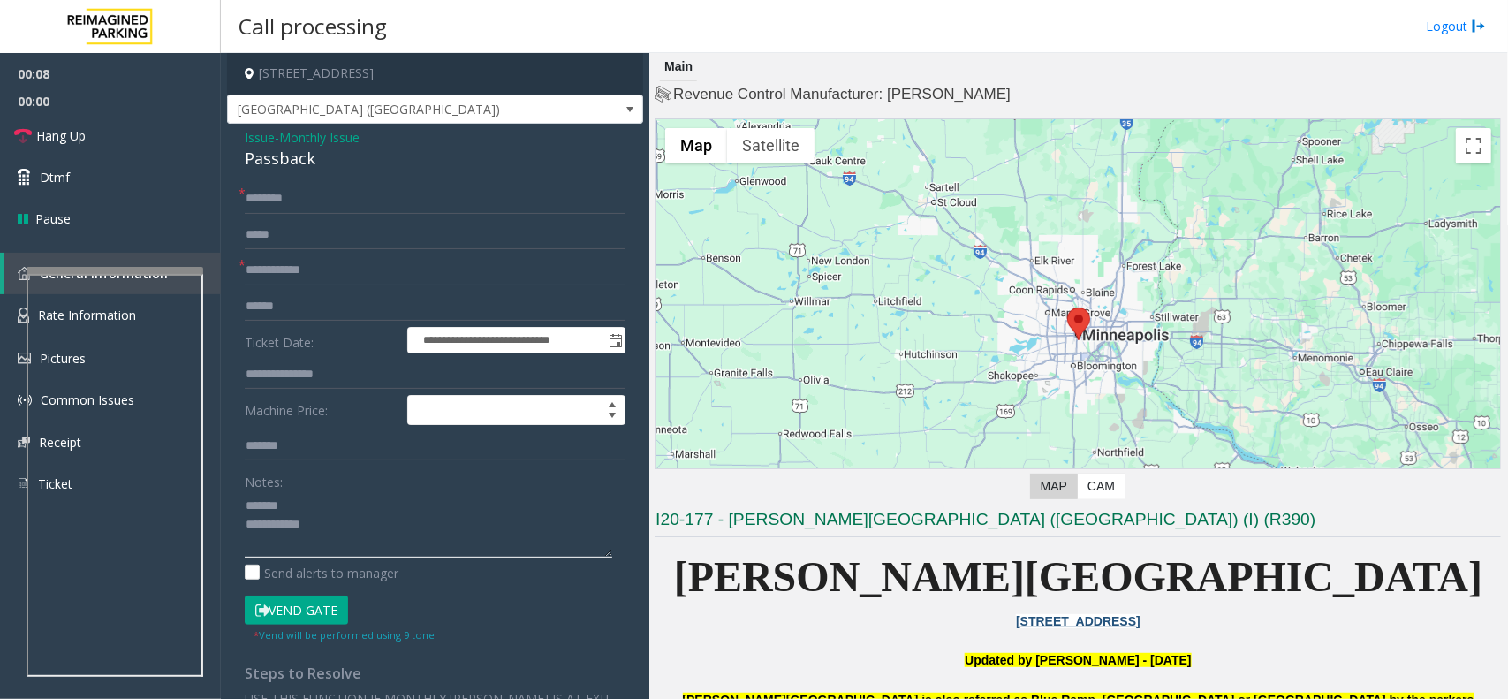
paste textarea "********"
click at [315, 500] on textarea at bounding box center [428, 524] width 367 height 66
paste textarea "**********"
click at [369, 528] on textarea at bounding box center [428, 524] width 367 height 66
type textarea "**********"
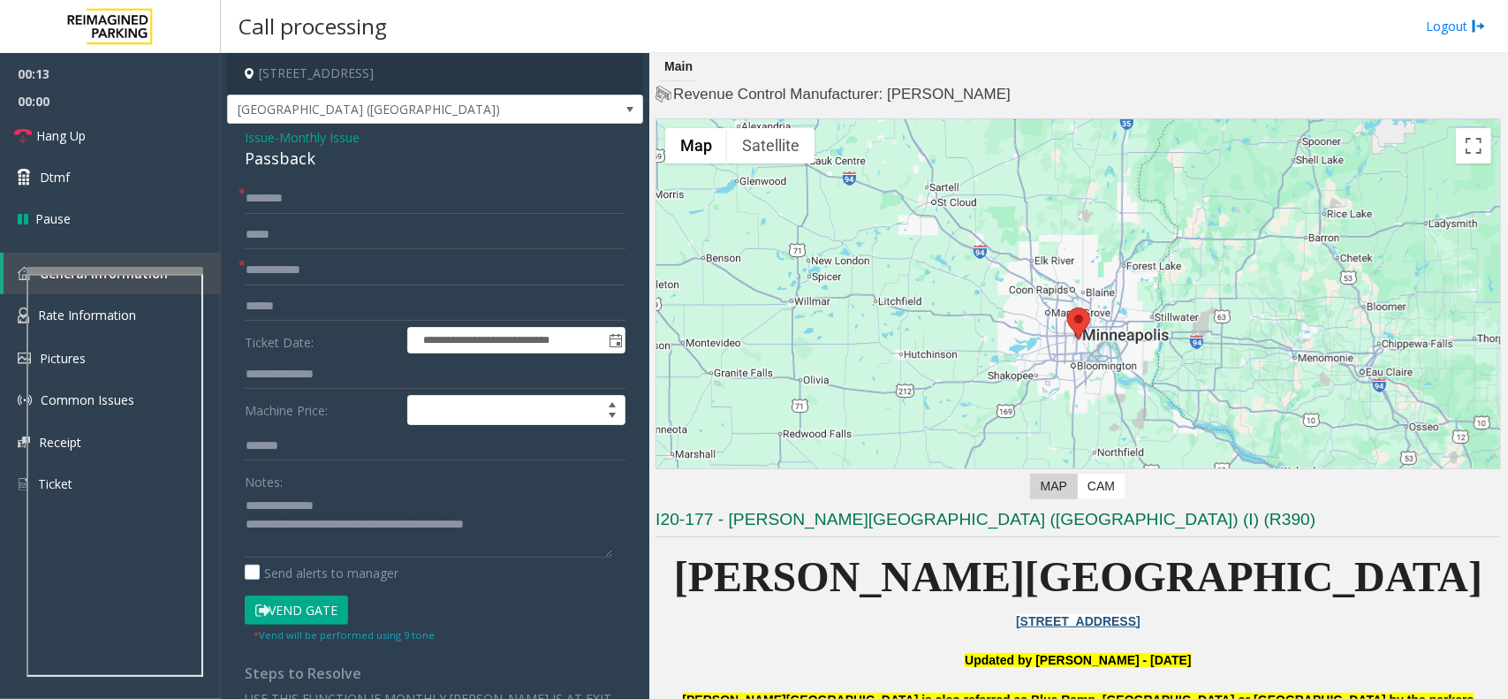
click at [290, 164] on div "Passback" at bounding box center [435, 159] width 381 height 24
click at [309, 206] on input "text" at bounding box center [435, 199] width 381 height 30
type input "**"
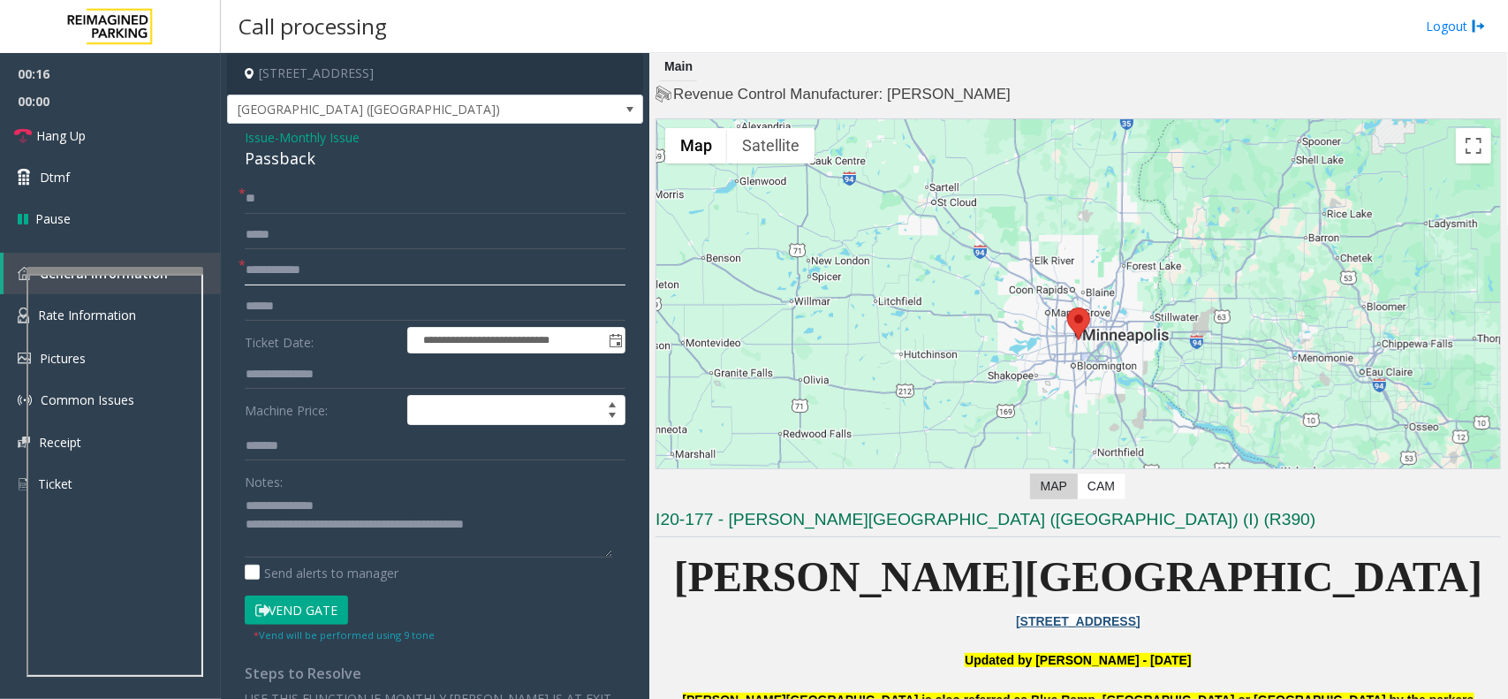
click at [320, 271] on input "text" at bounding box center [435, 270] width 381 height 30
type input "*"
click at [310, 614] on button "Vend Gate" at bounding box center [296, 610] width 103 height 30
drag, startPoint x: 314, startPoint y: 525, endPoint x: 554, endPoint y: 534, distance: 239.5
click at [554, 534] on textarea at bounding box center [428, 524] width 367 height 66
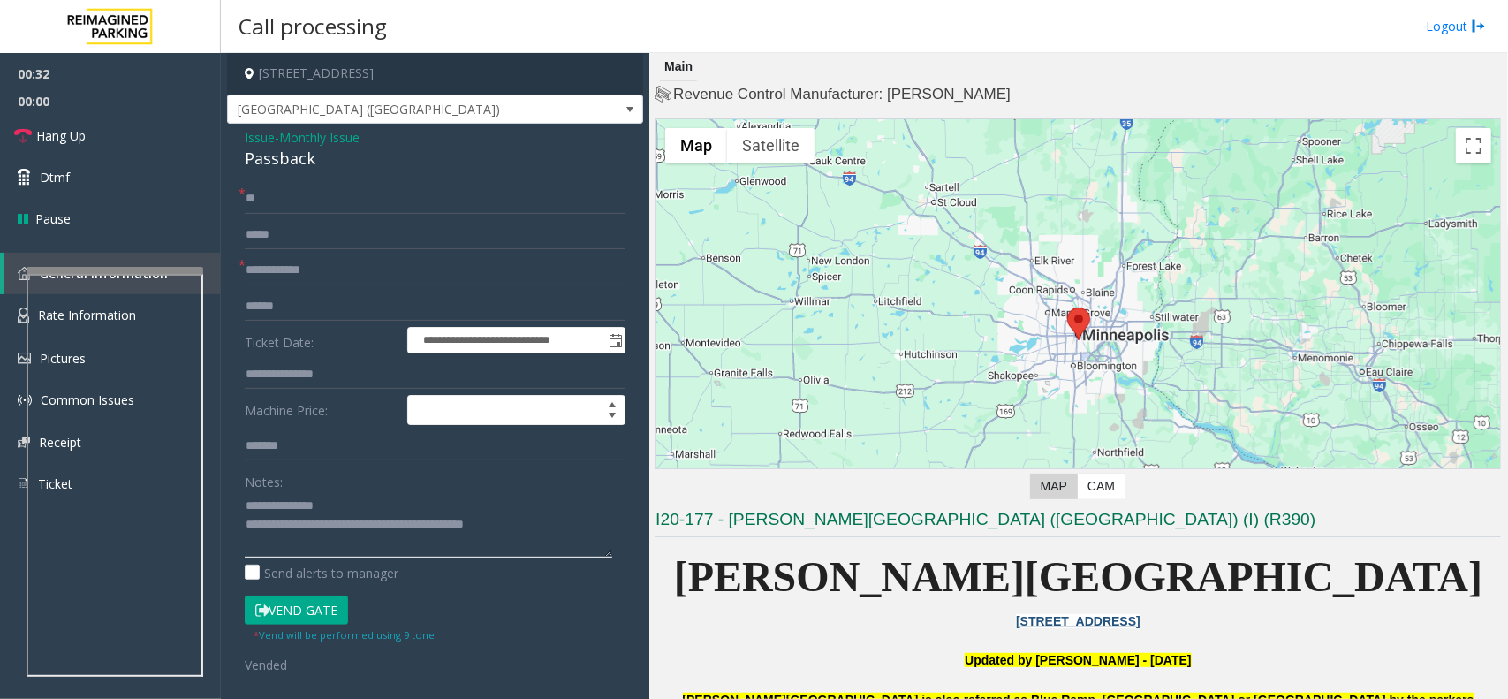
paste textarea "**********"
type textarea "**********"
click at [102, 124] on link "Hang Up" at bounding box center [110, 136] width 221 height 42
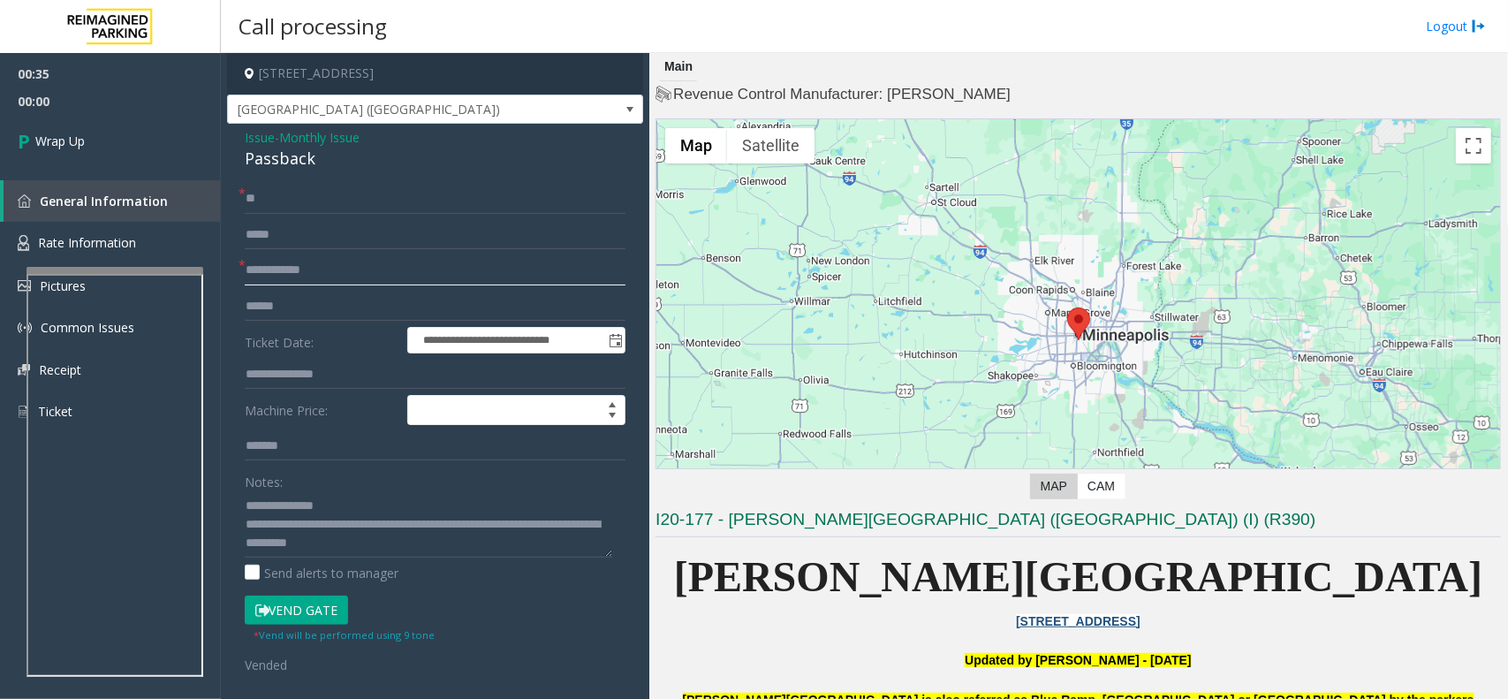
click at [285, 265] on input "text" at bounding box center [435, 270] width 381 height 30
type input "**"
click at [112, 141] on link "Wrap Up" at bounding box center [110, 141] width 221 height 52
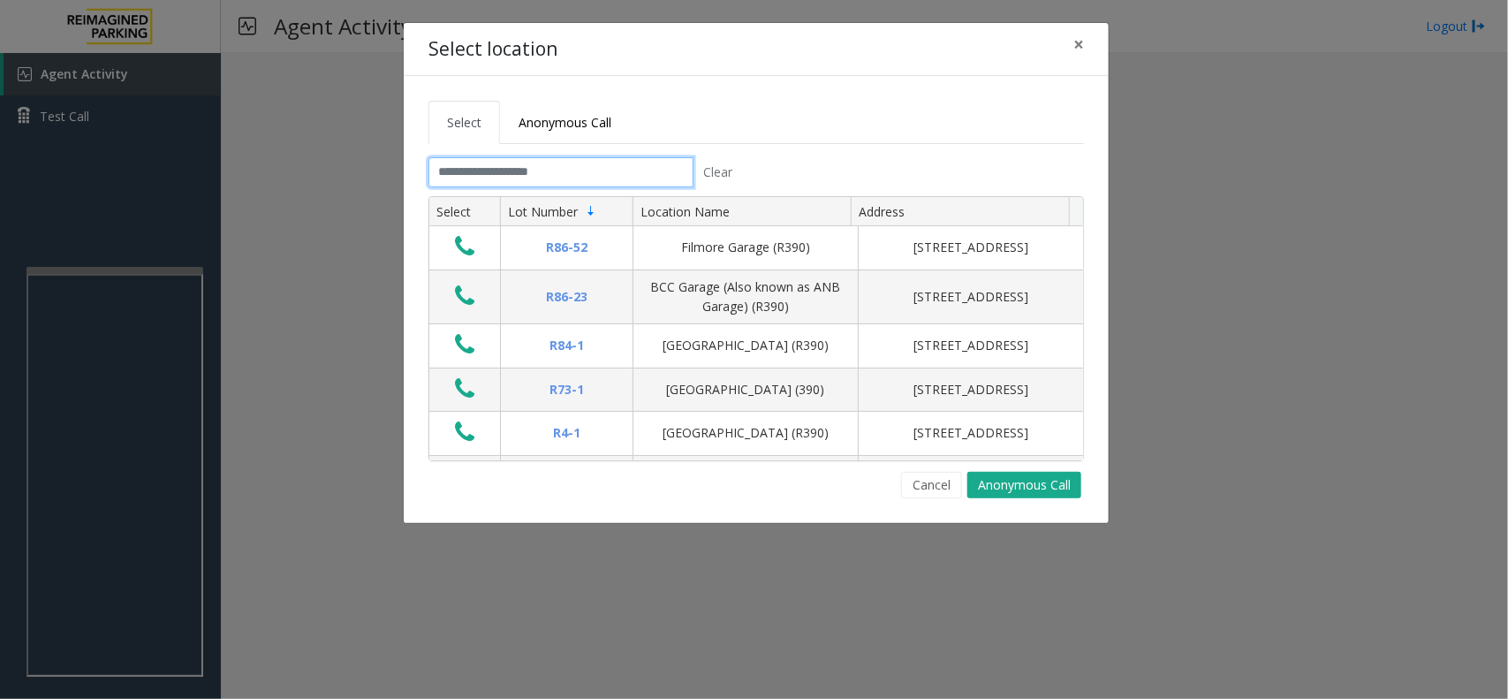
click at [539, 183] on input "text" at bounding box center [560, 172] width 265 height 30
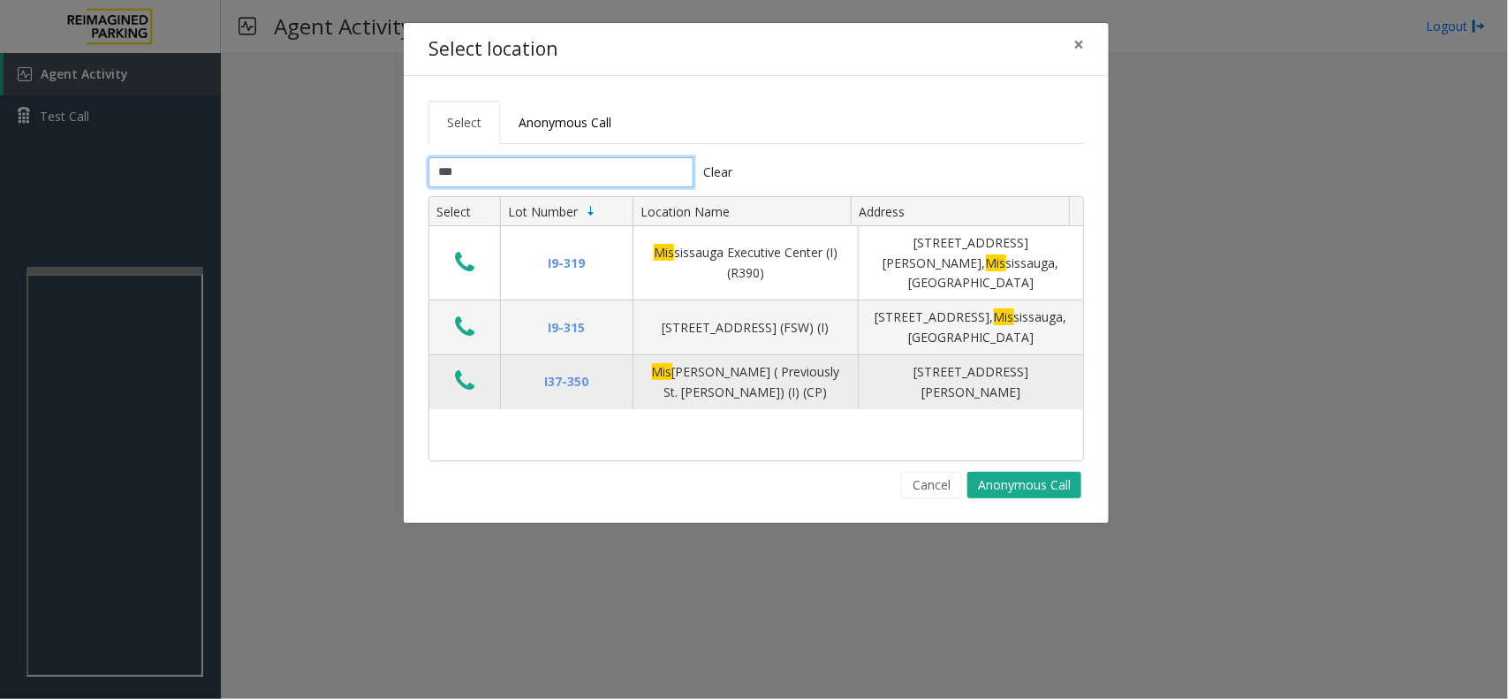
type input "***"
click at [465, 367] on button "Data table" at bounding box center [465, 381] width 30 height 28
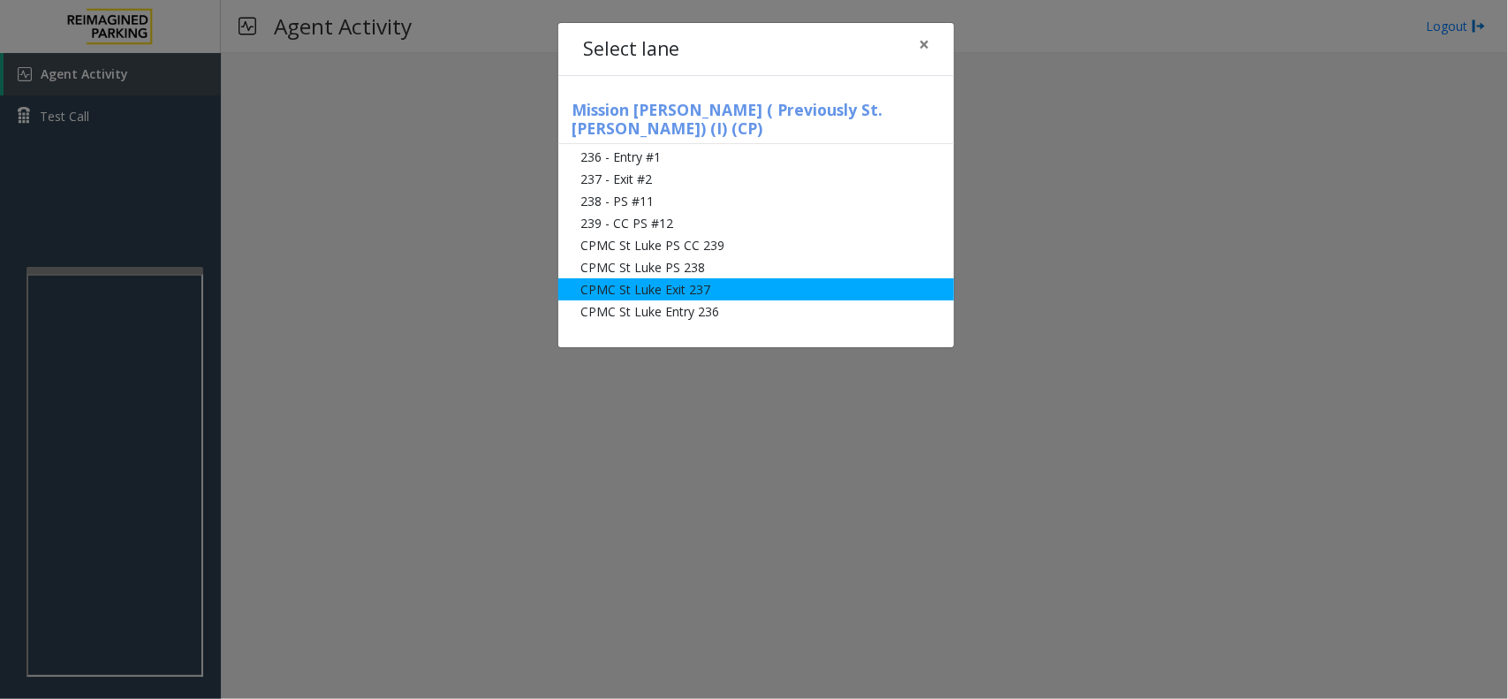
click at [738, 278] on li "CPMC St Luke Exit 237" at bounding box center [756, 289] width 396 height 22
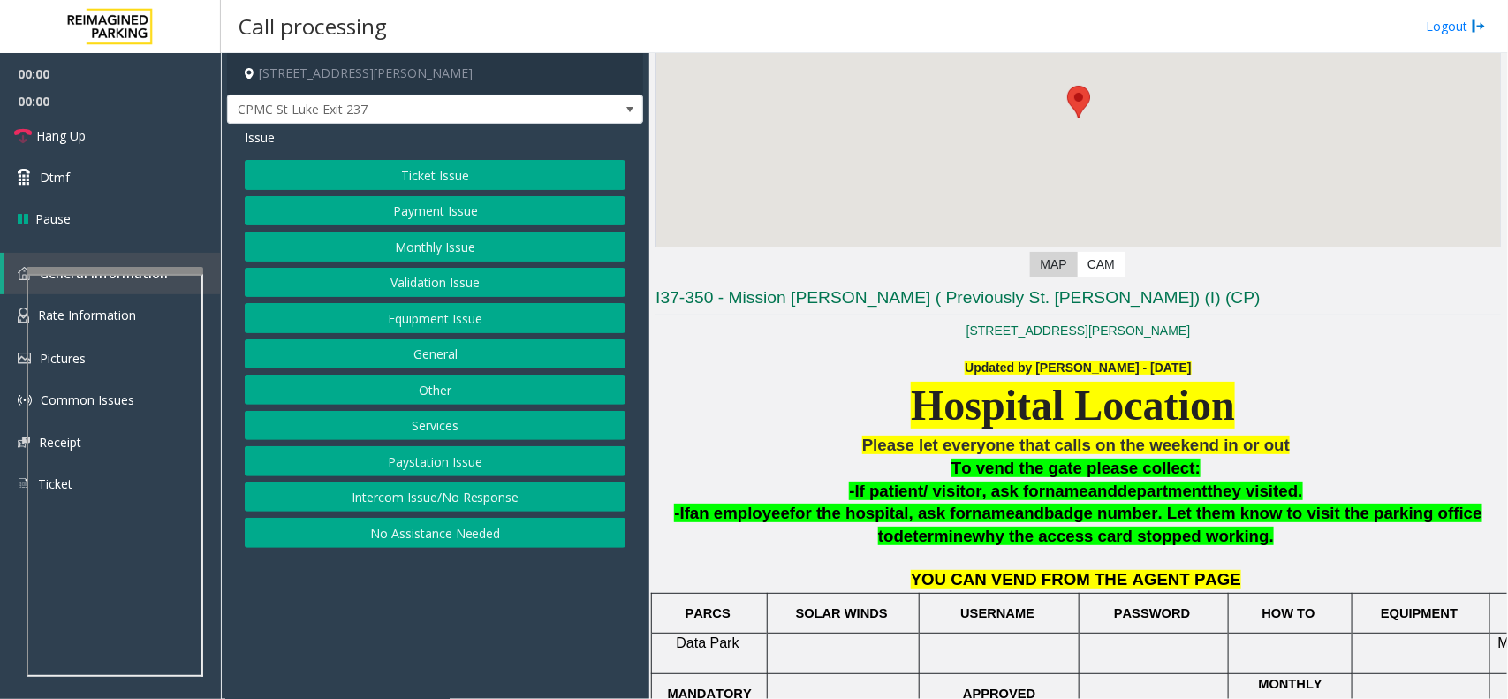
scroll to position [459, 0]
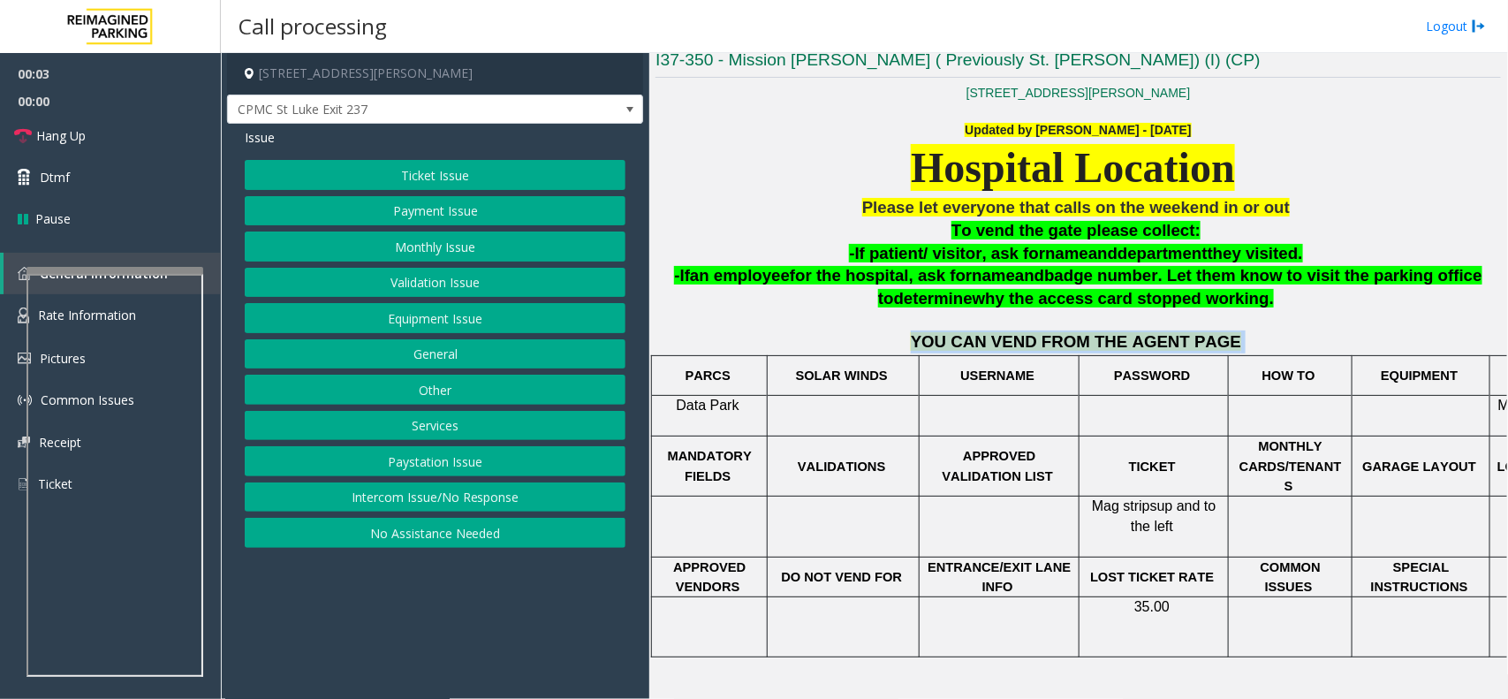
drag, startPoint x: 917, startPoint y: 343, endPoint x: 1243, endPoint y: 336, distance: 326.0
click at [1243, 336] on p "YOU CAN VEND FROM THE AGENT PAGE" at bounding box center [1077, 341] width 845 height 23
click at [448, 205] on button "Payment Issue" at bounding box center [435, 211] width 381 height 30
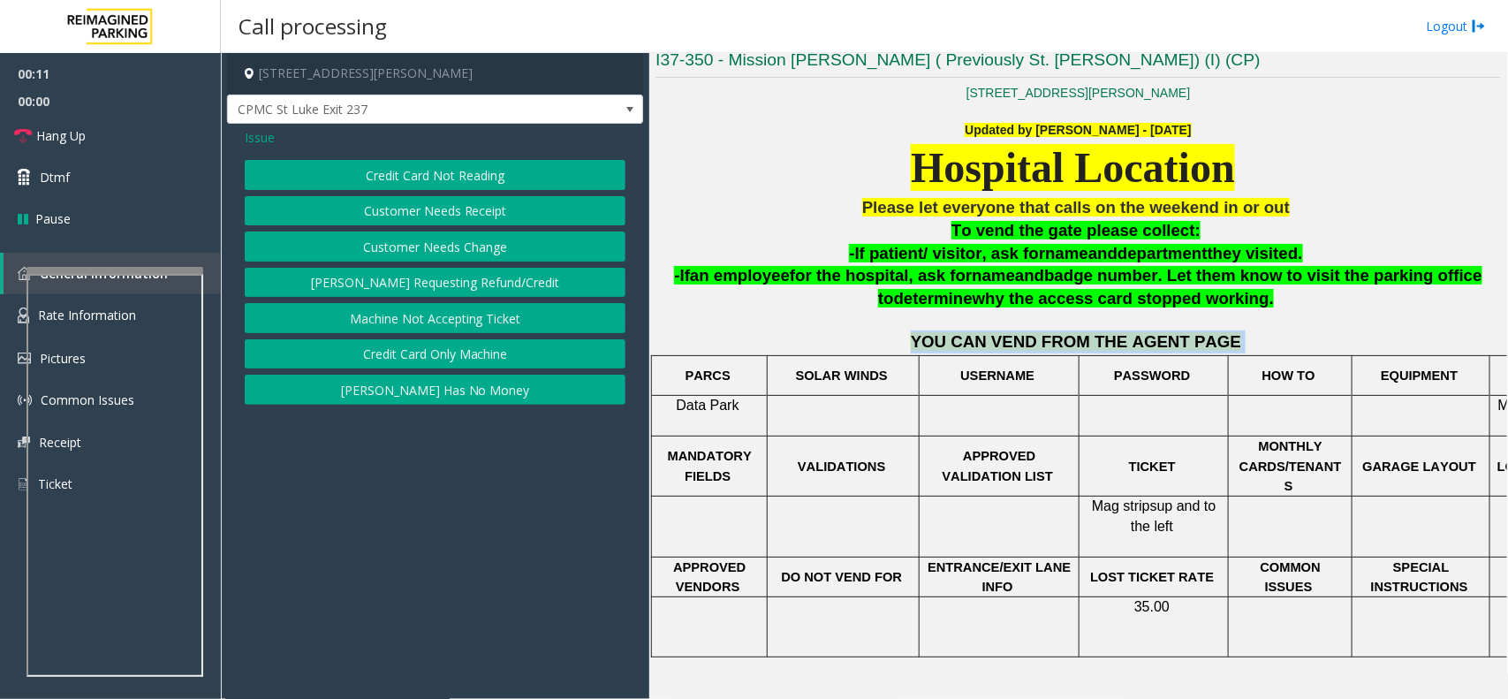
click at [483, 168] on button "Credit Card Not Reading" at bounding box center [435, 175] width 381 height 30
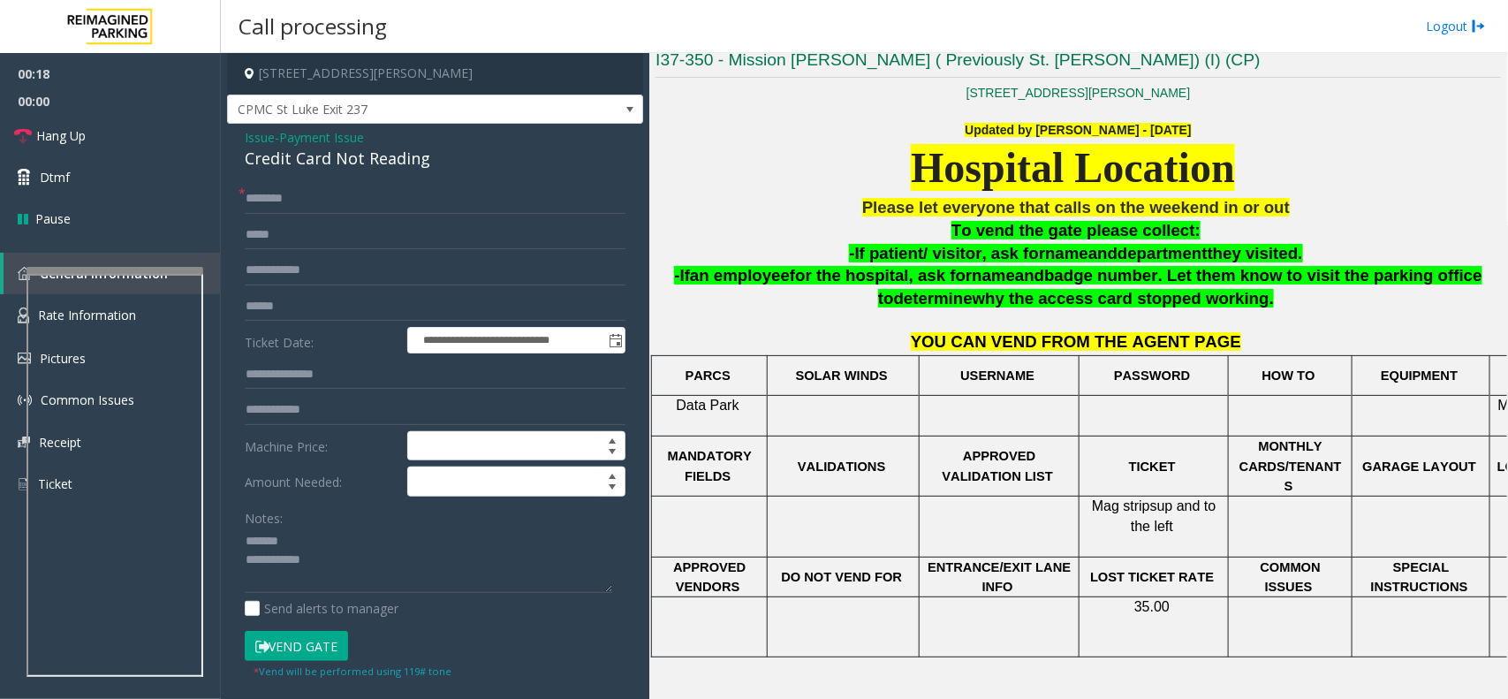
click at [314, 156] on div "Credit Card Not Reading" at bounding box center [435, 159] width 381 height 24
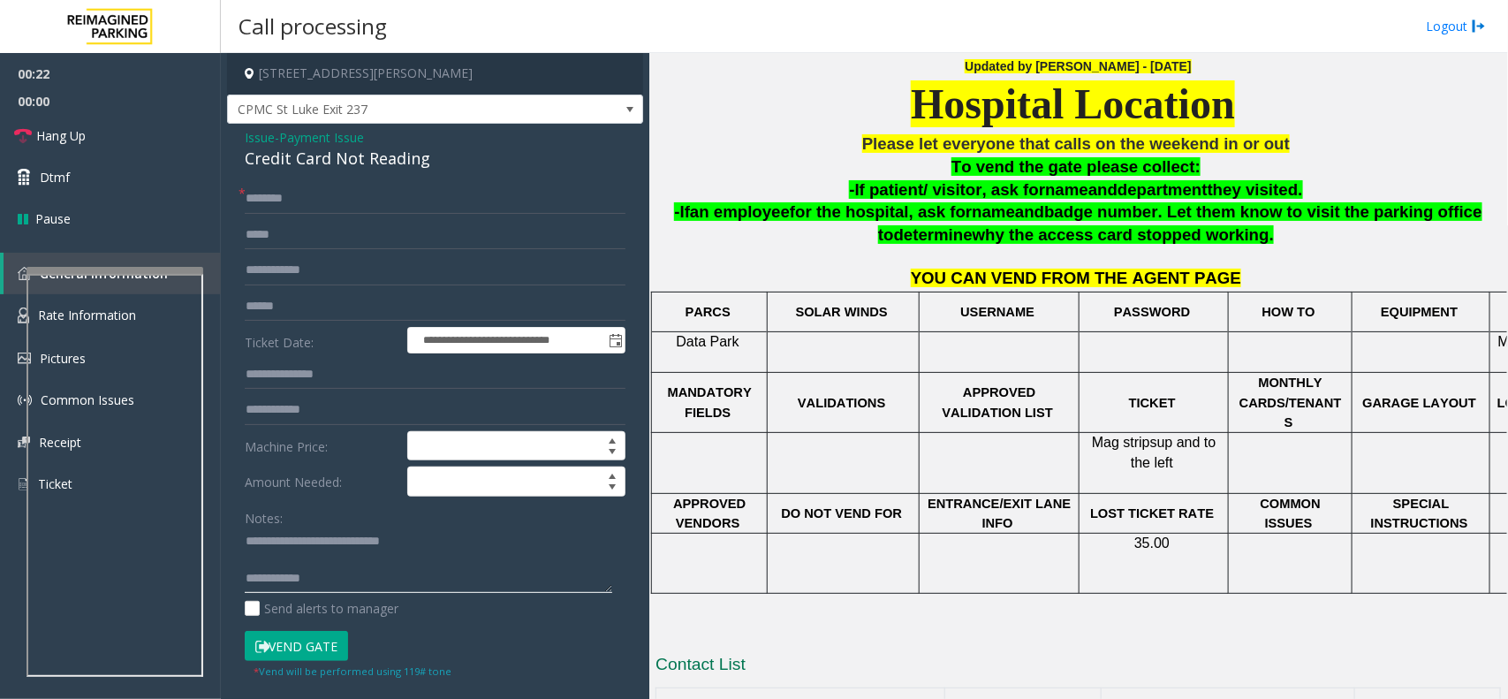
scroll to position [586, 0]
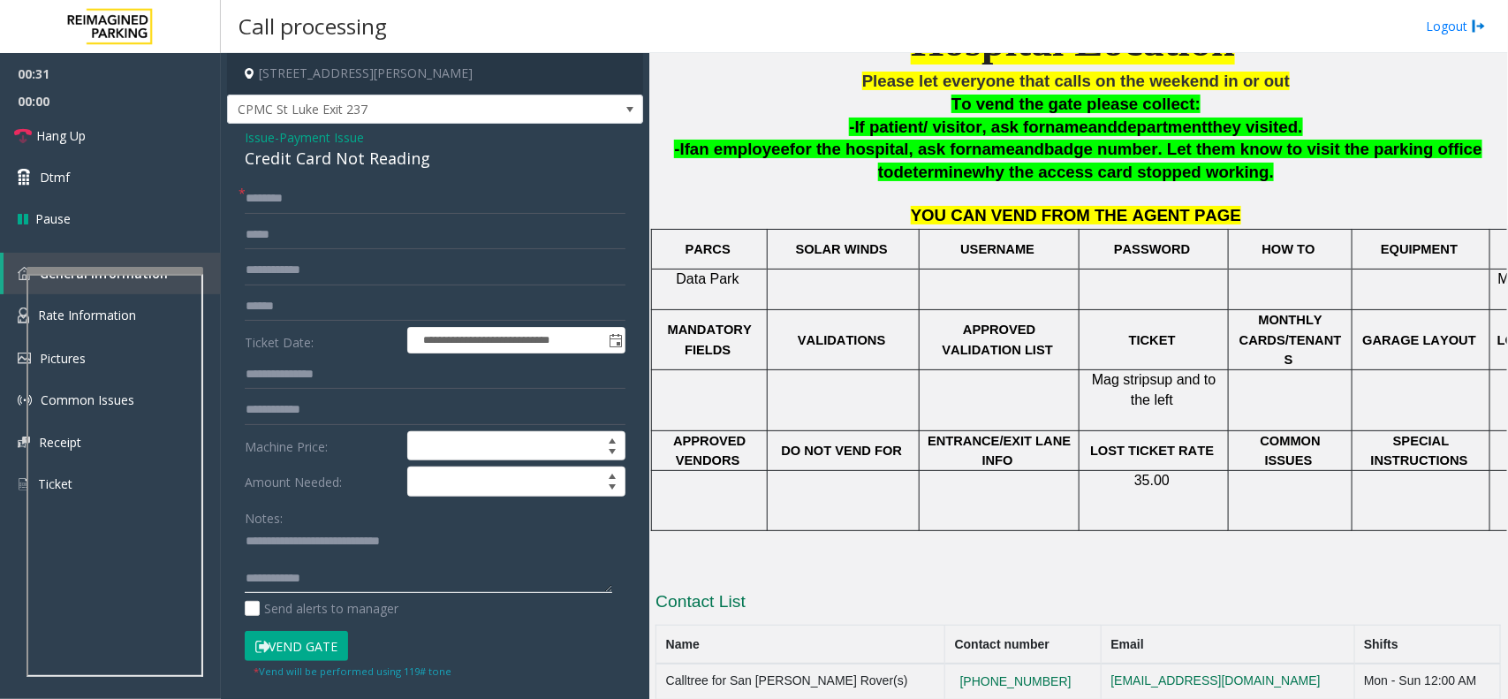
type textarea "**********"
click at [306, 306] on input "text" at bounding box center [435, 306] width 381 height 30
type input "******"
click at [319, 205] on input "text" at bounding box center [435, 199] width 381 height 30
type input "*****"
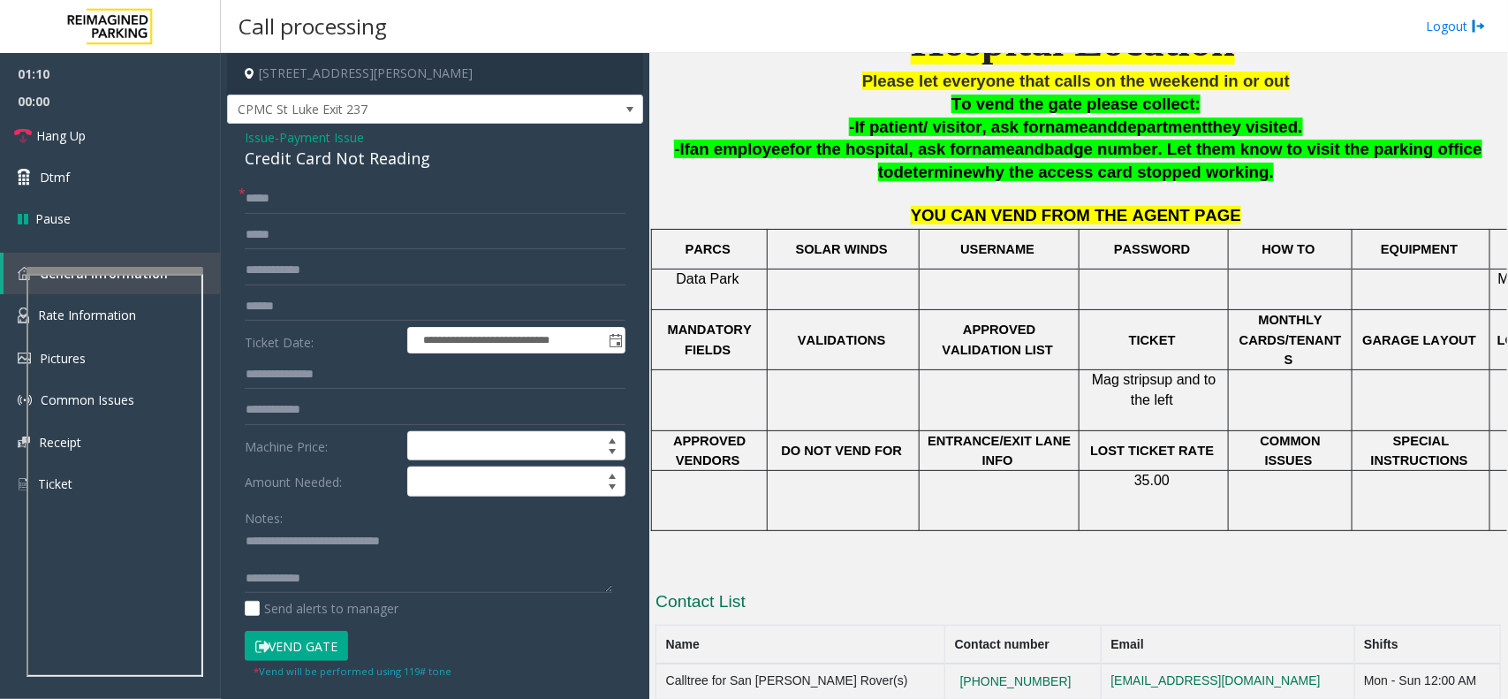
click at [316, 650] on button "Vend Gate" at bounding box center [296, 646] width 103 height 30
click at [359, 581] on textarea at bounding box center [428, 560] width 367 height 66
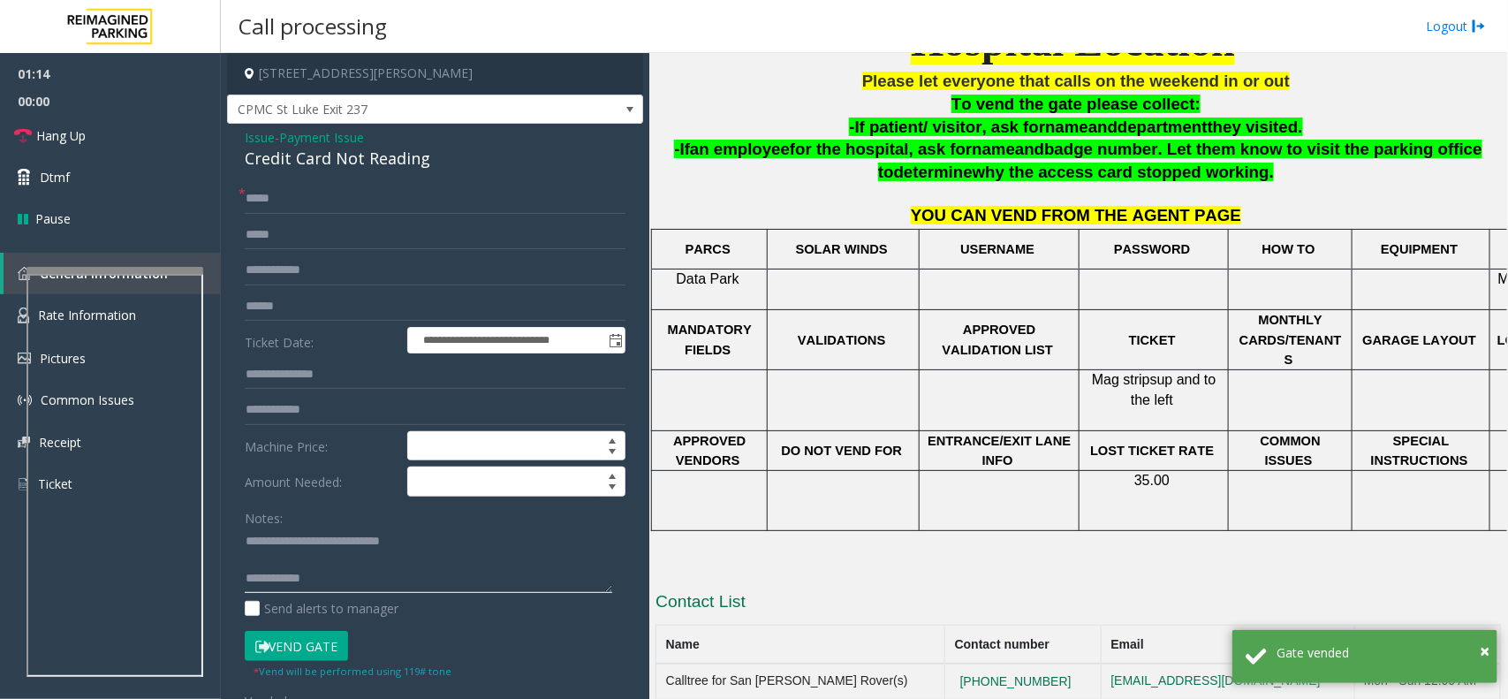
click at [415, 579] on textarea at bounding box center [428, 560] width 367 height 66
paste textarea "**********"
click at [351, 562] on textarea at bounding box center [428, 560] width 367 height 66
type textarea "**********"
click at [72, 124] on link "Hang Up" at bounding box center [110, 136] width 221 height 42
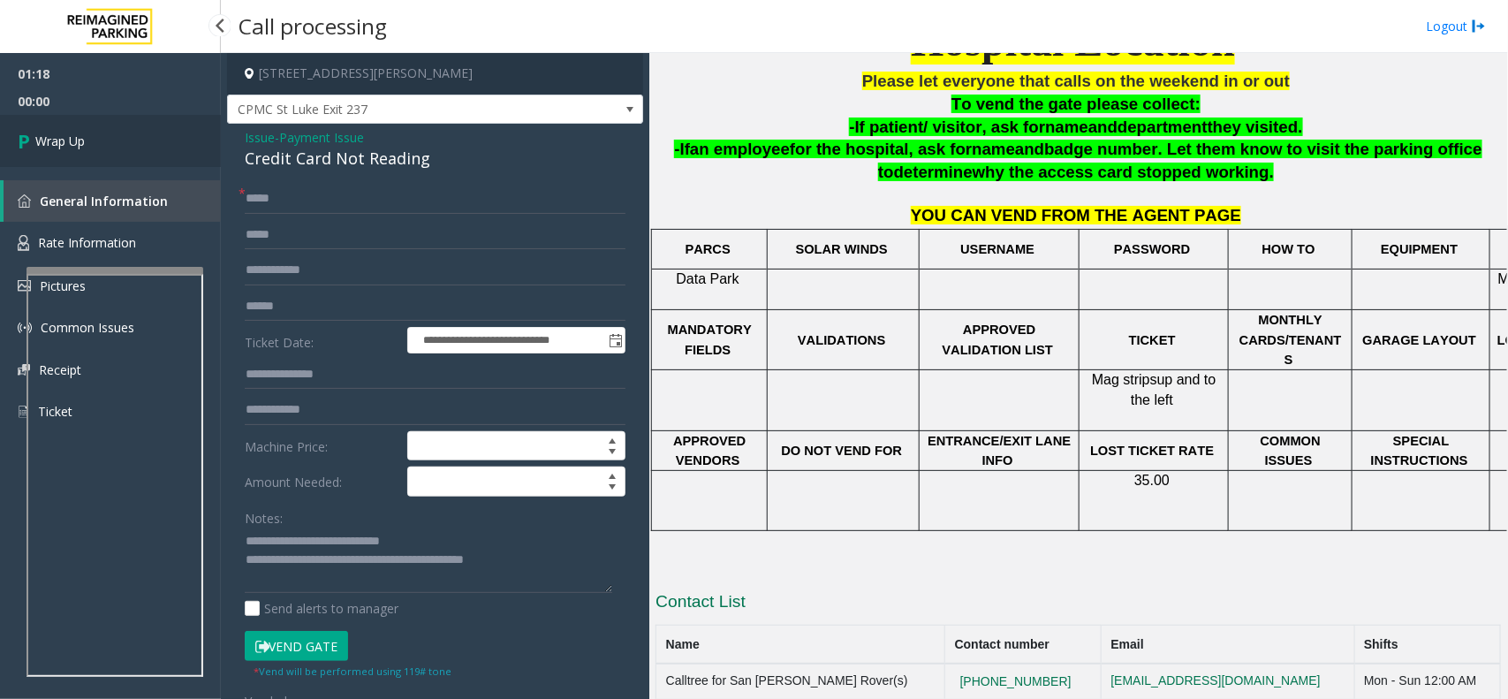
click at [72, 124] on link "Wrap Up" at bounding box center [110, 141] width 221 height 52
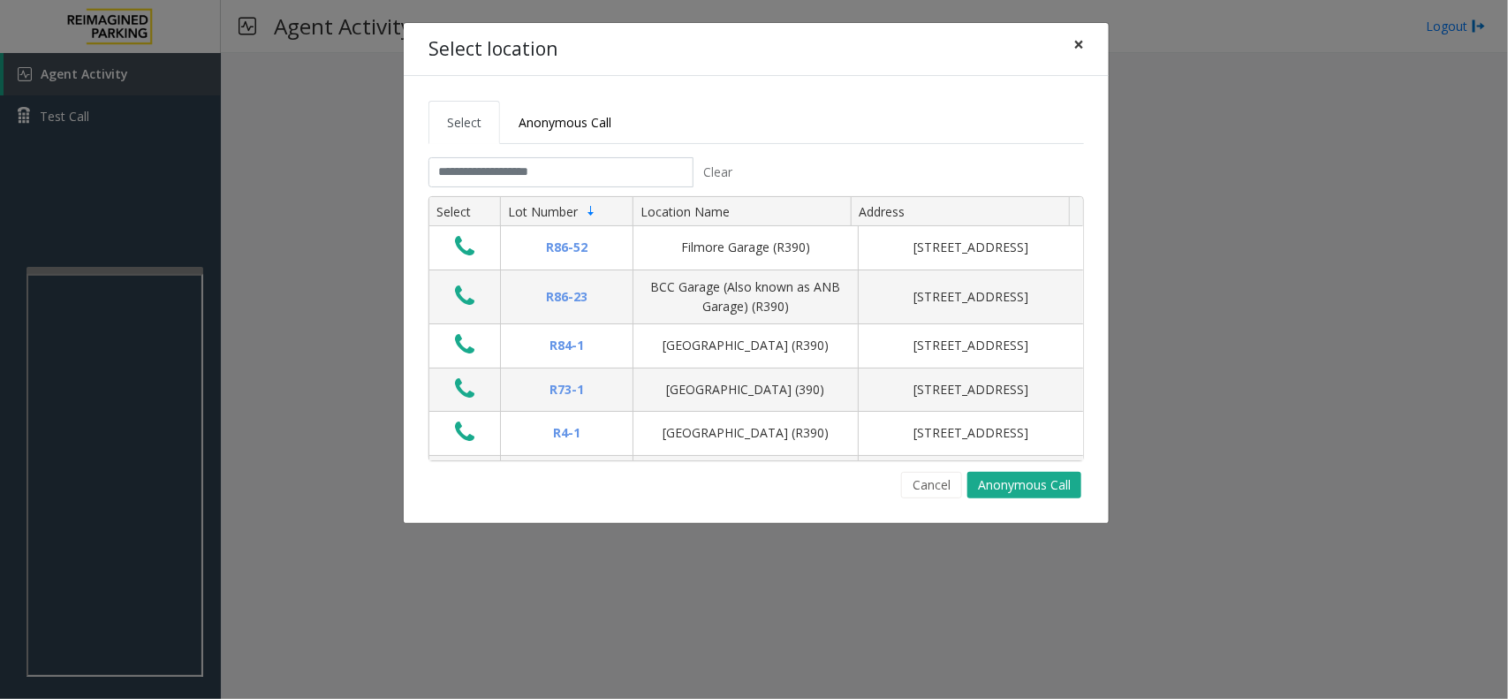
click at [1073, 50] on span "×" at bounding box center [1078, 44] width 11 height 25
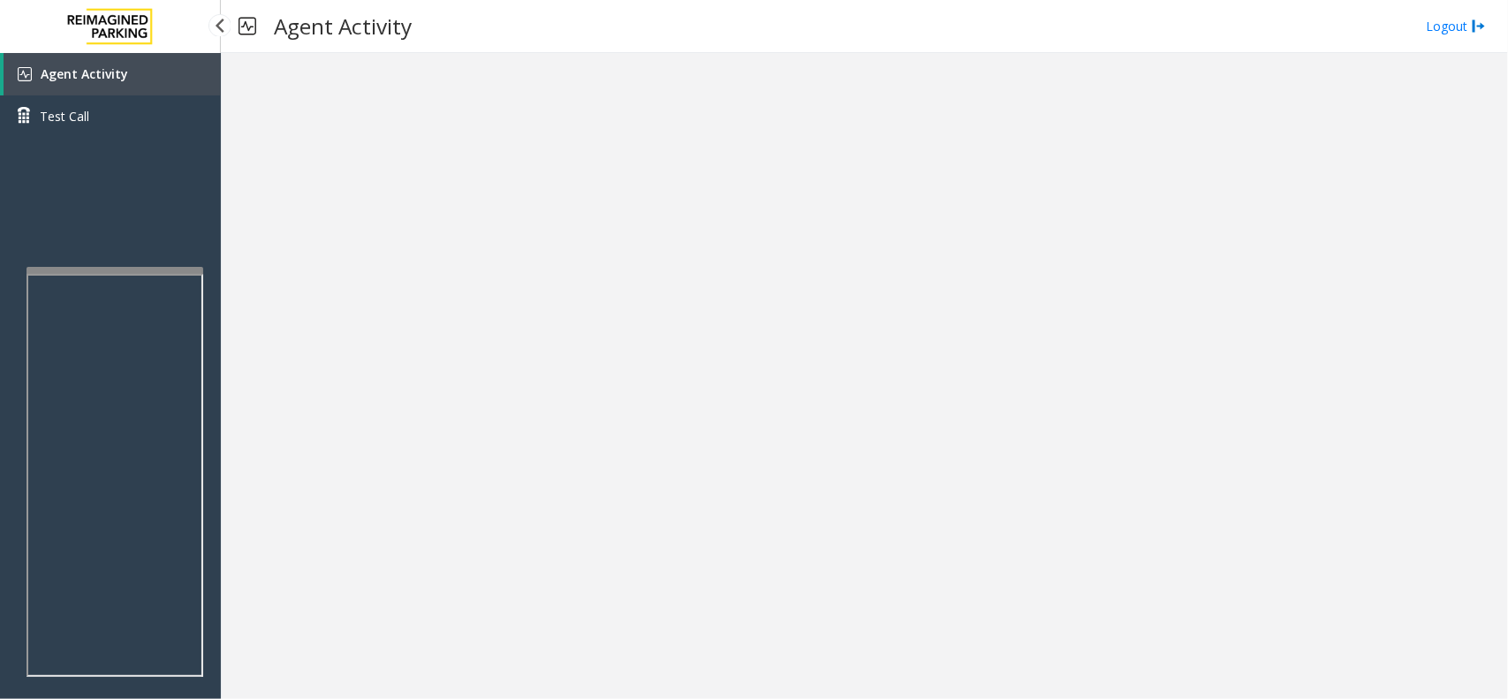
click at [130, 76] on link "Agent Activity" at bounding box center [112, 74] width 217 height 42
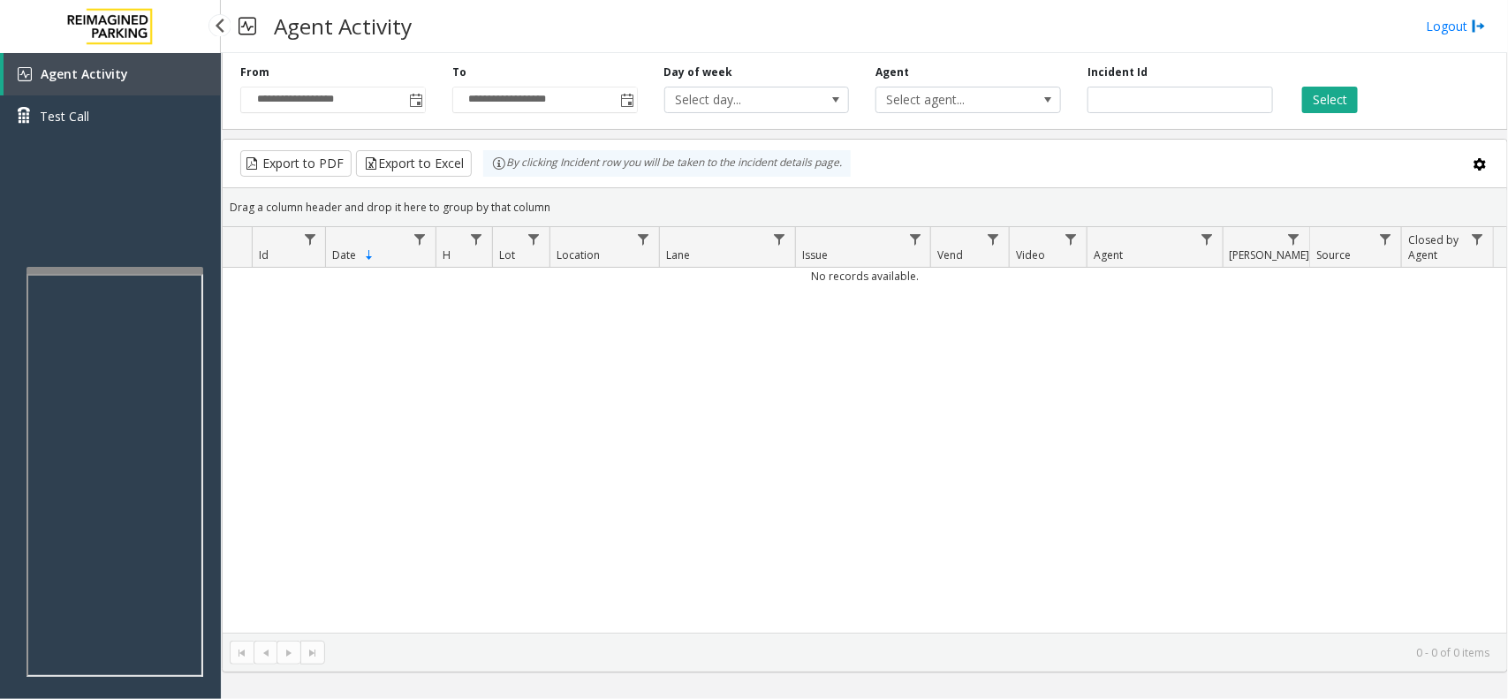
click at [124, 54] on link "Agent Activity" at bounding box center [112, 74] width 217 height 42
drag, startPoint x: 15, startPoint y: 72, endPoint x: 40, endPoint y: 78, distance: 25.5
click at [16, 72] on link "Agent Activity" at bounding box center [112, 74] width 217 height 42
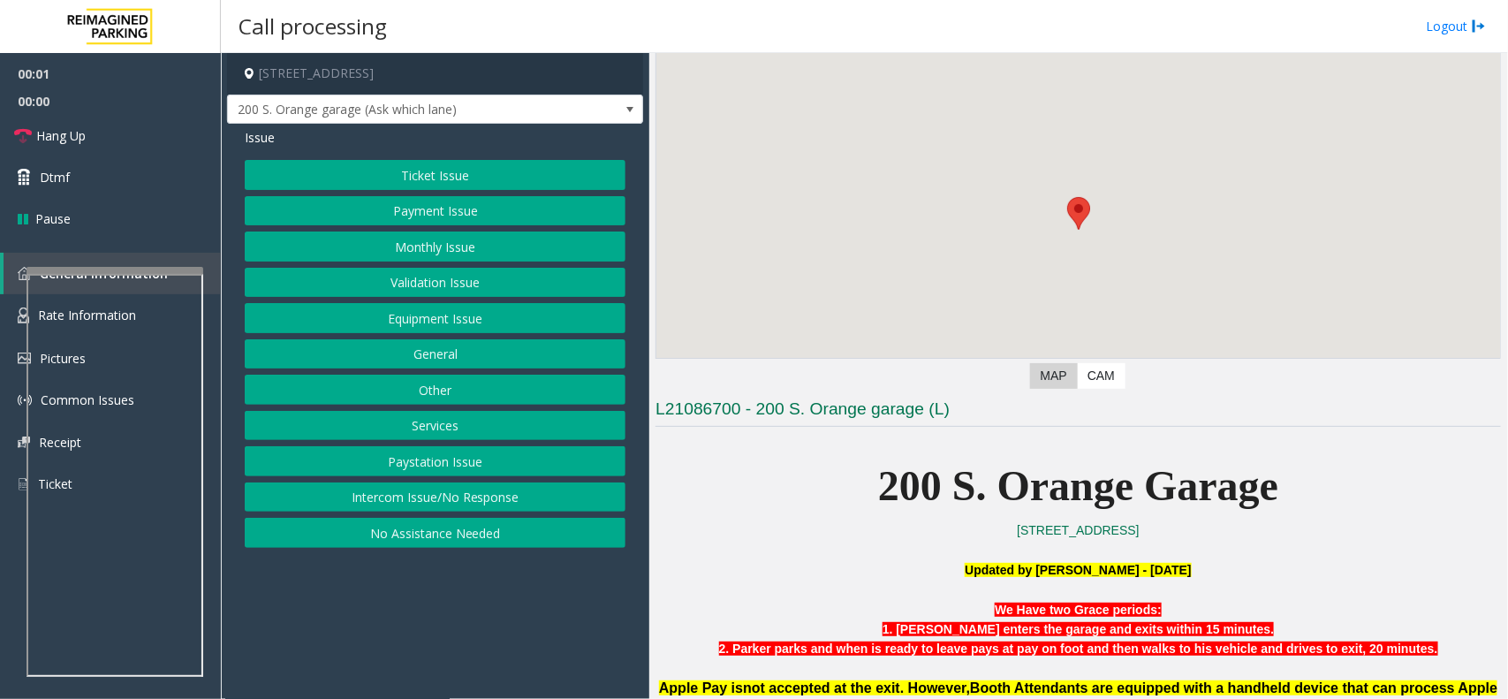
scroll to position [331, 0]
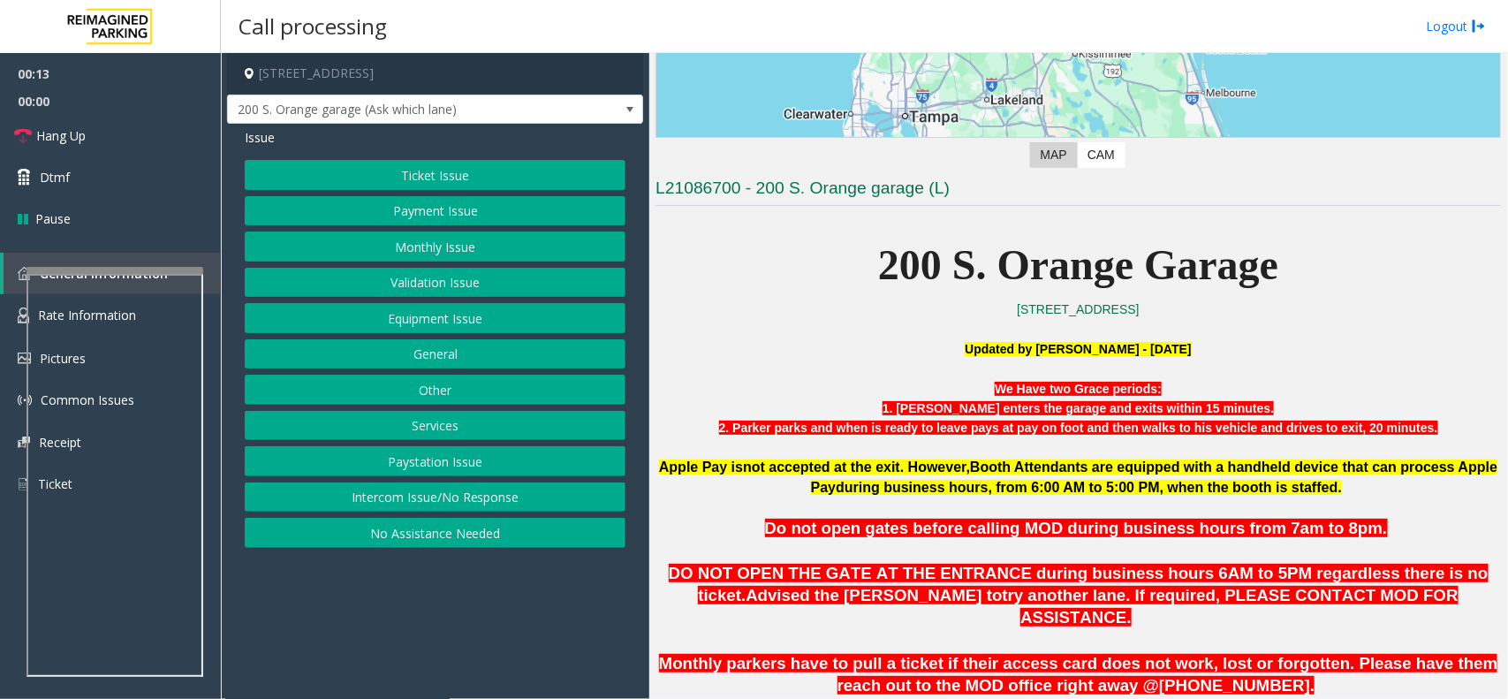
click at [408, 510] on button "Intercom Issue/No Response" at bounding box center [435, 497] width 381 height 30
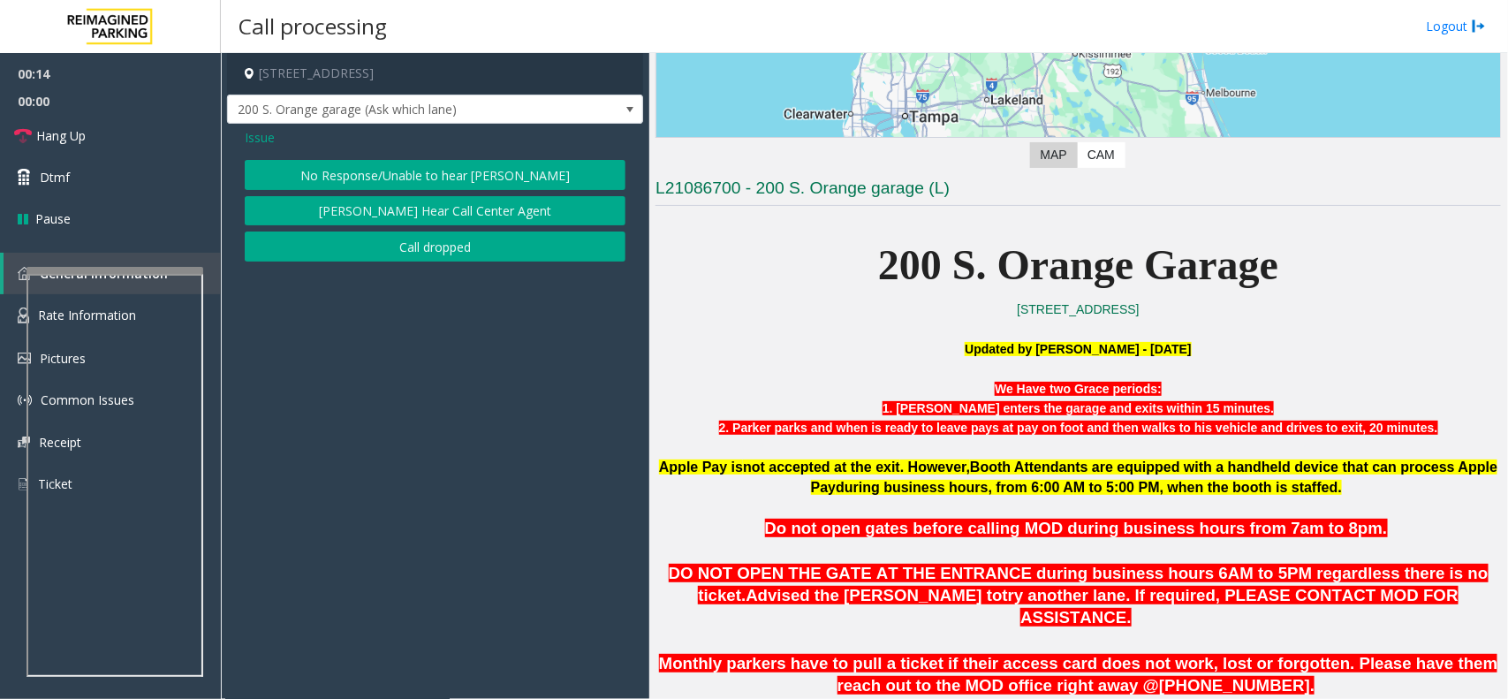
click at [420, 160] on button "No Response/Unable to hear [PERSON_NAME]" at bounding box center [435, 175] width 381 height 30
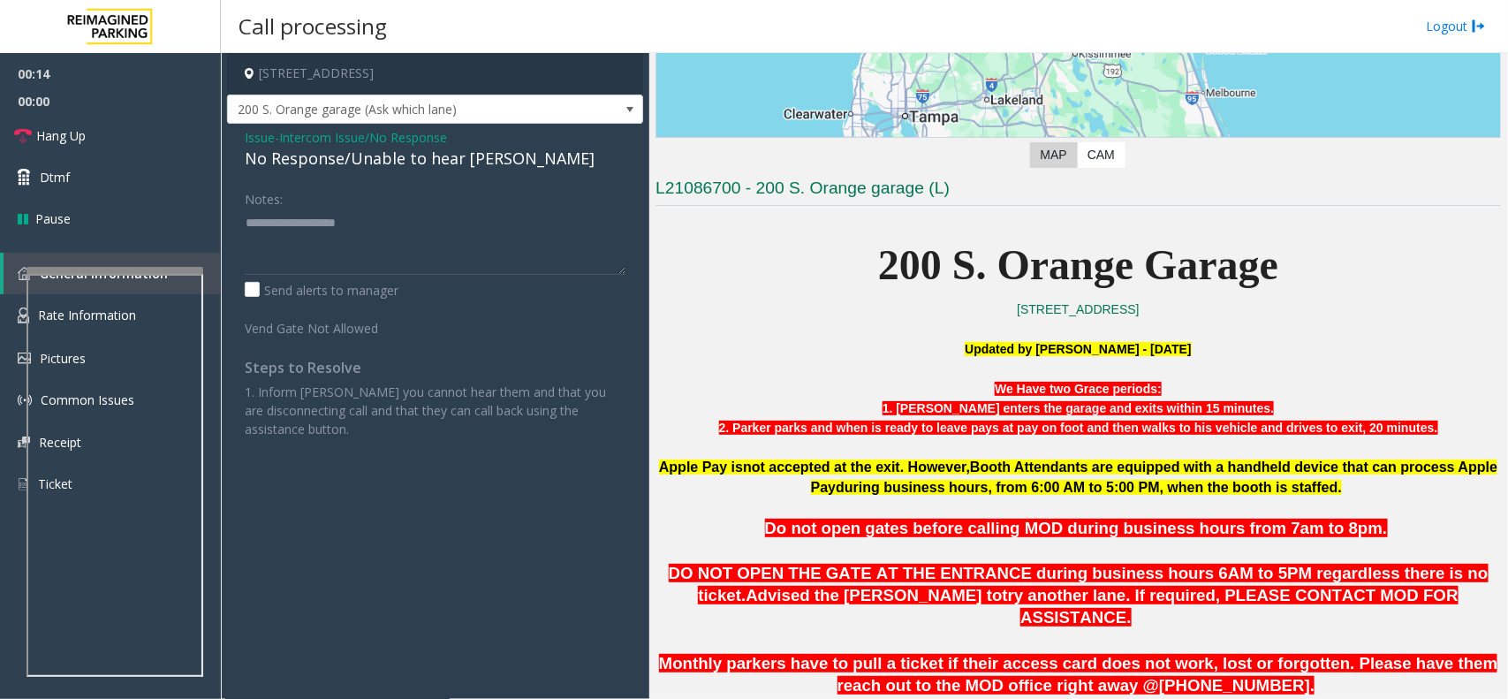
click at [399, 156] on div "No Response/Unable to hear [PERSON_NAME]" at bounding box center [435, 159] width 381 height 24
type textarea "**********"
click at [103, 132] on link "Hang Up" at bounding box center [110, 136] width 221 height 42
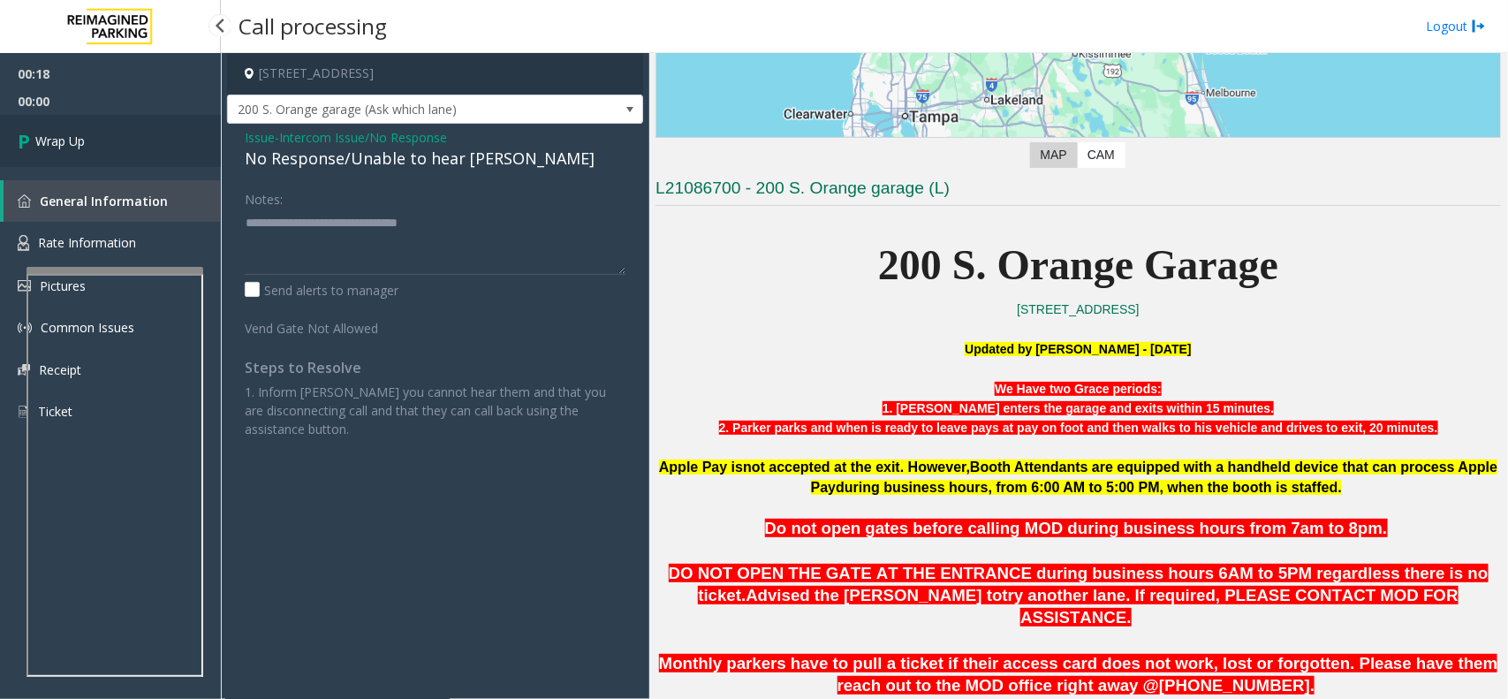
click at [103, 132] on link "Wrap Up" at bounding box center [110, 141] width 221 height 52
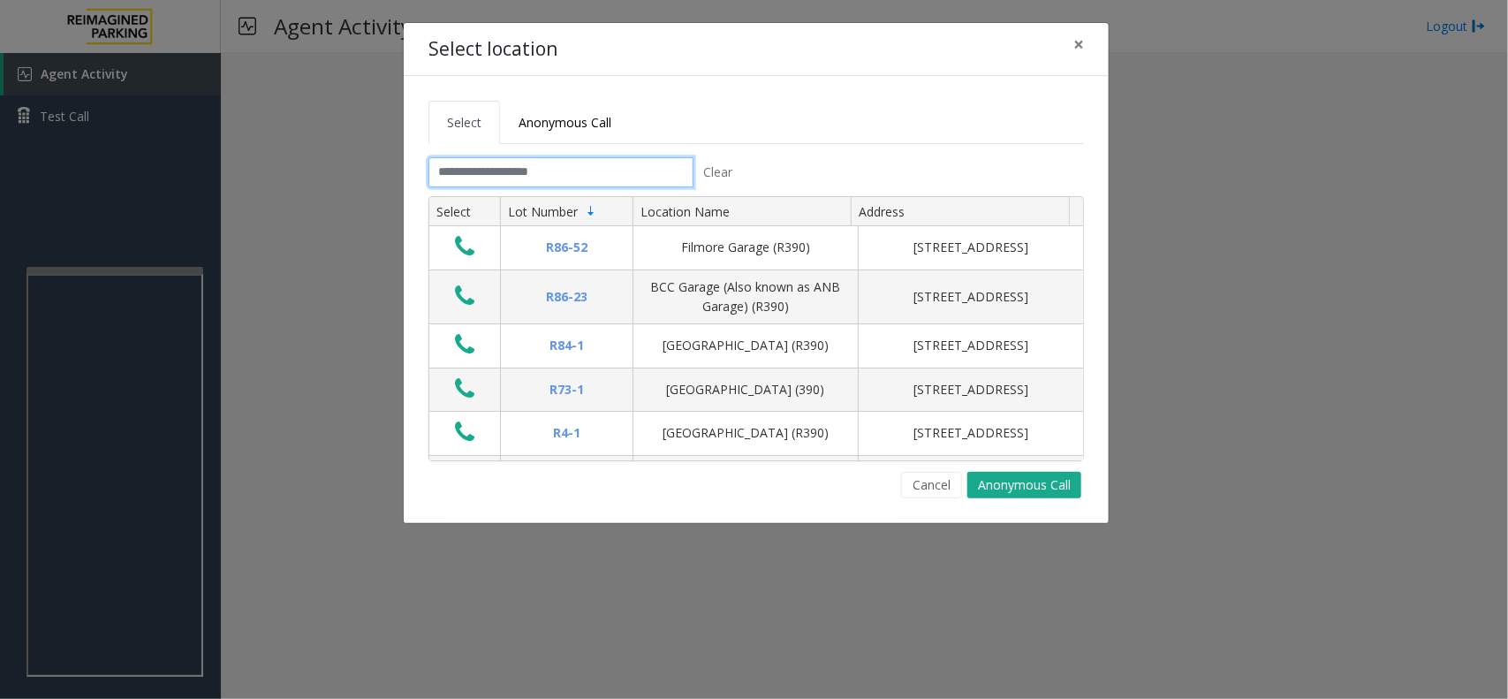
click at [505, 177] on input "text" at bounding box center [560, 172] width 265 height 30
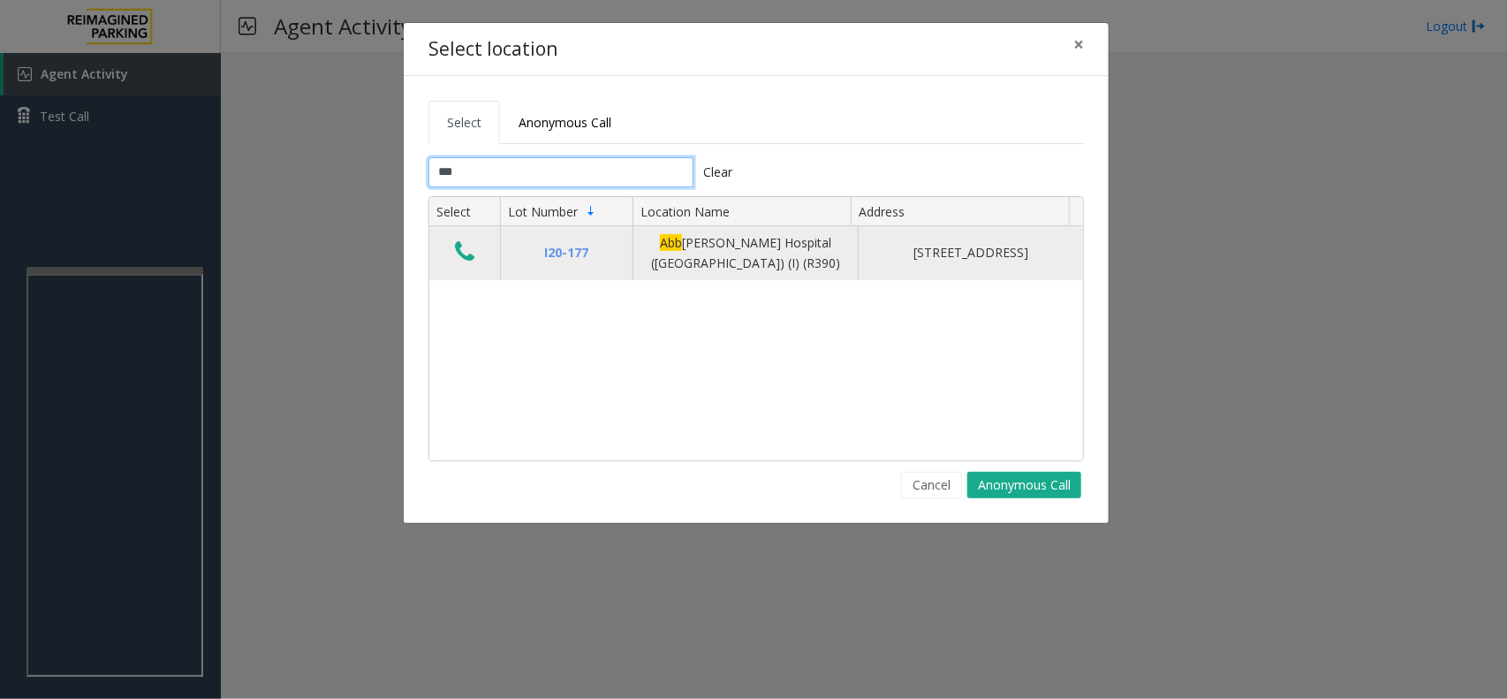
type input "***"
click at [460, 253] on icon "Data table" at bounding box center [464, 251] width 19 height 25
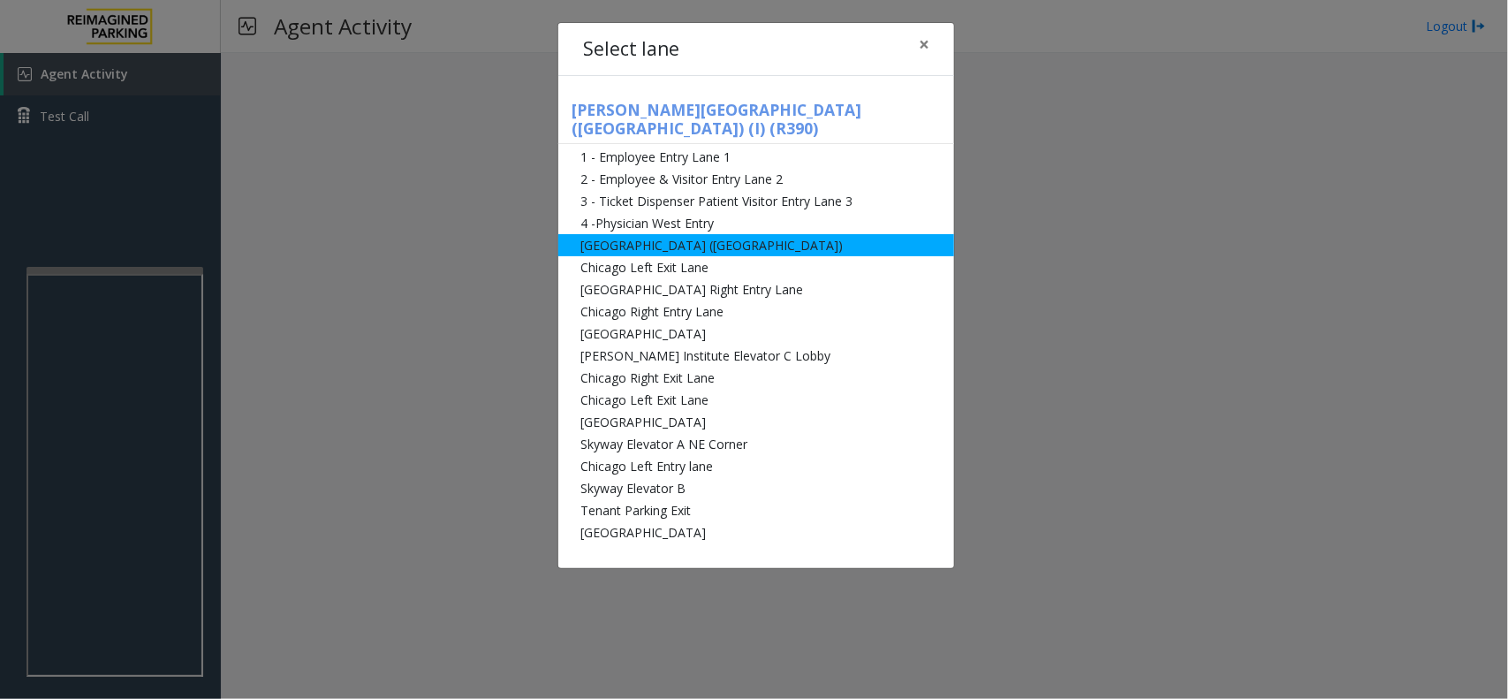
click at [718, 234] on li "[GEOGRAPHIC_DATA] ([GEOGRAPHIC_DATA])" at bounding box center [756, 245] width 396 height 22
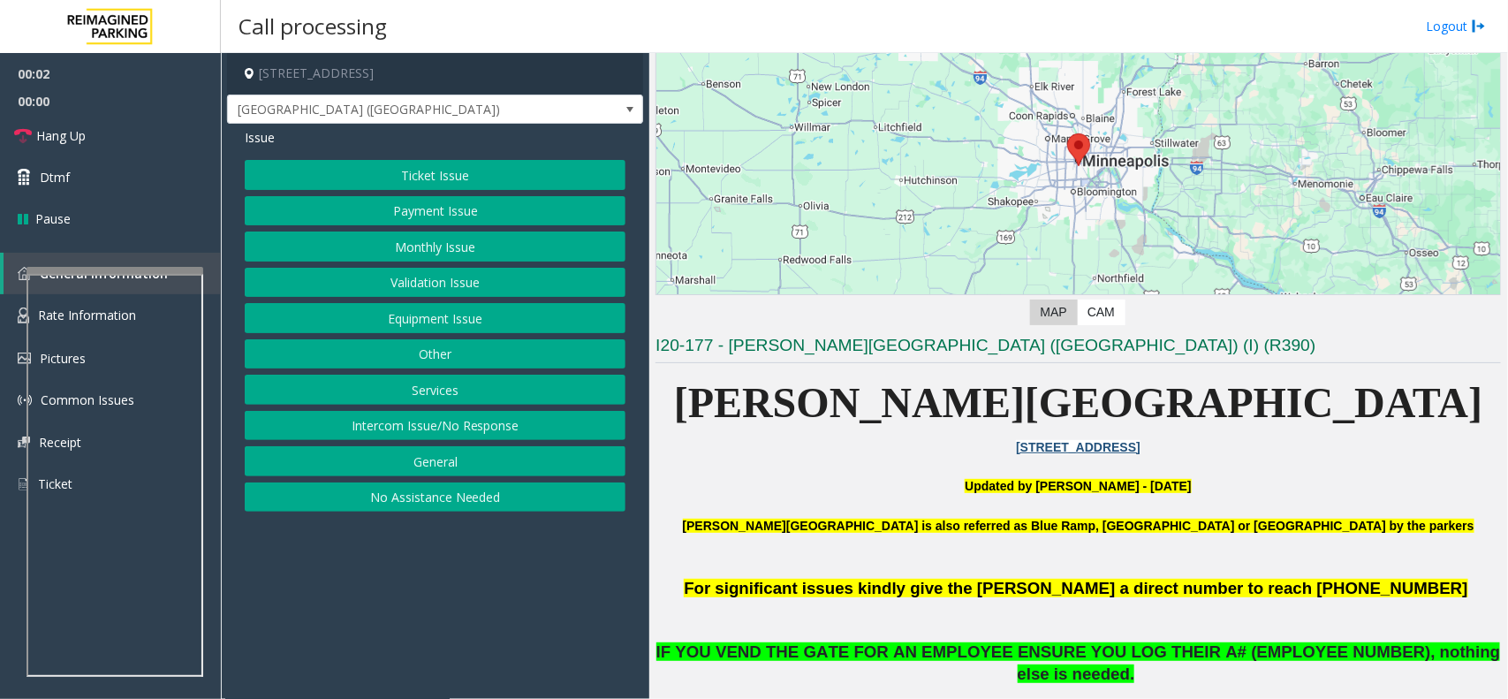
scroll to position [331, 0]
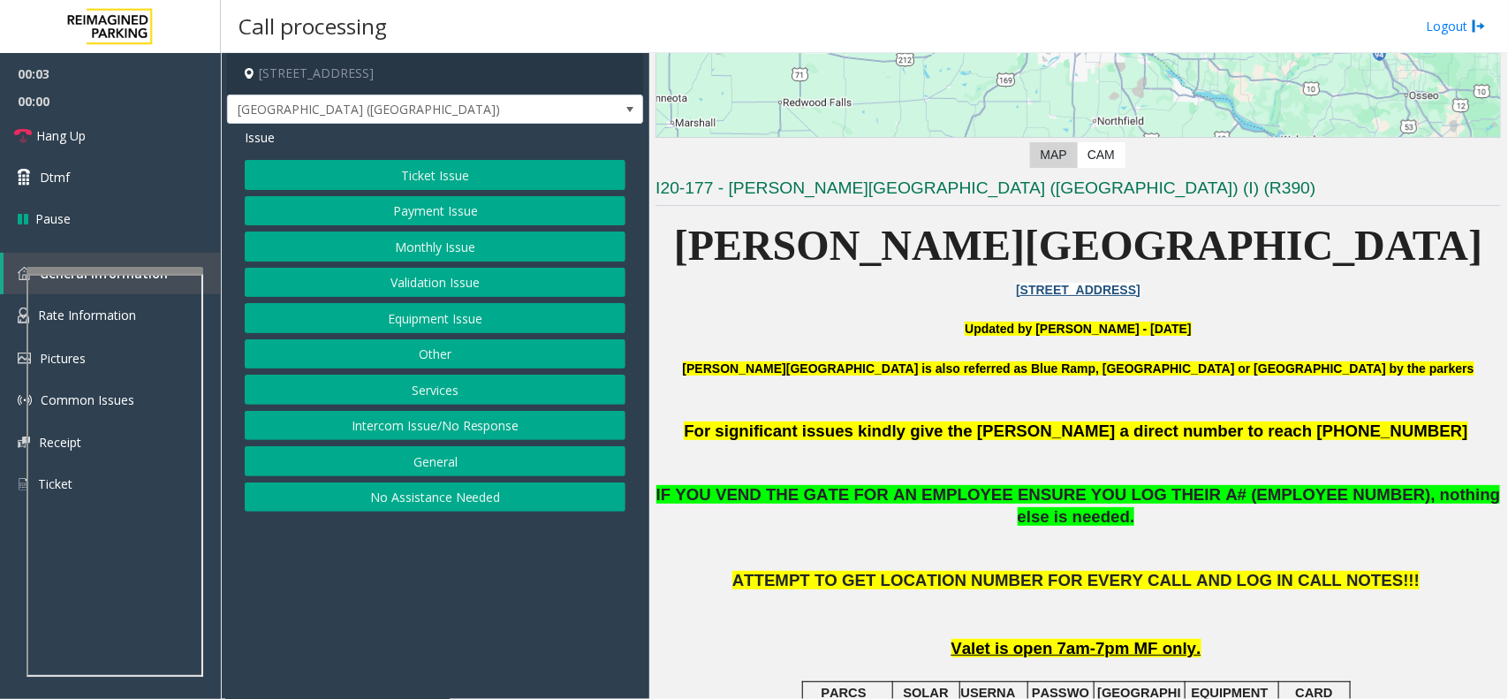
click at [449, 314] on button "Equipment Issue" at bounding box center [435, 318] width 381 height 30
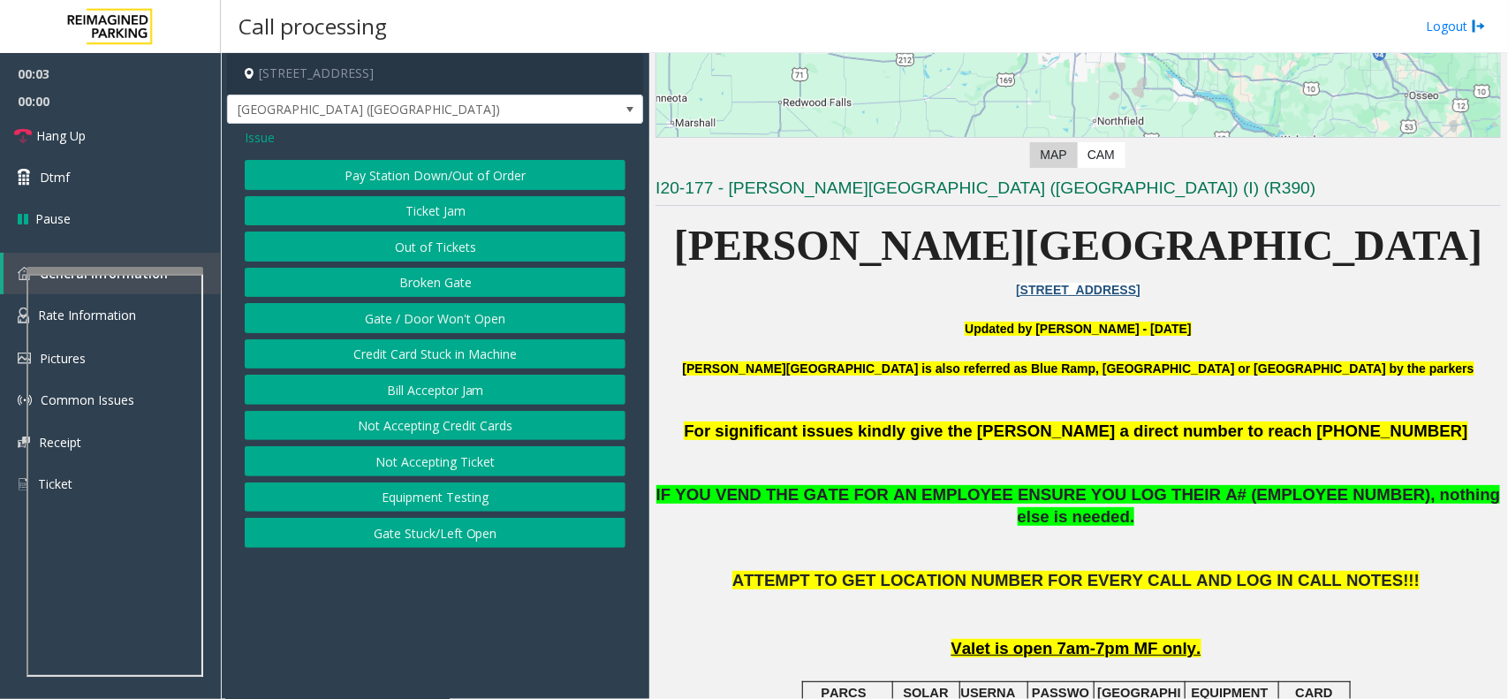
click at [451, 303] on div "Pay Station Down/Out of Order Ticket Jam Out of Tickets [GEOGRAPHIC_DATA] / Doo…" at bounding box center [435, 354] width 381 height 388
click at [449, 312] on button "Gate / Door Won't Open" at bounding box center [435, 318] width 381 height 30
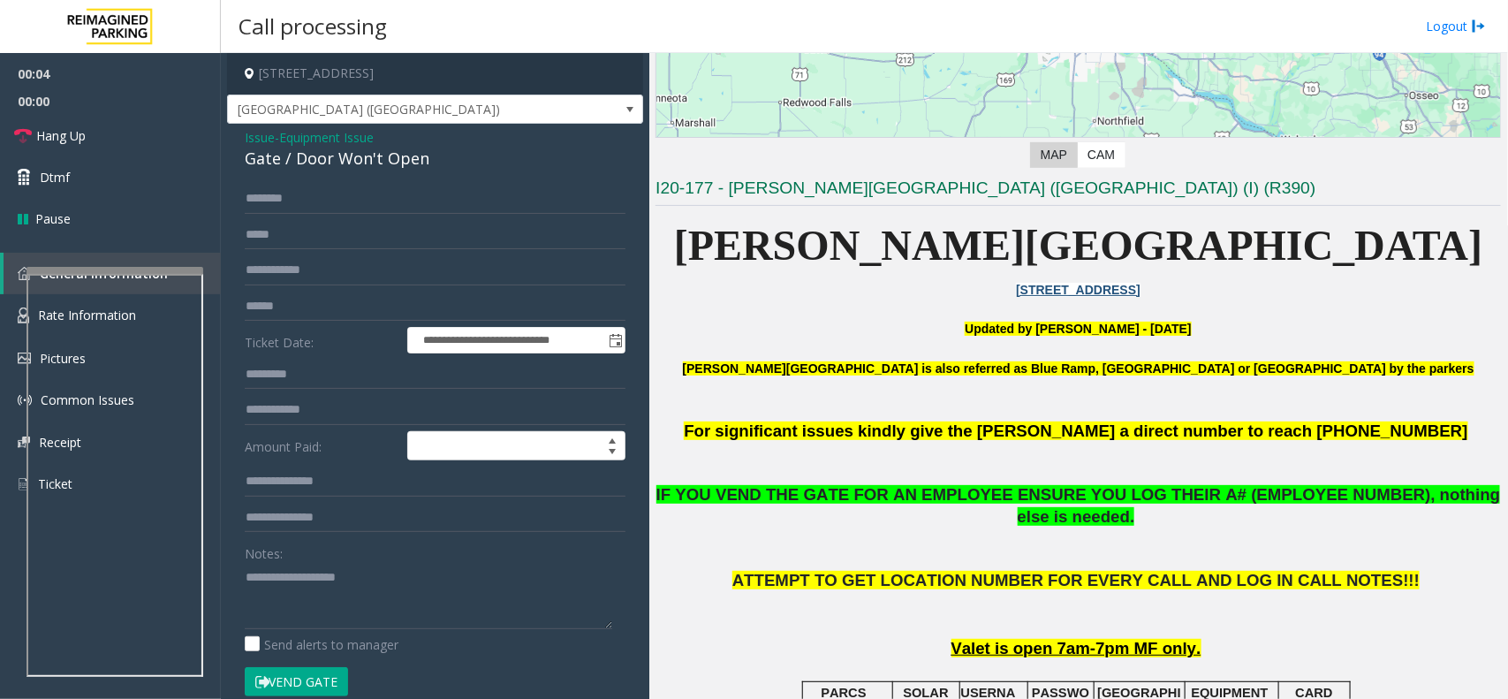
drag, startPoint x: 279, startPoint y: 563, endPoint x: 322, endPoint y: 486, distance: 88.2
click at [279, 563] on div "Notes:" at bounding box center [435, 583] width 381 height 91
click at [290, 586] on textarea at bounding box center [428, 596] width 367 height 66
paste textarea "**********"
click at [391, 160] on div "Gate / Door Won't Open" at bounding box center [435, 159] width 381 height 24
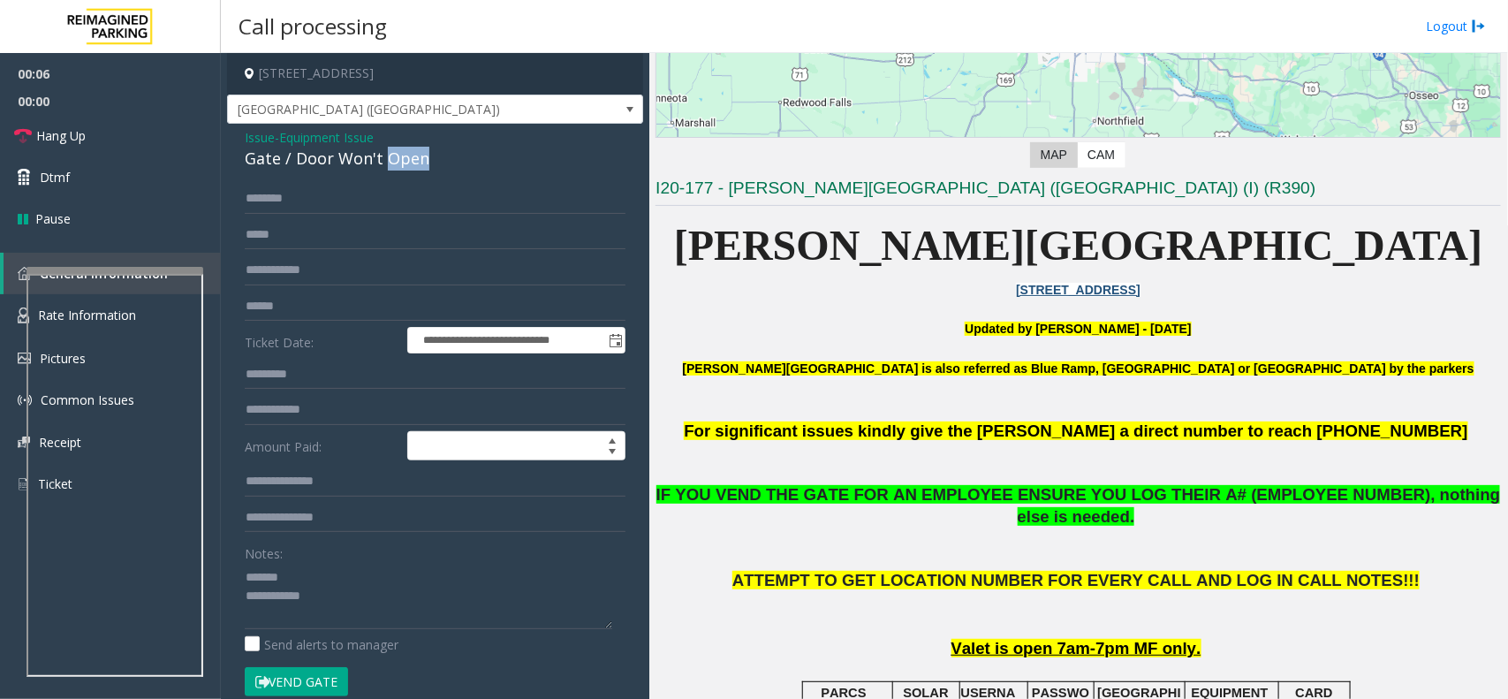
click at [391, 160] on div "Gate / Door Won't Open" at bounding box center [435, 159] width 381 height 24
copy div "Gate / Door Won't Open"
paste textarea "**********"
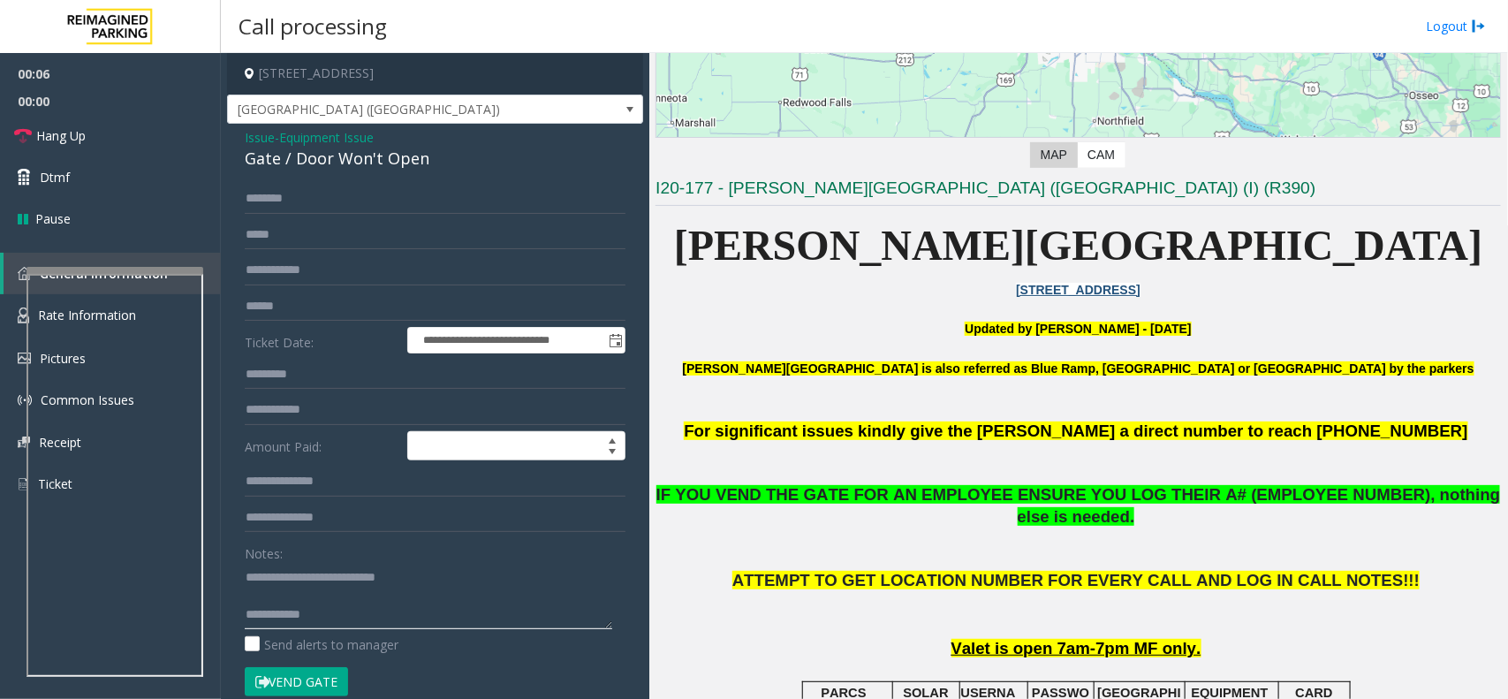
click at [340, 576] on textarea at bounding box center [428, 596] width 367 height 66
click at [320, 674] on button "Vend Gate" at bounding box center [296, 682] width 103 height 30
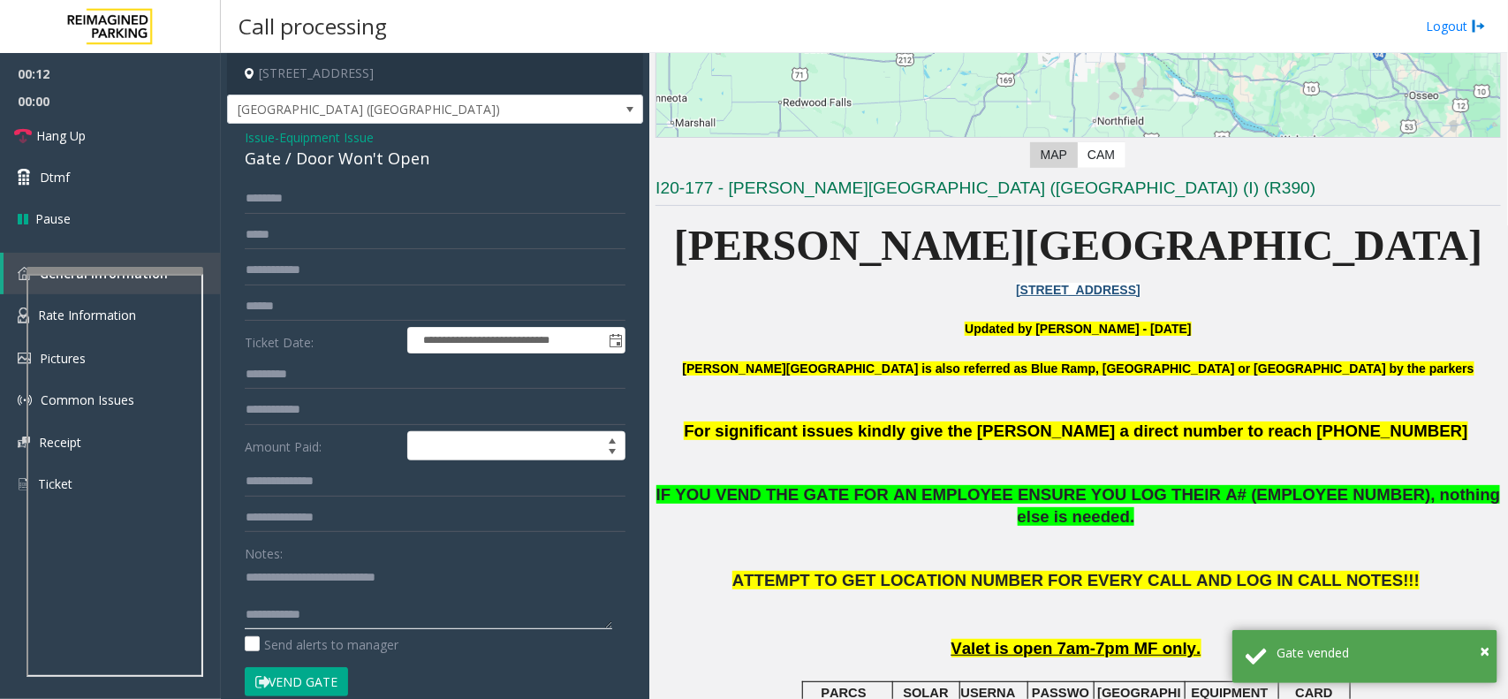
click at [390, 606] on textarea at bounding box center [428, 596] width 367 height 66
paste textarea "**********"
click at [393, 616] on textarea at bounding box center [428, 596] width 367 height 66
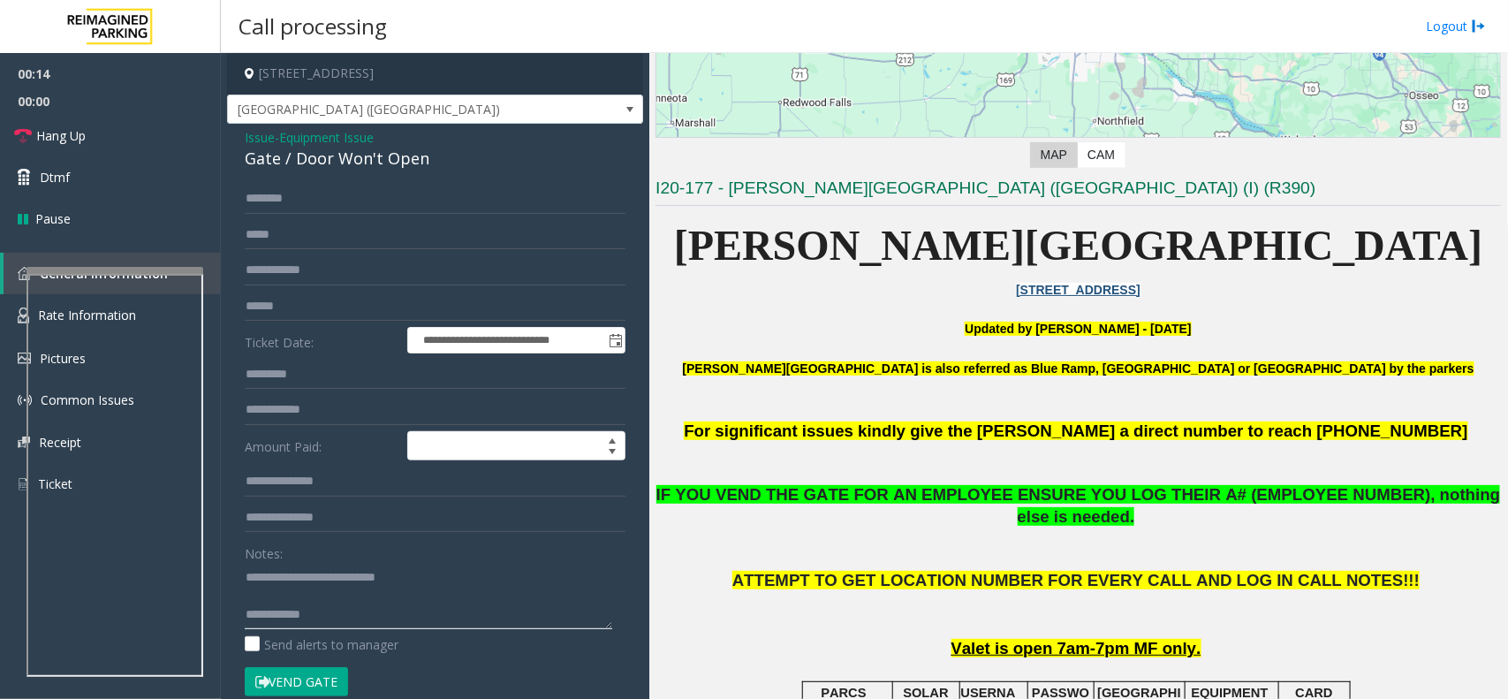
paste textarea "**********"
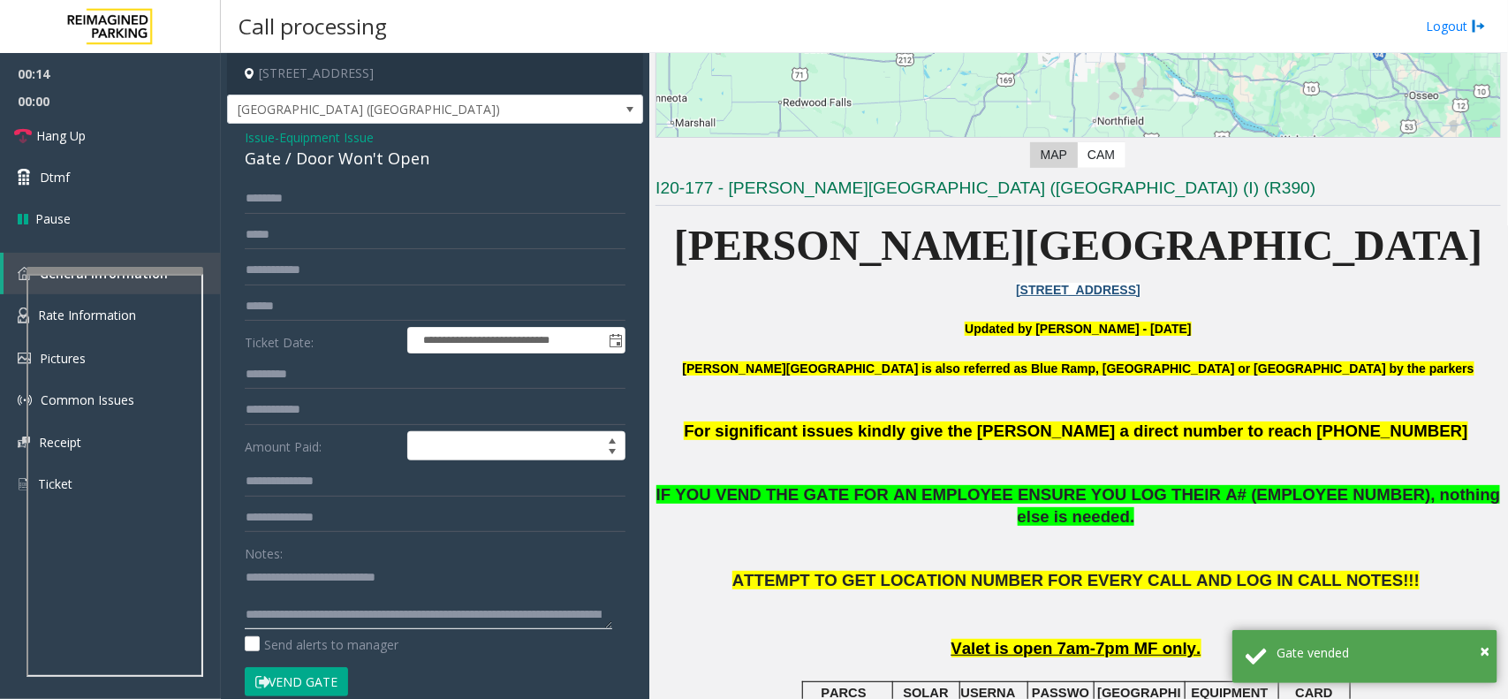
scroll to position [31, 0]
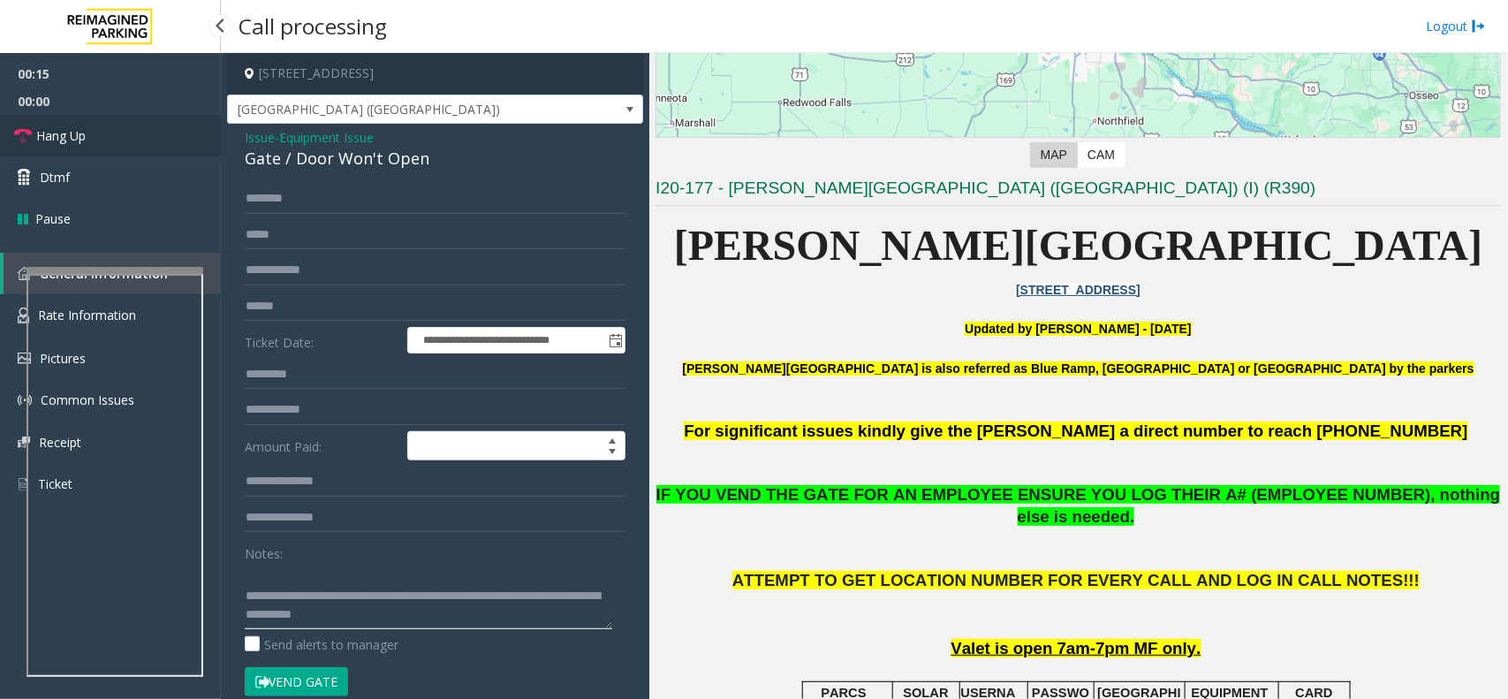
type textarea "**********"
click at [124, 139] on link "Hang Up" at bounding box center [110, 136] width 221 height 42
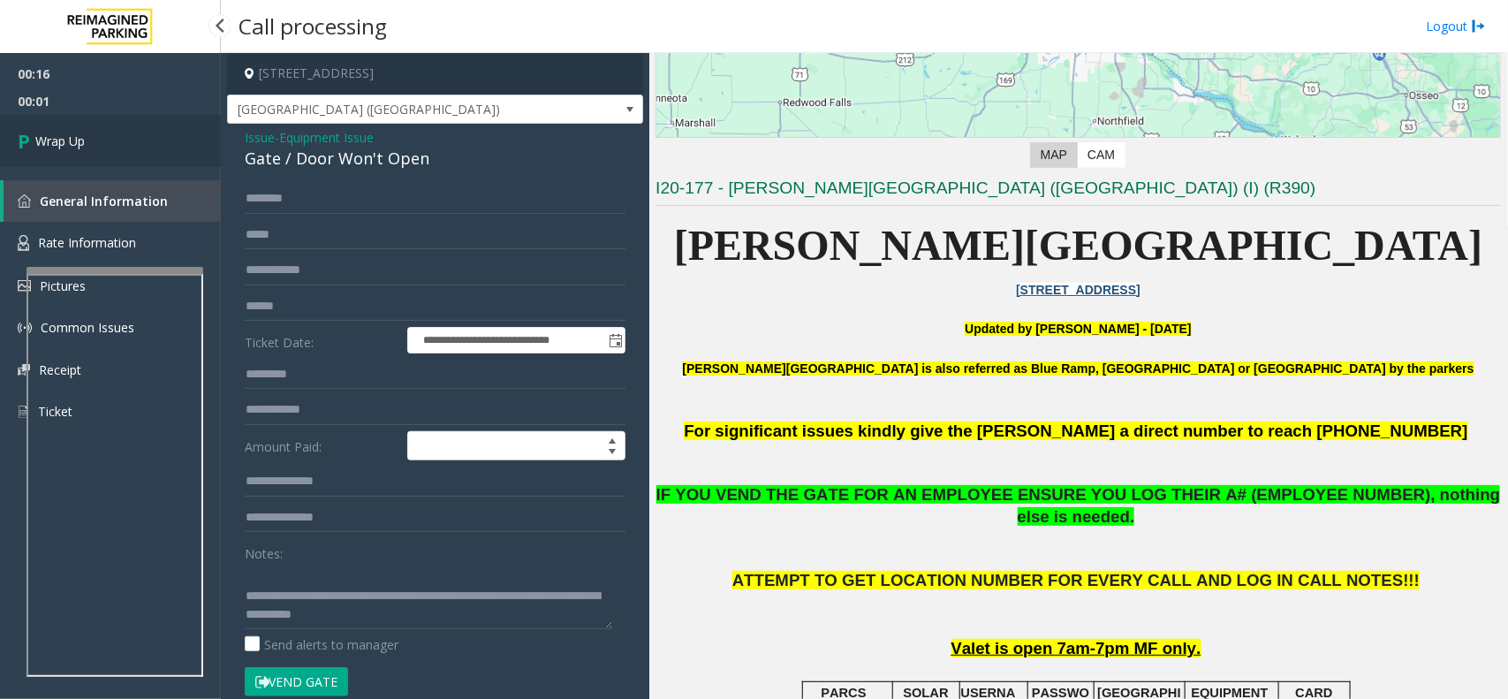
click at [124, 131] on link "Wrap Up" at bounding box center [110, 141] width 221 height 52
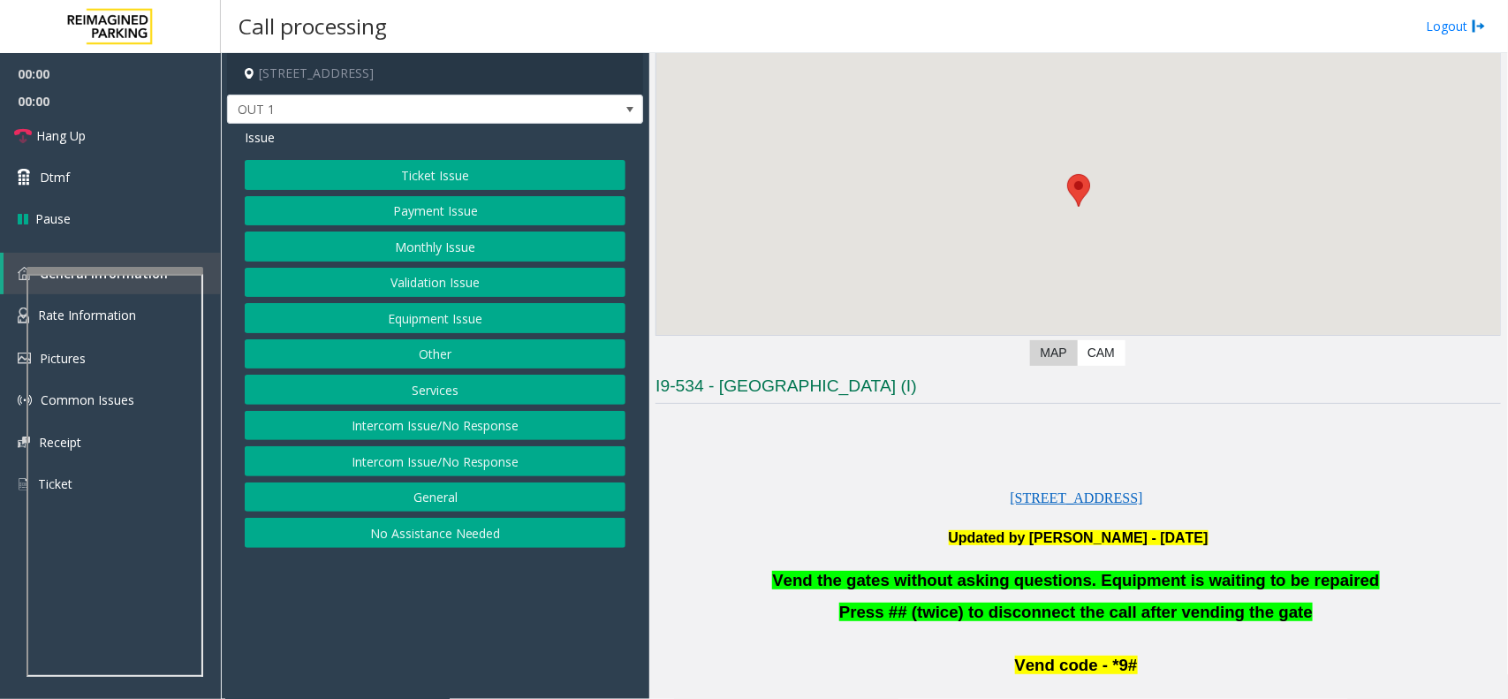
scroll to position [221, 0]
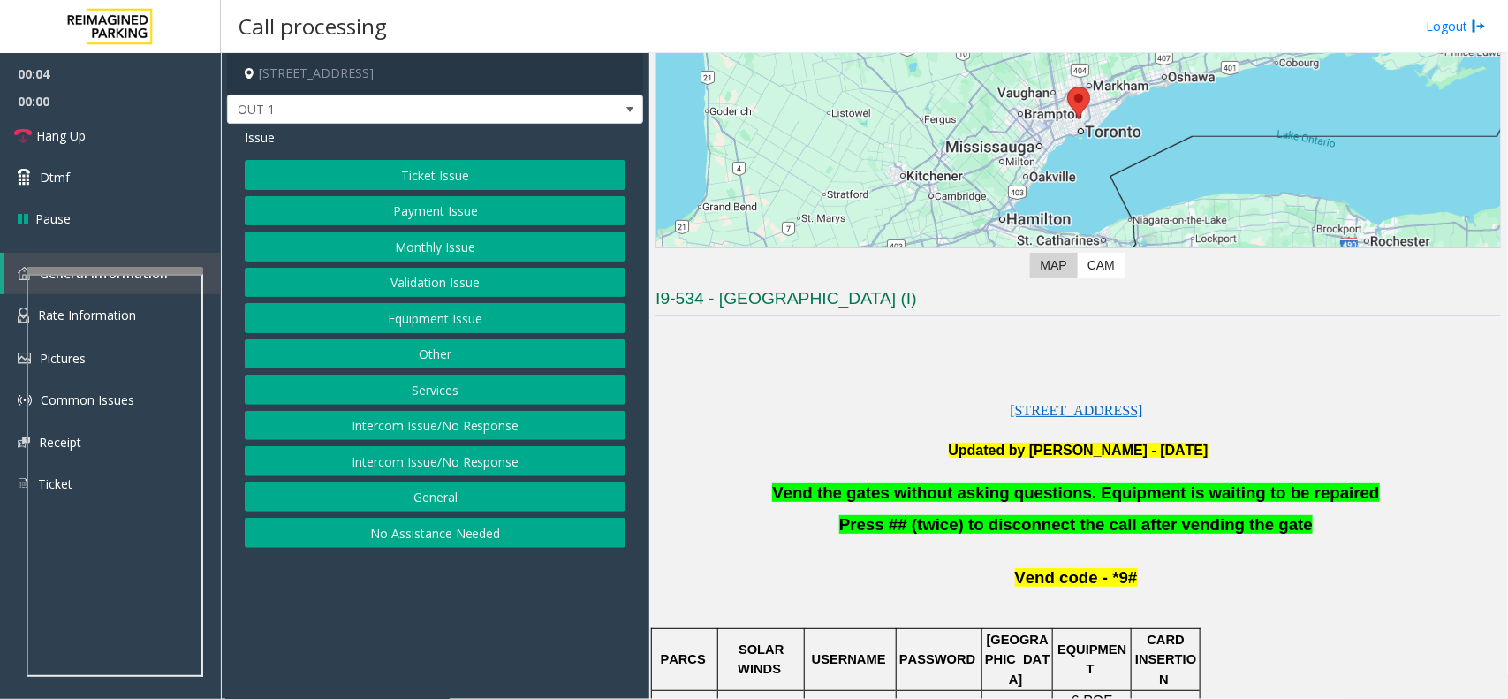
click at [462, 329] on button "Equipment Issue" at bounding box center [435, 318] width 381 height 30
click at [479, 318] on button "Gate / Door Won't Open" at bounding box center [435, 318] width 381 height 30
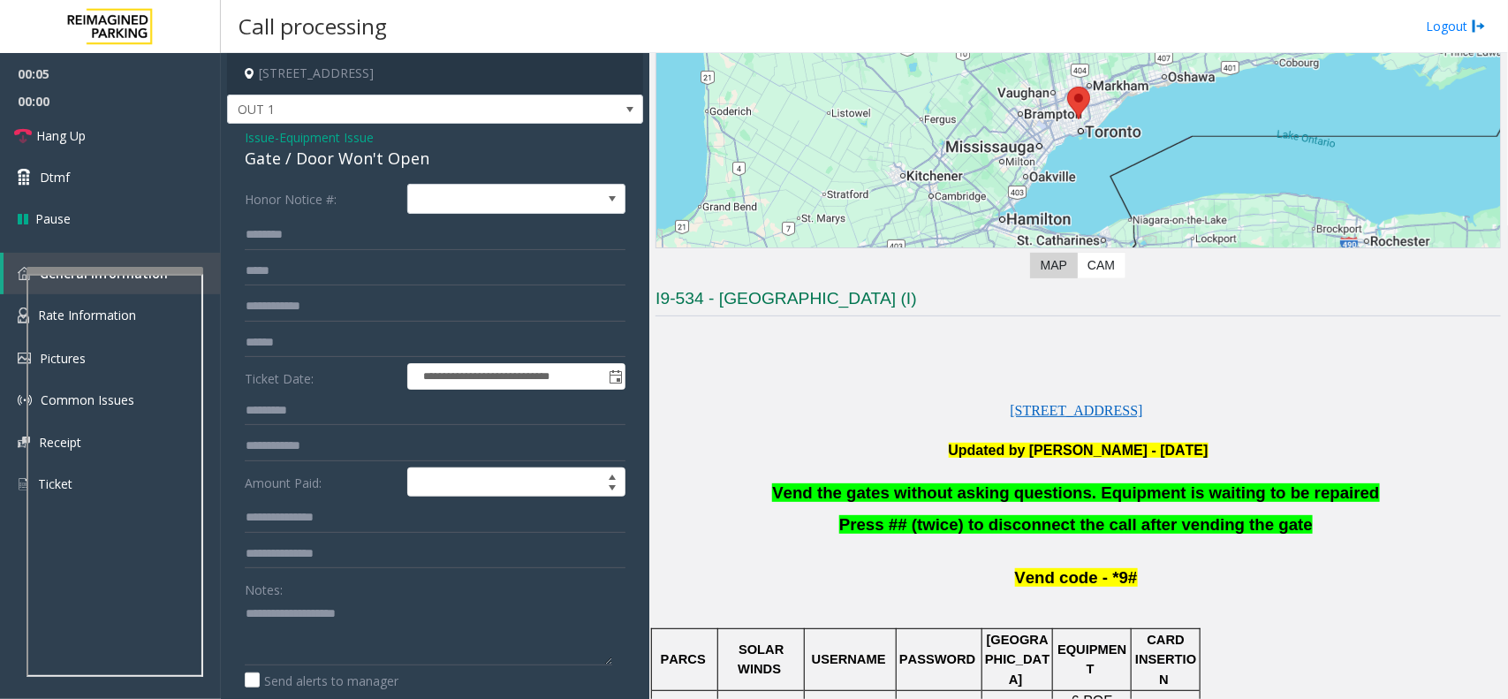
click at [994, 495] on span "Vend the gates without asking questions. Equipment is waiting to be repaired" at bounding box center [1075, 492] width 607 height 19
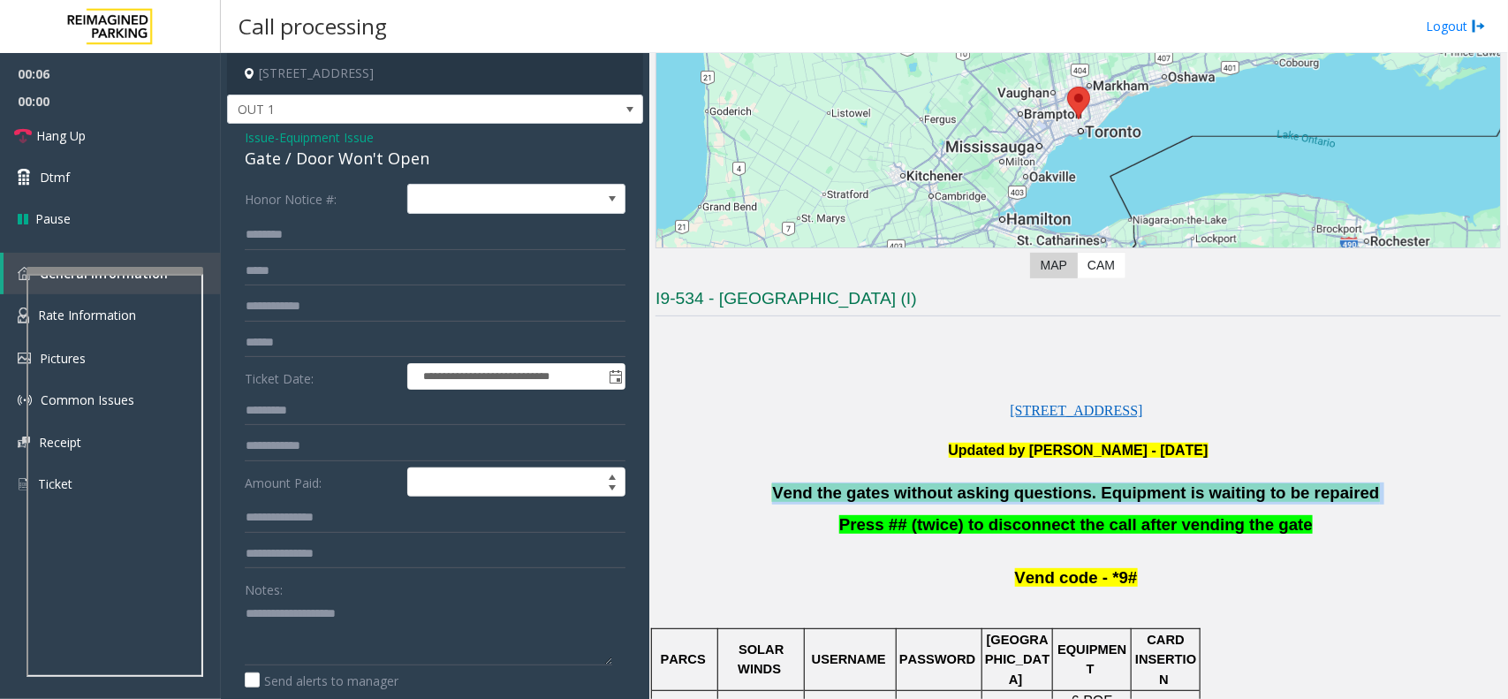
click at [994, 495] on span "Vend the gates without asking questions. Equipment is waiting to be repaired" at bounding box center [1075, 492] width 607 height 19
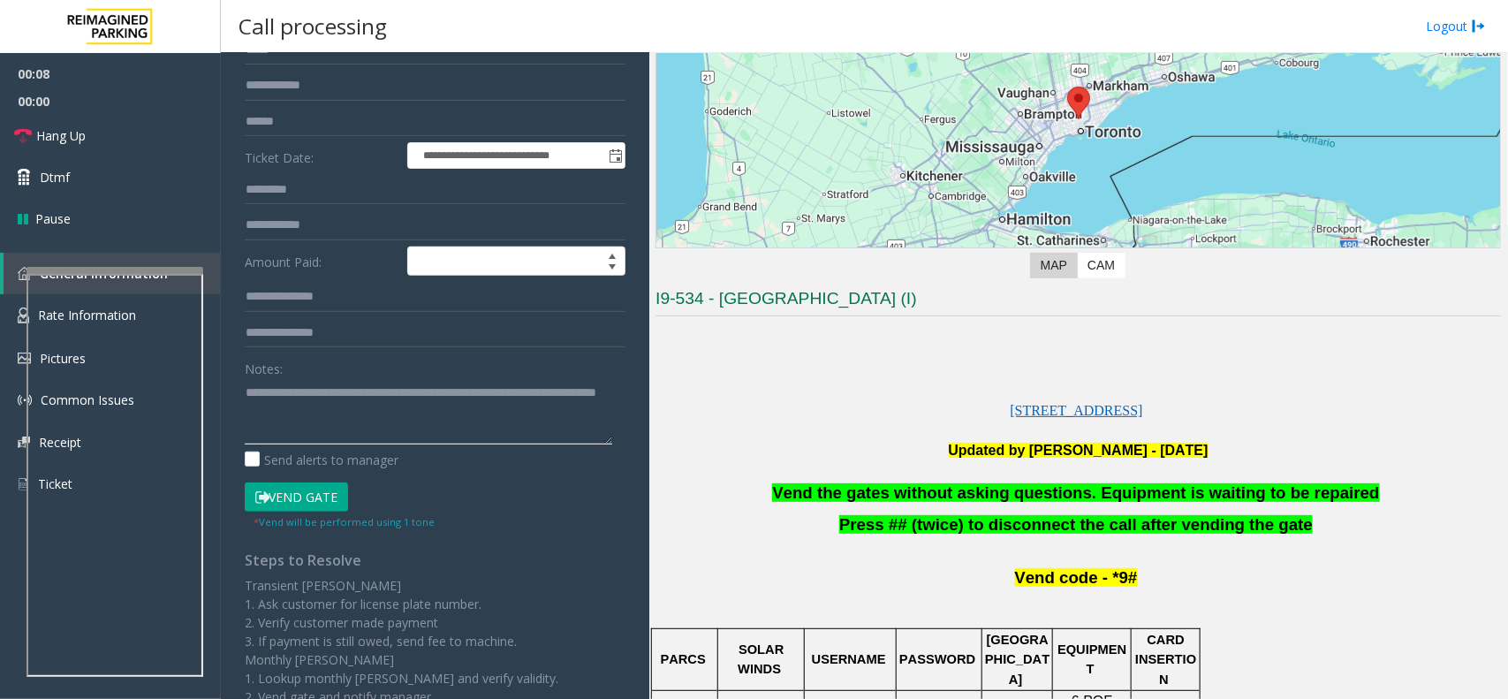
type textarea "**********"
click at [315, 491] on button "Vend Gate" at bounding box center [296, 497] width 103 height 30
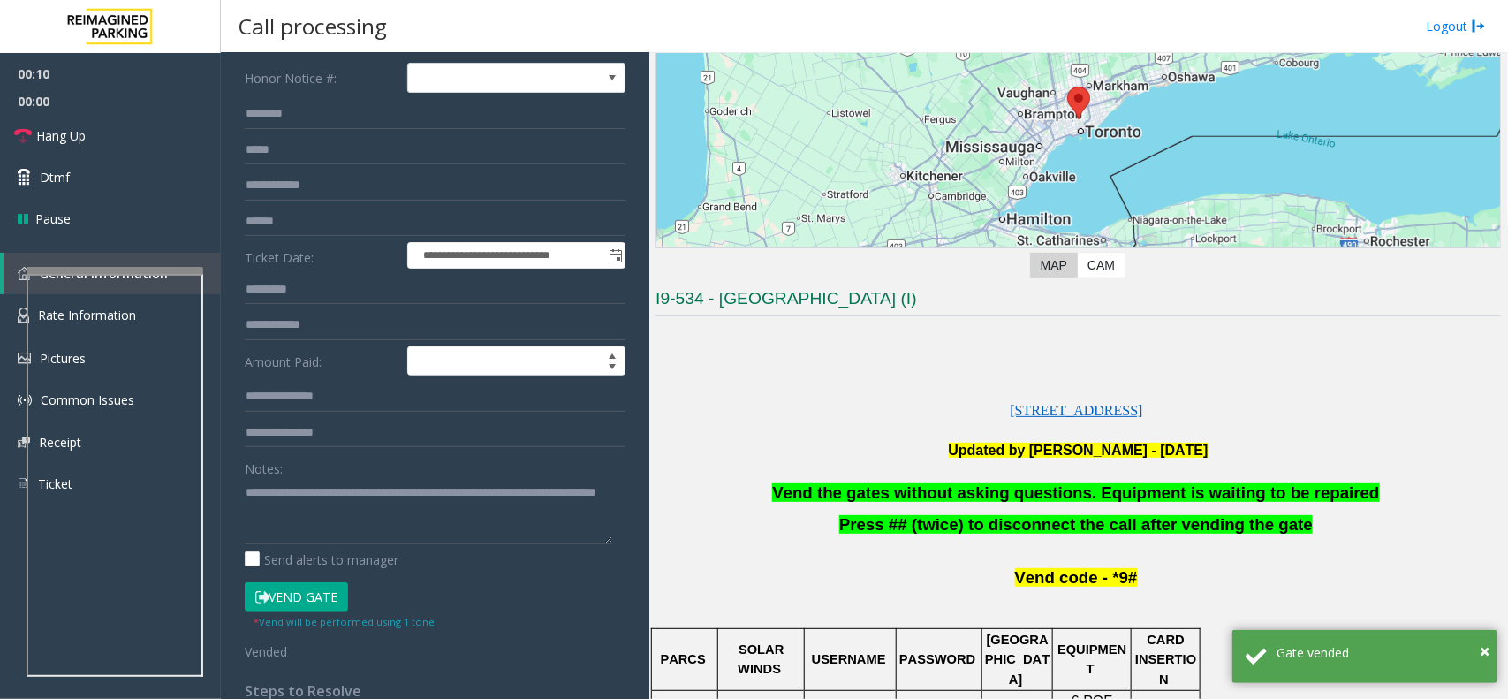
scroll to position [0, 0]
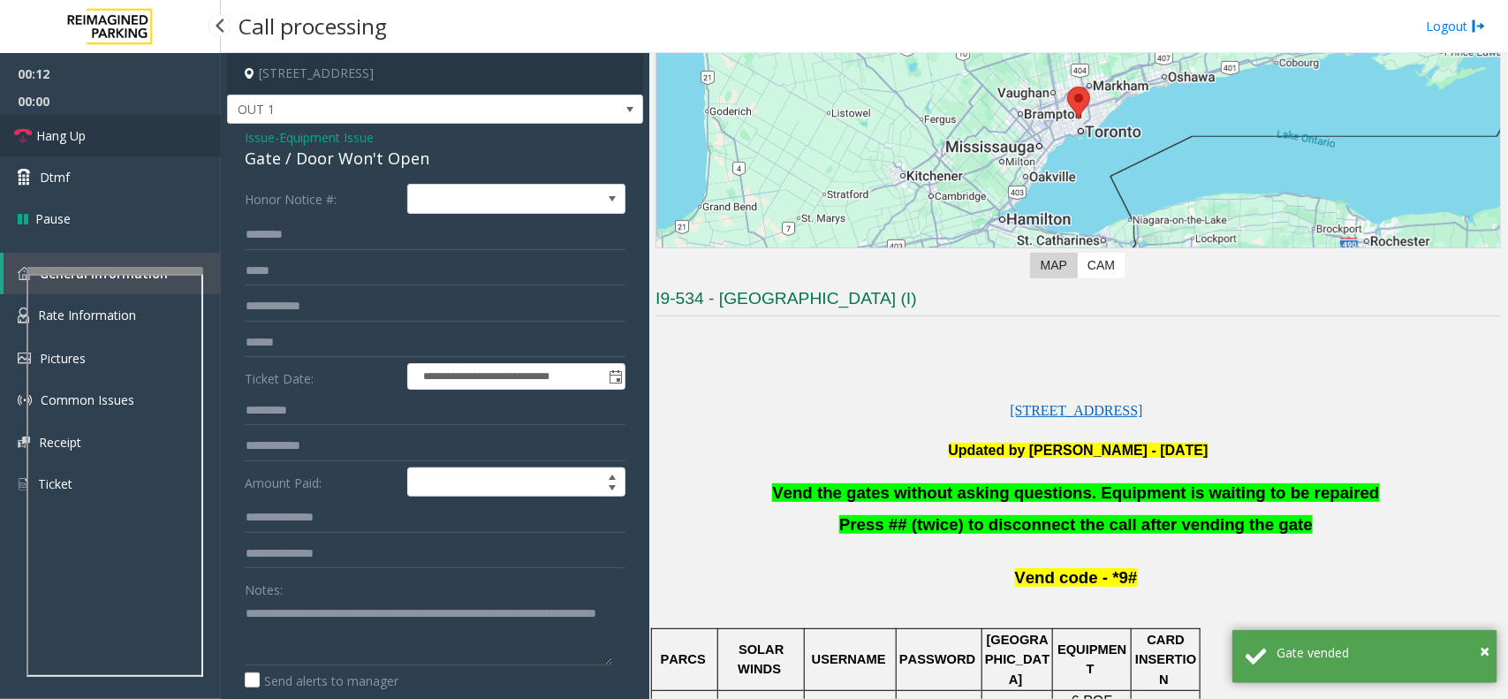
click at [94, 142] on link "Hang Up" at bounding box center [110, 136] width 221 height 42
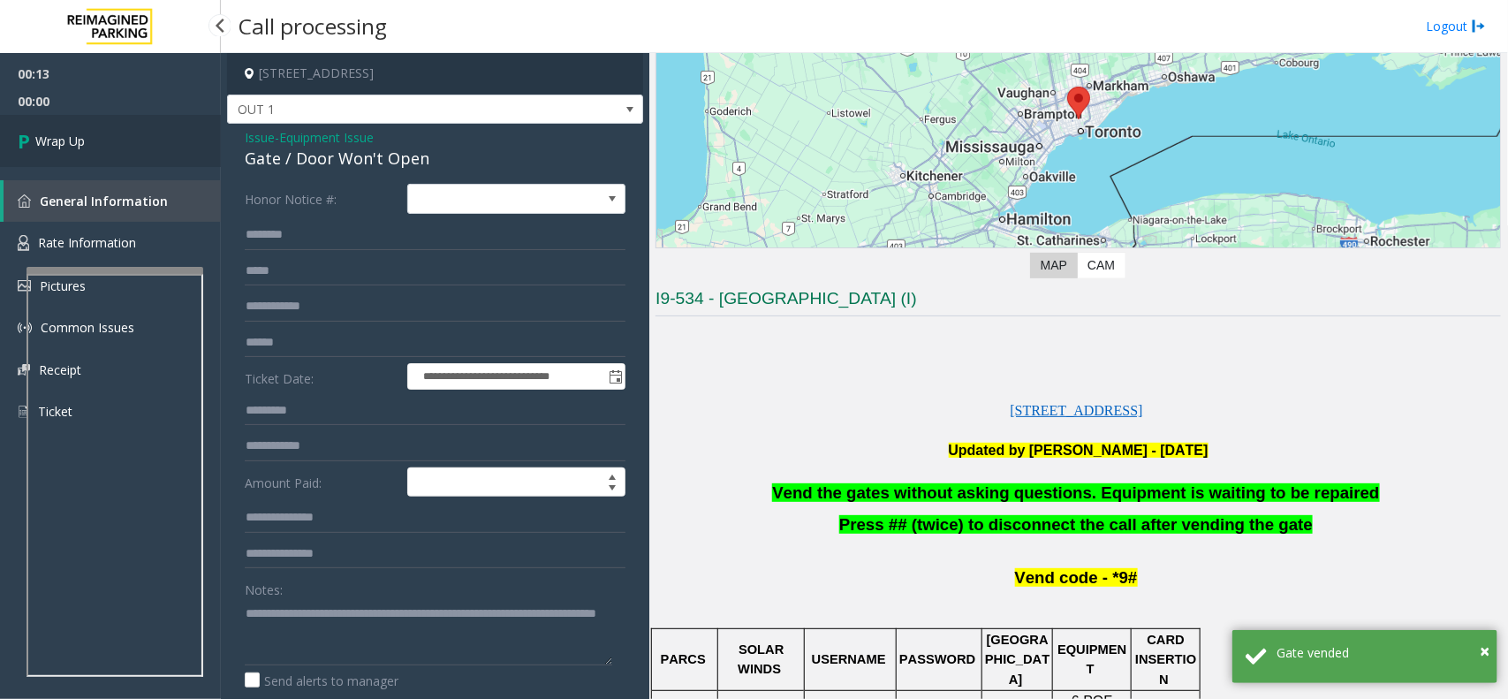
click at [143, 135] on link "Wrap Up" at bounding box center [110, 141] width 221 height 52
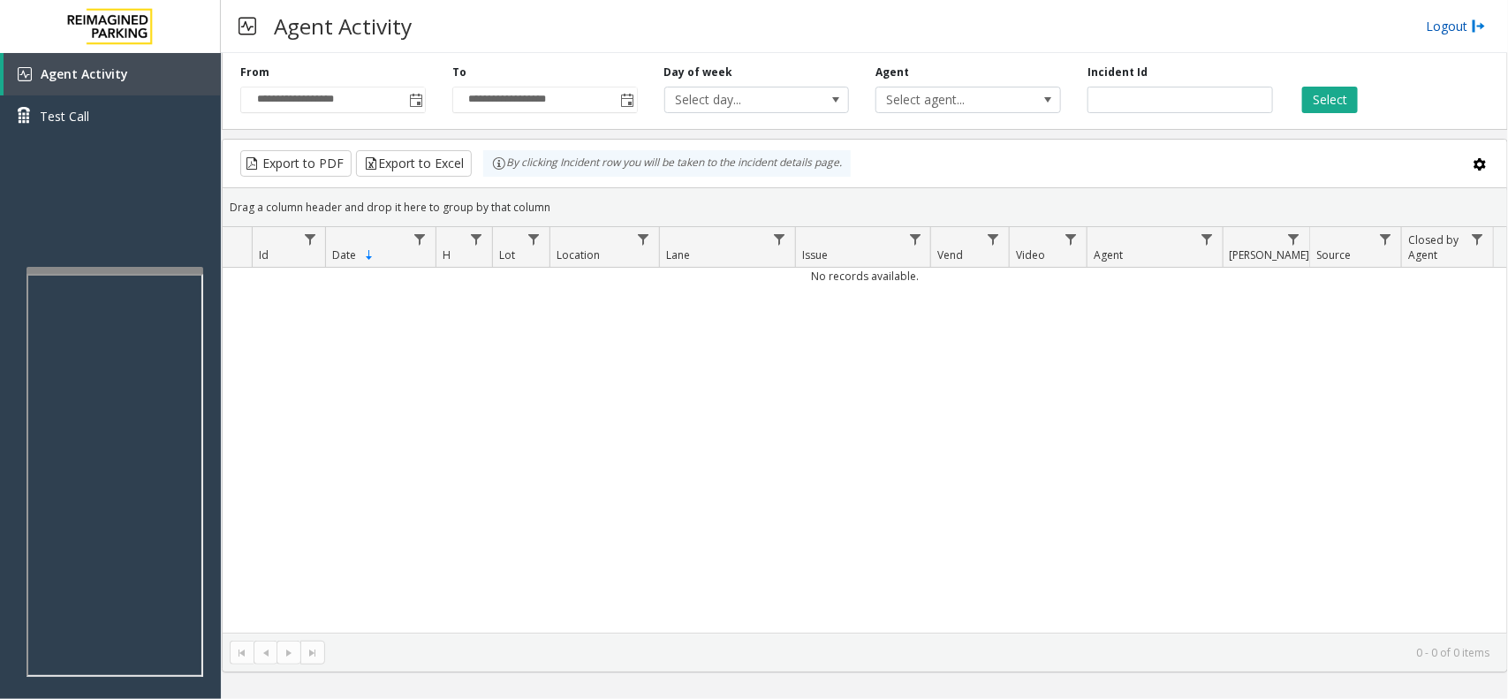
drag, startPoint x: 1458, startPoint y: 22, endPoint x: 1428, endPoint y: 26, distance: 30.4
click at [1458, 22] on link "Logout" at bounding box center [1455, 26] width 60 height 19
